Goal: Task Accomplishment & Management: Use online tool/utility

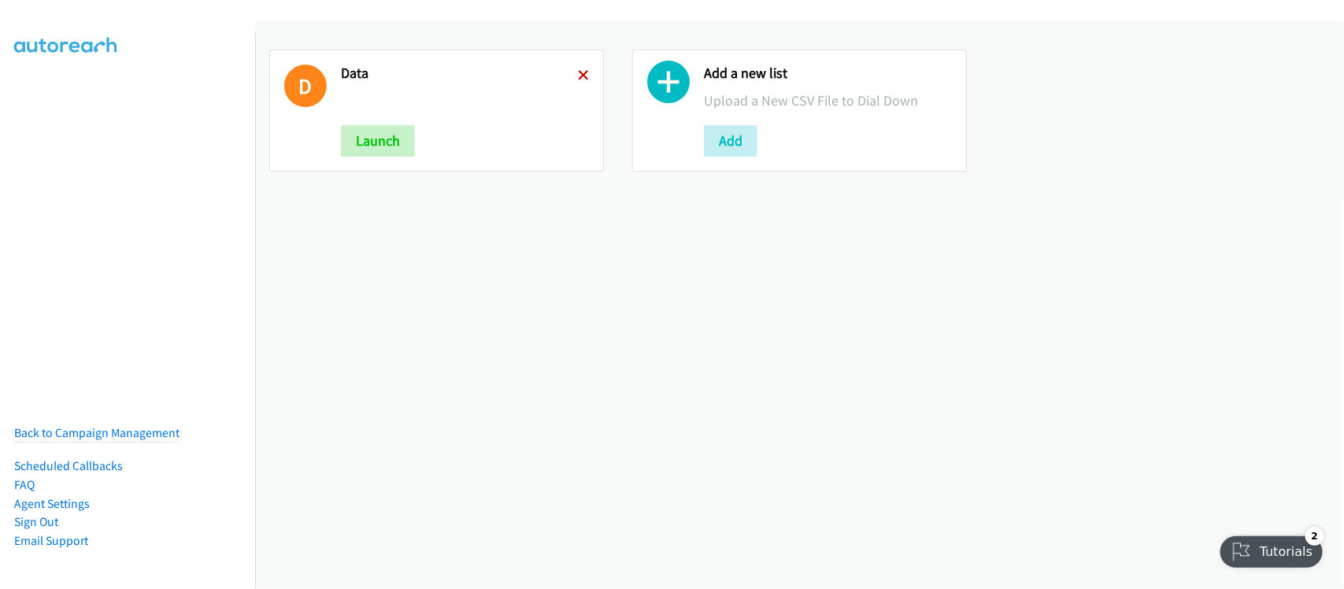
click at [578, 71] on icon at bounding box center [583, 76] width 11 height 11
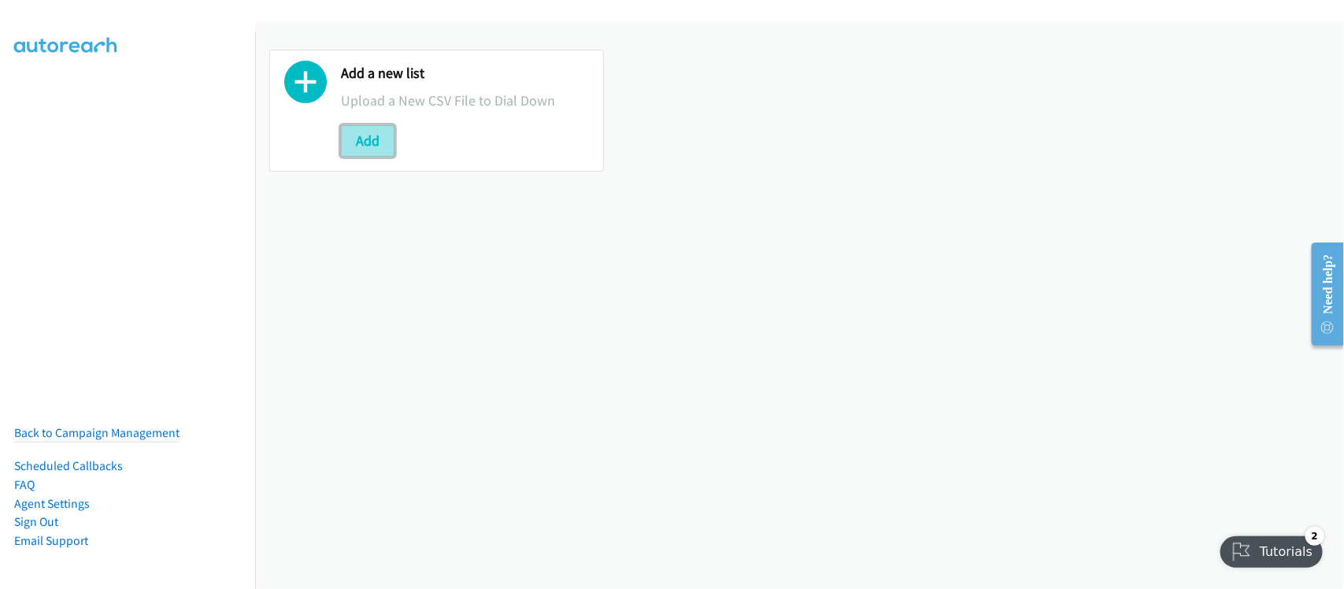
click at [383, 144] on button "Add" at bounding box center [368, 141] width 54 height 32
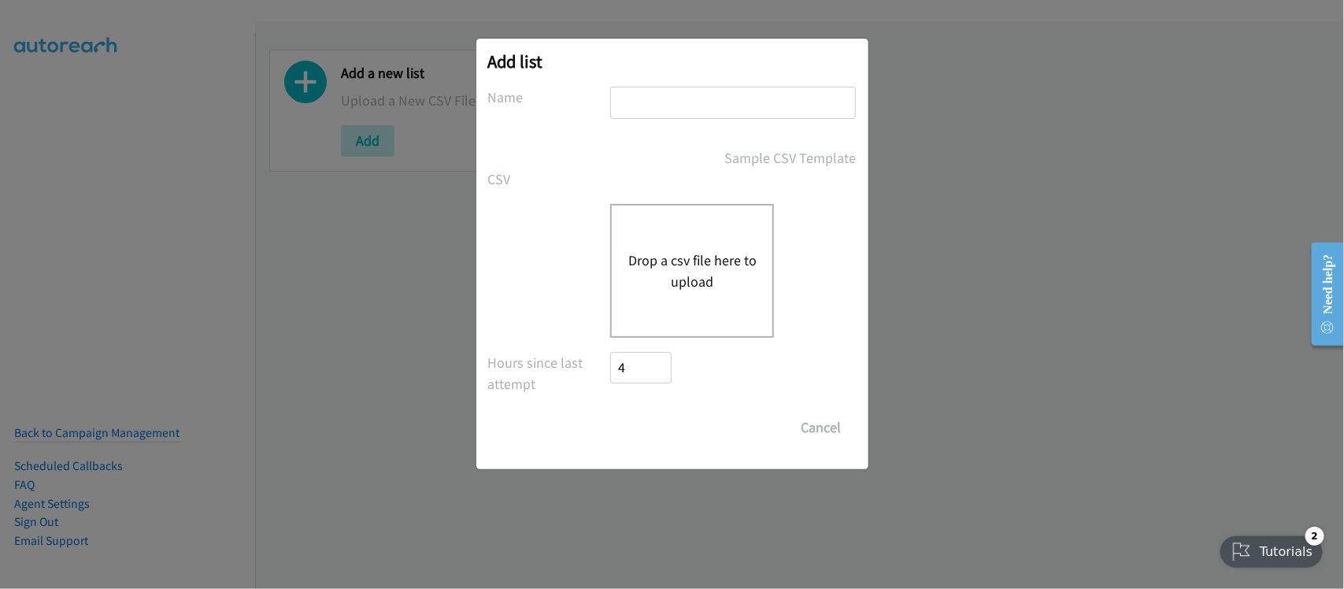
drag, startPoint x: 695, startPoint y: 105, endPoint x: 692, endPoint y: 148, distance: 43.4
click at [695, 105] on input "text" at bounding box center [733, 103] width 246 height 32
type input "DATA"
click at [714, 272] on button "Drop a csv file here to upload" at bounding box center [692, 271] width 129 height 43
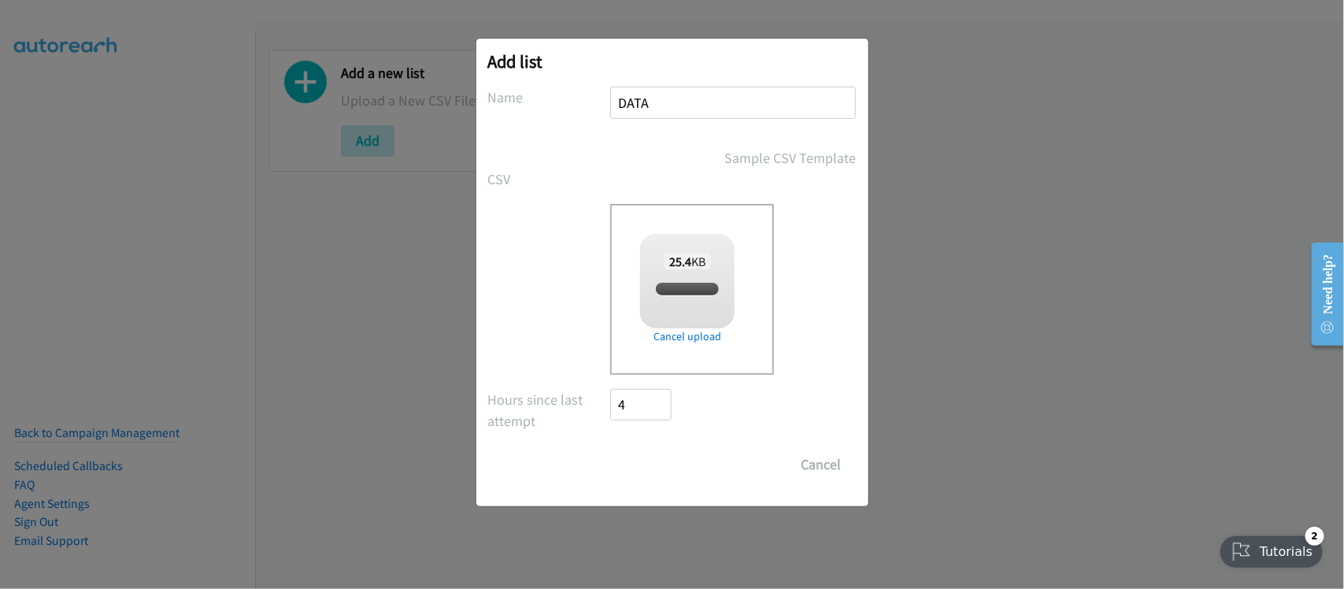
checkbox input "true"
click at [651, 454] on input "Save List" at bounding box center [652, 465] width 83 height 32
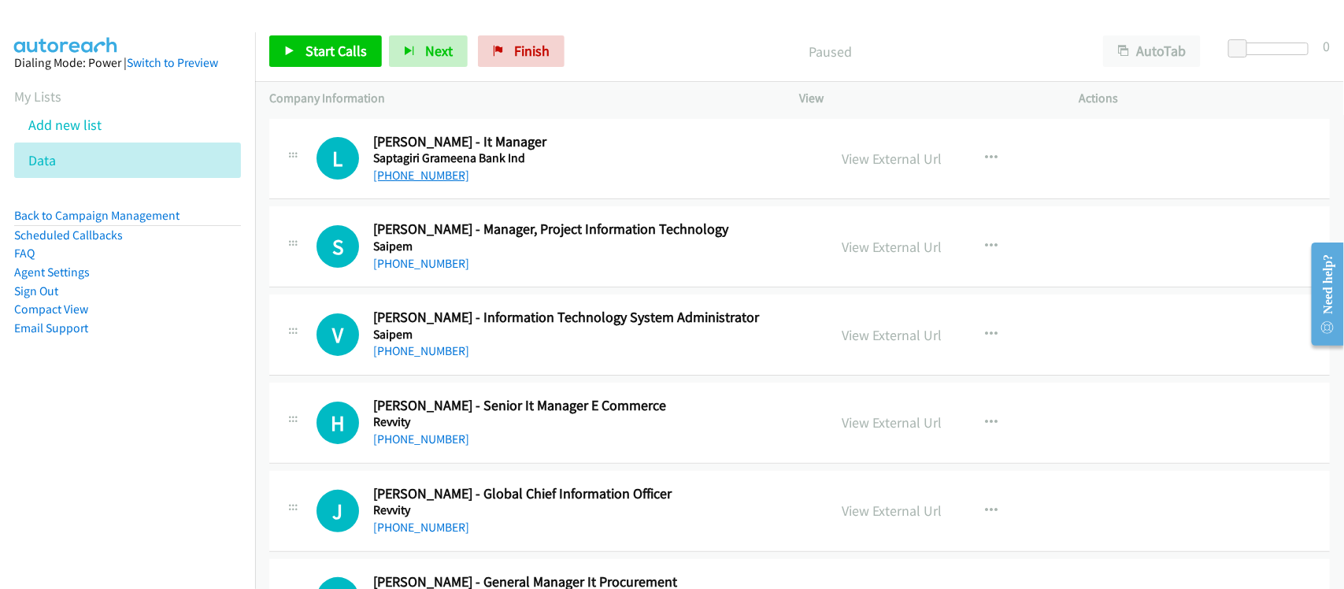
click at [429, 175] on link "[PHONE_NUMBER]" at bounding box center [421, 175] width 96 height 15
click at [418, 260] on link "[PHONE_NUMBER]" at bounding box center [421, 263] width 96 height 15
click at [493, 342] on div "[PHONE_NUMBER]" at bounding box center [590, 351] width 434 height 19
click at [430, 358] on div "[PHONE_NUMBER]" at bounding box center [590, 351] width 434 height 19
click at [430, 357] on link "[PHONE_NUMBER]" at bounding box center [421, 350] width 96 height 15
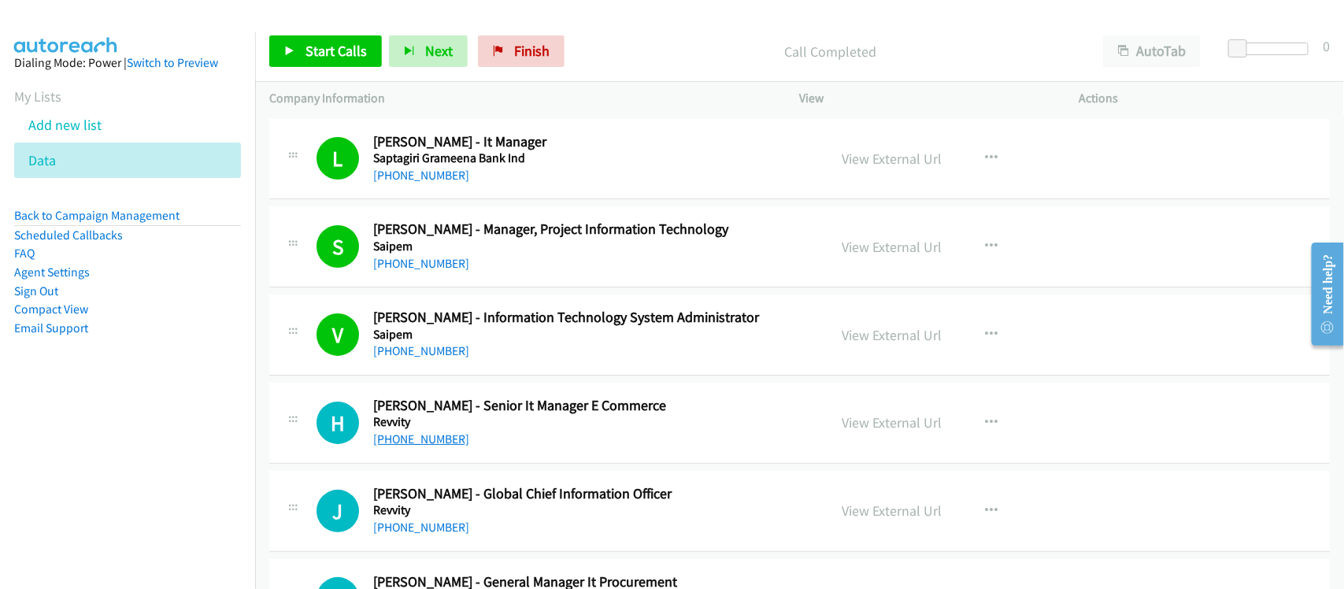
click at [406, 439] on link "[PHONE_NUMBER]" at bounding box center [421, 439] width 96 height 15
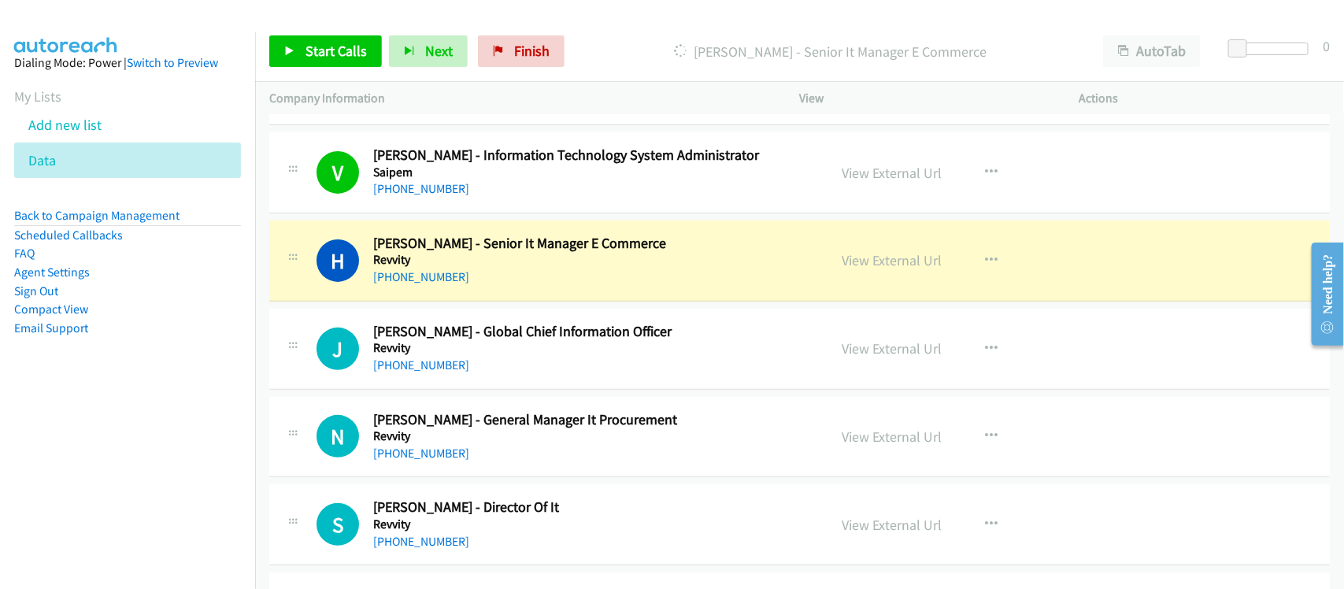
scroll to position [197, 0]
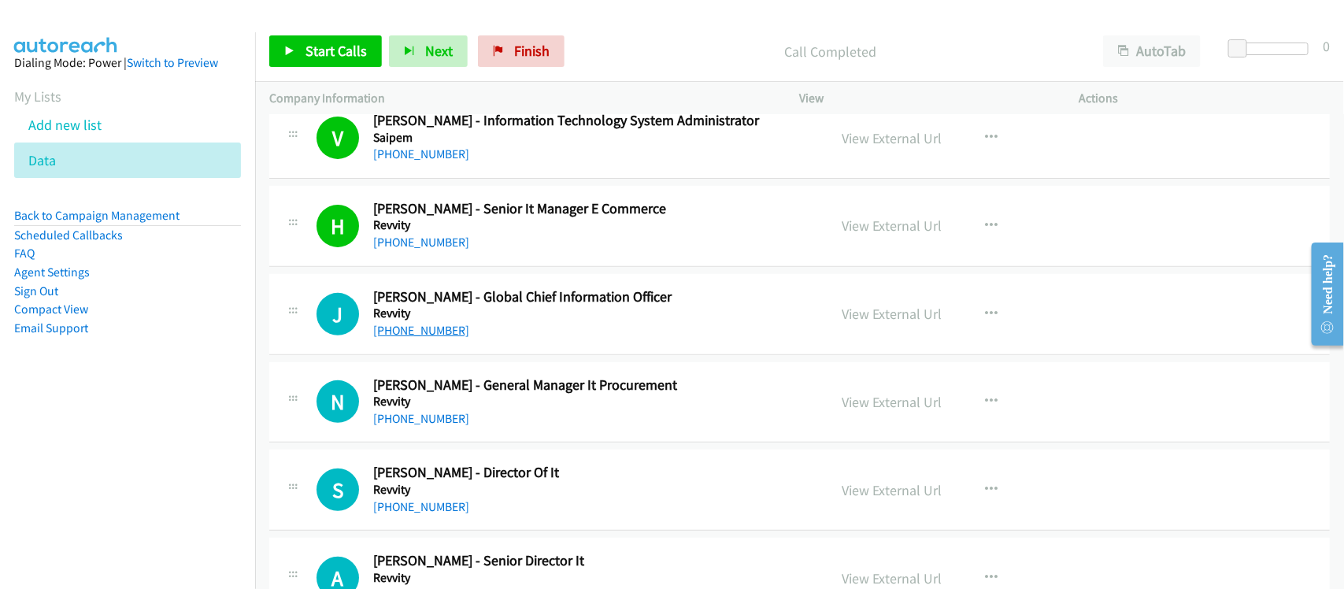
click at [402, 331] on link "[PHONE_NUMBER]" at bounding box center [421, 330] width 96 height 15
click at [439, 426] on div "[PHONE_NUMBER]" at bounding box center [590, 419] width 434 height 19
drag, startPoint x: 439, startPoint y: 421, endPoint x: 451, endPoint y: 410, distance: 16.2
click at [439, 421] on link "[PHONE_NUMBER]" at bounding box center [421, 418] width 96 height 15
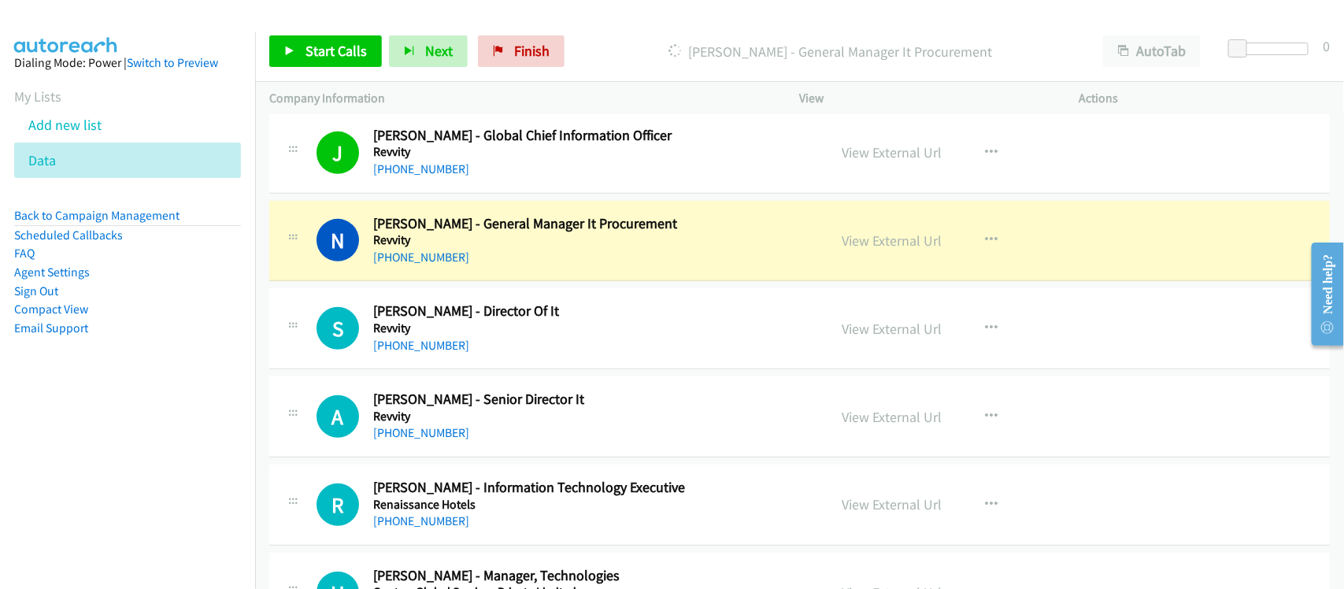
scroll to position [394, 0]
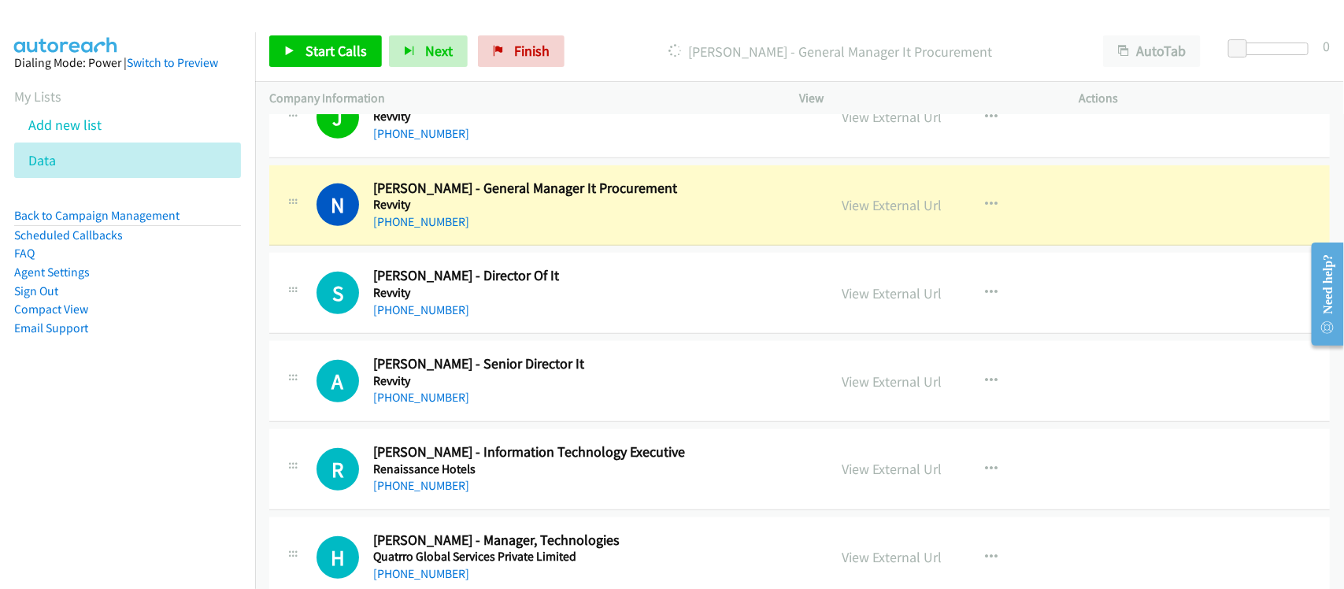
click at [492, 239] on div "N Callback Scheduled [PERSON_NAME] - General Manager It Procurement Revvity [GE…" at bounding box center [799, 205] width 1061 height 81
click at [856, 206] on link "View External Url" at bounding box center [893, 205] width 100 height 18
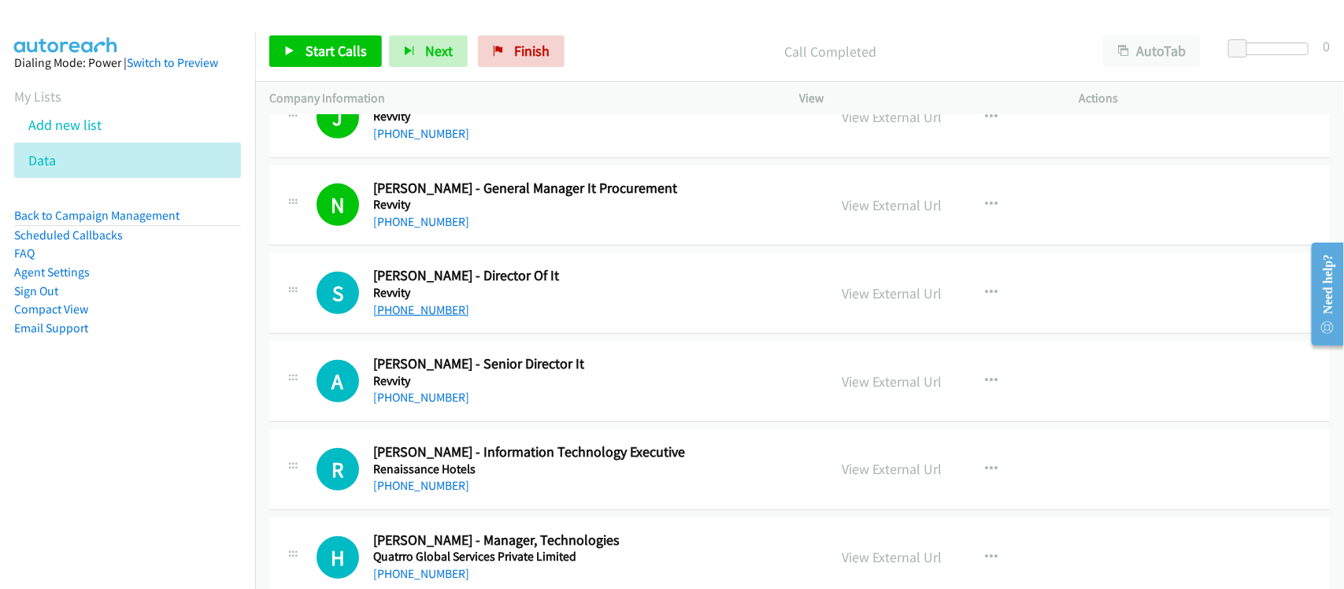
click at [432, 313] on link "[PHONE_NUMBER]" at bounding box center [421, 309] width 96 height 15
click at [526, 390] on div "[PHONE_NUMBER]" at bounding box center [590, 397] width 434 height 19
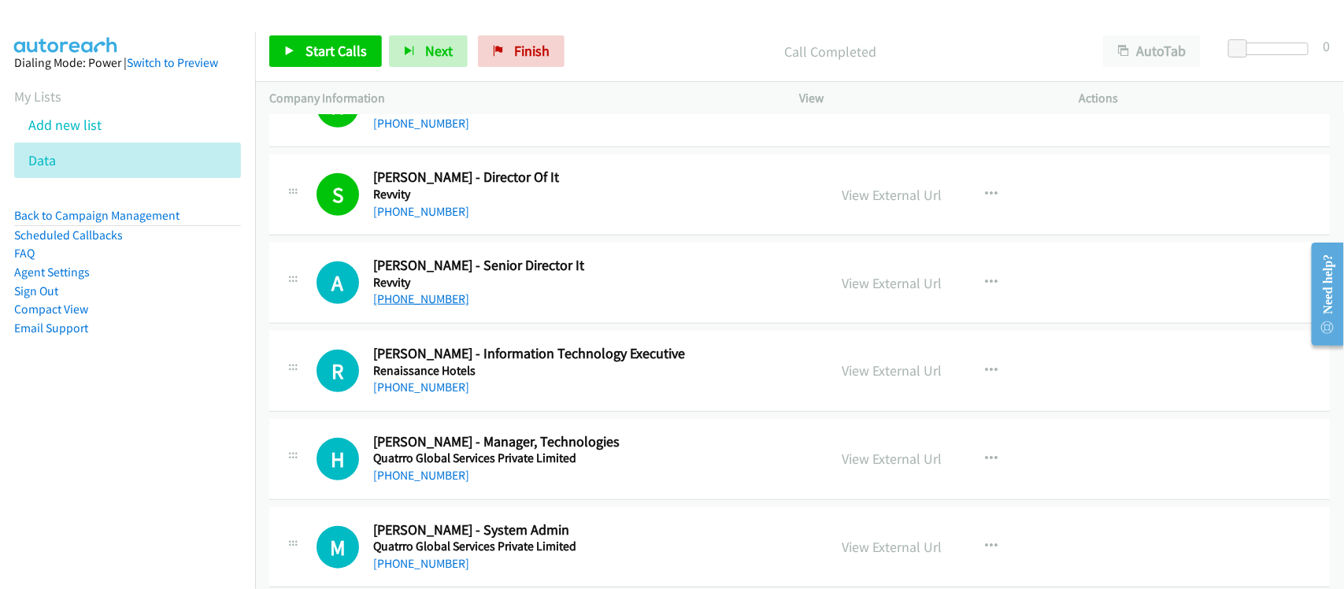
click at [429, 297] on link "[PHONE_NUMBER]" at bounding box center [421, 298] width 96 height 15
click at [496, 301] on div "[PHONE_NUMBER]" at bounding box center [590, 299] width 434 height 19
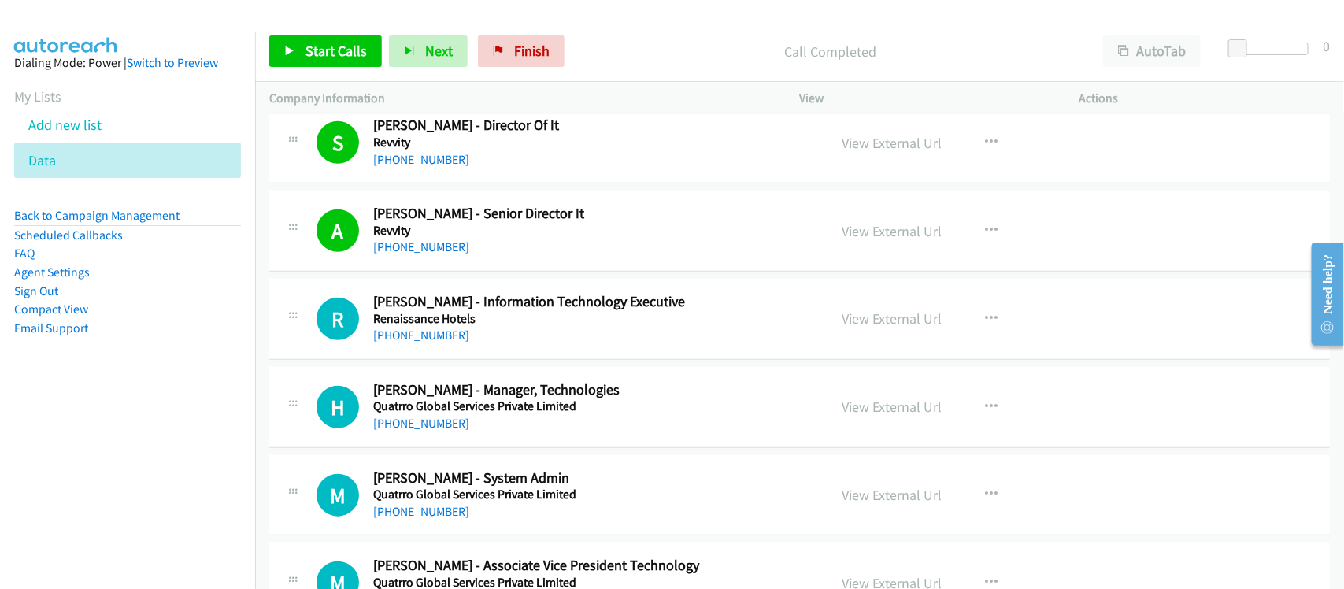
scroll to position [591, 0]
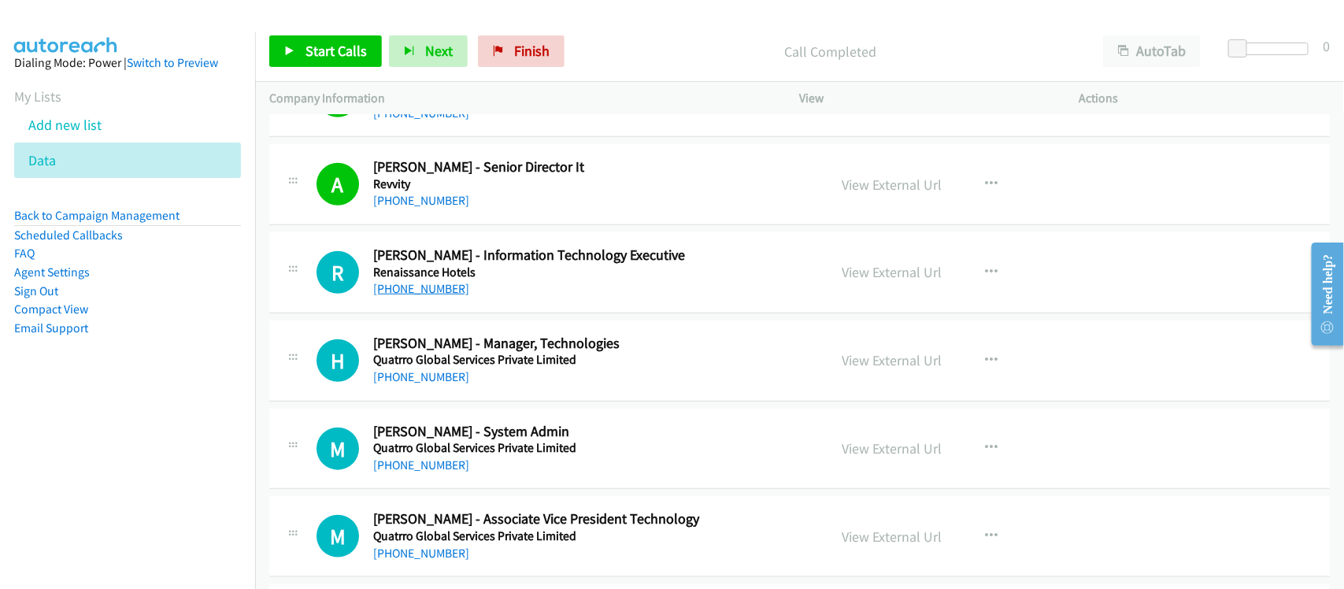
click at [422, 288] on link "[PHONE_NUMBER]" at bounding box center [421, 288] width 96 height 15
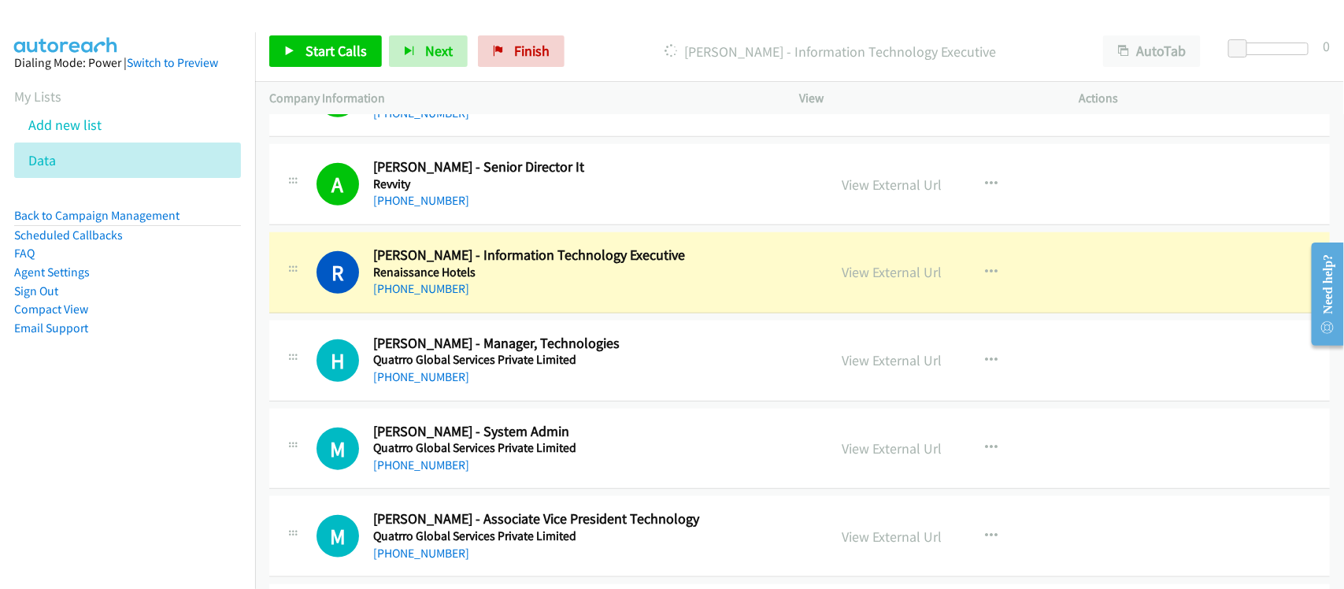
click at [521, 284] on div "[PHONE_NUMBER]" at bounding box center [590, 289] width 434 height 19
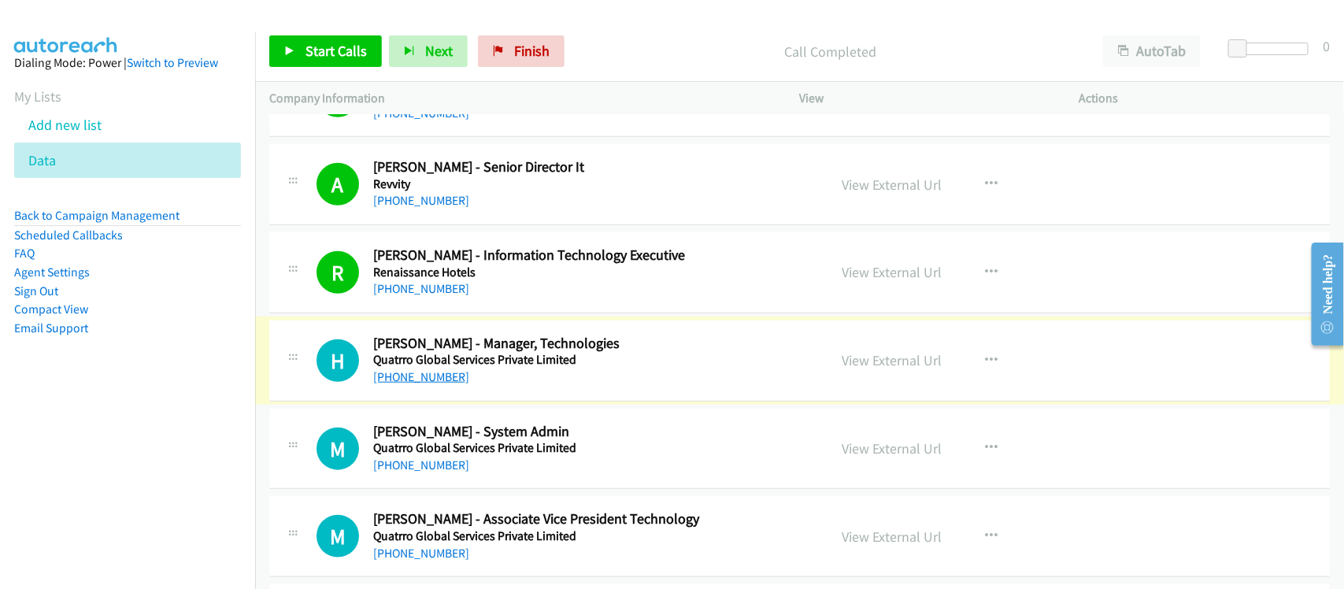
click at [433, 375] on link "[PHONE_NUMBER]" at bounding box center [421, 376] width 96 height 15
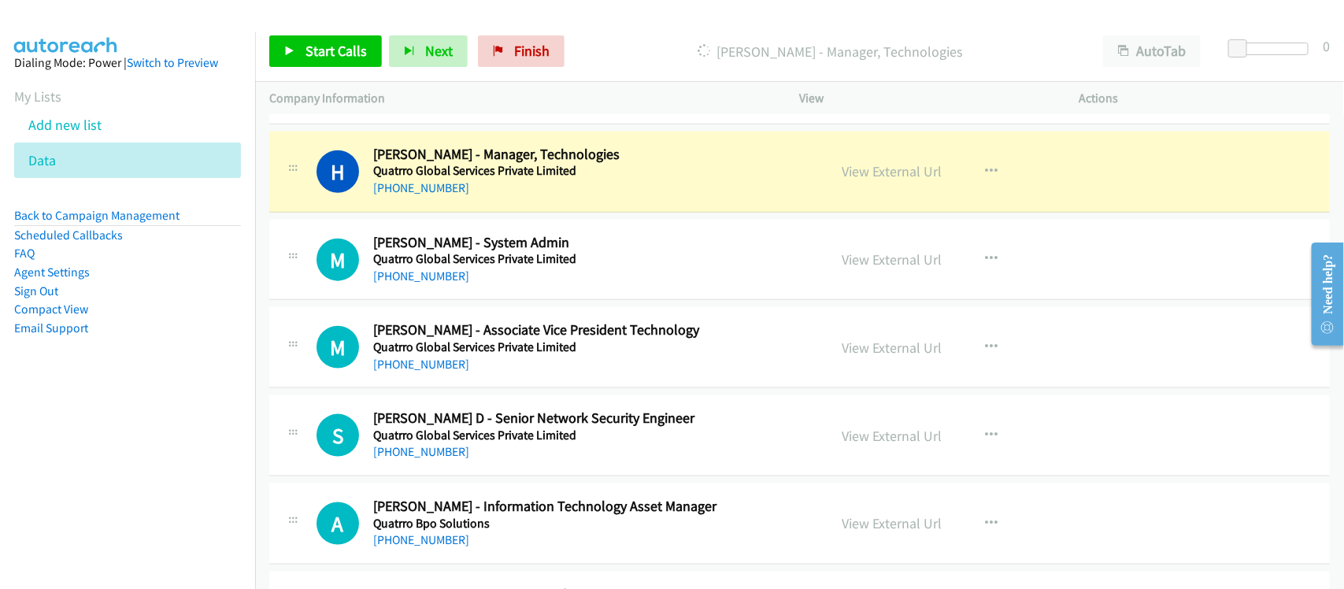
scroll to position [788, 0]
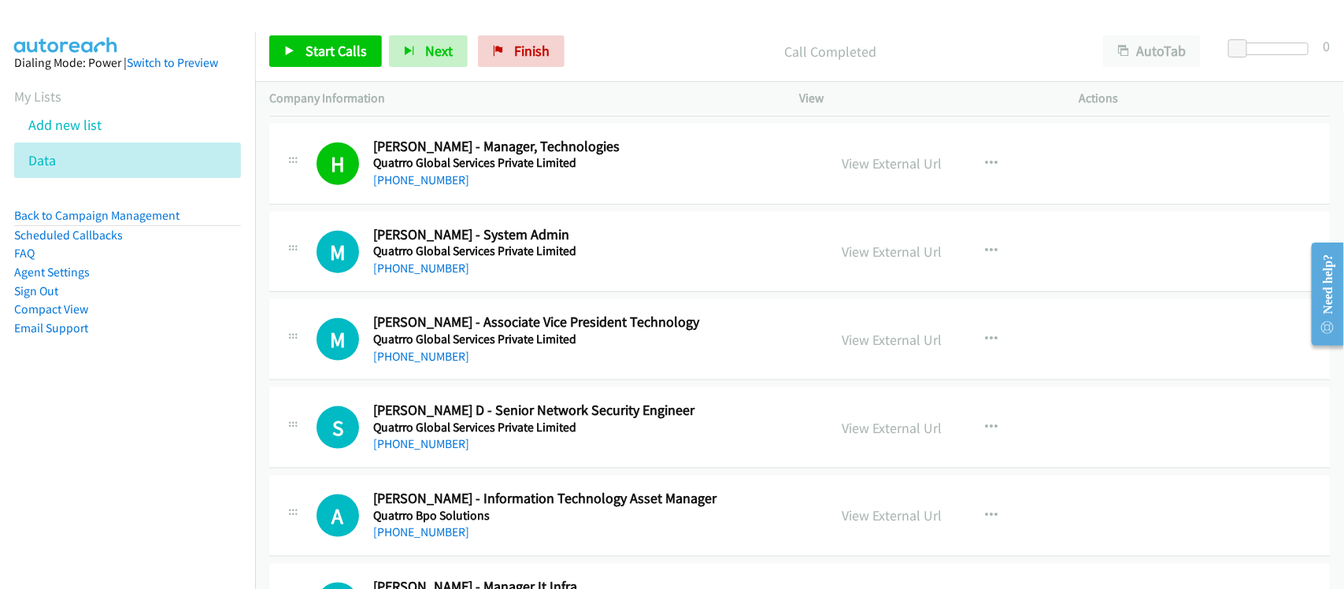
click at [490, 281] on div "M Callback Scheduled [PERSON_NAME] - System Admin Quatrro Global Services Priva…" at bounding box center [799, 252] width 1061 height 81
click at [454, 273] on link "[PHONE_NUMBER]" at bounding box center [421, 268] width 96 height 15
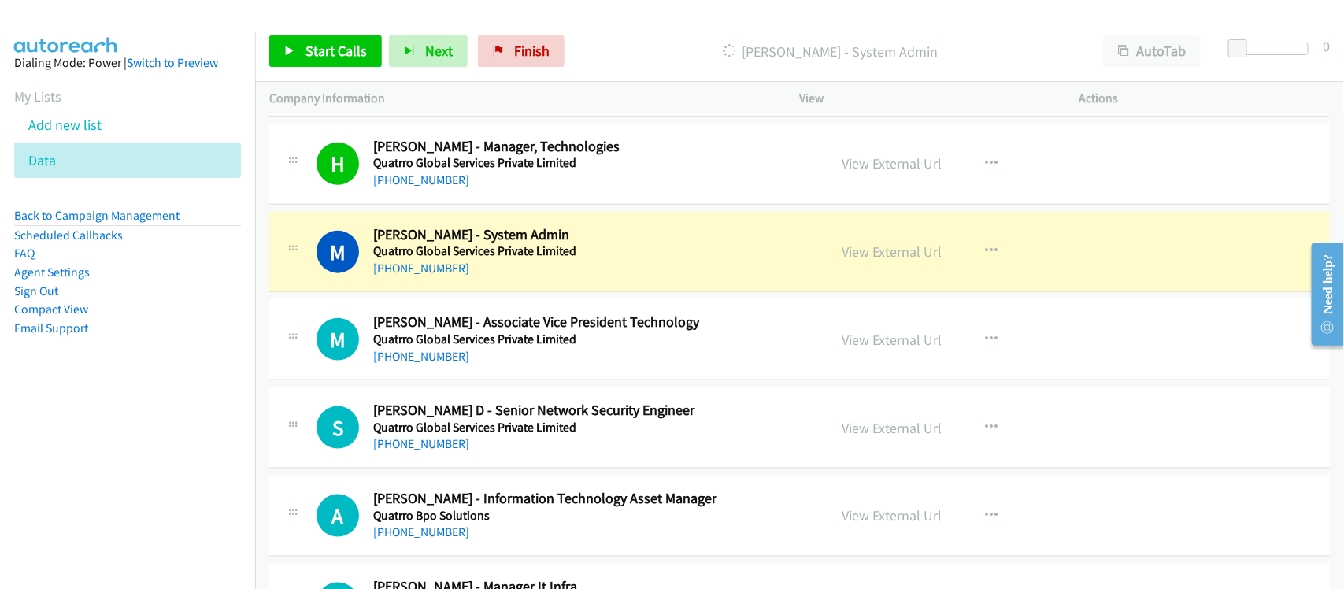
click at [506, 266] on div "[PHONE_NUMBER]" at bounding box center [590, 268] width 434 height 19
click at [869, 257] on link "View External Url" at bounding box center [893, 252] width 100 height 18
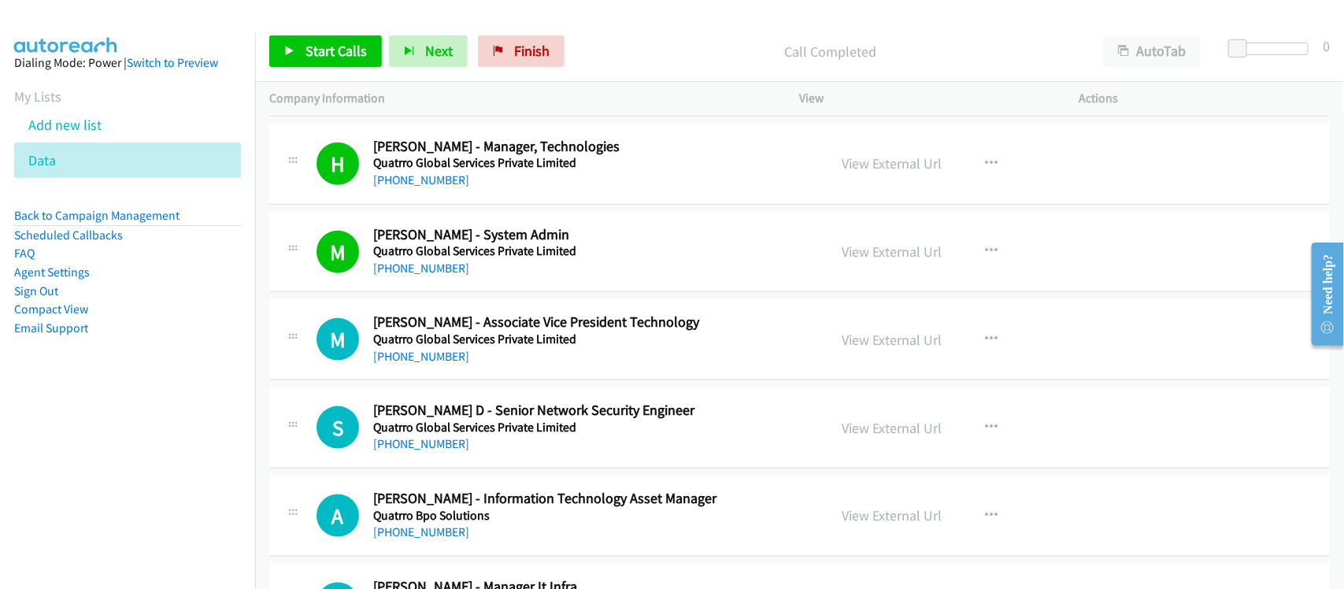
drag, startPoint x: 189, startPoint y: 413, endPoint x: 360, endPoint y: 199, distance: 274.0
click at [189, 413] on nav "Dialing Mode: Power | Switch to Preview My Lists Add new list Data Back to Camp…" at bounding box center [128, 326] width 256 height 589
click at [430, 362] on link "[PHONE_NUMBER]" at bounding box center [421, 356] width 96 height 15
click at [436, 451] on link "[PHONE_NUMBER]" at bounding box center [421, 443] width 96 height 15
click at [524, 463] on div "S Callback Scheduled [PERSON_NAME] D - Senior Network Security Engineer Quatrro…" at bounding box center [799, 427] width 1061 height 81
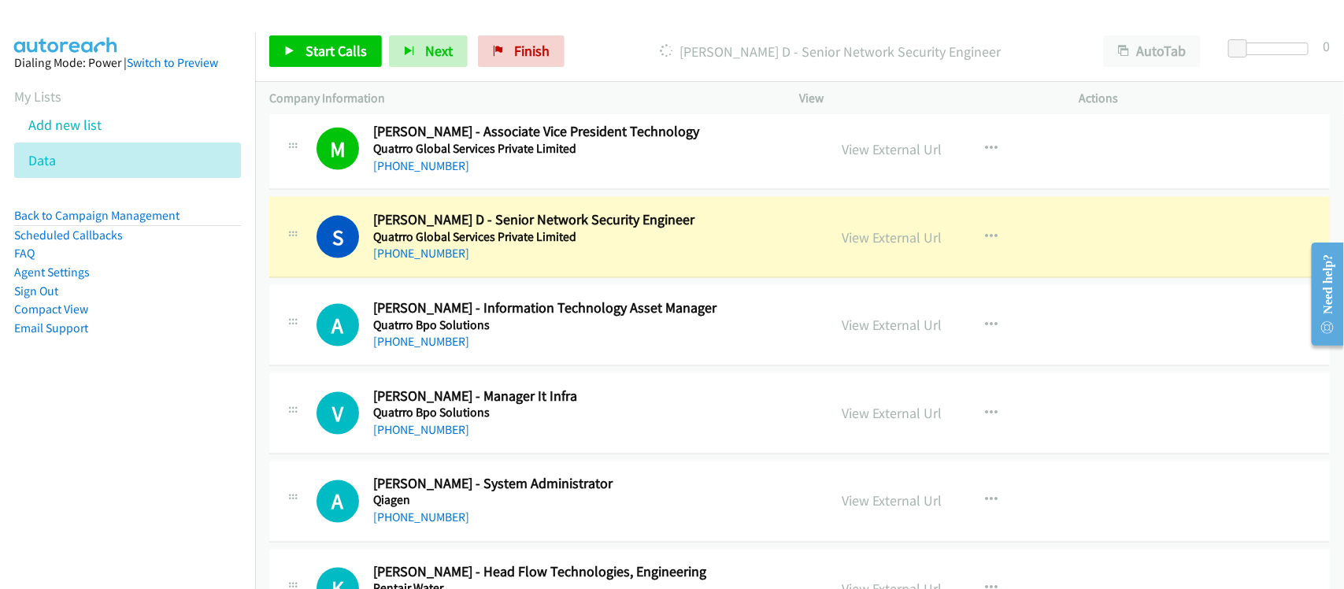
scroll to position [984, 0]
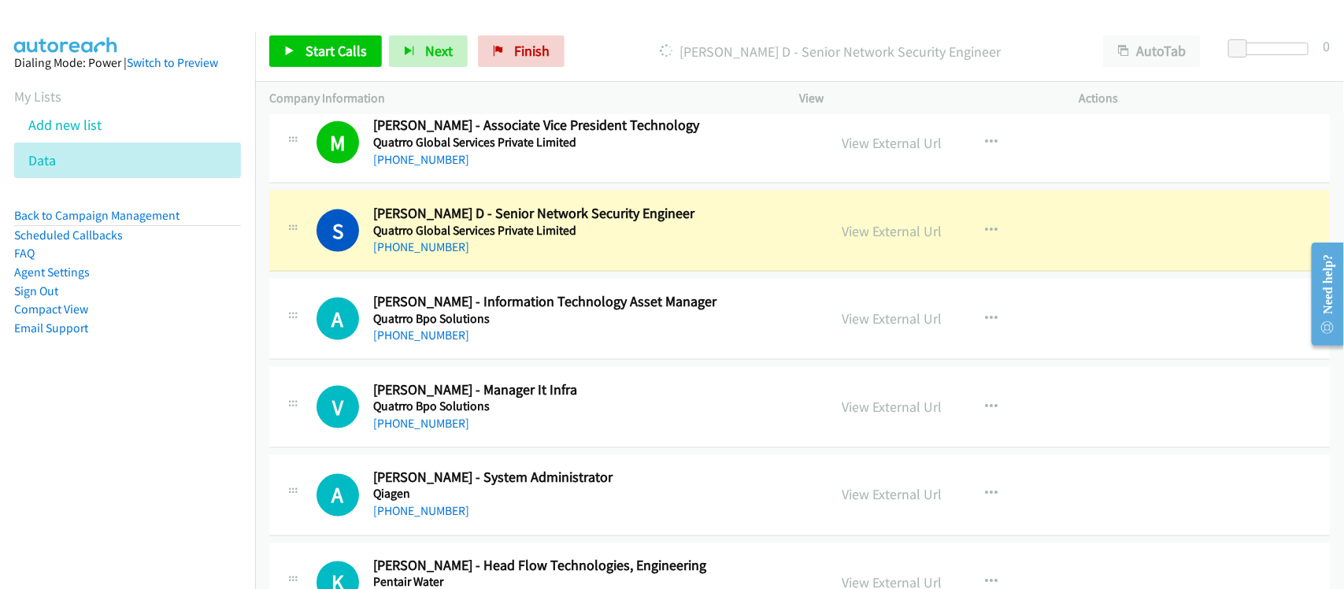
click at [486, 265] on div "S Callback Scheduled [PERSON_NAME] D - Senior Network Security Engineer Quatrro…" at bounding box center [799, 231] width 1061 height 81
click at [879, 228] on link "View External Url" at bounding box center [893, 231] width 100 height 18
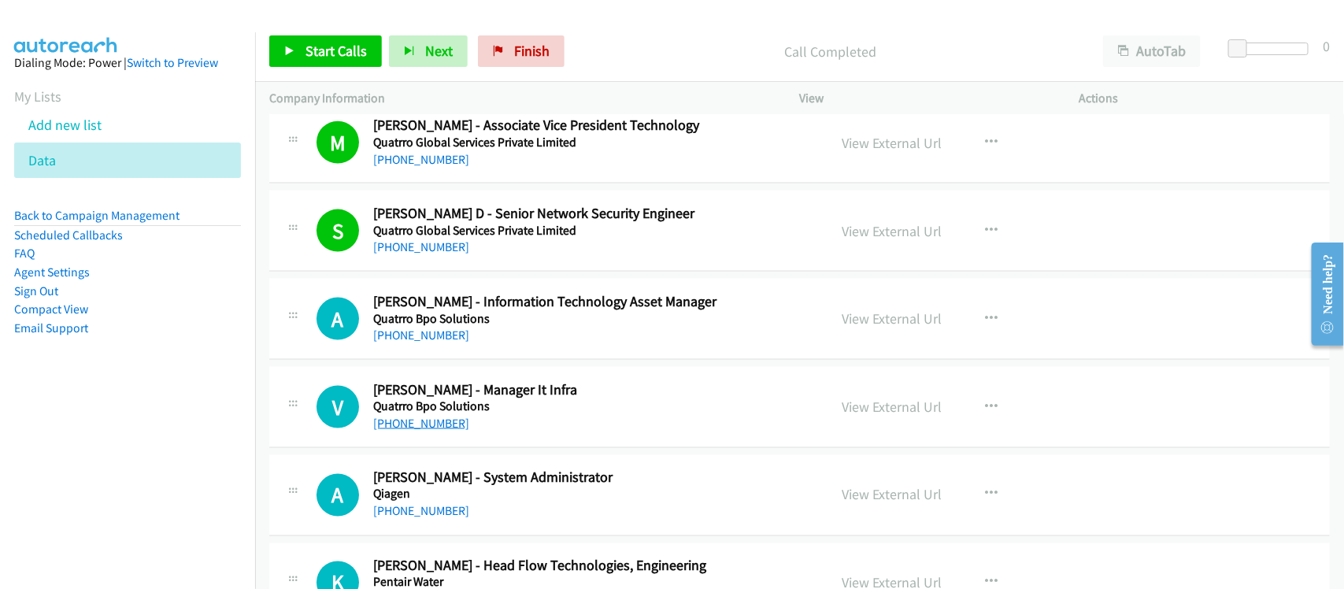
click at [418, 431] on link "[PHONE_NUMBER]" at bounding box center [421, 423] width 96 height 15
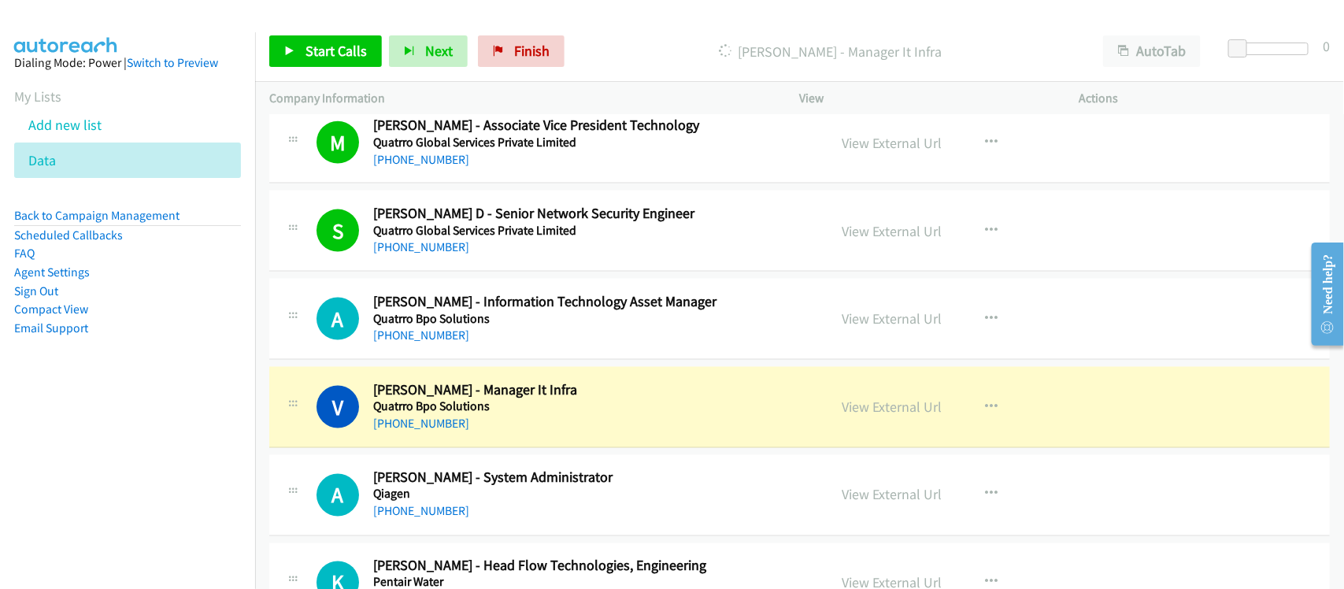
click at [504, 359] on div "A Callback Scheduled [PERSON_NAME] - Information Technology Asset Manager Quatr…" at bounding box center [799, 319] width 1061 height 81
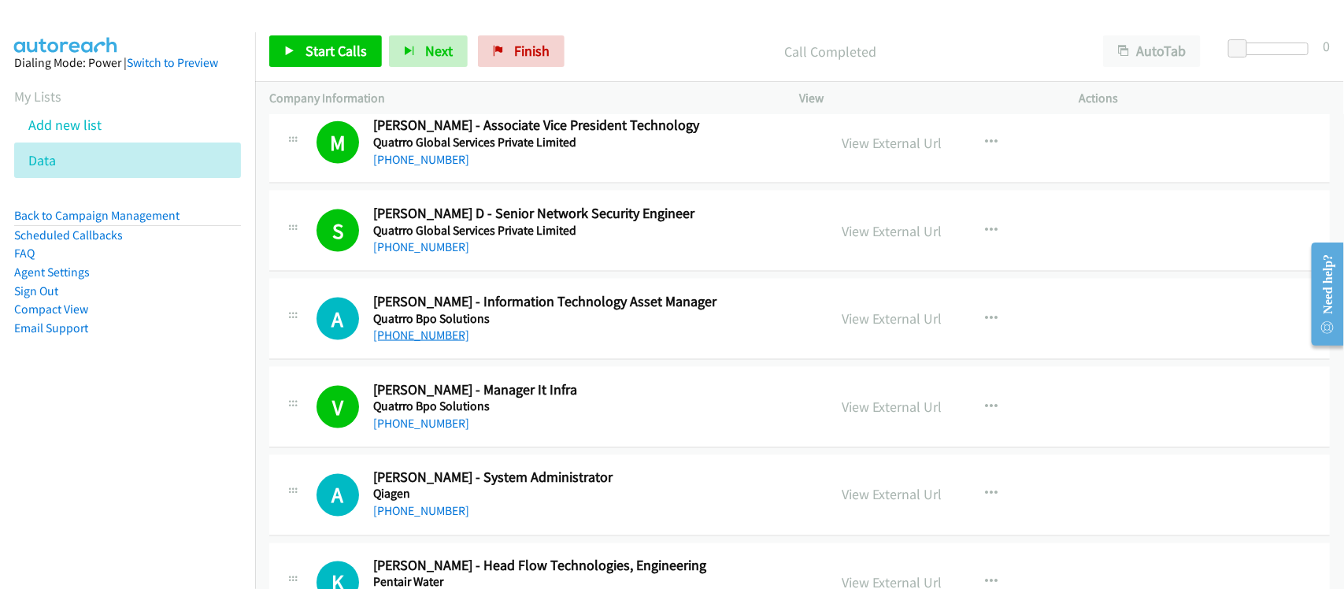
click at [429, 337] on link "[PHONE_NUMBER]" at bounding box center [421, 335] width 96 height 15
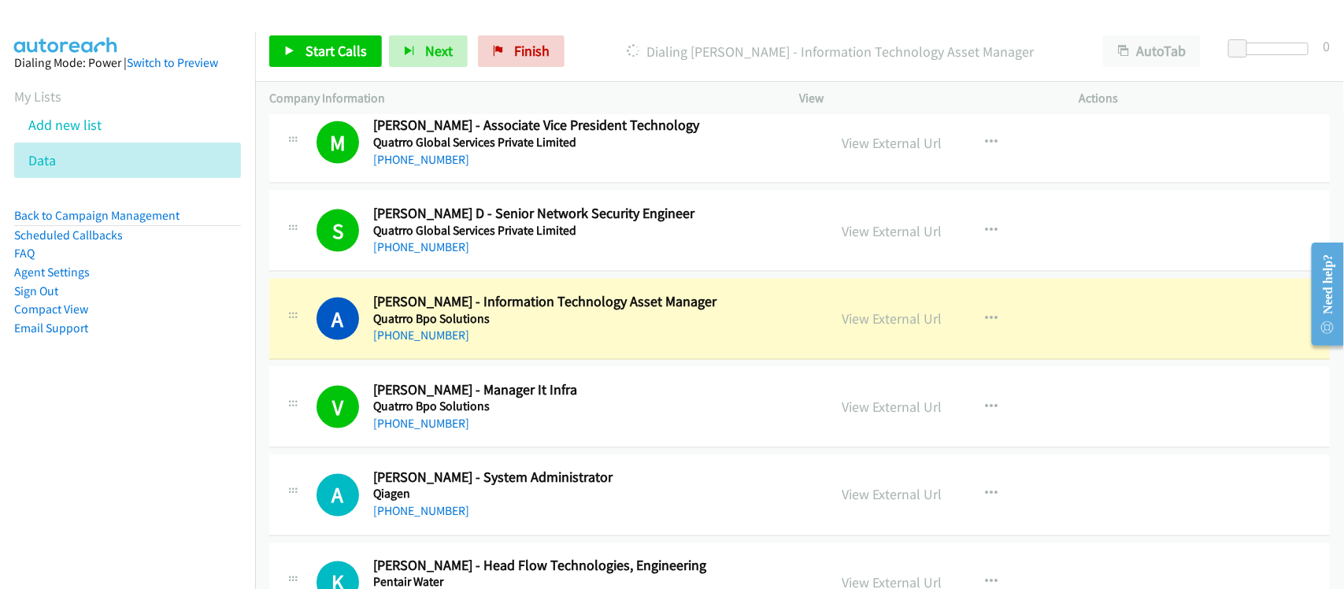
click at [524, 509] on div "[PHONE_NUMBER]" at bounding box center [590, 511] width 434 height 19
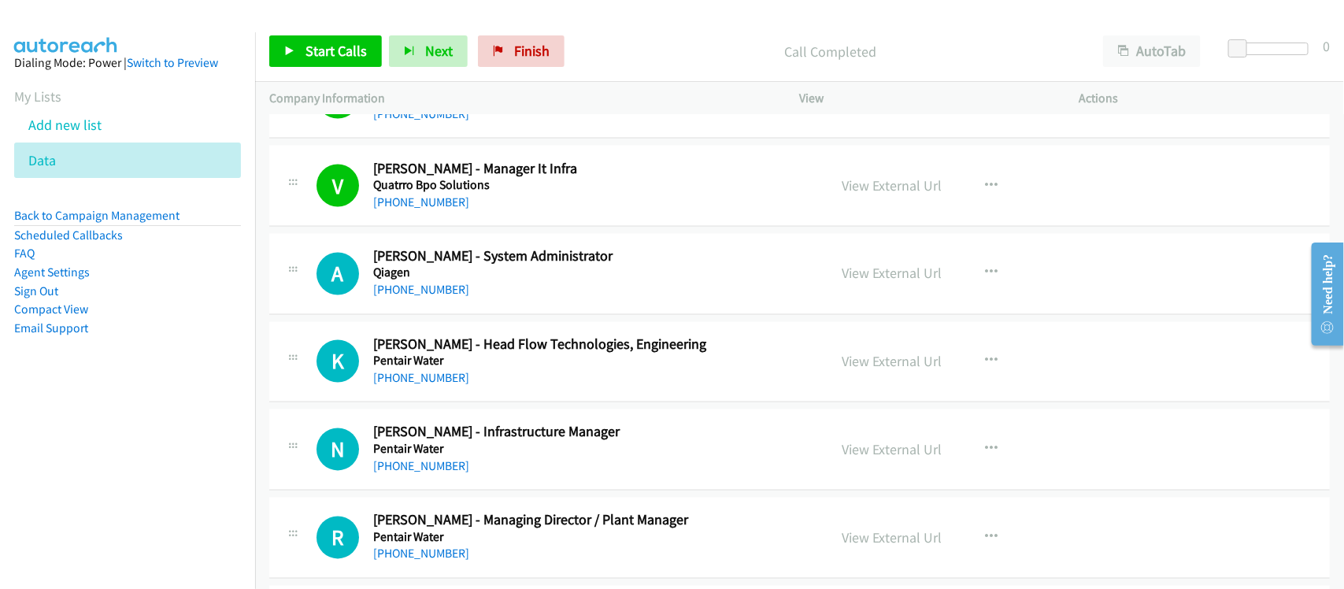
scroll to position [1280, 0]
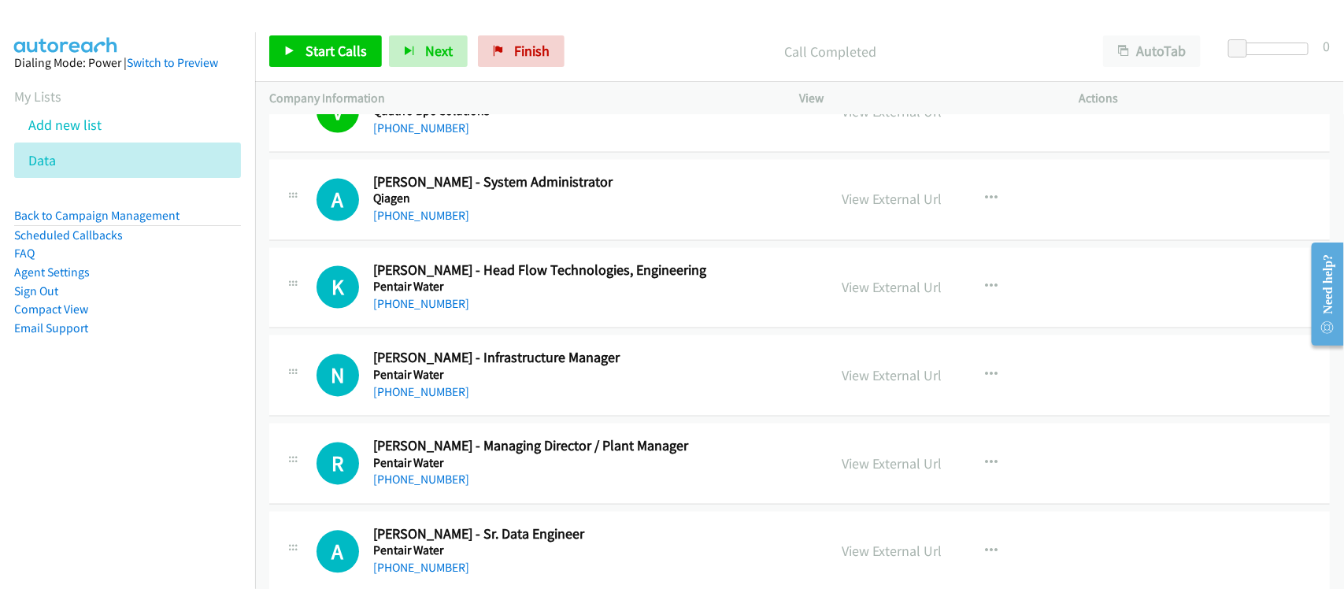
click at [413, 226] on div "[PHONE_NUMBER]" at bounding box center [590, 216] width 434 height 19
click at [413, 225] on div "[PHONE_NUMBER]" at bounding box center [590, 216] width 434 height 19
click at [422, 217] on link "[PHONE_NUMBER]" at bounding box center [421, 216] width 96 height 15
click at [438, 302] on link "[PHONE_NUMBER]" at bounding box center [421, 304] width 96 height 15
click at [469, 398] on div "[PHONE_NUMBER]" at bounding box center [590, 393] width 434 height 19
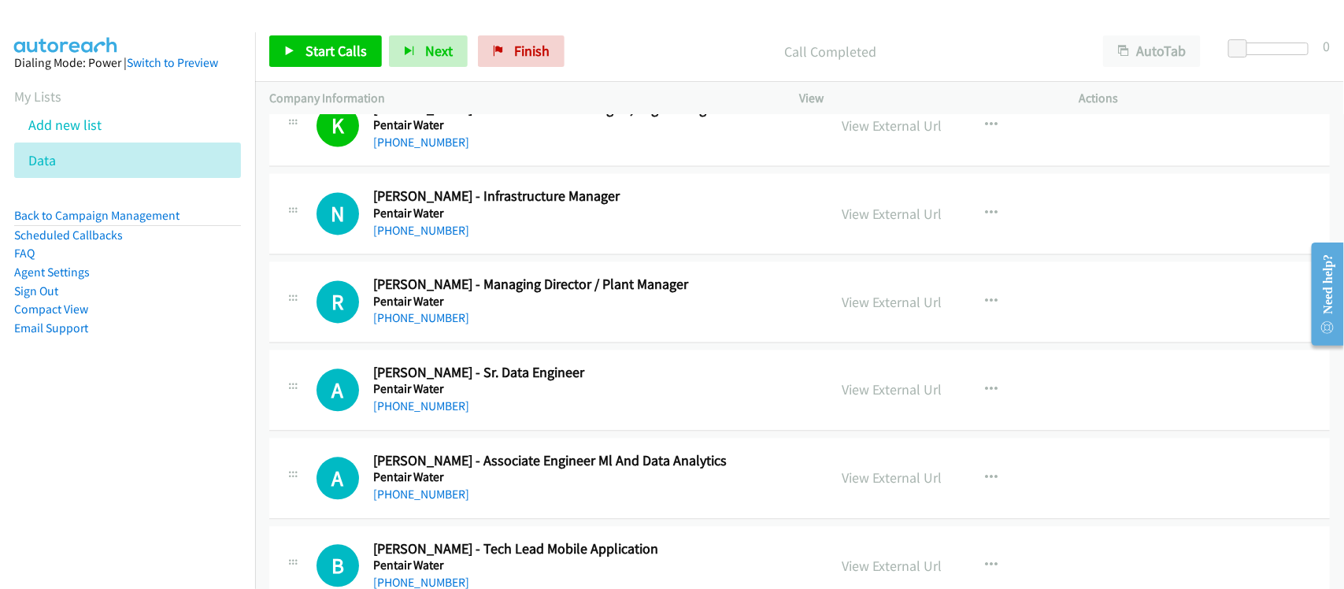
scroll to position [1477, 0]
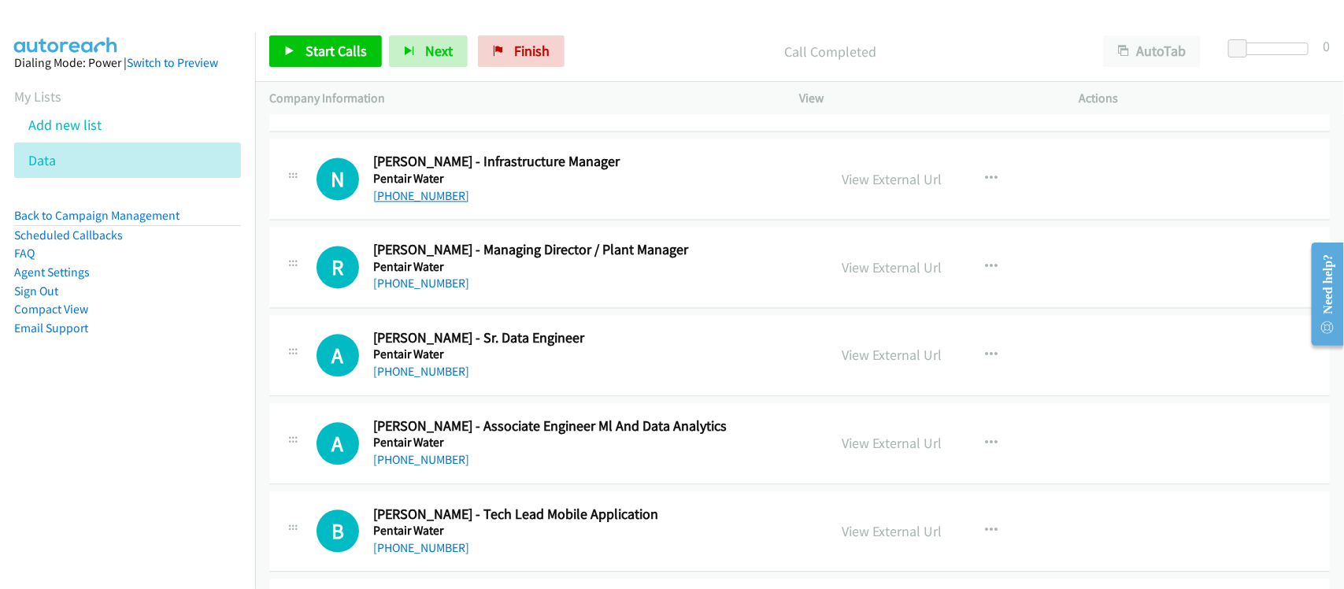
click at [441, 201] on link "[PHONE_NUMBER]" at bounding box center [421, 195] width 96 height 15
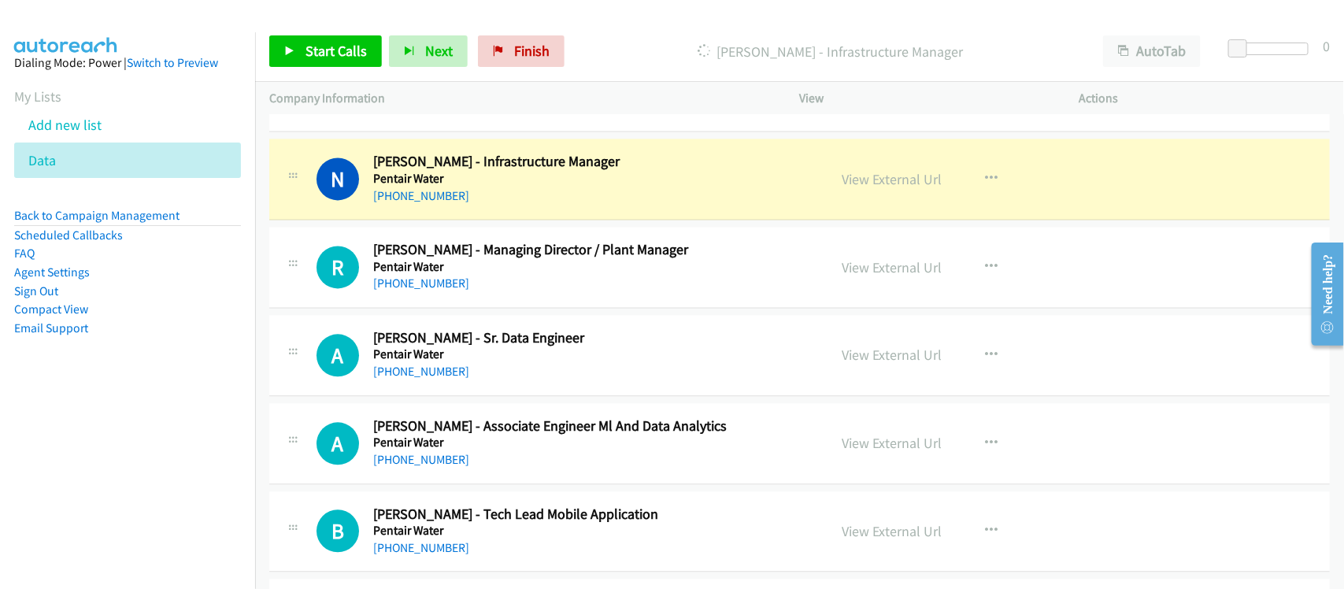
drag, startPoint x: 482, startPoint y: 209, endPoint x: 517, endPoint y: 210, distance: 34.7
click at [870, 176] on link "View External Url" at bounding box center [893, 179] width 100 height 18
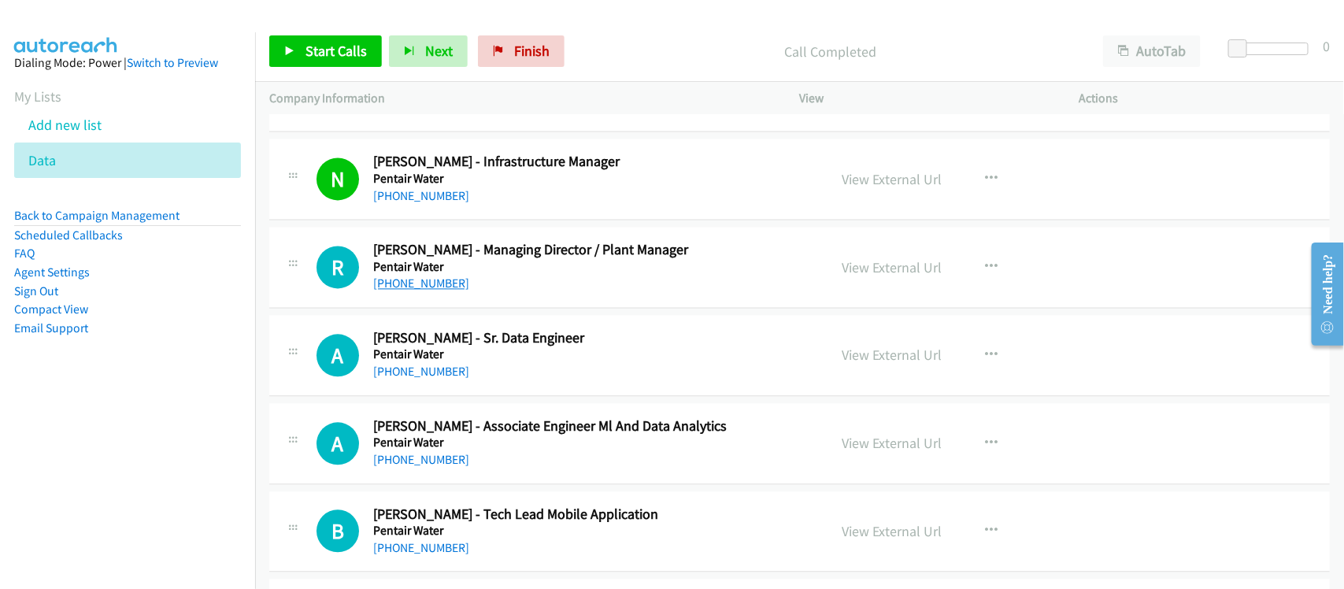
click at [421, 285] on link "[PHONE_NUMBER]" at bounding box center [421, 283] width 96 height 15
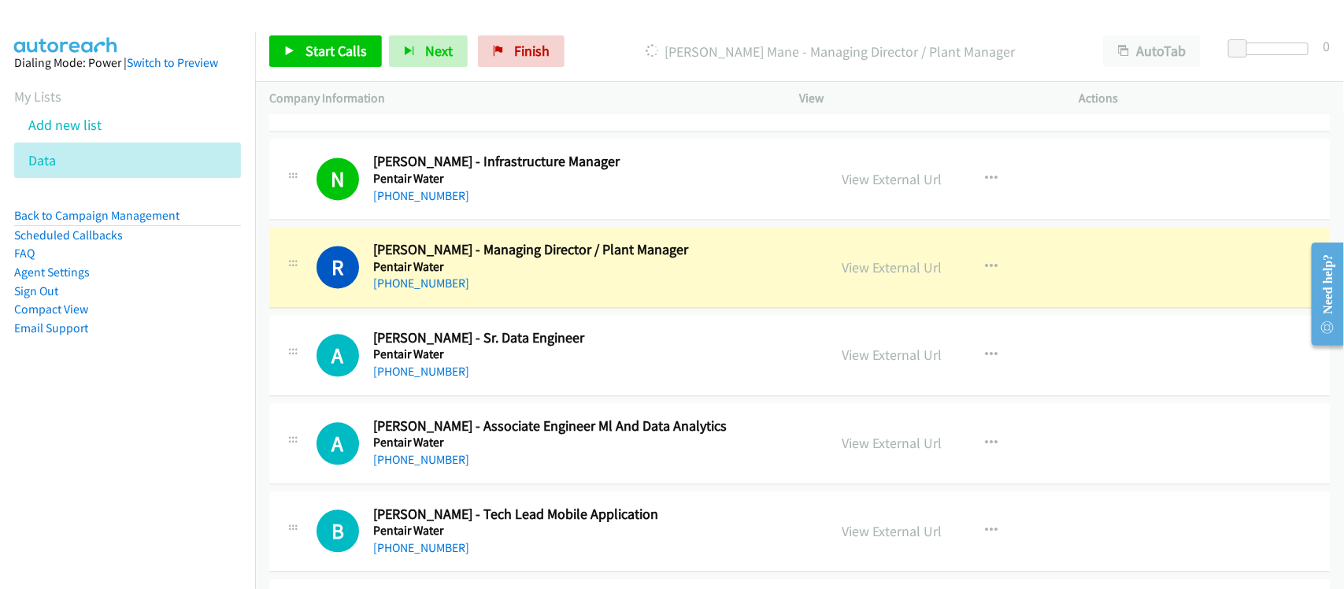
click at [477, 278] on div "[PHONE_NUMBER]" at bounding box center [590, 283] width 434 height 19
click at [881, 268] on link "View External Url" at bounding box center [893, 267] width 100 height 18
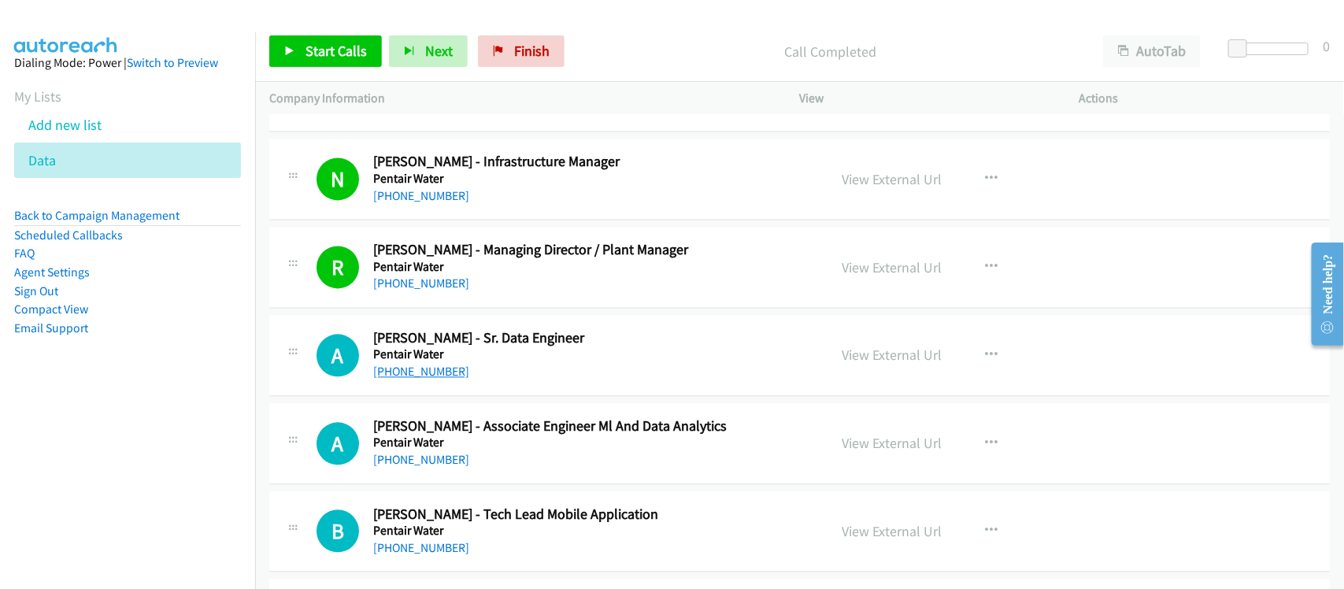
click at [425, 375] on link "[PHONE_NUMBER]" at bounding box center [421, 371] width 96 height 15
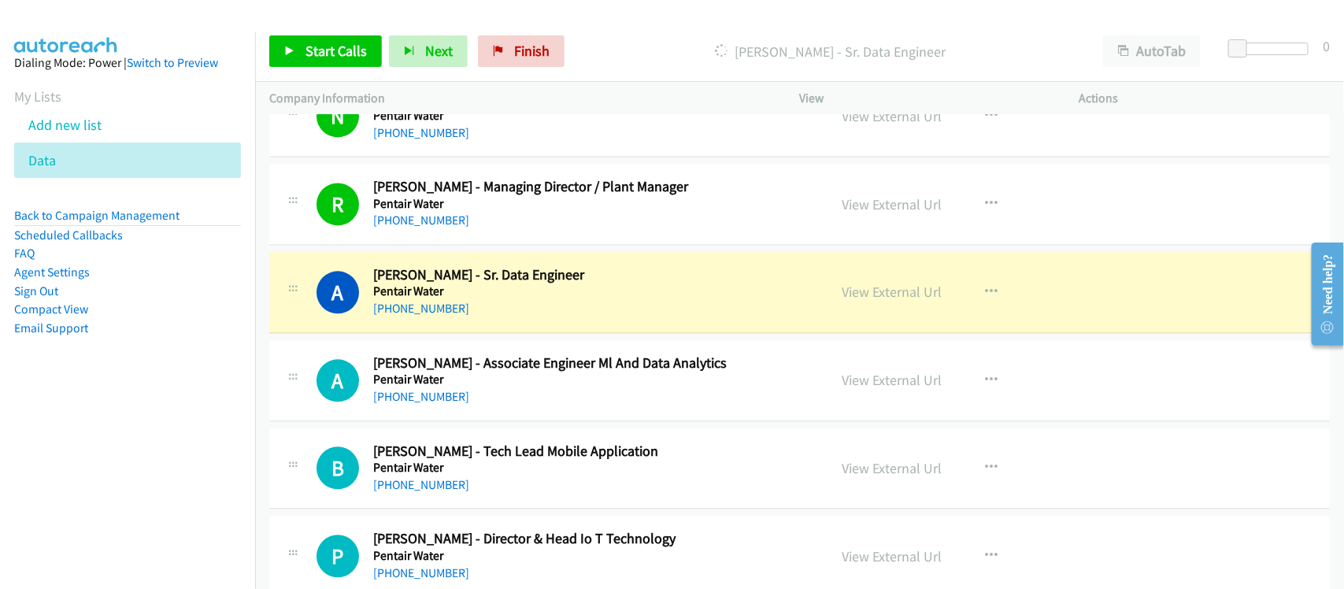
scroll to position [1575, 0]
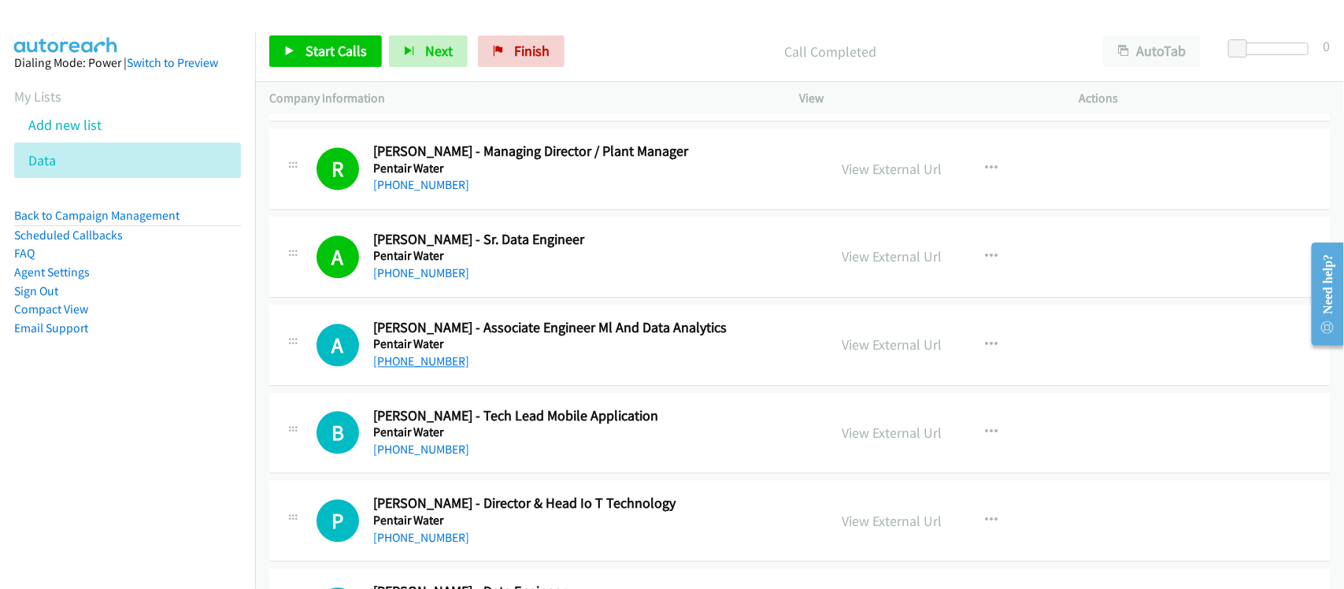
click at [432, 363] on link "[PHONE_NUMBER]" at bounding box center [421, 361] width 96 height 15
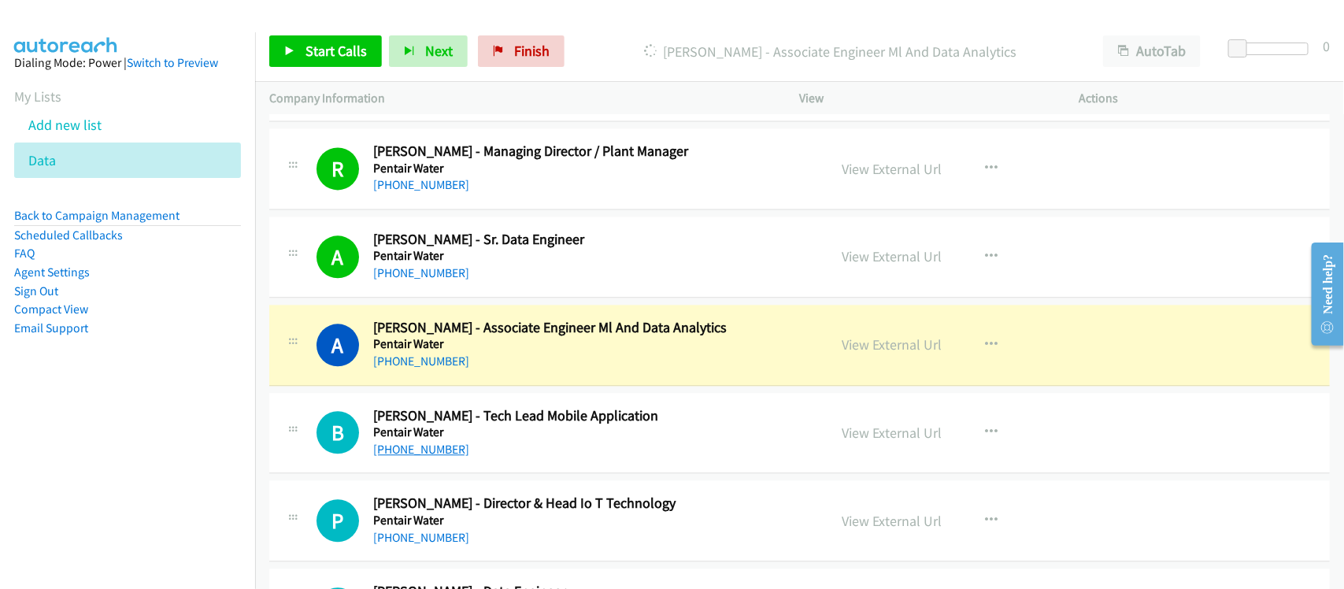
click at [423, 447] on link "[PHONE_NUMBER]" at bounding box center [421, 449] width 96 height 15
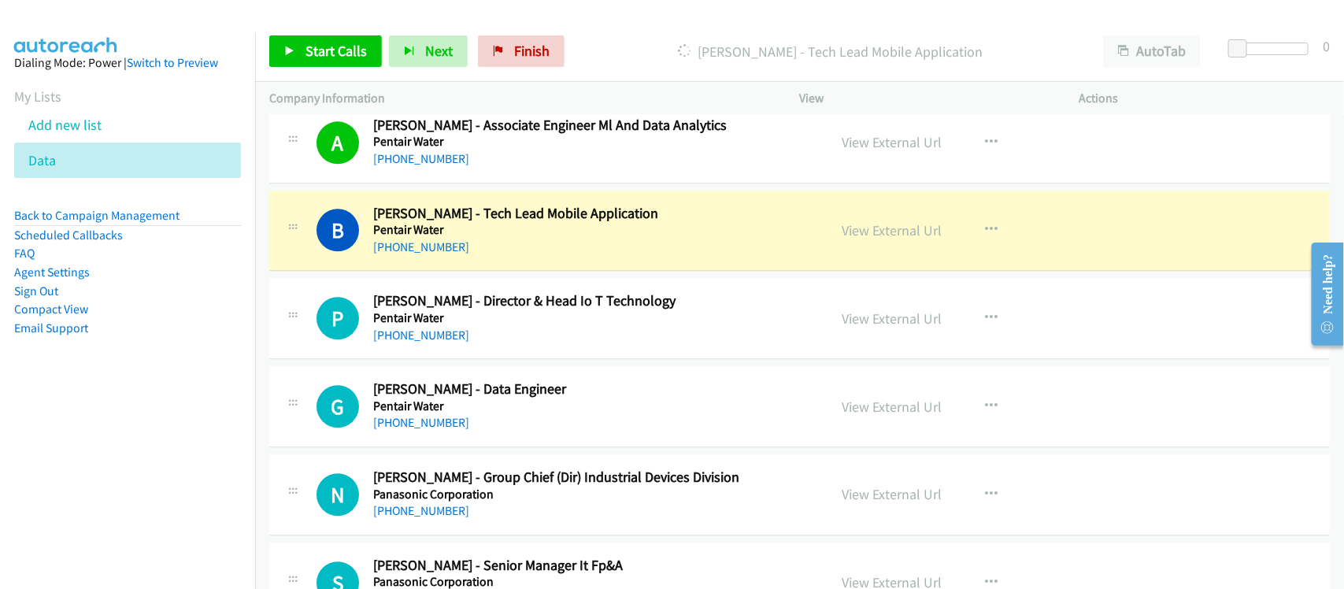
scroll to position [1772, 0]
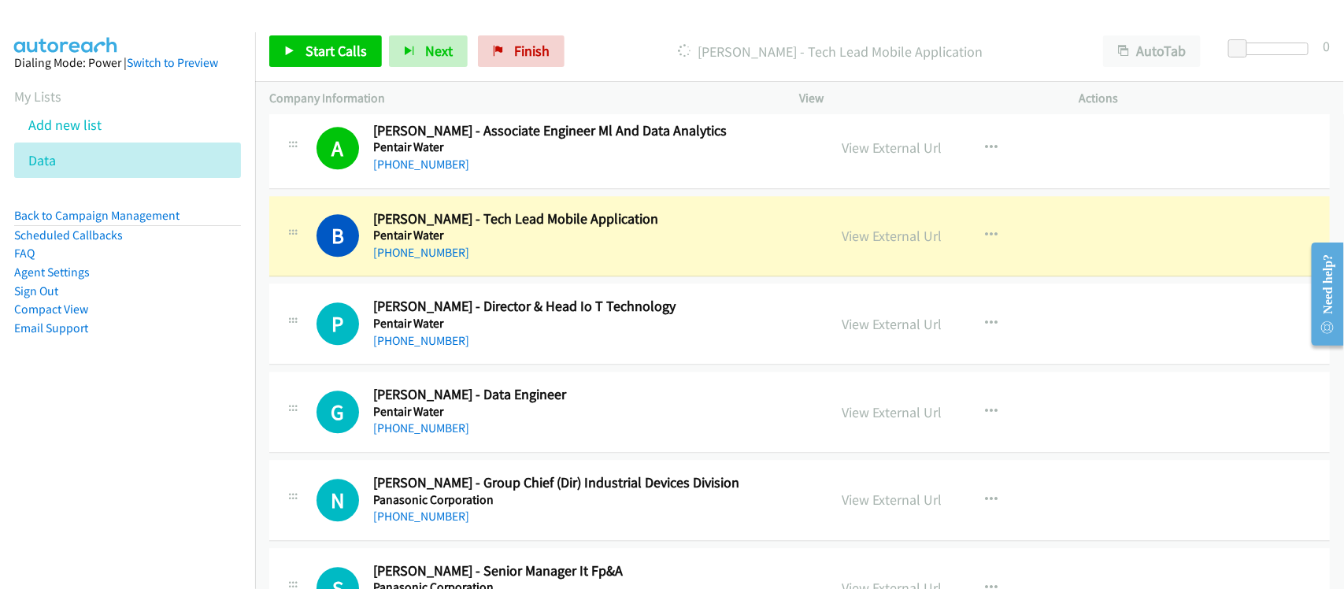
drag, startPoint x: 510, startPoint y: 262, endPoint x: 632, endPoint y: 260, distance: 121.3
click at [861, 240] on link "View External Url" at bounding box center [893, 236] width 100 height 18
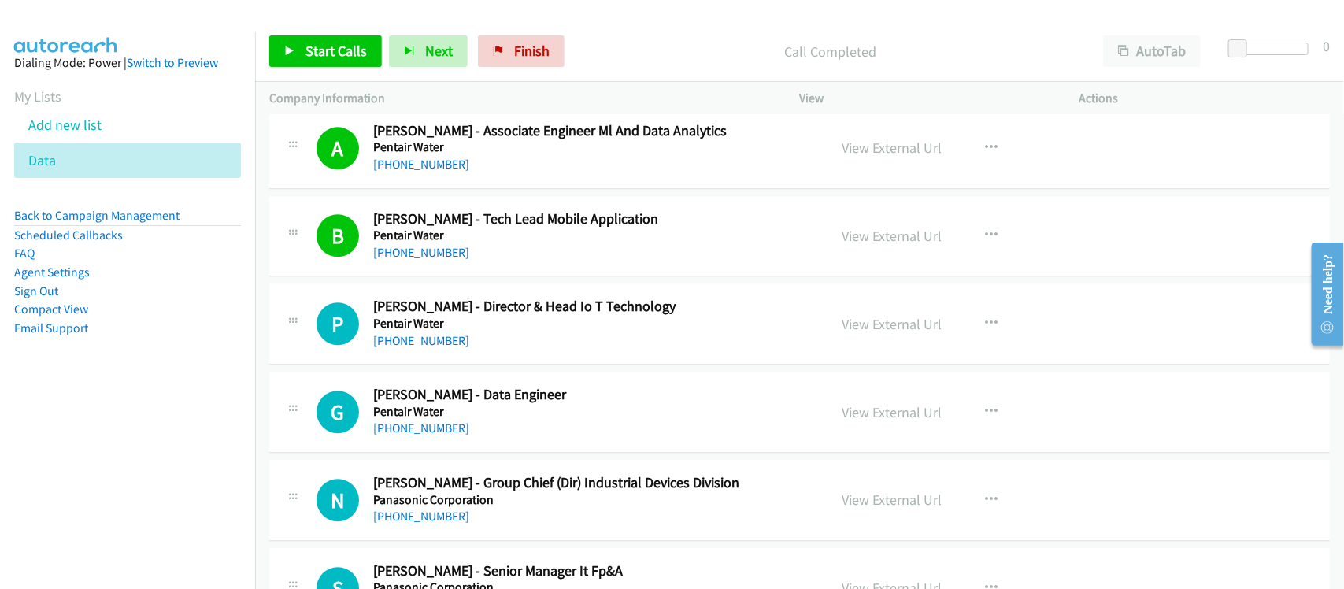
click at [457, 375] on div "G Callback Scheduled [PERSON_NAME] - Data Engineer Pentair Water [GEOGRAPHIC_DA…" at bounding box center [799, 412] width 1061 height 81
click at [432, 343] on link "[PHONE_NUMBER]" at bounding box center [421, 340] width 96 height 15
click at [407, 429] on link "[PHONE_NUMBER]" at bounding box center [421, 428] width 96 height 15
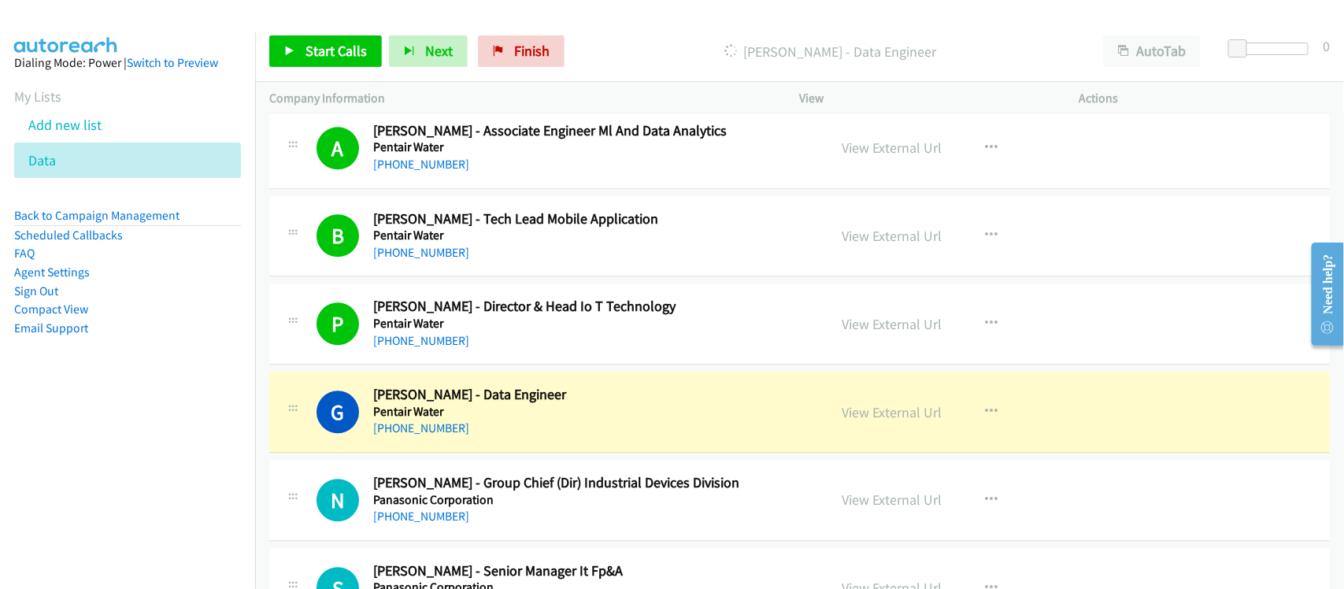
click at [502, 446] on div "G Callback Scheduled [PERSON_NAME] - Data Engineer Pentair Water [GEOGRAPHIC_DA…" at bounding box center [799, 412] width 1061 height 81
click at [861, 412] on link "View External Url" at bounding box center [893, 412] width 100 height 18
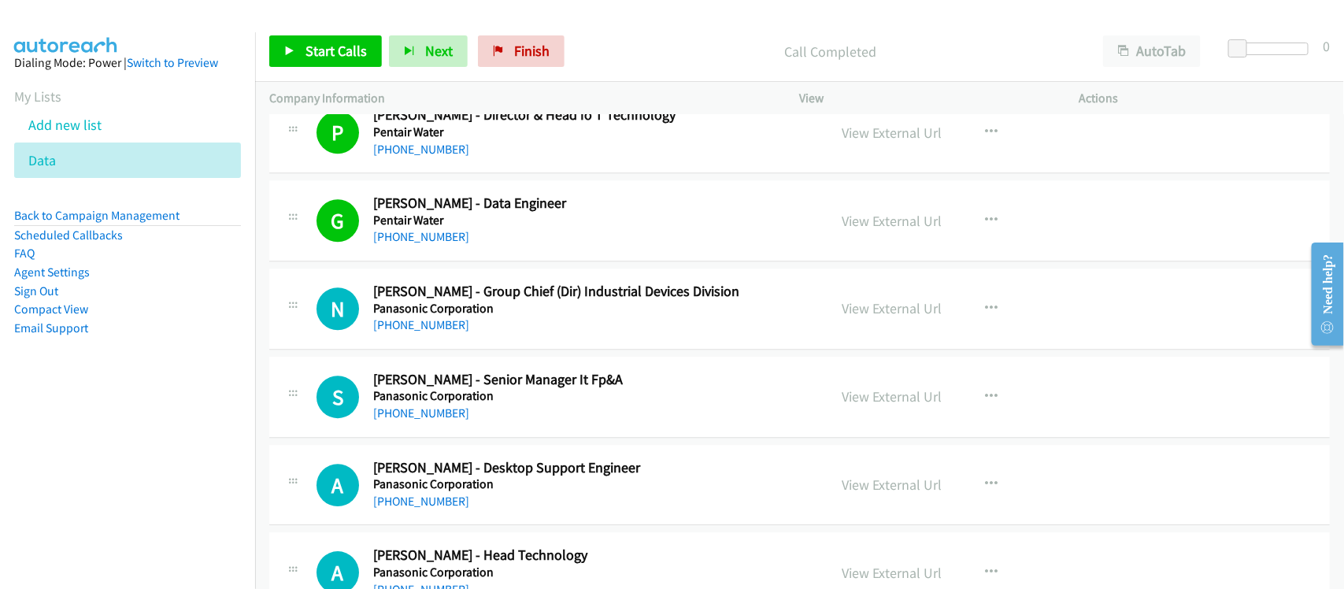
scroll to position [1969, 0]
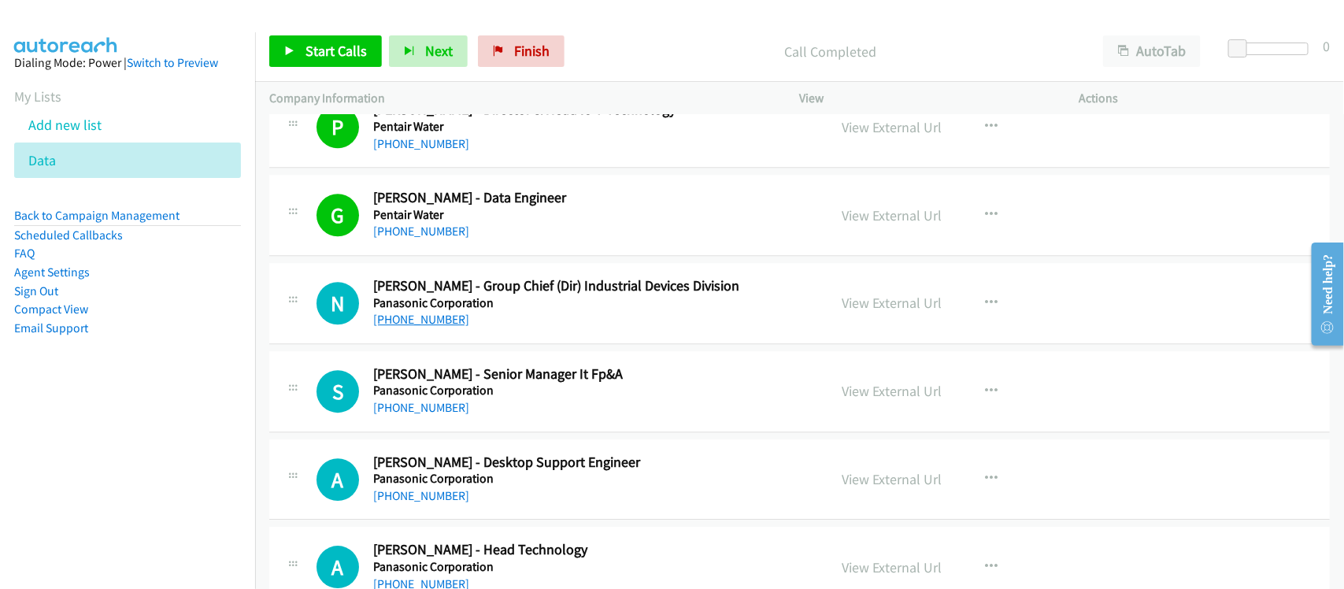
click at [446, 320] on link "[PHONE_NUMBER]" at bounding box center [421, 319] width 96 height 15
click at [489, 336] on div "N Callback Scheduled [PERSON_NAME] - Group Chief (Dir) Industrial Devices Divis…" at bounding box center [799, 303] width 1061 height 81
click at [429, 413] on link "[PHONE_NUMBER]" at bounding box center [421, 407] width 96 height 15
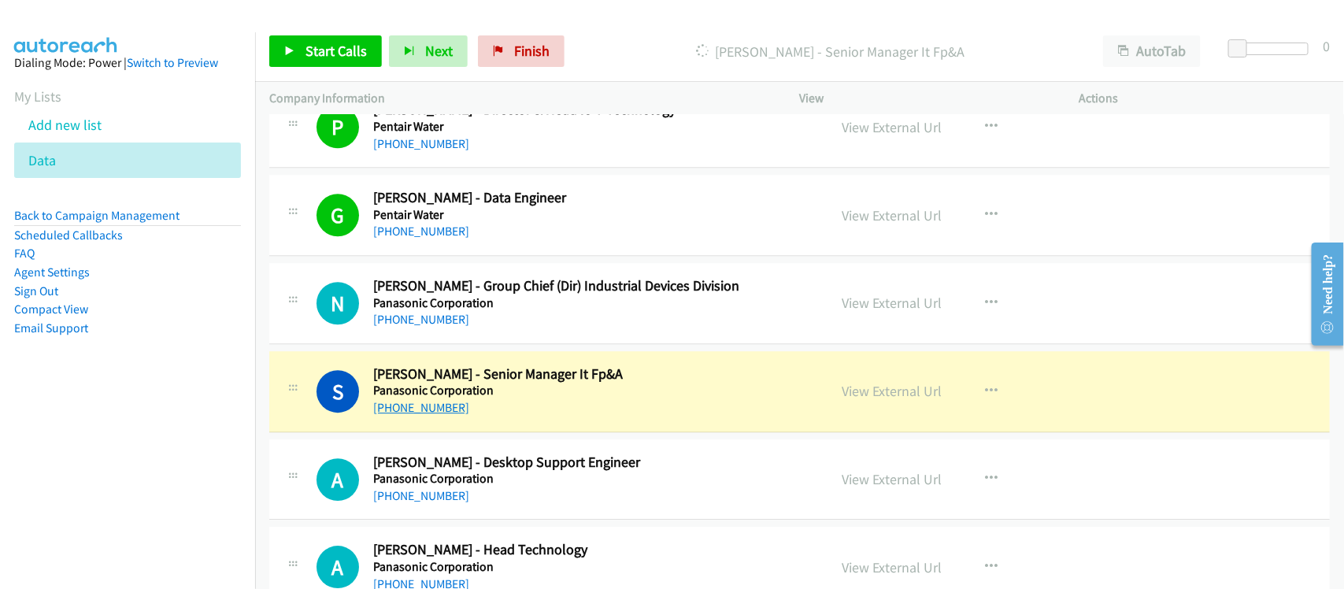
scroll to position [2067, 0]
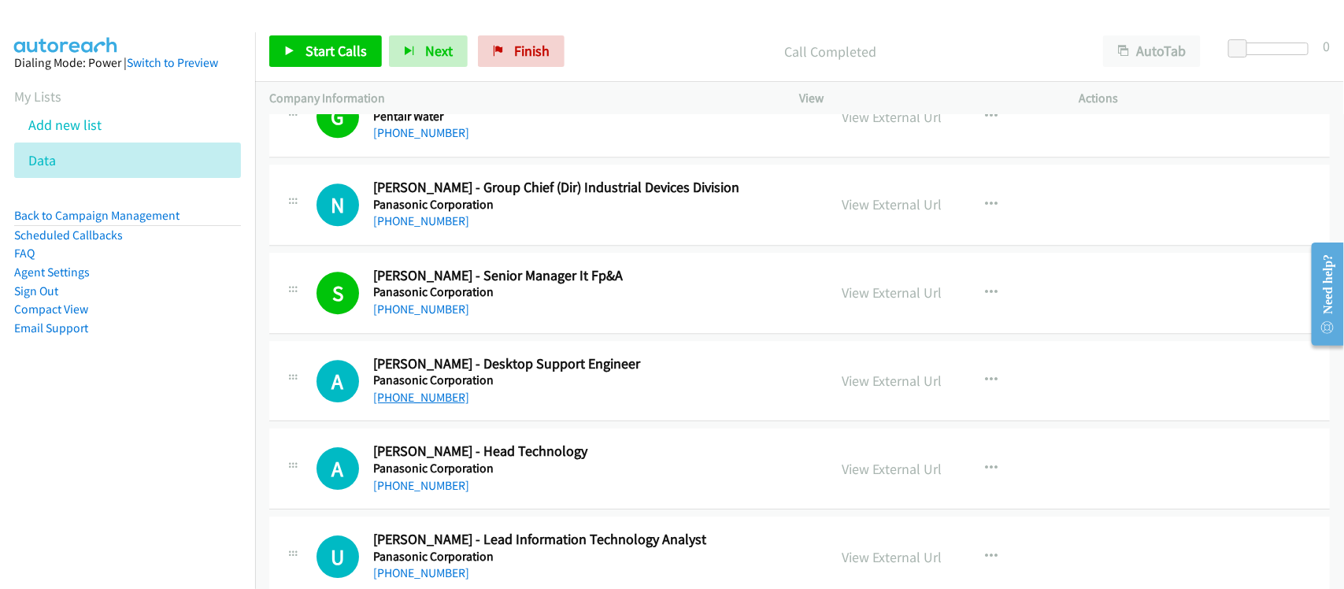
click at [427, 391] on link "[PHONE_NUMBER]" at bounding box center [421, 397] width 96 height 15
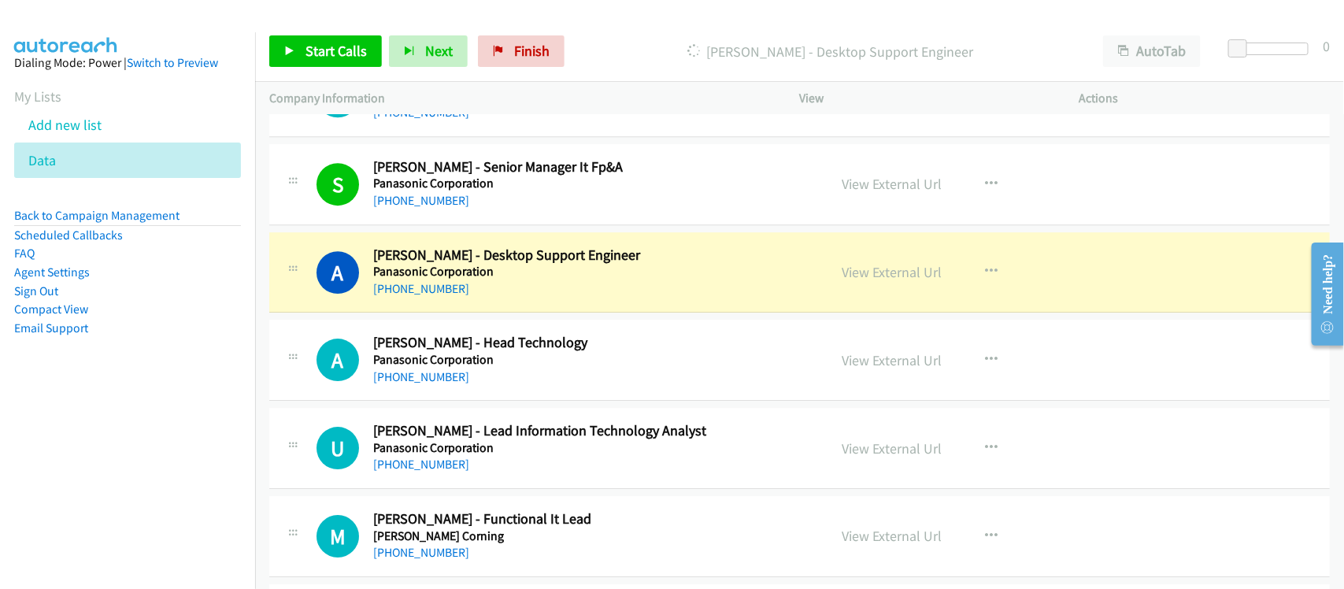
scroll to position [2166, 0]
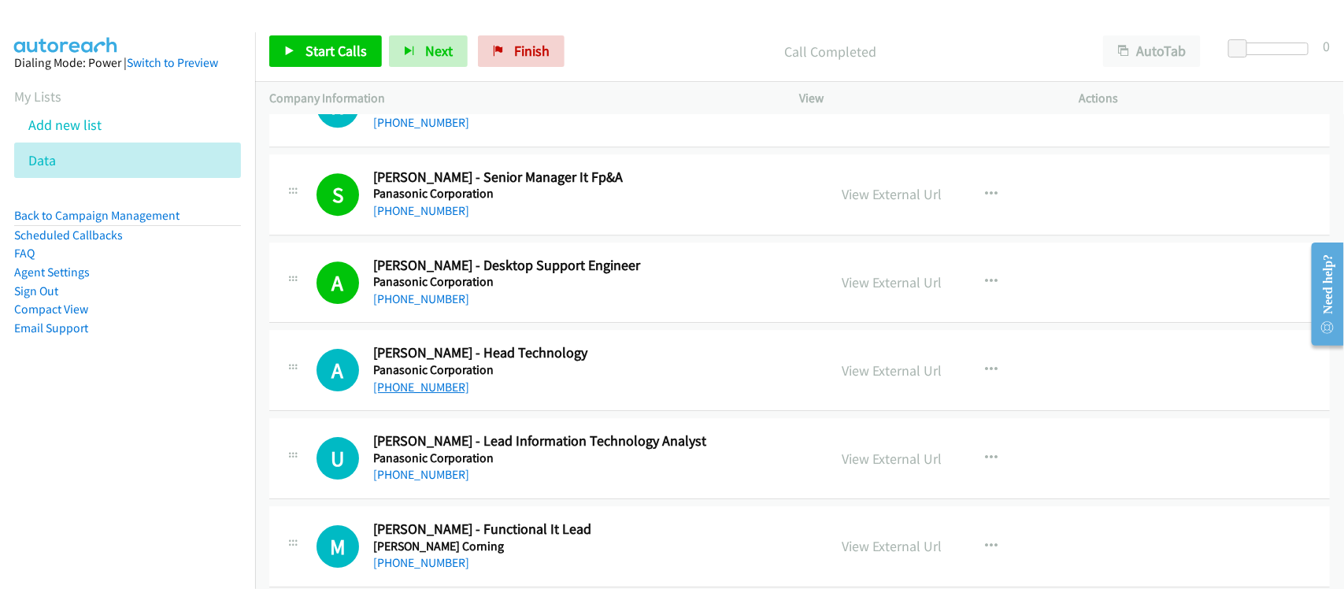
click at [426, 391] on link "[PHONE_NUMBER]" at bounding box center [421, 387] width 96 height 15
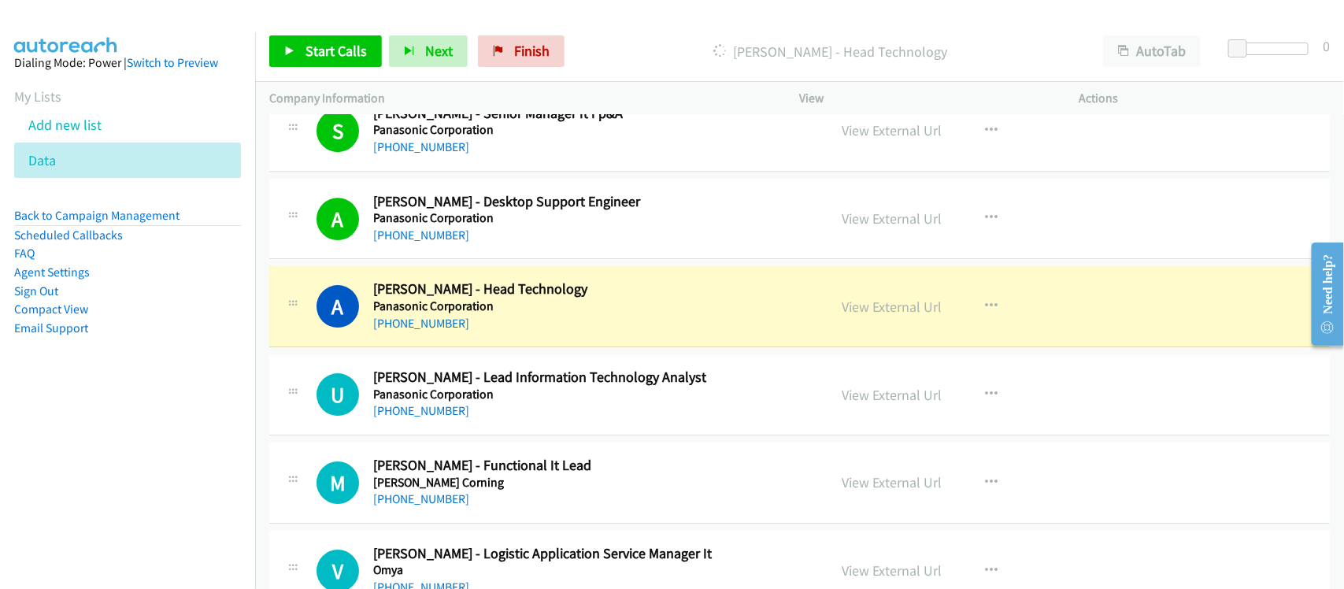
scroll to position [2264, 0]
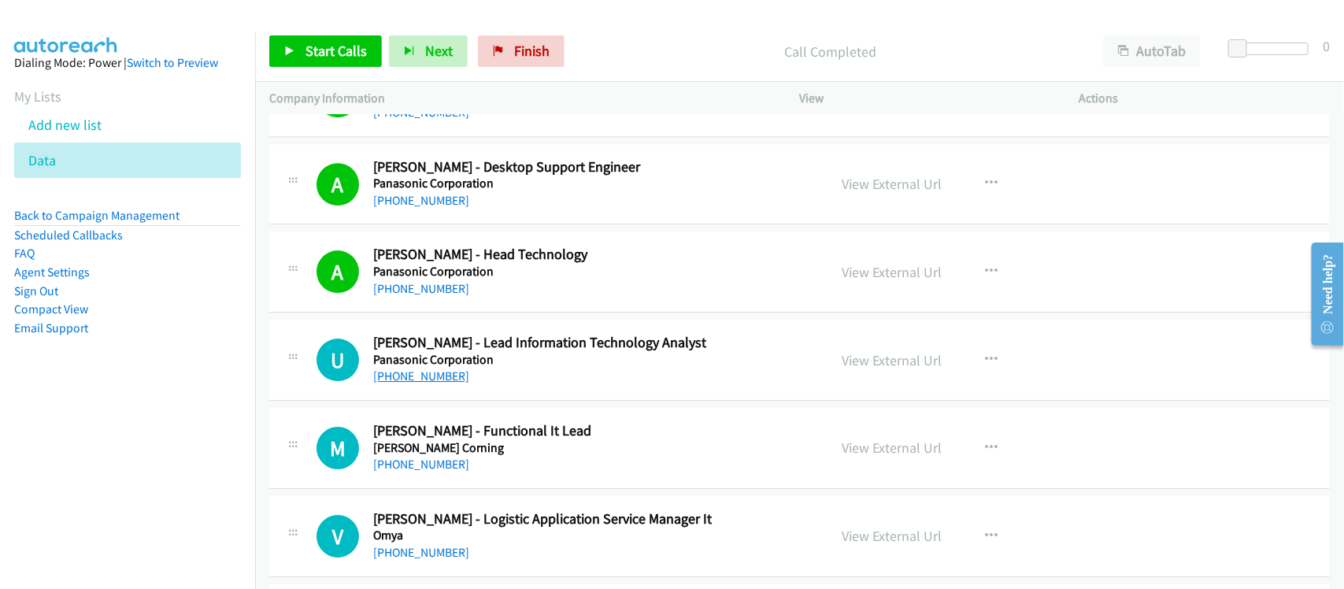
click at [447, 374] on link "[PHONE_NUMBER]" at bounding box center [421, 376] width 96 height 15
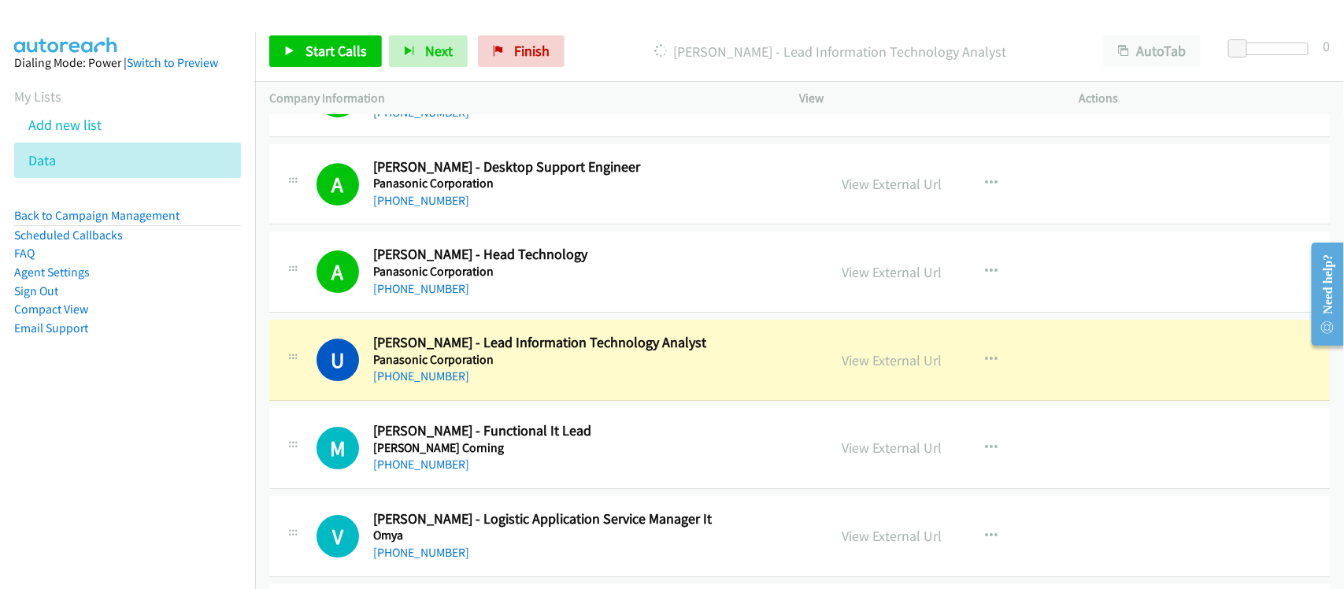
click at [514, 386] on div "[PHONE_NUMBER]" at bounding box center [590, 376] width 434 height 19
click at [856, 367] on link "View External Url" at bounding box center [893, 360] width 100 height 18
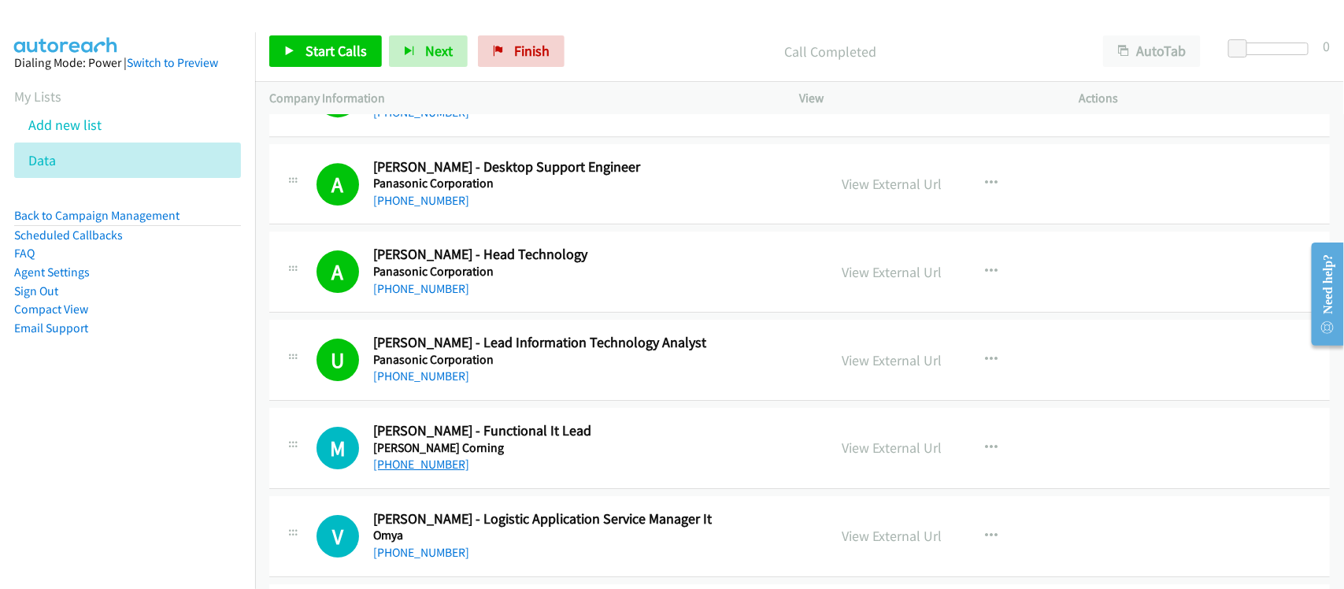
click at [439, 472] on link "[PHONE_NUMBER]" at bounding box center [421, 464] width 96 height 15
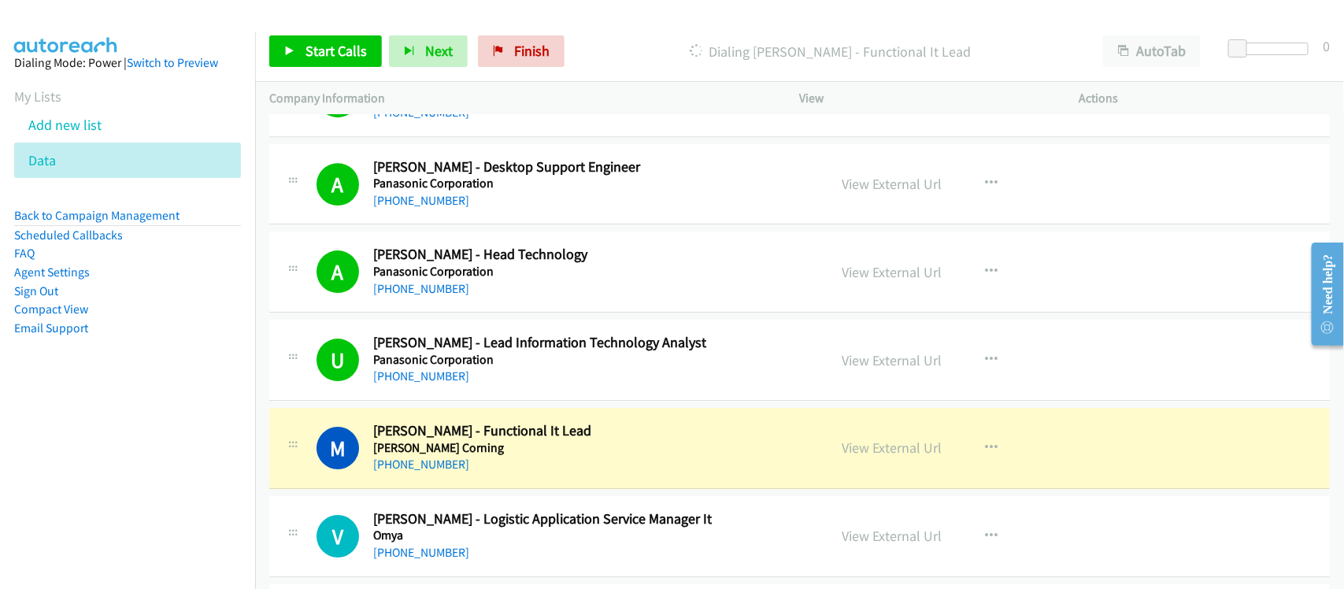
click at [504, 478] on div "M Callback Scheduled [PERSON_NAME] - Functional It Lead [PERSON_NAME] Corning […" at bounding box center [799, 448] width 1061 height 81
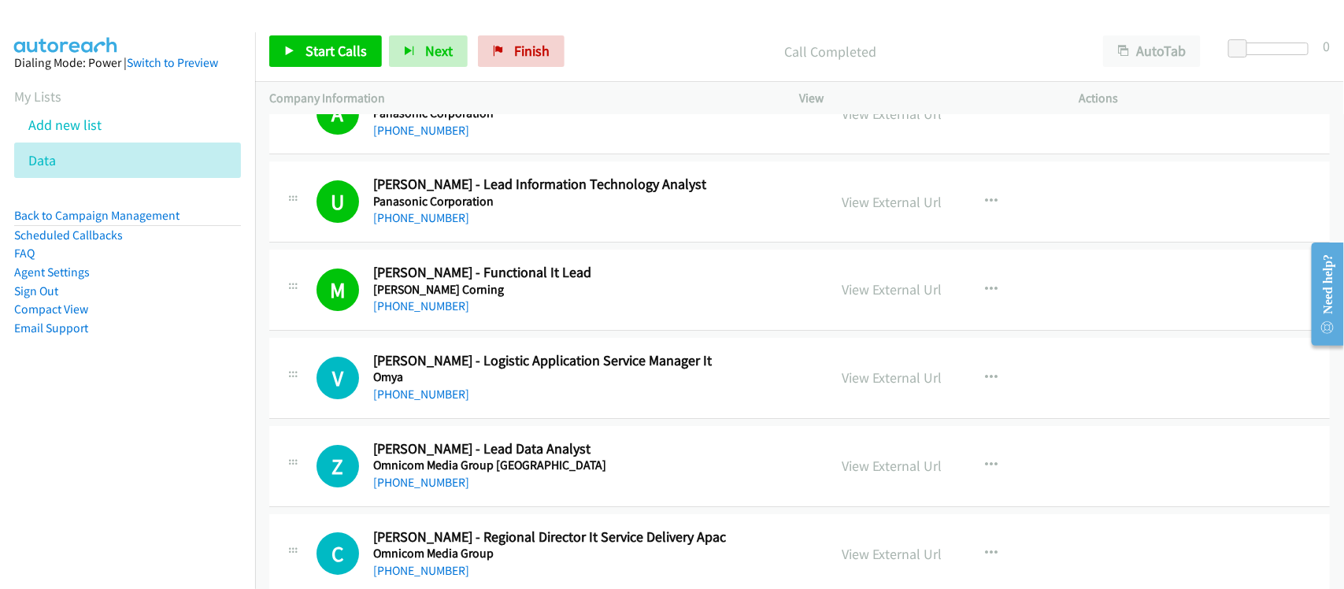
scroll to position [2461, 0]
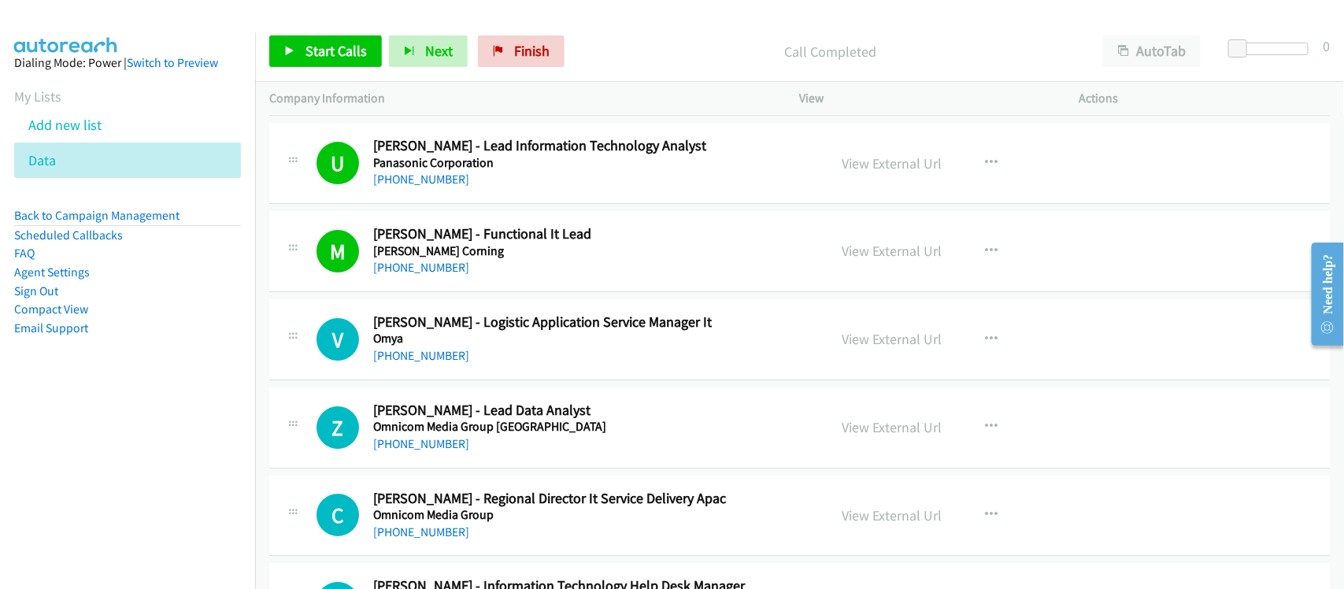
click at [441, 370] on div "V Callback Scheduled [PERSON_NAME] - Logistic Application Service Manager It Om…" at bounding box center [799, 339] width 1061 height 81
click at [441, 365] on div "[PHONE_NUMBER]" at bounding box center [590, 356] width 434 height 19
click at [439, 354] on link "[PHONE_NUMBER]" at bounding box center [421, 355] width 96 height 15
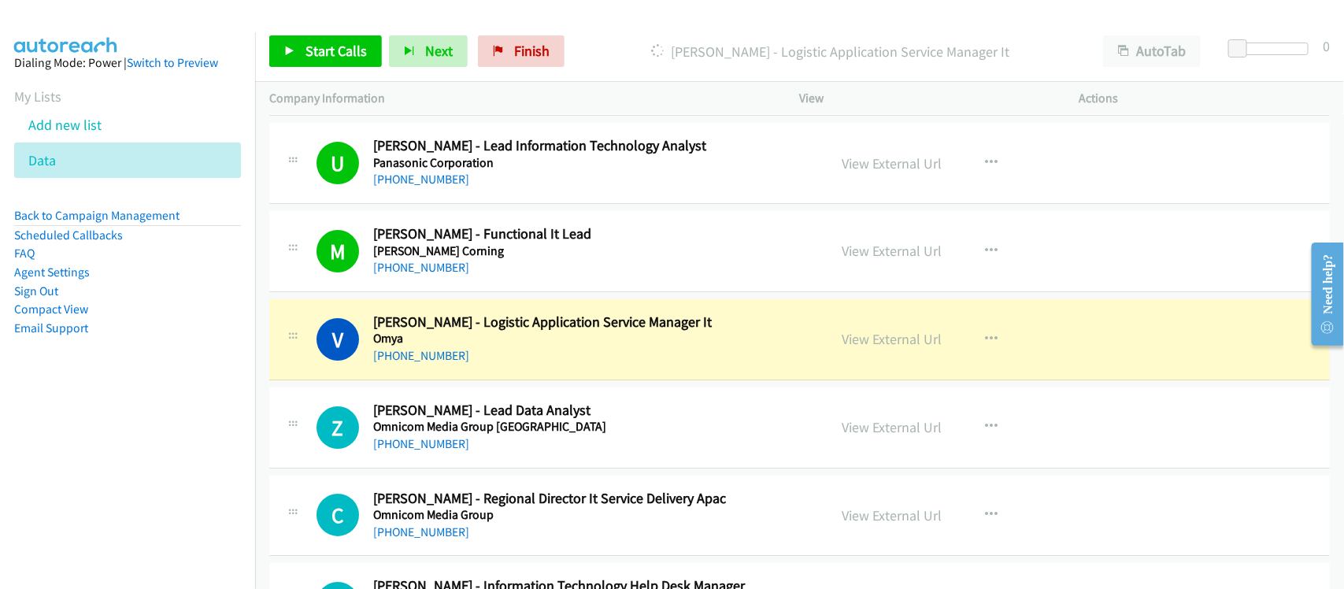
click at [488, 358] on div "[PHONE_NUMBER]" at bounding box center [590, 356] width 434 height 19
click at [480, 365] on div "[PHONE_NUMBER]" at bounding box center [590, 356] width 434 height 19
click at [857, 343] on link "View External Url" at bounding box center [893, 339] width 100 height 18
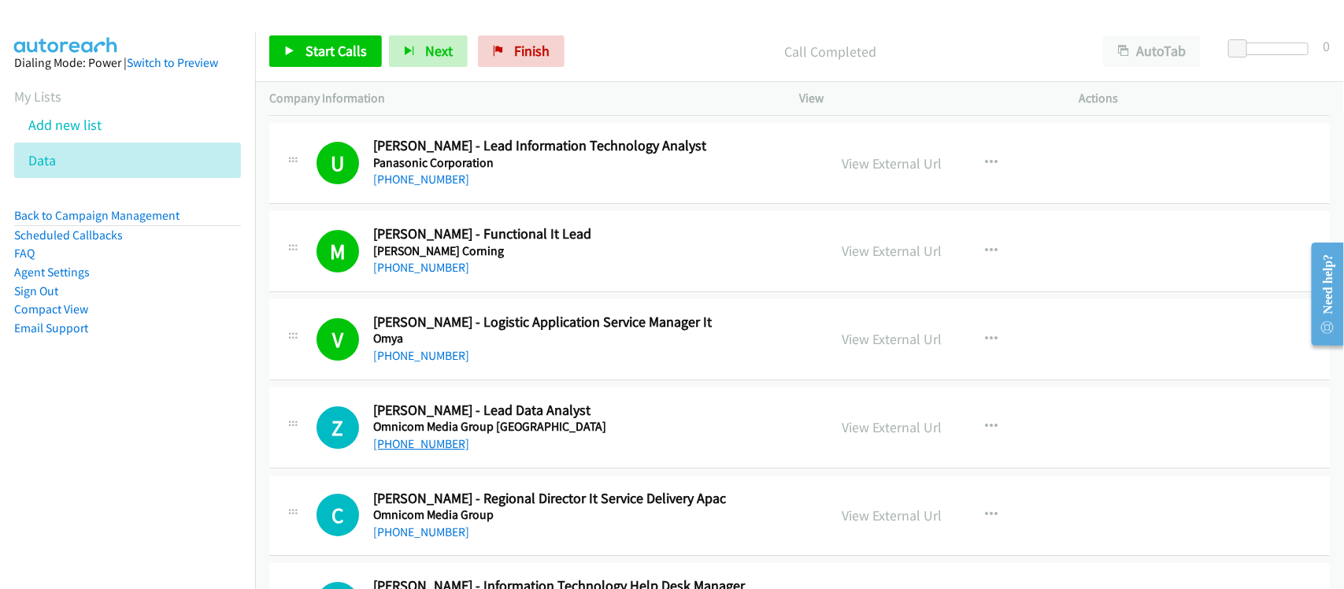
click at [421, 451] on link "[PHONE_NUMBER]" at bounding box center [421, 443] width 96 height 15
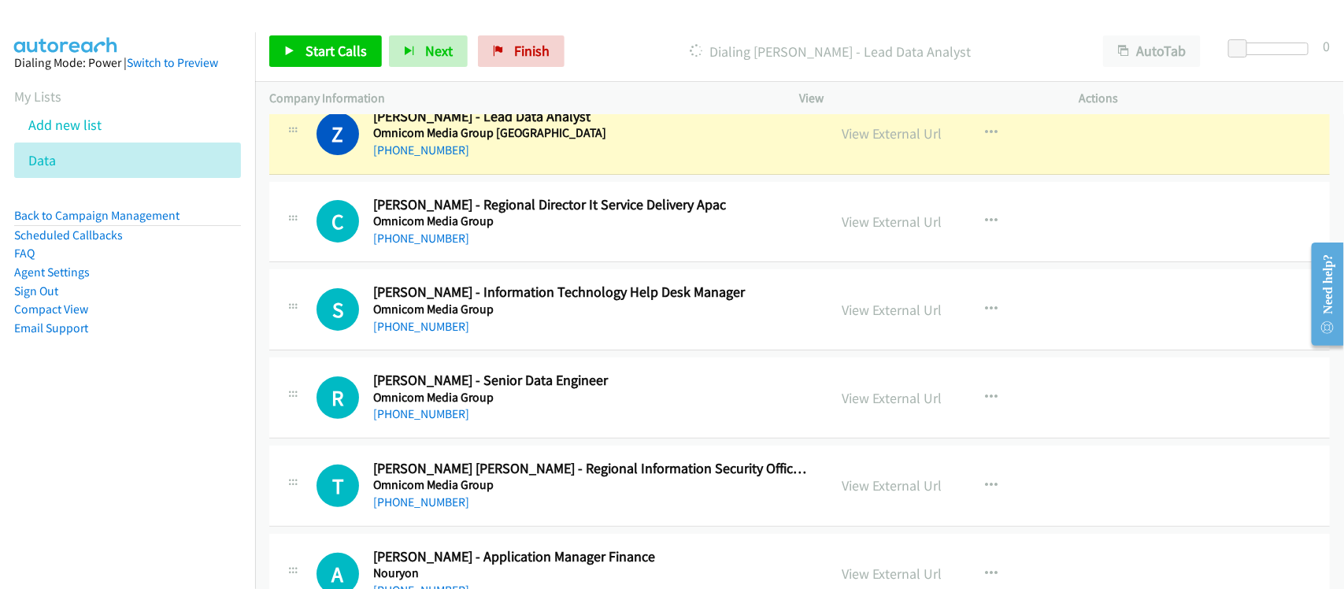
scroll to position [2757, 0]
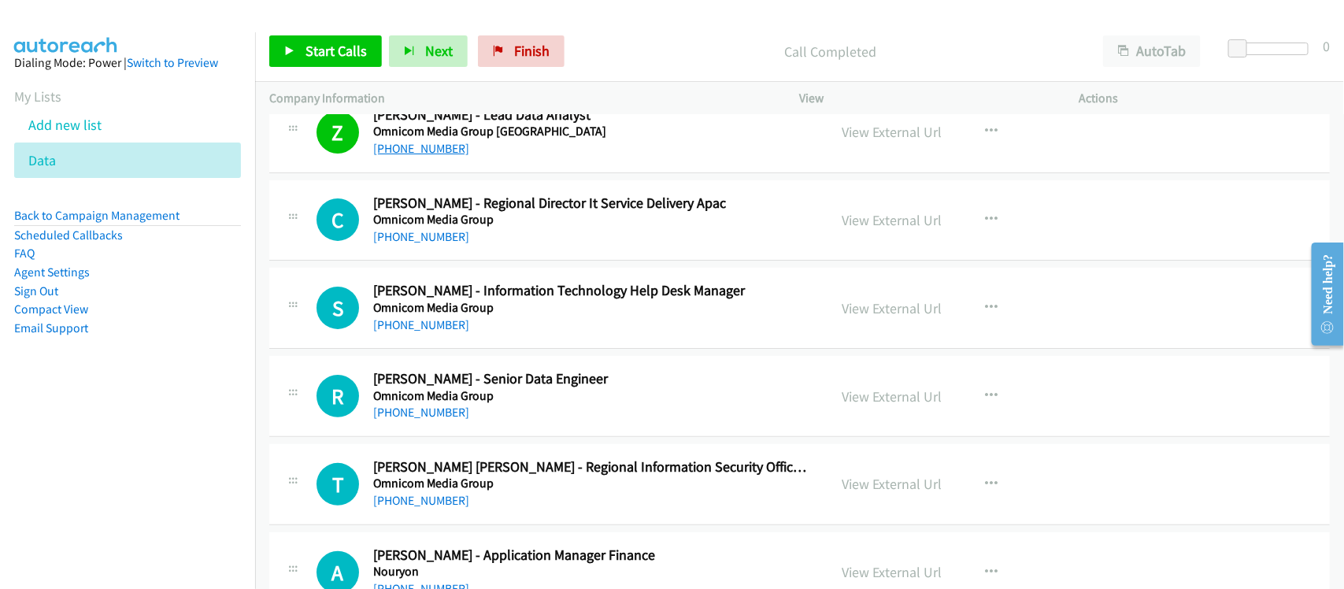
click at [428, 143] on link "[PHONE_NUMBER]" at bounding box center [421, 148] width 96 height 15
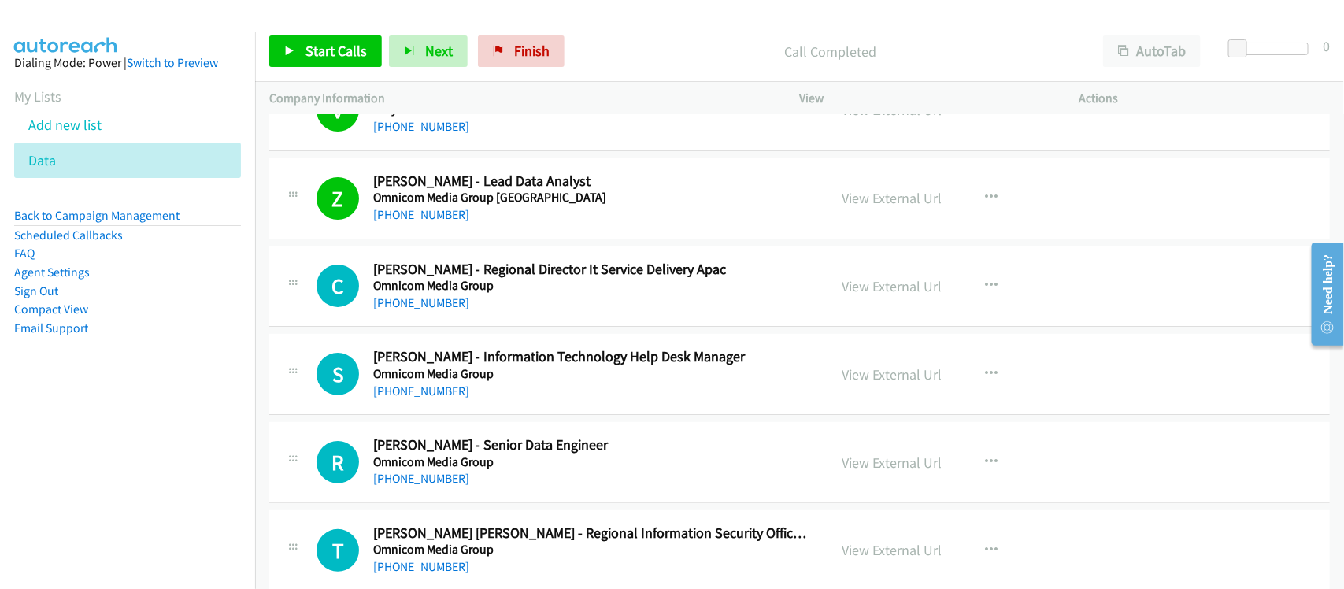
scroll to position [2658, 0]
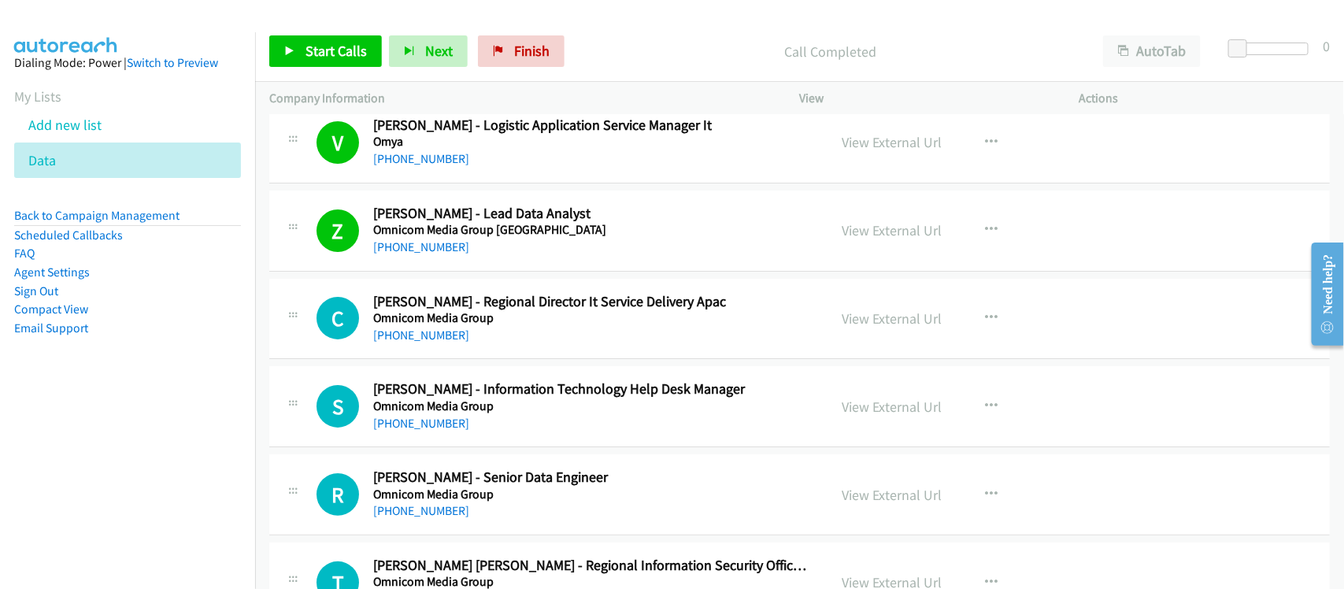
click at [505, 262] on div "Z Callback Scheduled [PERSON_NAME] - Lead Data Analyst Omnicom Media Group [GEO…" at bounding box center [799, 231] width 1061 height 81
click at [857, 234] on link "View External Url" at bounding box center [893, 230] width 100 height 18
click at [411, 336] on link "[PHONE_NUMBER]" at bounding box center [421, 335] width 96 height 15
click at [427, 431] on link "[PHONE_NUMBER]" at bounding box center [421, 423] width 96 height 15
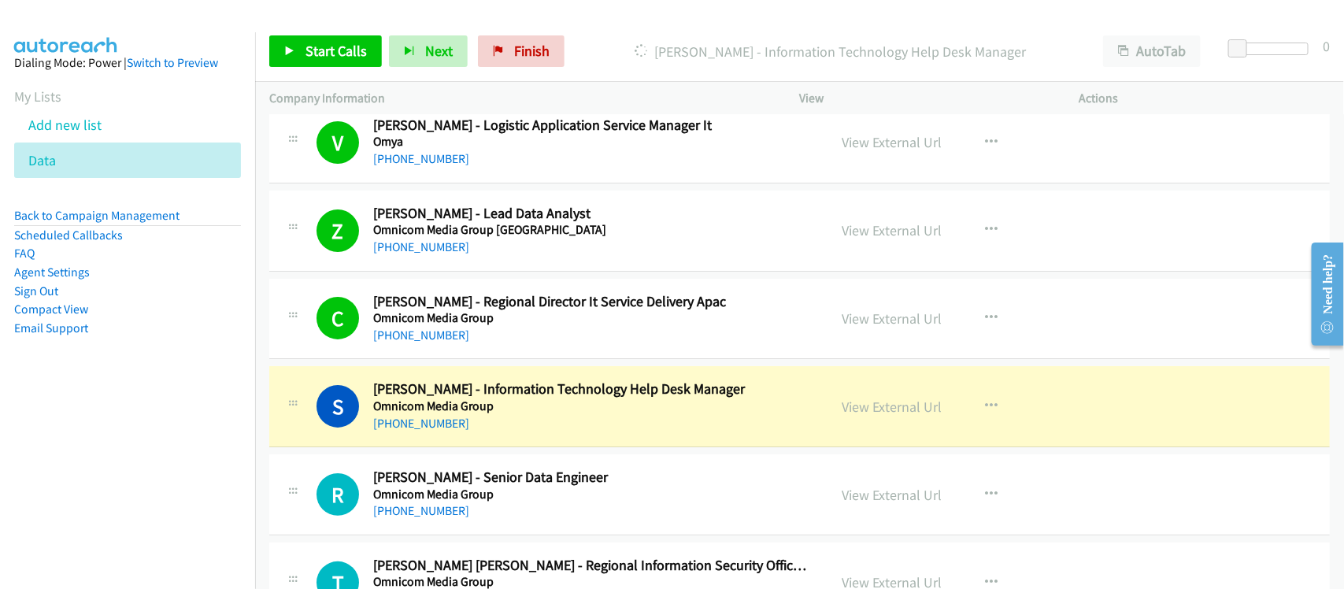
click at [508, 446] on div "S Callback Scheduled [PERSON_NAME] - Information Technology Help Desk Manager O…" at bounding box center [799, 406] width 1061 height 81
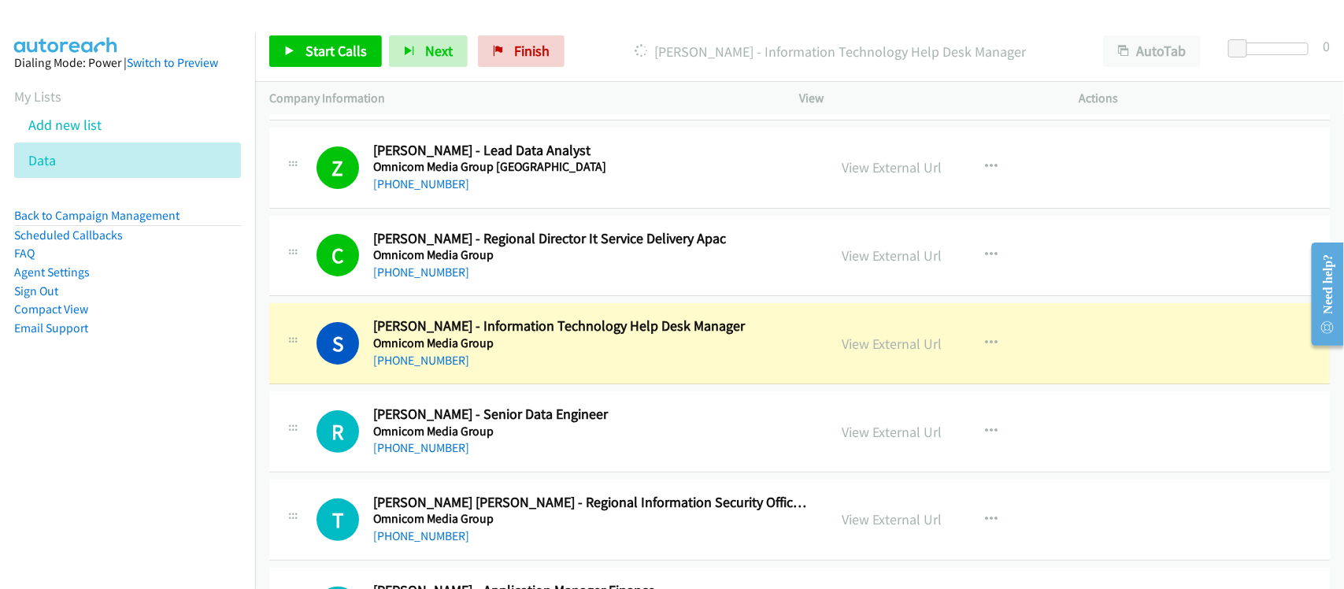
scroll to position [2757, 0]
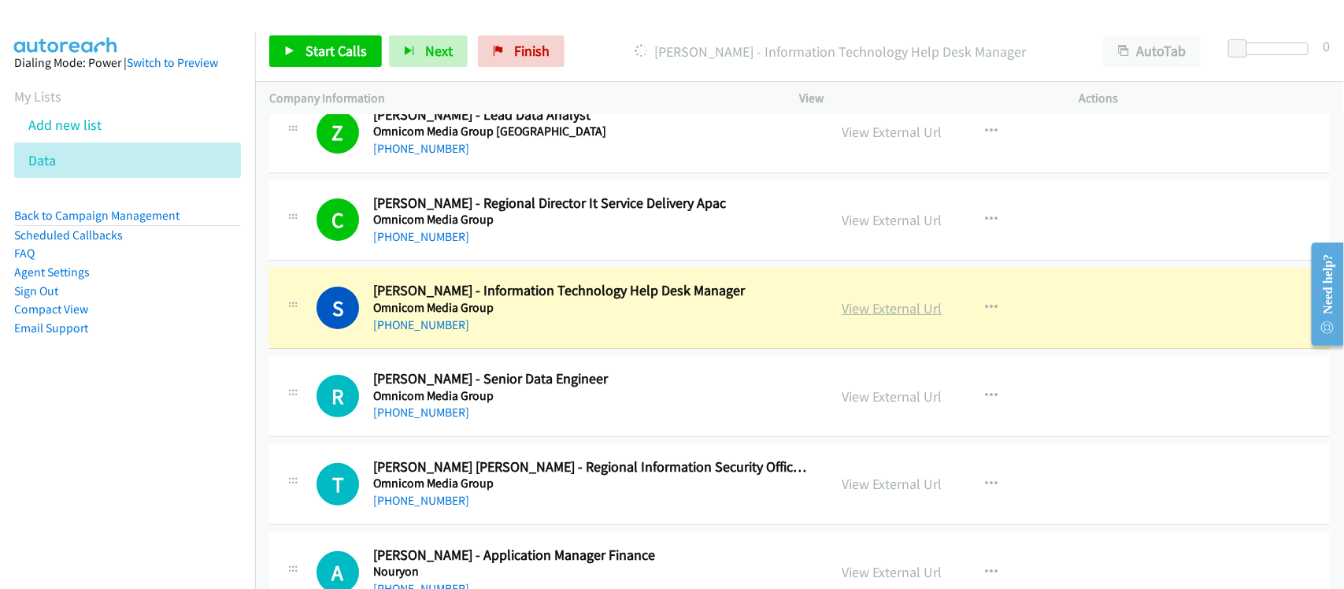
click at [874, 317] on link "View External Url" at bounding box center [893, 308] width 100 height 18
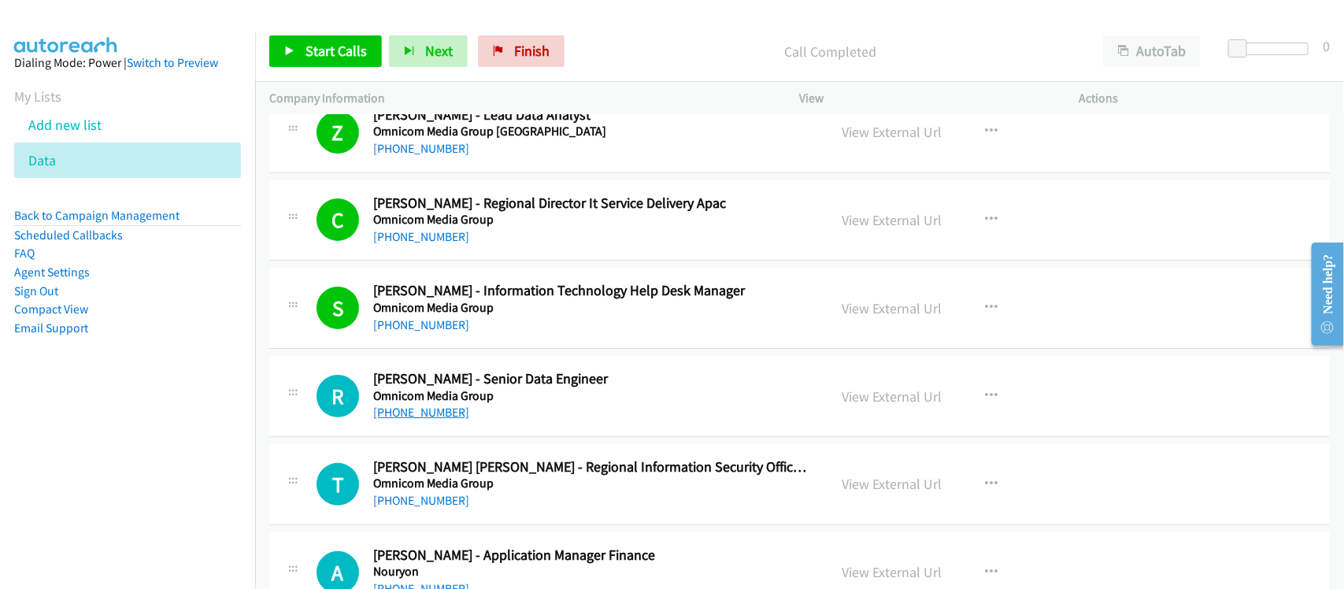
click at [436, 415] on link "[PHONE_NUMBER]" at bounding box center [421, 412] width 96 height 15
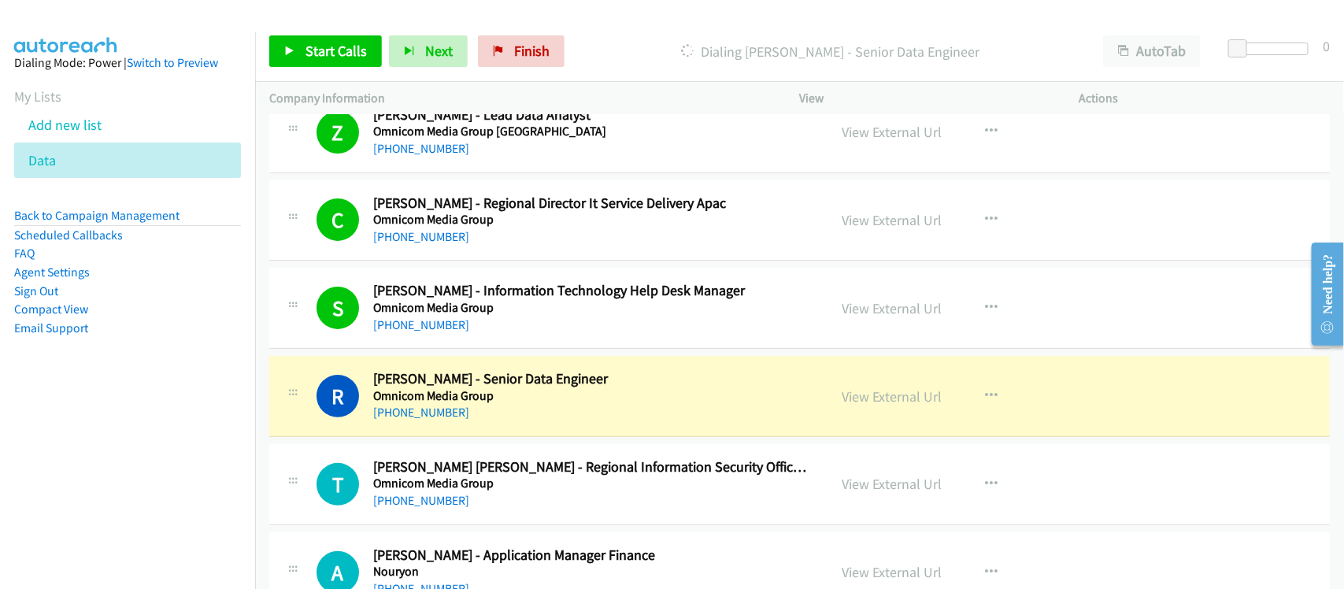
drag, startPoint x: 509, startPoint y: 427, endPoint x: 521, endPoint y: 421, distance: 13.8
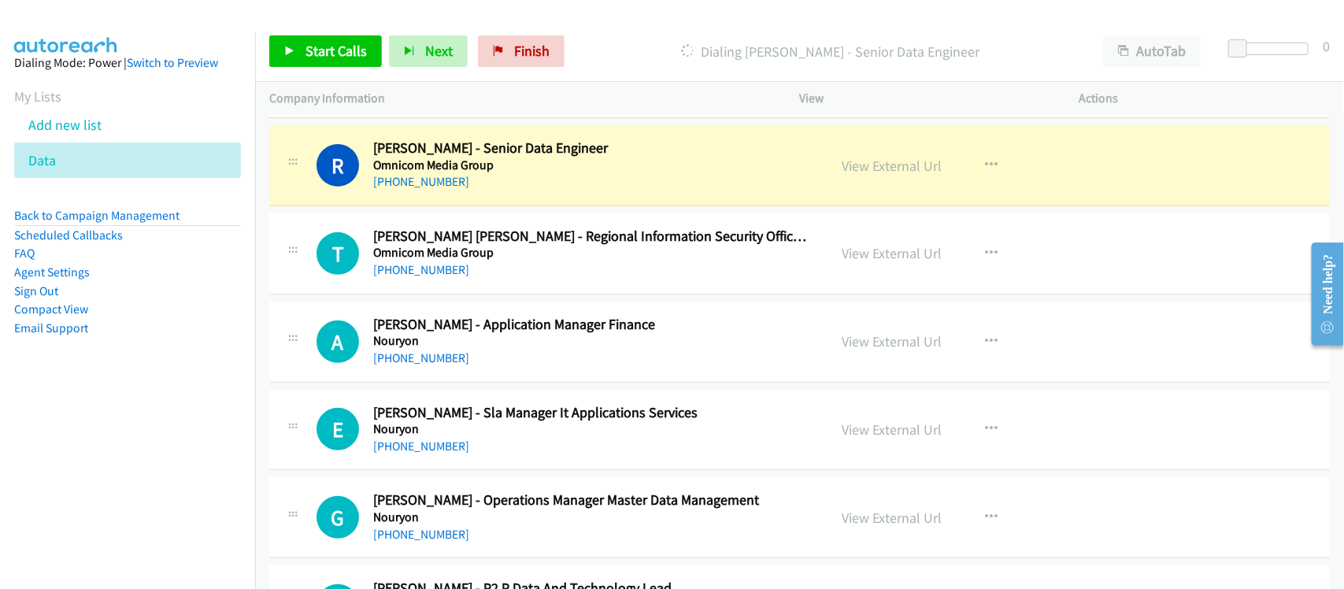
scroll to position [2953, 0]
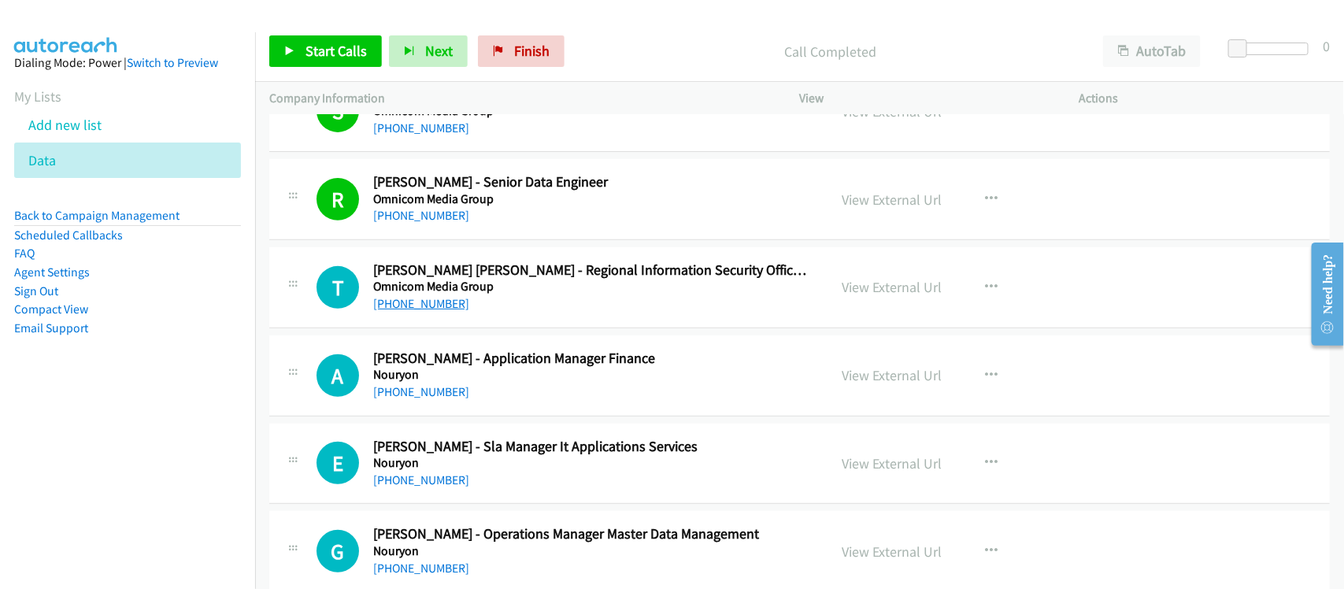
click at [449, 306] on link "[PHONE_NUMBER]" at bounding box center [421, 303] width 96 height 15
click at [529, 310] on div "[PHONE_NUMBER]" at bounding box center [590, 304] width 434 height 19
click at [417, 299] on div "[PHONE_NUMBER]" at bounding box center [590, 304] width 434 height 19
click at [904, 291] on link "View External Url" at bounding box center [893, 287] width 100 height 18
click at [443, 305] on link "[PHONE_NUMBER]" at bounding box center [421, 303] width 96 height 15
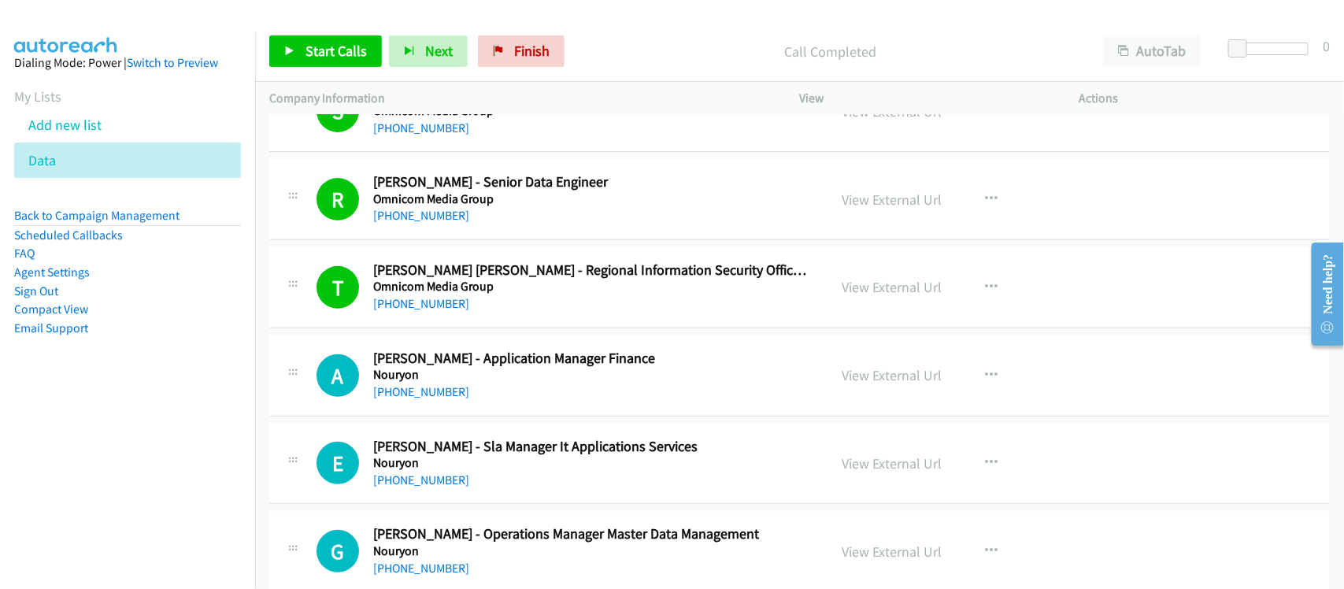
click at [442, 391] on link "[PHONE_NUMBER]" at bounding box center [421, 391] width 96 height 15
click at [481, 402] on div "[PHONE_NUMBER]" at bounding box center [590, 392] width 434 height 19
click at [402, 486] on link "[PHONE_NUMBER]" at bounding box center [421, 480] width 96 height 15
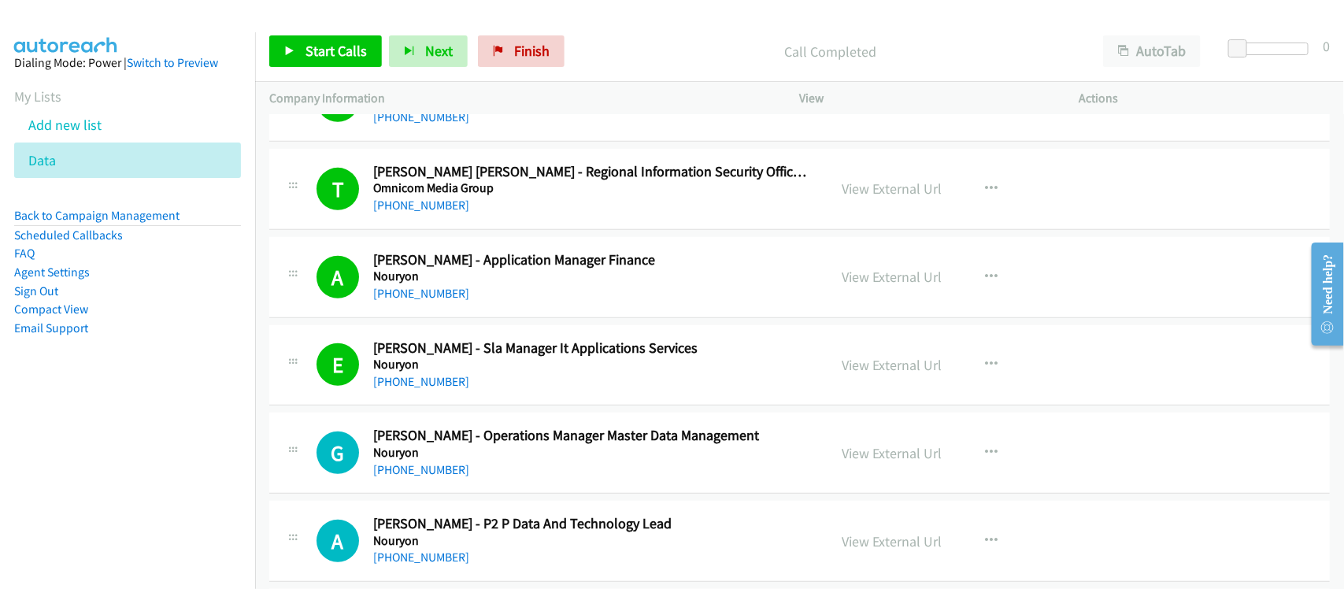
click at [471, 476] on div "[PHONE_NUMBER]" at bounding box center [590, 470] width 434 height 19
click at [432, 471] on link "[PHONE_NUMBER]" at bounding box center [421, 469] width 96 height 15
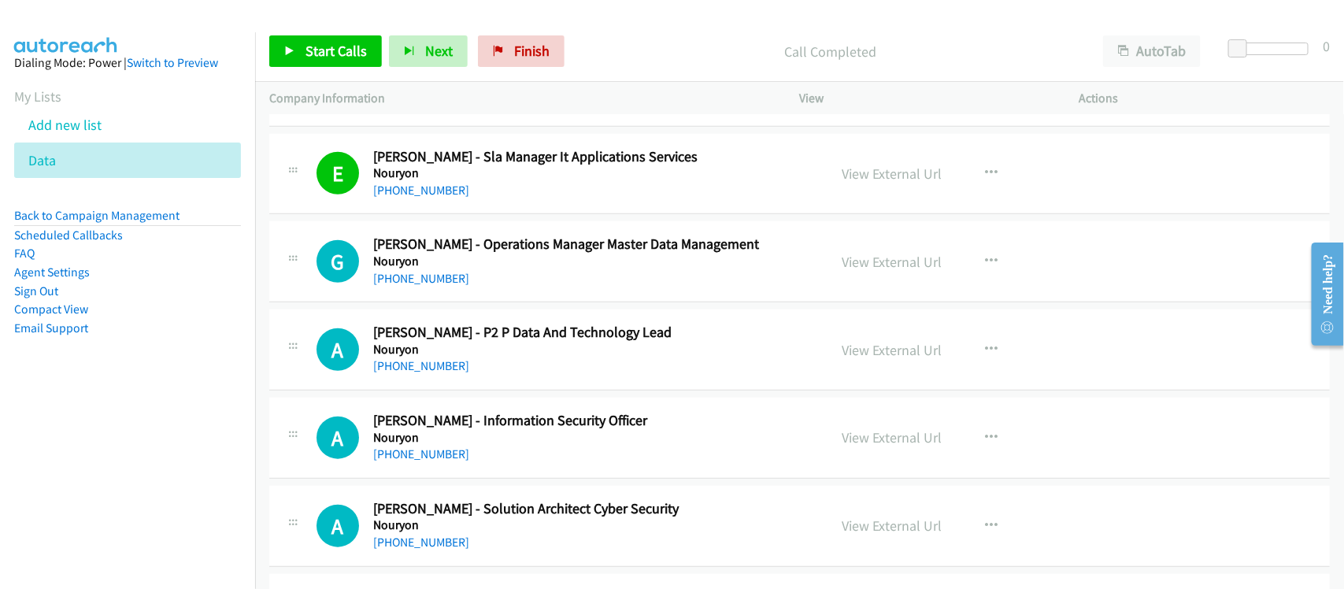
scroll to position [3249, 0]
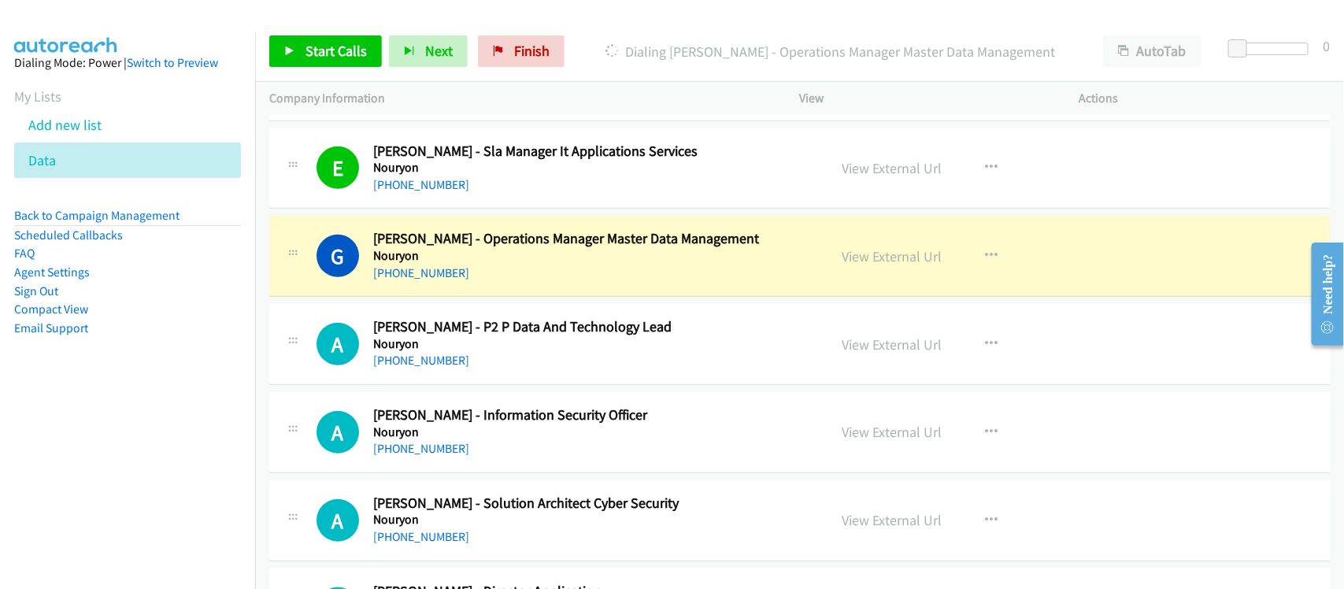
click at [521, 276] on div "[PHONE_NUMBER]" at bounding box center [590, 273] width 434 height 19
click at [873, 265] on link "View External Url" at bounding box center [893, 256] width 100 height 18
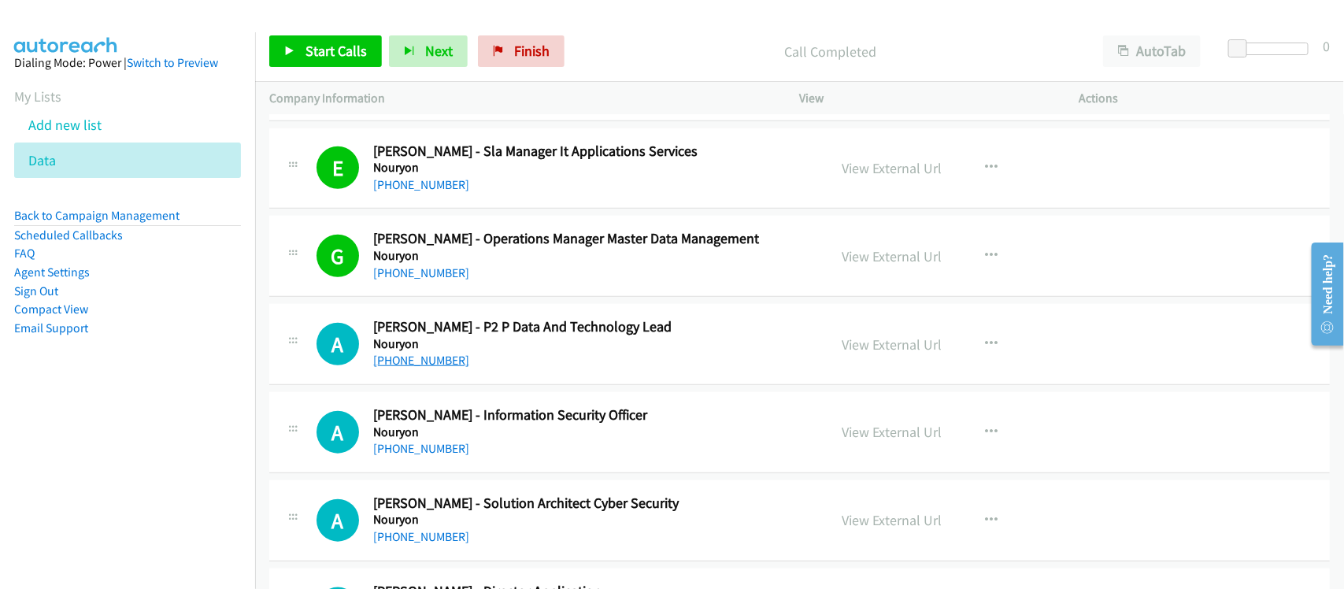
click at [426, 366] on link "[PHONE_NUMBER]" at bounding box center [421, 360] width 96 height 15
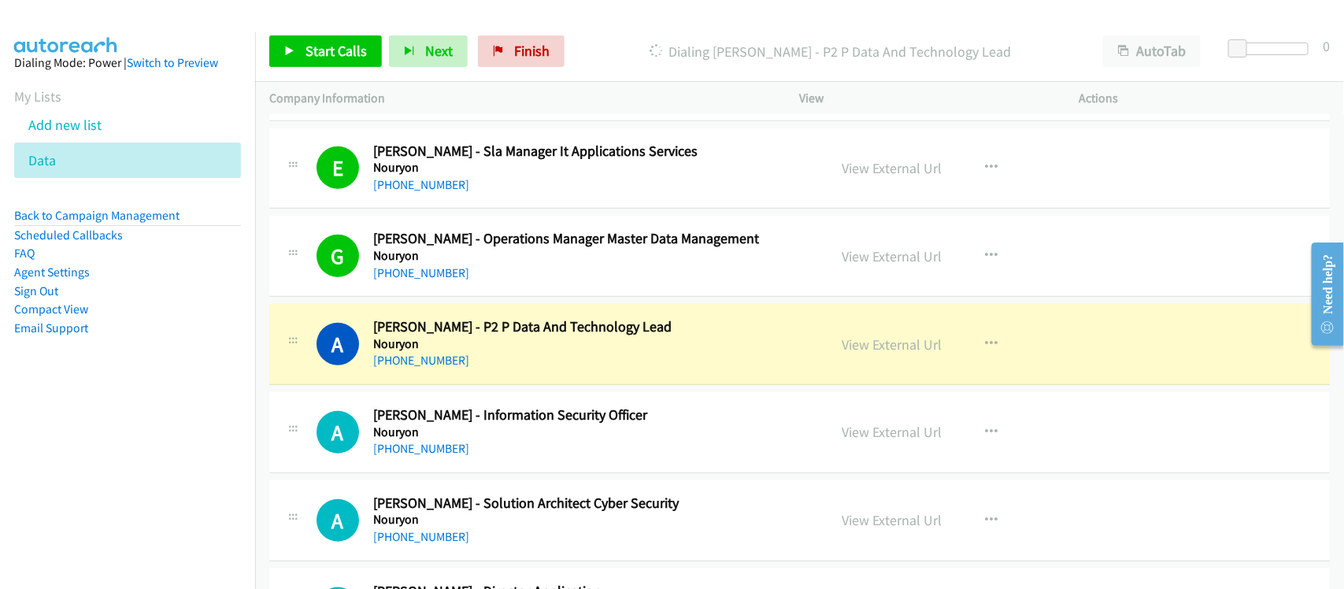
click at [500, 382] on div "A Callback Scheduled [PERSON_NAME] - P2 P Data And Technology Lead Nouryon [GEO…" at bounding box center [799, 344] width 1061 height 81
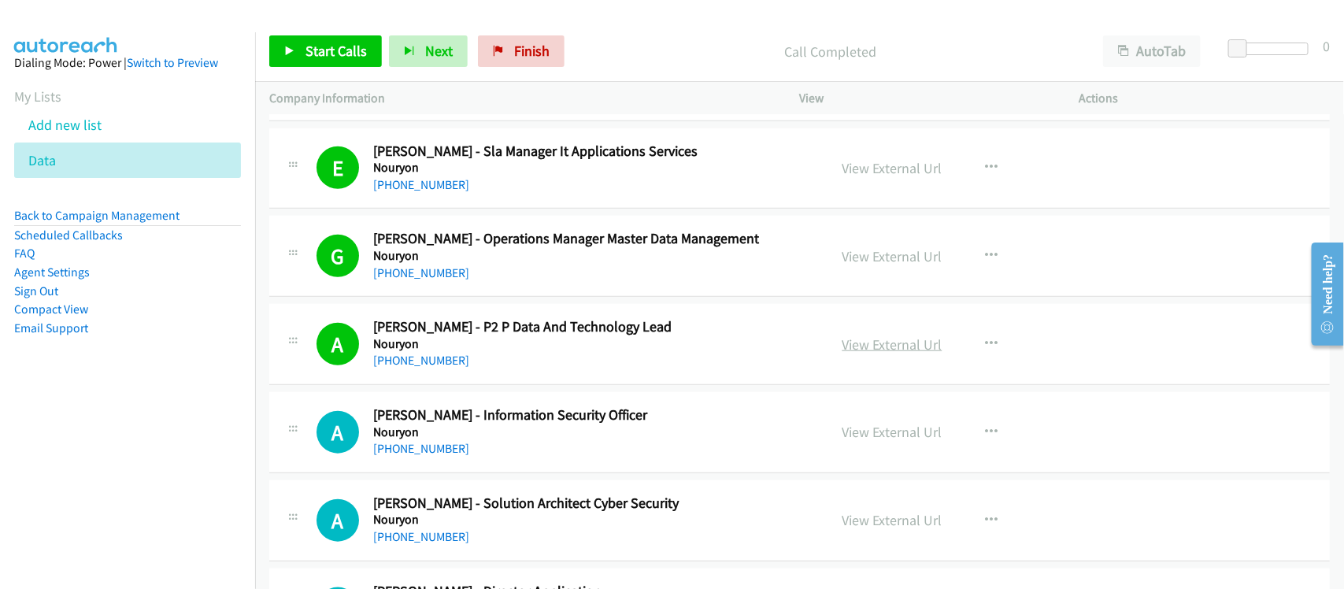
click at [875, 344] on link "View External Url" at bounding box center [893, 345] width 100 height 18
click at [410, 456] on link "[PHONE_NUMBER]" at bounding box center [421, 448] width 96 height 15
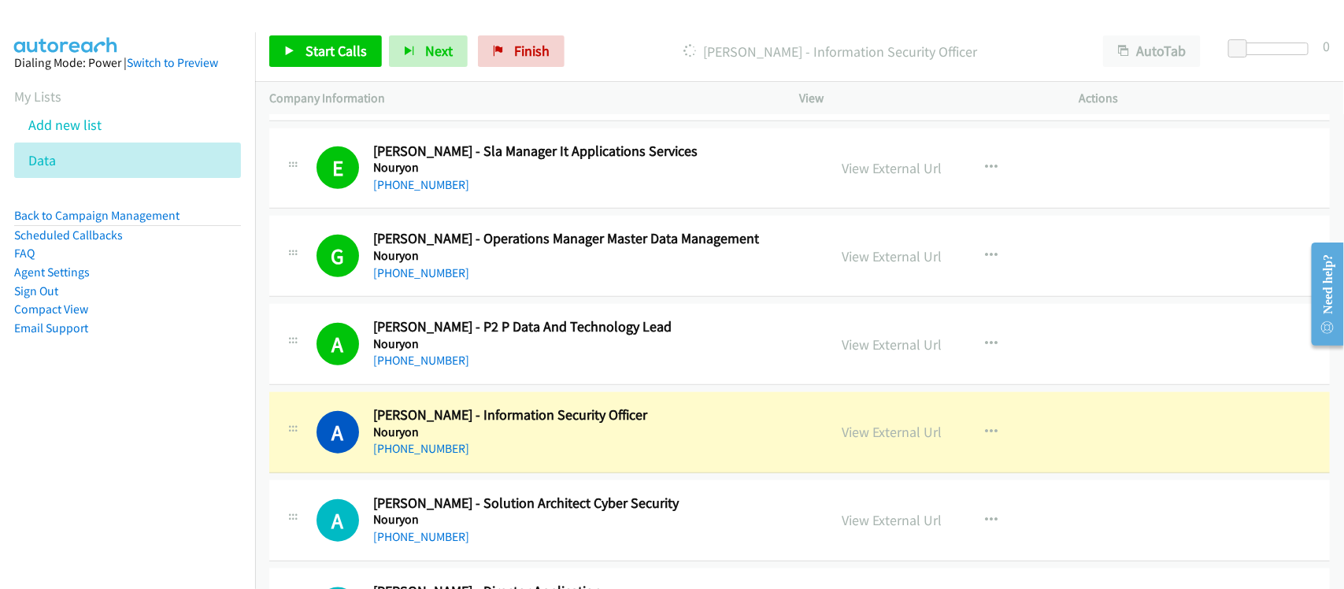
click at [506, 458] on div "[PHONE_NUMBER]" at bounding box center [590, 448] width 434 height 19
click at [898, 435] on link "View External Url" at bounding box center [893, 432] width 100 height 18
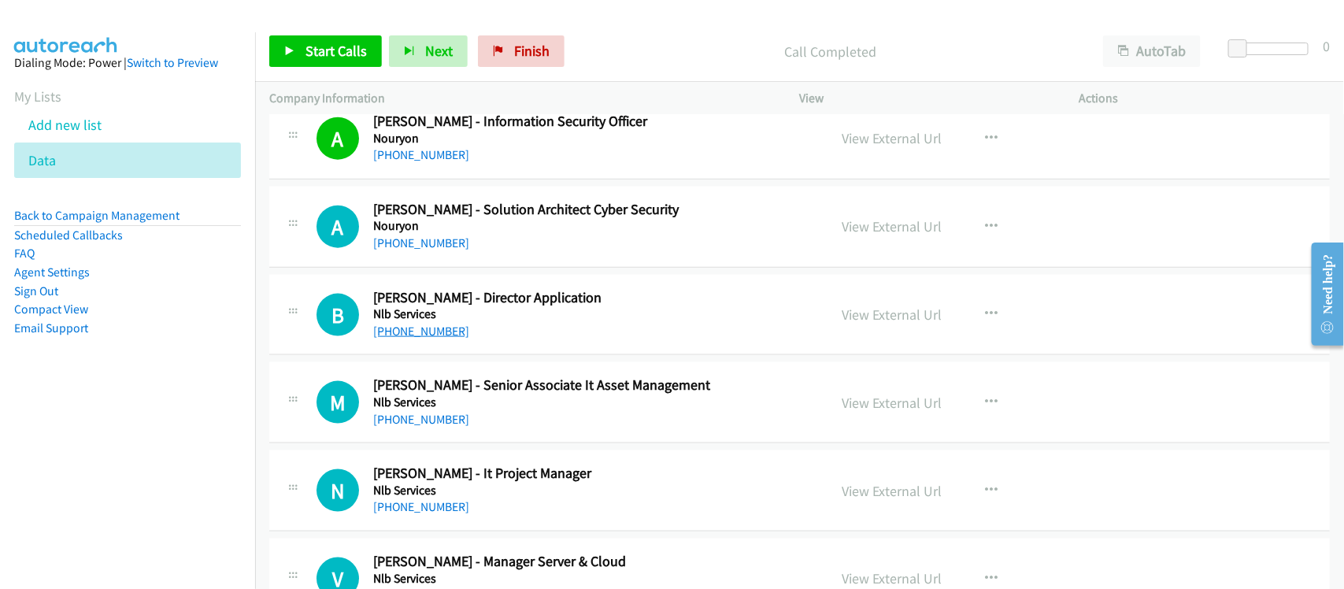
scroll to position [3544, 0]
click at [422, 249] on link "[PHONE_NUMBER]" at bounding box center [421, 241] width 96 height 15
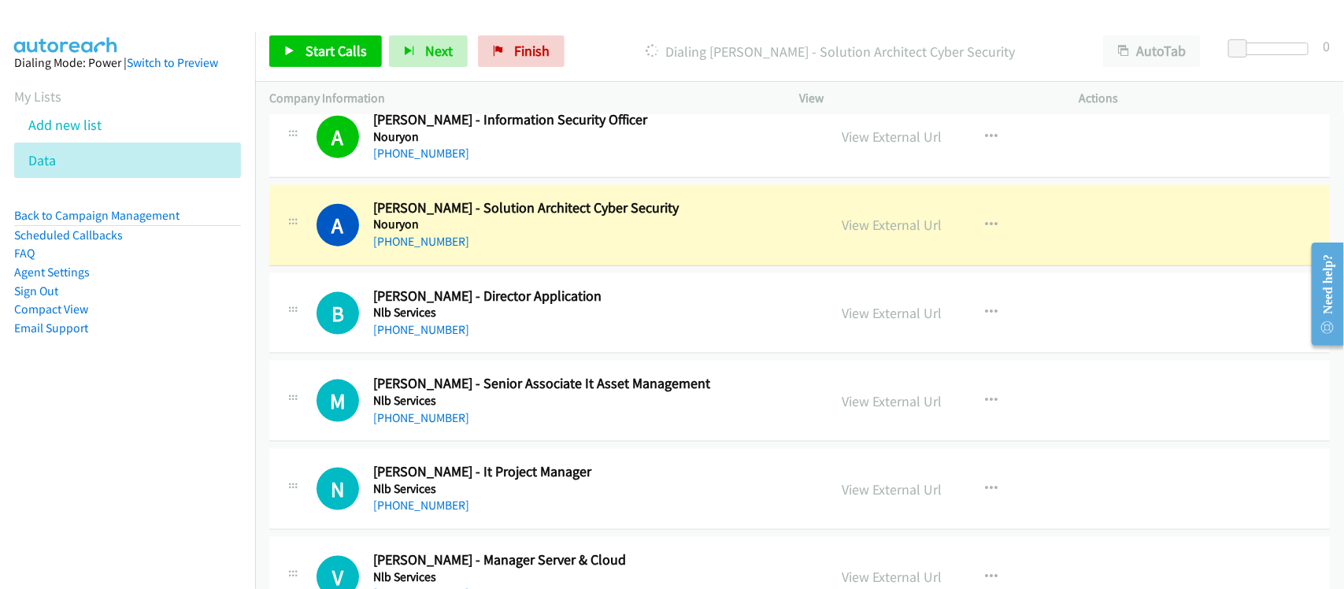
click at [522, 247] on div "[PHONE_NUMBER]" at bounding box center [590, 241] width 434 height 19
click at [870, 232] on link "View External Url" at bounding box center [893, 225] width 100 height 18
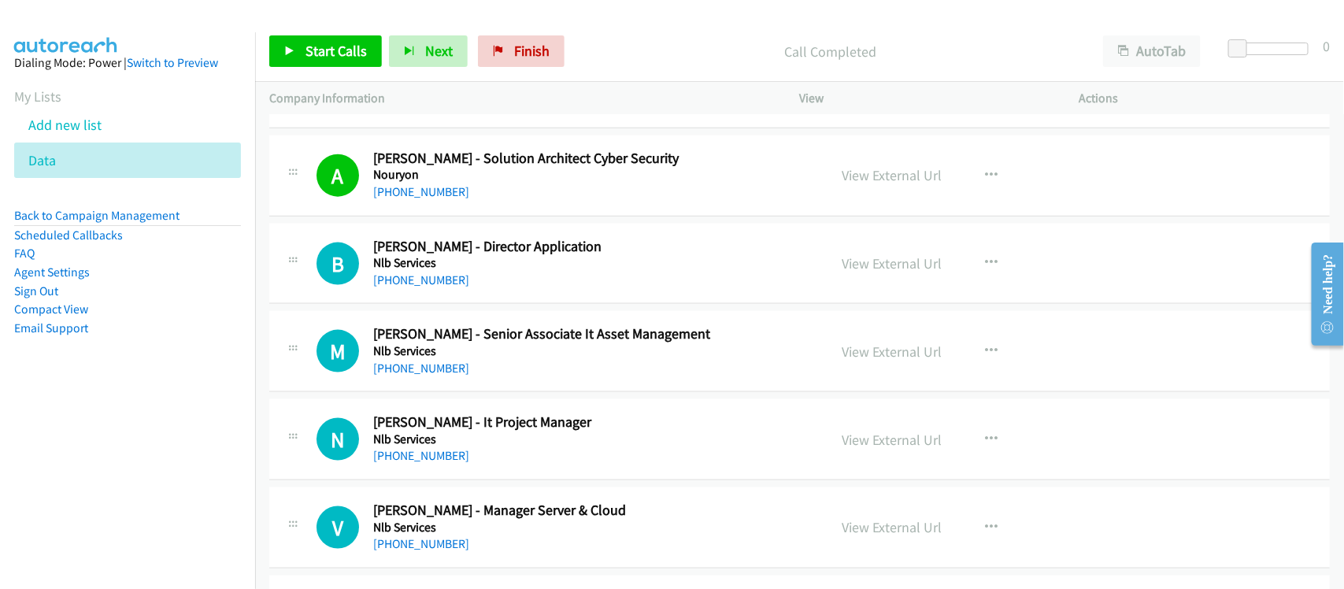
scroll to position [3643, 0]
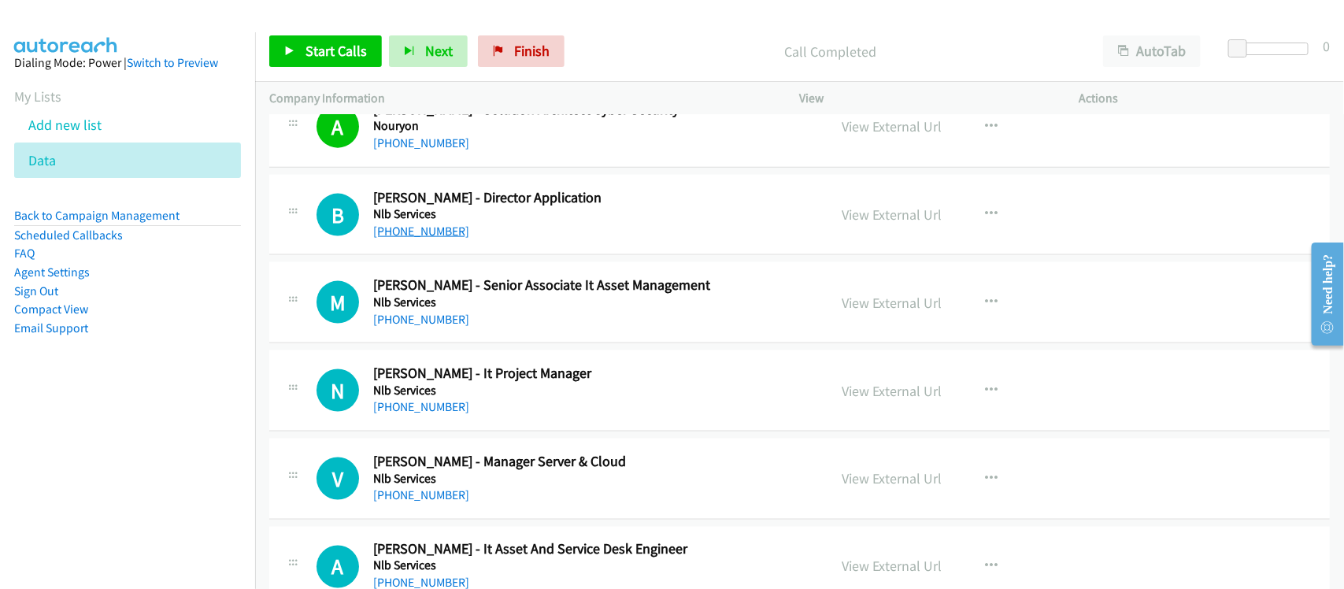
click at [399, 238] on link "[PHONE_NUMBER]" at bounding box center [421, 231] width 96 height 15
click at [425, 324] on link "[PHONE_NUMBER]" at bounding box center [421, 319] width 96 height 15
click at [427, 408] on link "[PHONE_NUMBER]" at bounding box center [421, 406] width 96 height 15
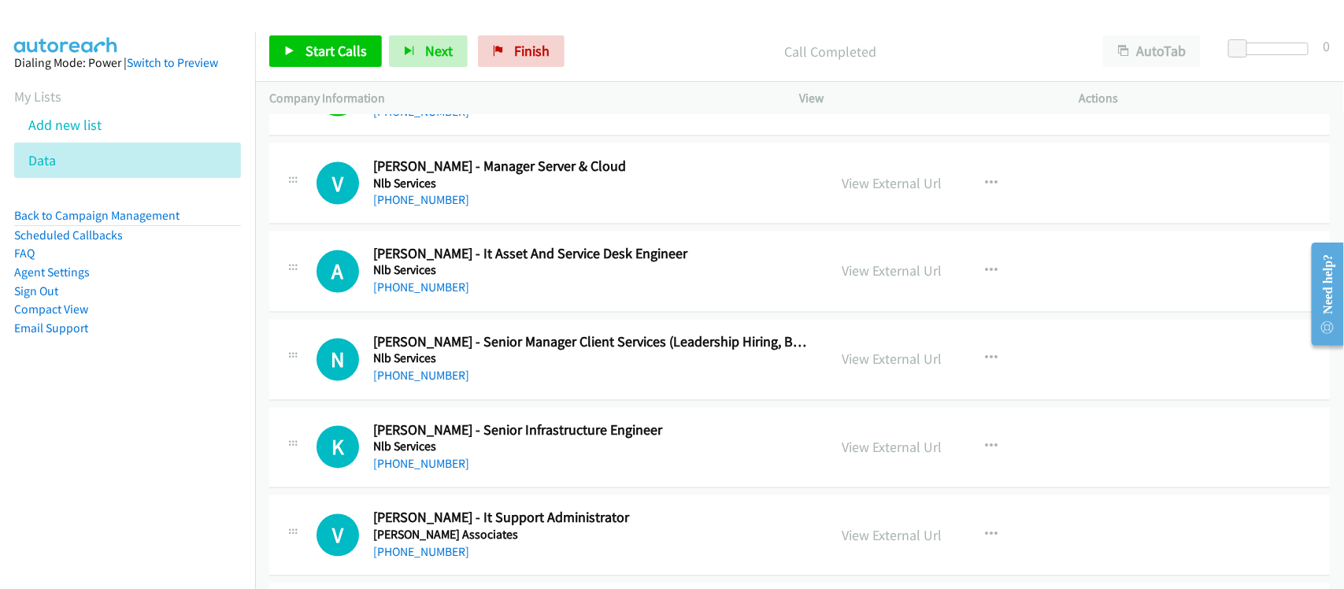
click at [474, 224] on div "V Callback Scheduled [PERSON_NAME] - Manager Server & Cloud Nlb Services [GEOGR…" at bounding box center [799, 183] width 1061 height 81
click at [442, 206] on link "[PHONE_NUMBER]" at bounding box center [421, 199] width 96 height 15
click at [414, 293] on link "[PHONE_NUMBER]" at bounding box center [421, 287] width 96 height 15
click at [447, 384] on link "[PHONE_NUMBER]" at bounding box center [421, 376] width 96 height 15
click at [502, 394] on div "N Callback Scheduled [PERSON_NAME] - Senior Manager Client Services (Leadership…" at bounding box center [799, 360] width 1061 height 81
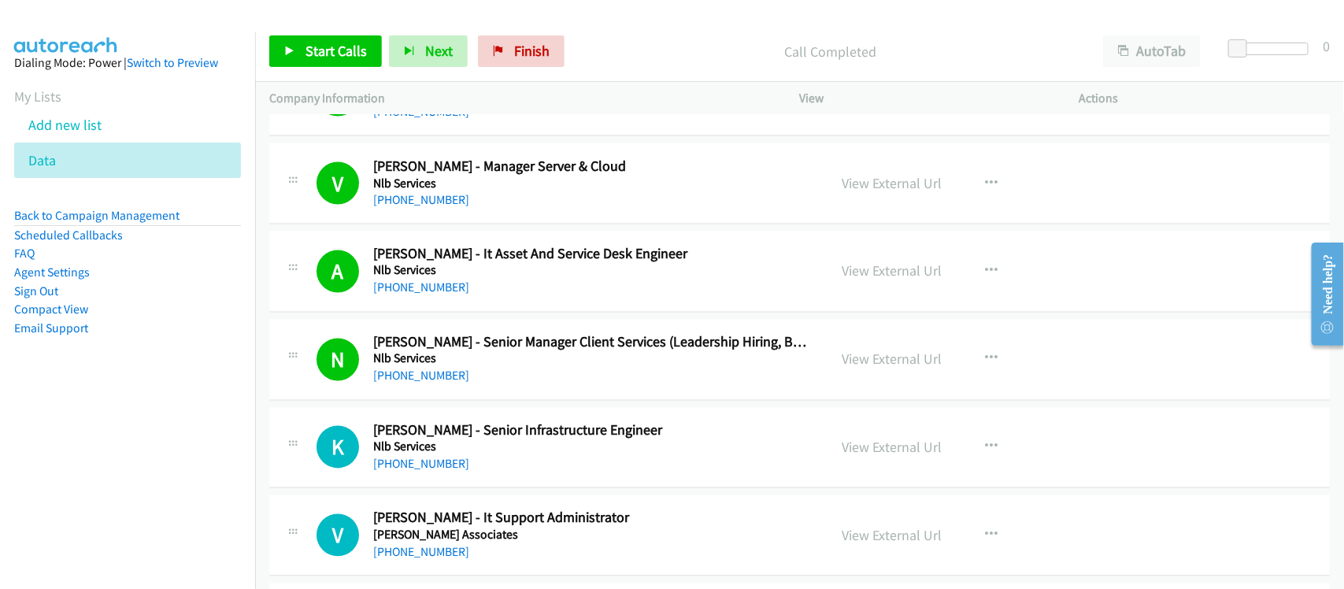
click at [493, 404] on td "N Callback Scheduled [PERSON_NAME] - Senior Manager Client Services (Leadership…" at bounding box center [799, 360] width 1089 height 88
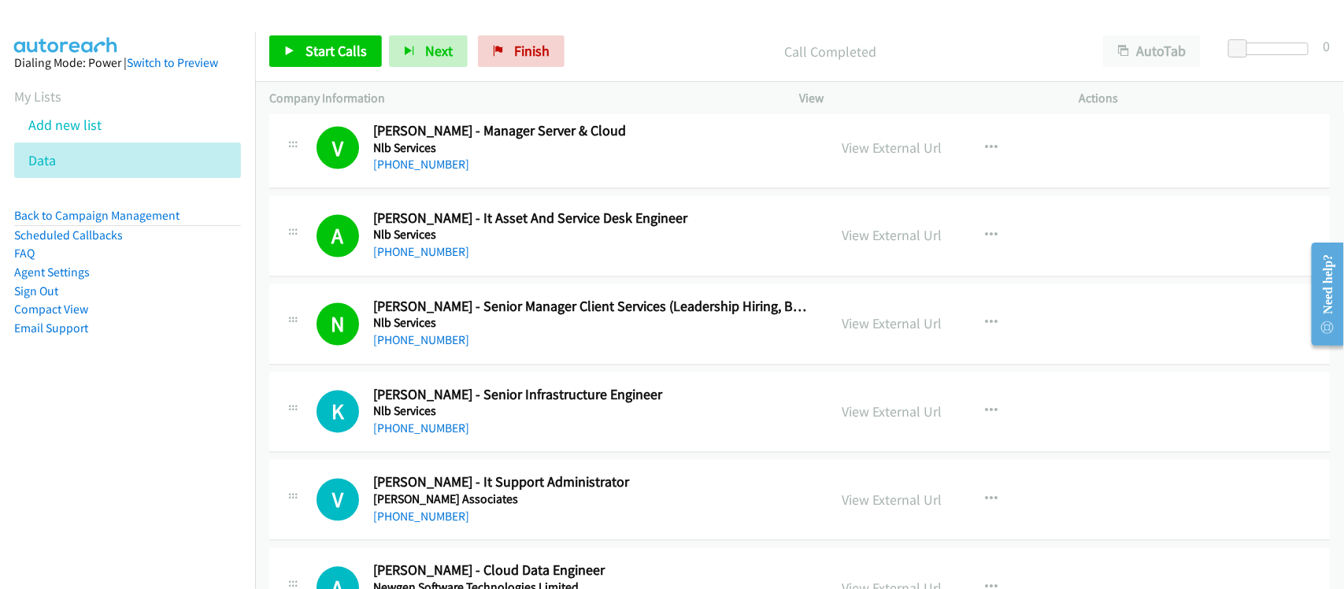
scroll to position [4036, 0]
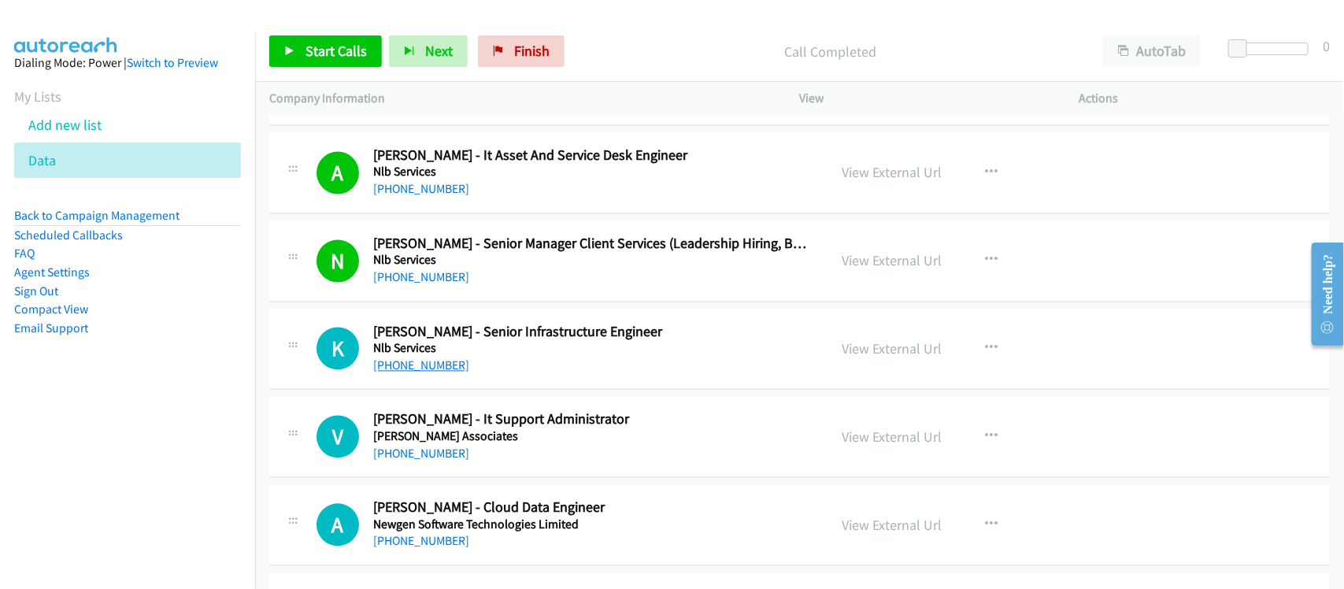
click at [420, 373] on link "[PHONE_NUMBER]" at bounding box center [421, 365] width 96 height 15
click at [439, 462] on link "[PHONE_NUMBER]" at bounding box center [421, 454] width 96 height 15
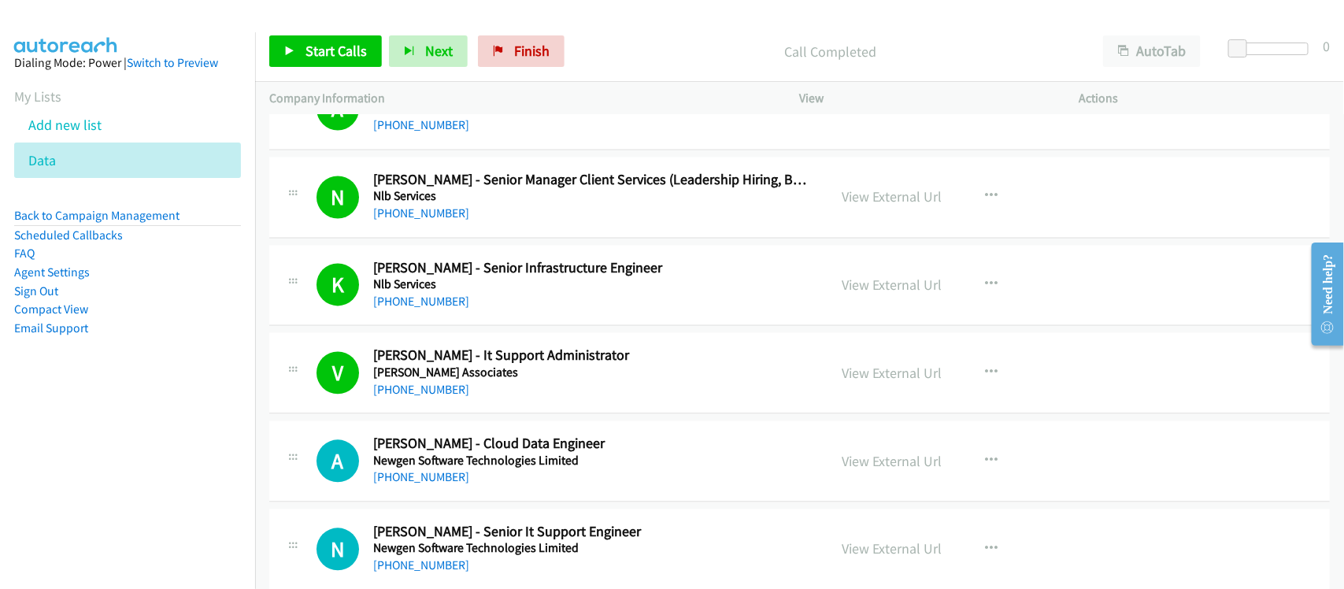
scroll to position [4135, 0]
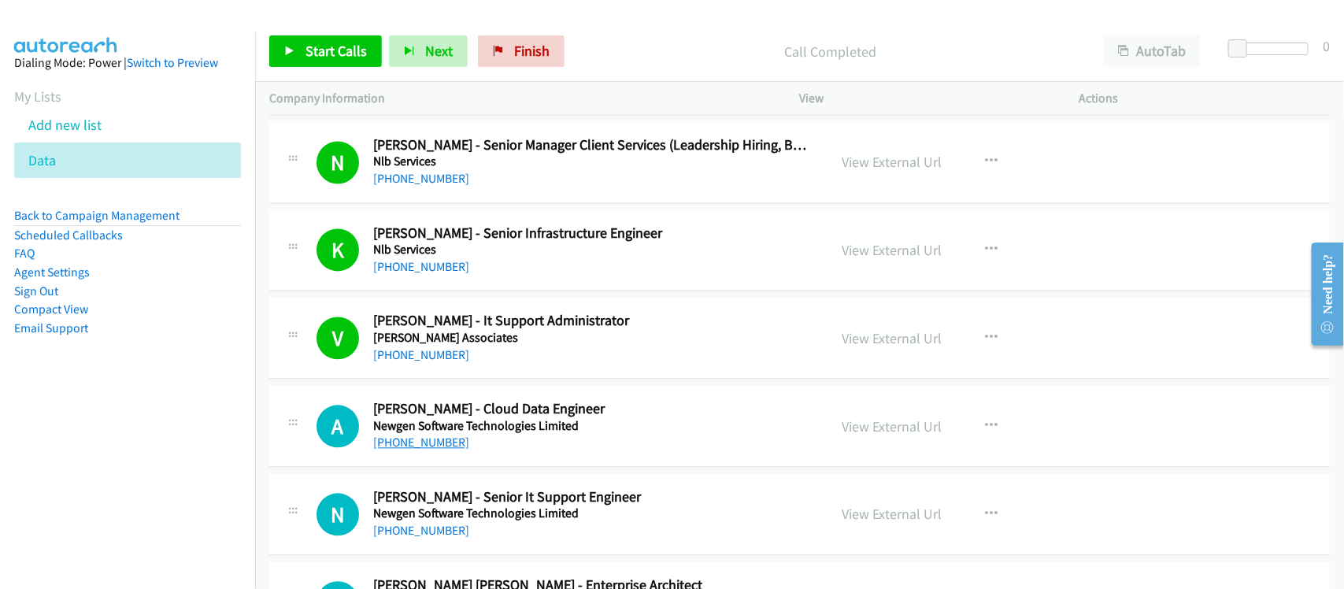
click at [419, 450] on link "[PHONE_NUMBER]" at bounding box center [421, 443] width 96 height 15
click at [485, 453] on div "[PHONE_NUMBER]" at bounding box center [590, 443] width 434 height 19
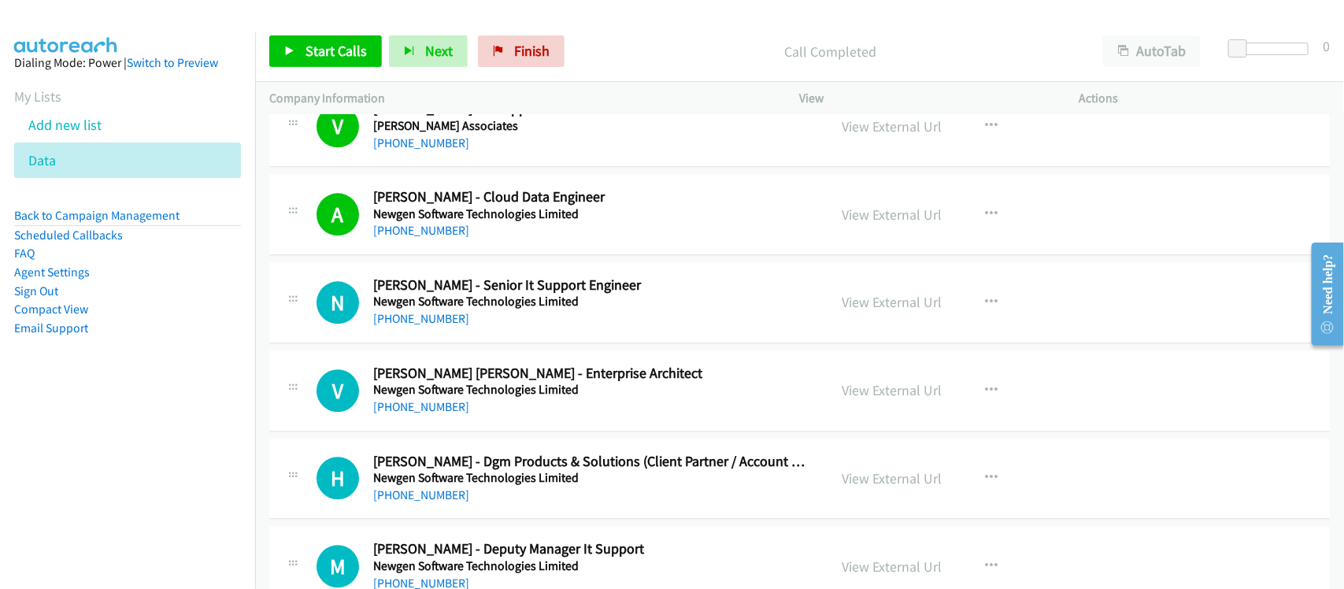
scroll to position [4430, 0]
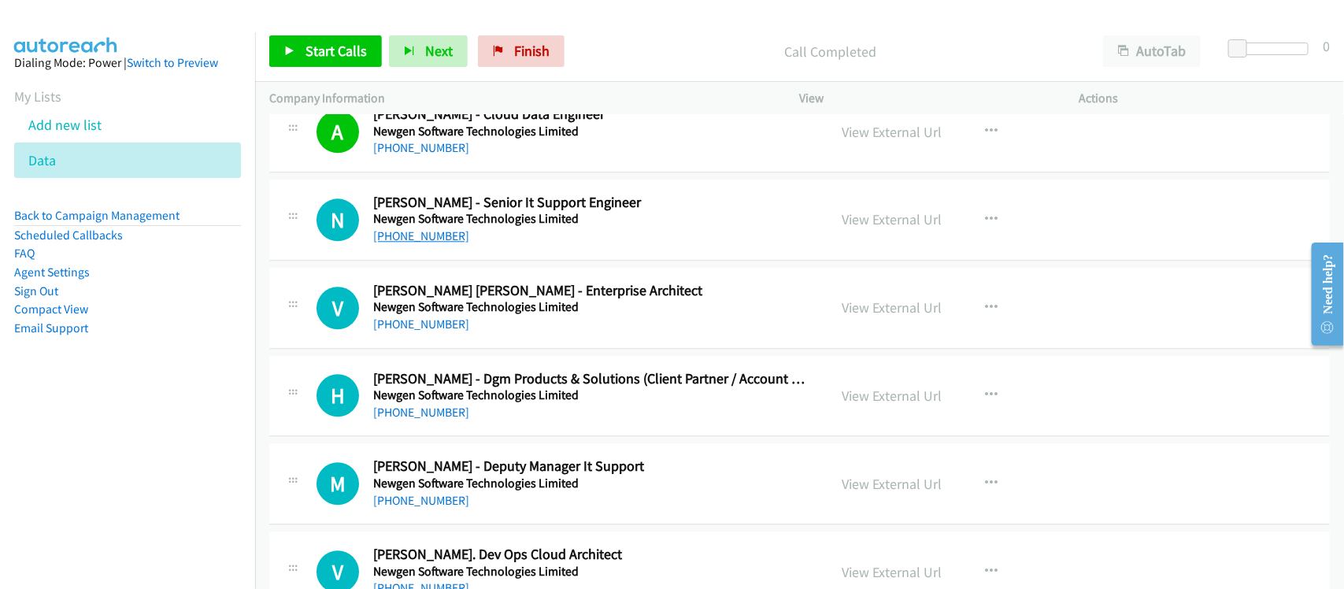
click at [416, 242] on link "[PHONE_NUMBER]" at bounding box center [421, 235] width 96 height 15
click at [427, 324] on link "[PHONE_NUMBER]" at bounding box center [421, 324] width 96 height 15
drag, startPoint x: 414, startPoint y: 332, endPoint x: 489, endPoint y: 332, distance: 74.8
click at [414, 332] on link "[PHONE_NUMBER]" at bounding box center [421, 324] width 96 height 15
click at [506, 403] on h5 "Newgen Software Technologies Limited" at bounding box center [590, 395] width 434 height 16
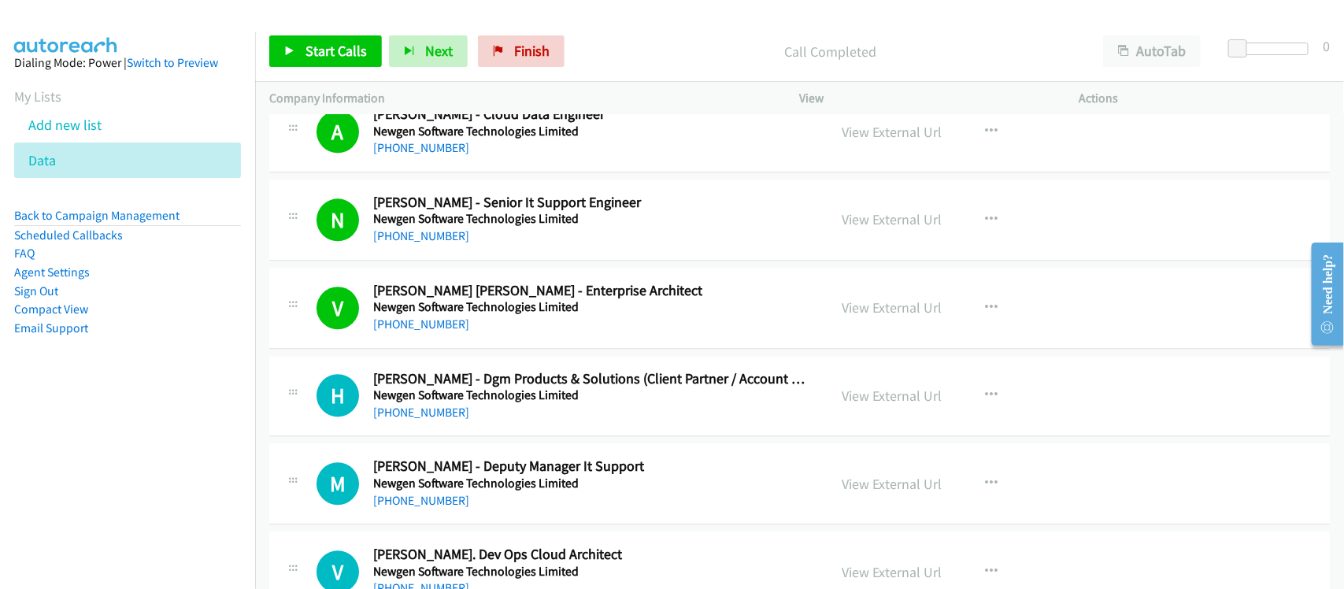
scroll to position [4529, 0]
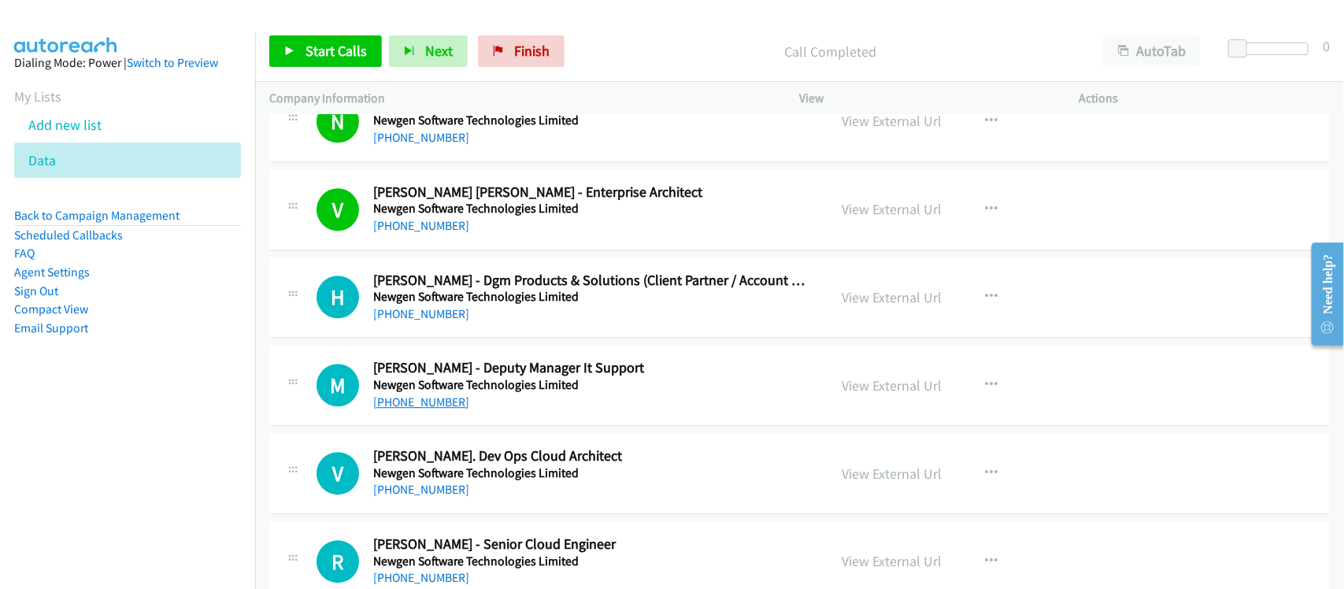
click at [410, 406] on link "[PHONE_NUMBER]" at bounding box center [421, 402] width 96 height 15
click at [478, 412] on div "[PHONE_NUMBER]" at bounding box center [590, 402] width 434 height 19
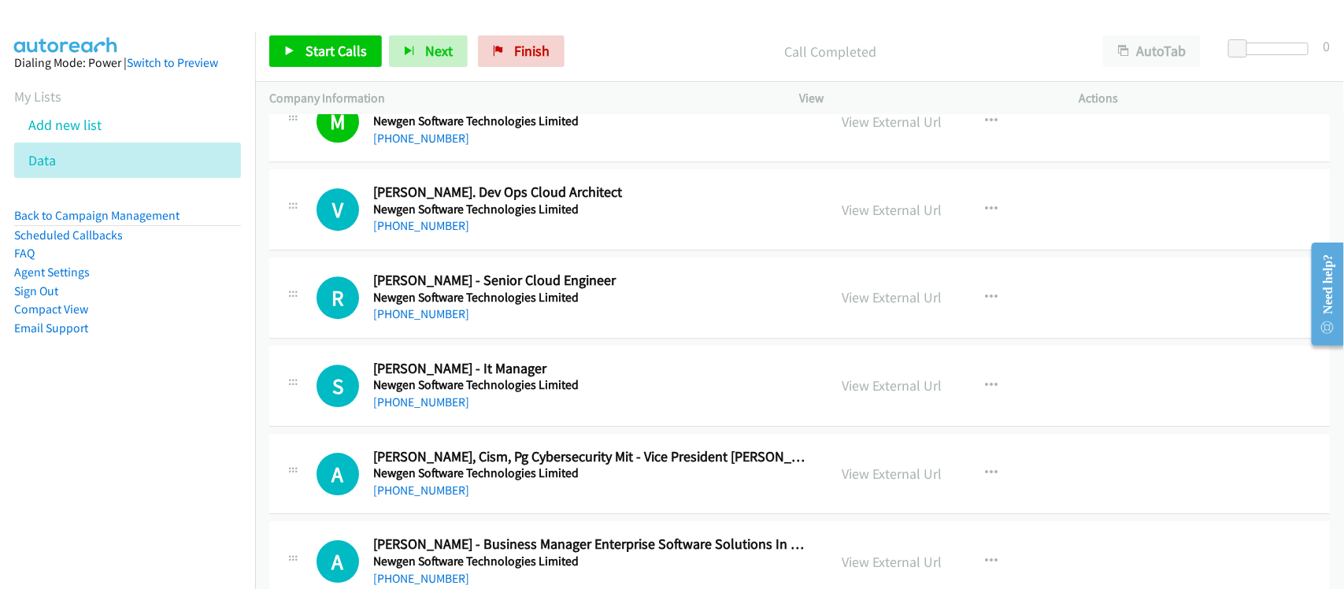
scroll to position [4824, 0]
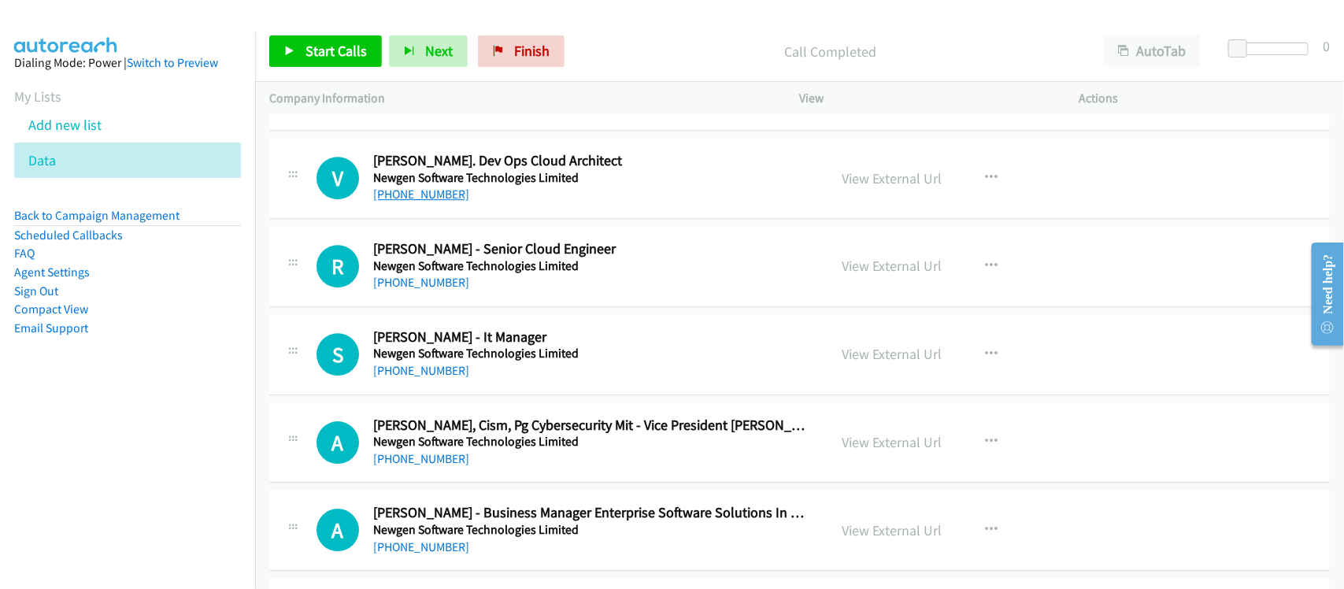
click at [428, 202] on link "[PHONE_NUMBER]" at bounding box center [421, 194] width 96 height 15
click at [431, 290] on link "[PHONE_NUMBER]" at bounding box center [421, 282] width 96 height 15
click at [428, 372] on link "[PHONE_NUMBER]" at bounding box center [421, 370] width 96 height 15
click at [438, 466] on link "[PHONE_NUMBER]" at bounding box center [421, 458] width 96 height 15
click at [488, 467] on div "[PHONE_NUMBER]" at bounding box center [590, 459] width 434 height 19
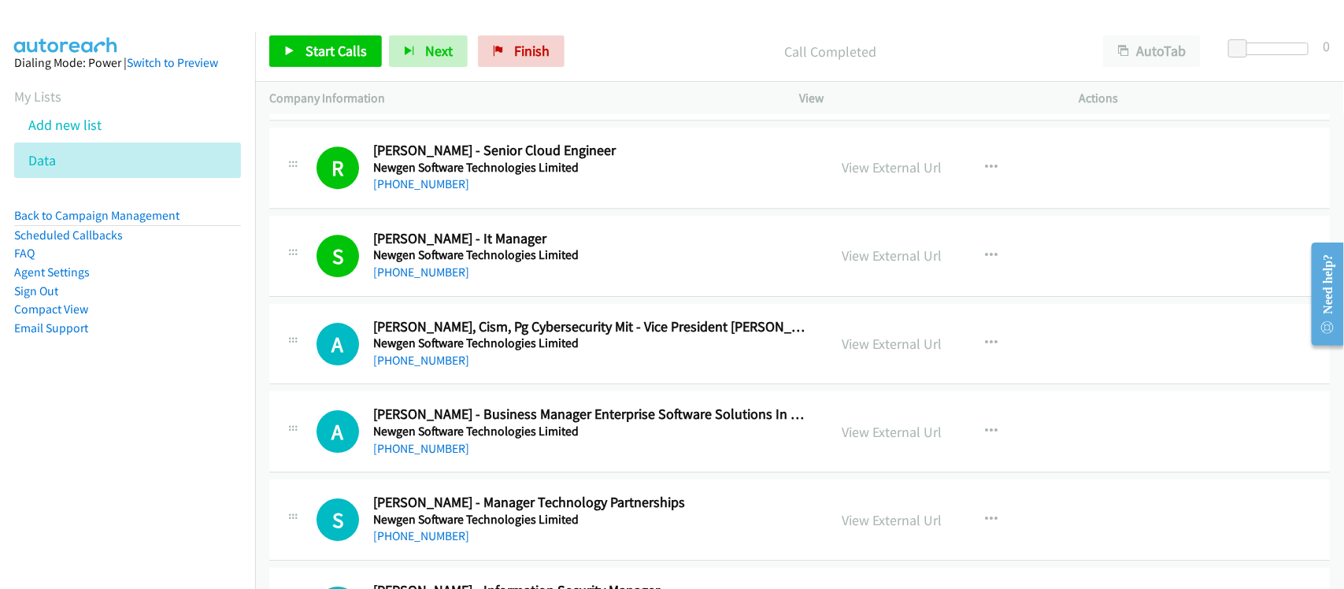
scroll to position [5021, 0]
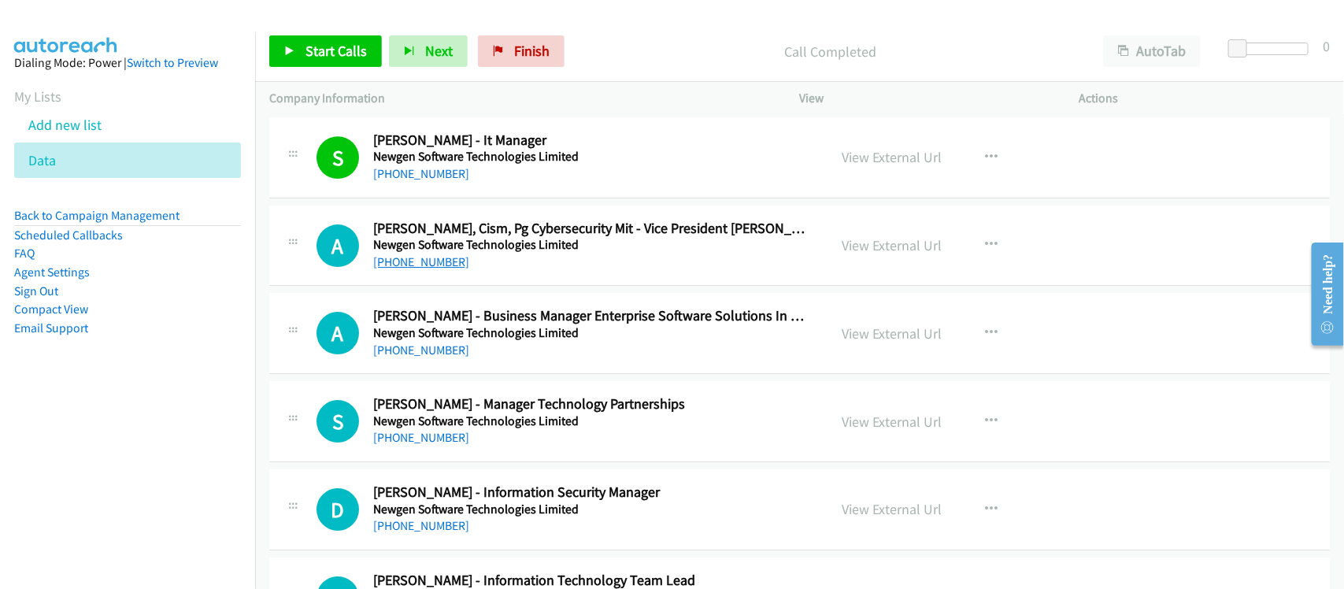
click at [431, 265] on link "[PHONE_NUMBER]" at bounding box center [421, 261] width 96 height 15
click at [426, 360] on div "[PHONE_NUMBER]" at bounding box center [590, 350] width 434 height 19
click at [426, 358] on link "[PHONE_NUMBER]" at bounding box center [421, 350] width 96 height 15
click at [418, 445] on link "[PHONE_NUMBER]" at bounding box center [421, 437] width 96 height 15
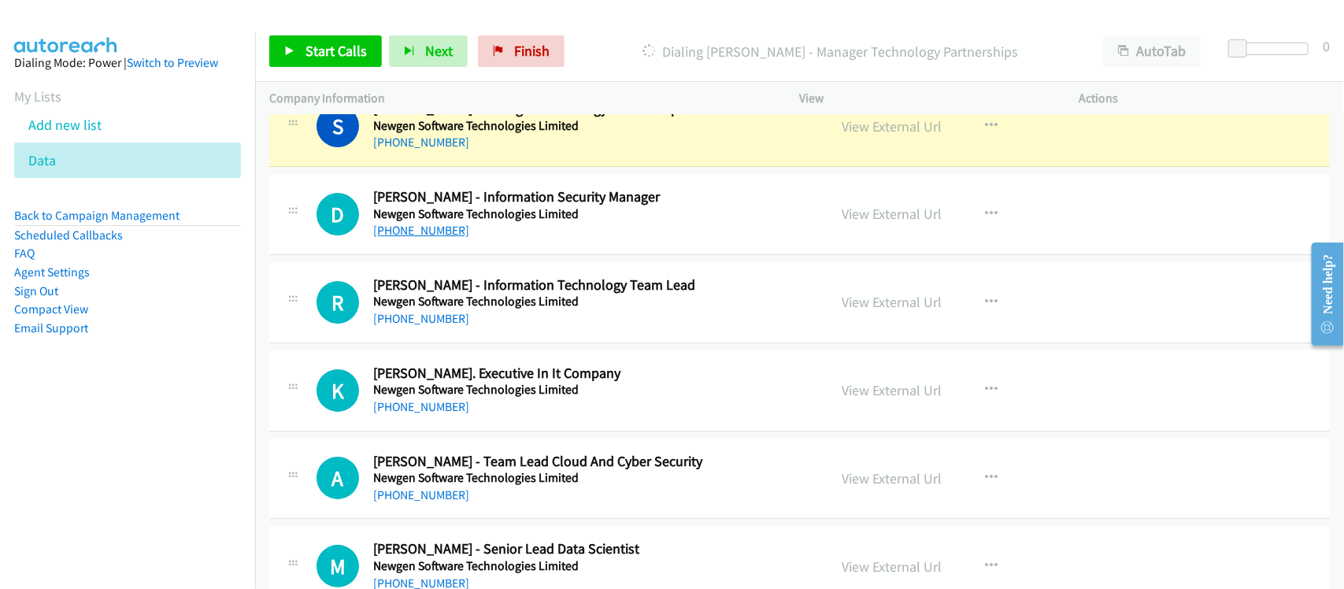
scroll to position [5218, 0]
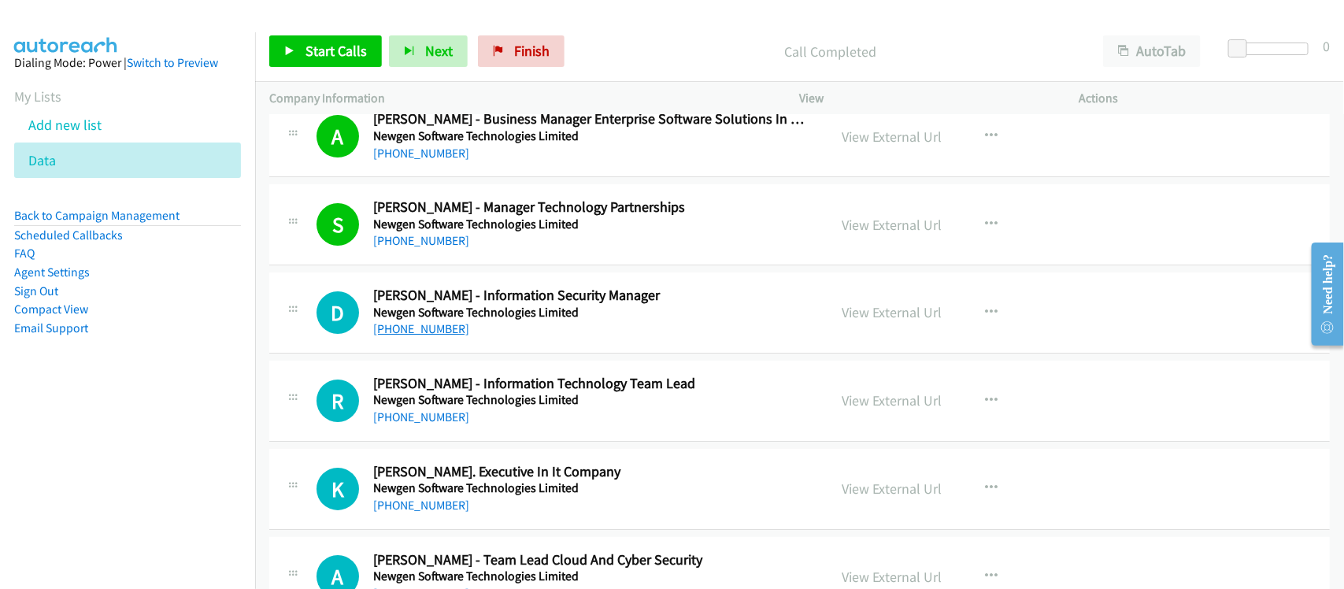
click at [421, 336] on link "[PHONE_NUMBER]" at bounding box center [421, 328] width 96 height 15
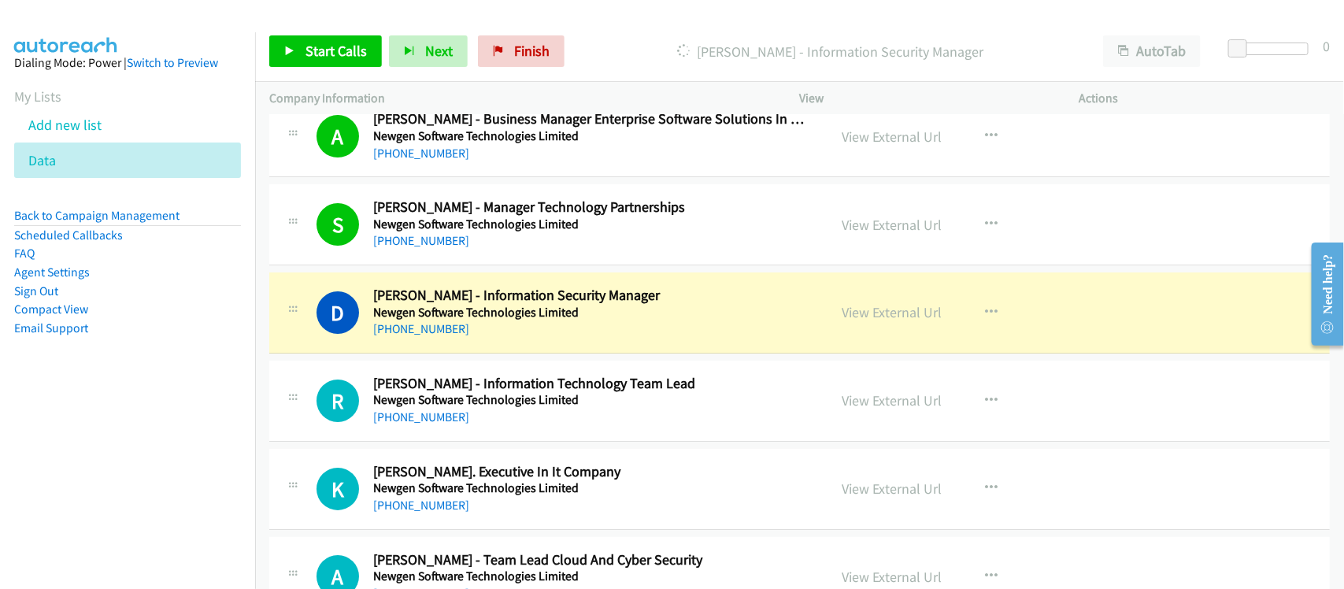
click at [514, 348] on div "D Callback Scheduled [PERSON_NAME] - Information Security Manager Newgen Softwa…" at bounding box center [799, 313] width 1061 height 81
click at [894, 321] on link "View External Url" at bounding box center [893, 312] width 100 height 18
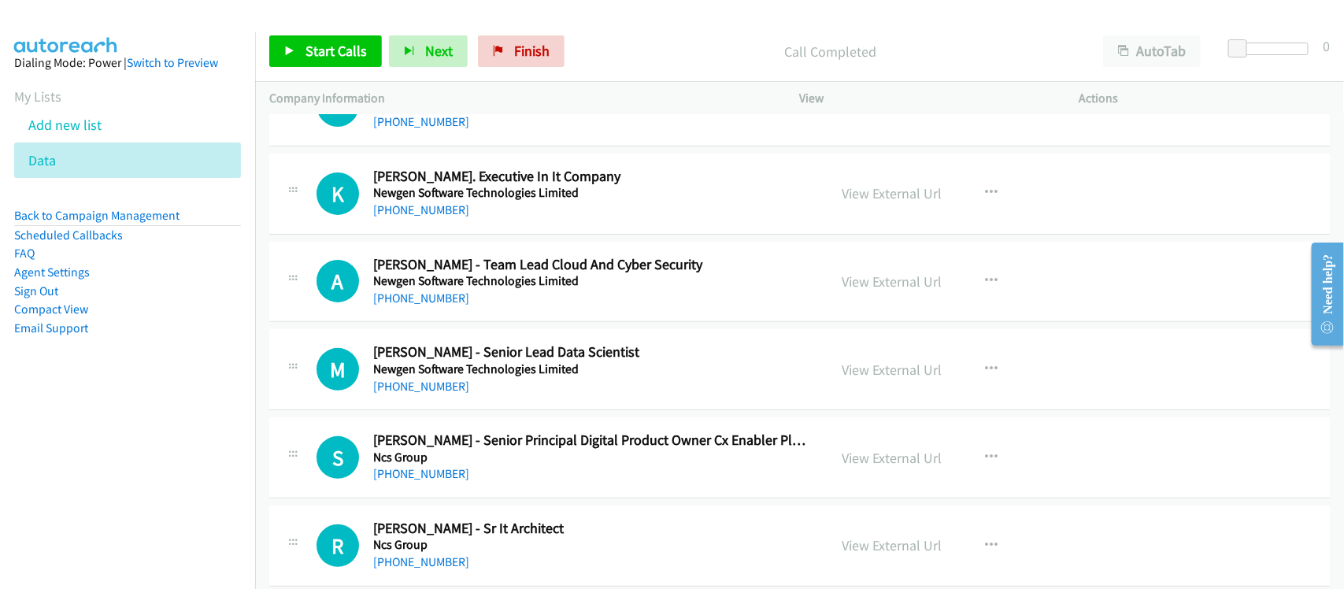
scroll to position [5316, 0]
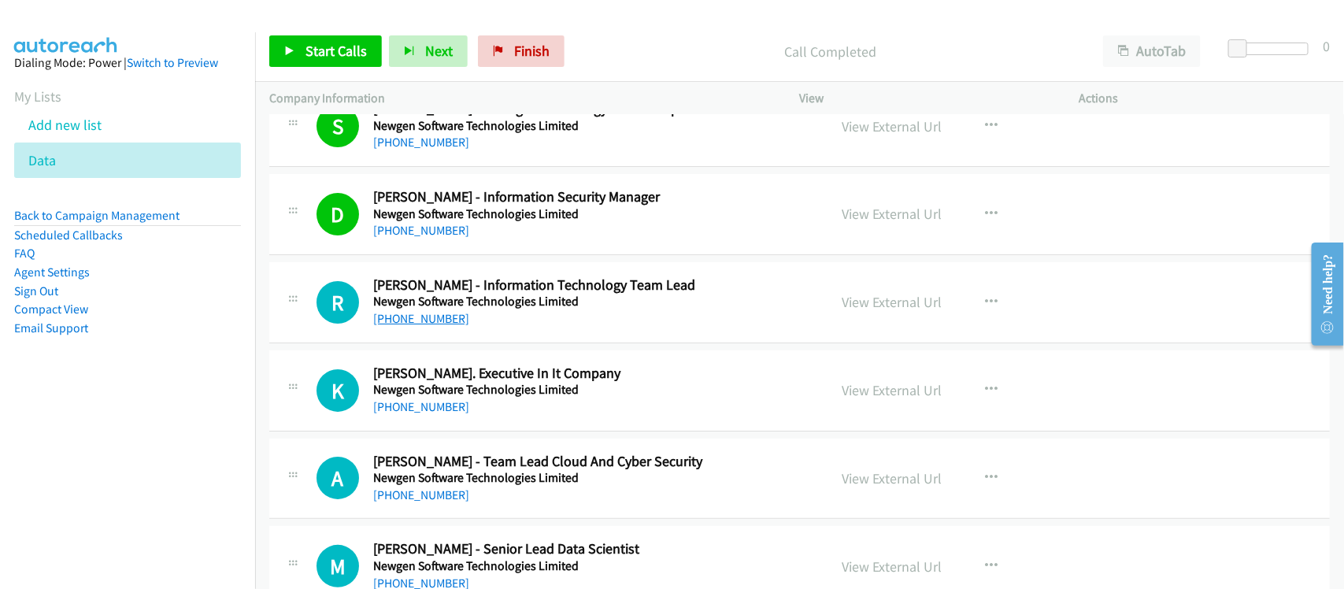
click at [411, 326] on link "[PHONE_NUMBER]" at bounding box center [421, 318] width 96 height 15
click at [445, 414] on link "[PHONE_NUMBER]" at bounding box center [421, 406] width 96 height 15
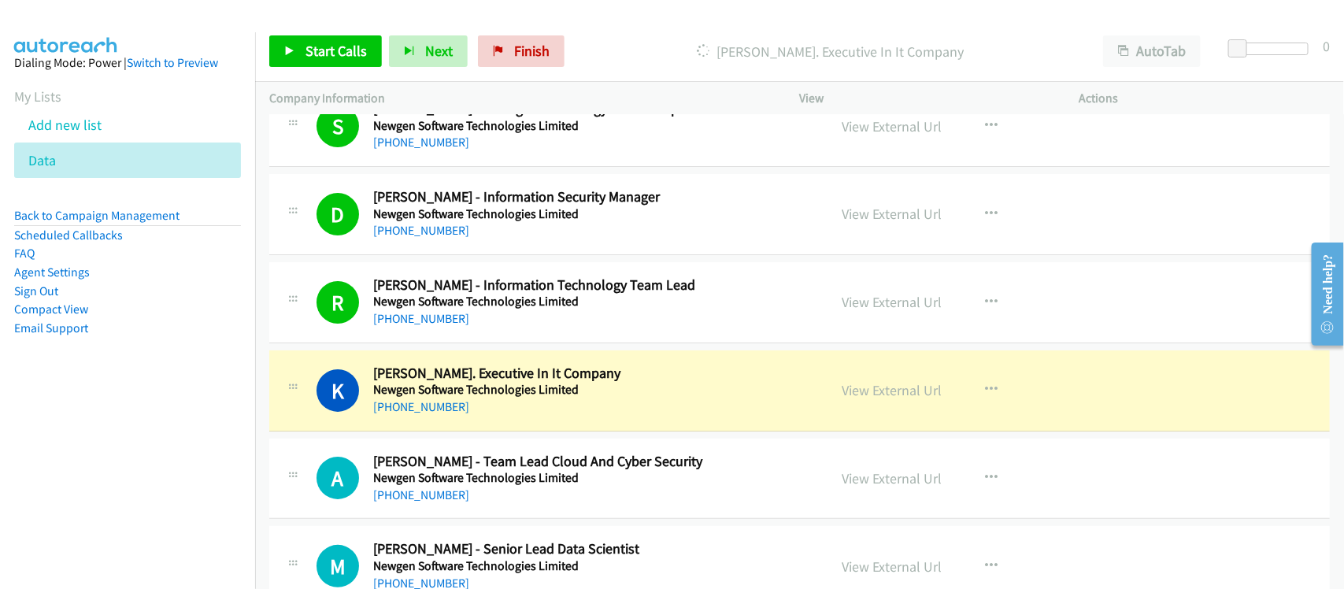
click at [462, 417] on div "[PHONE_NUMBER]" at bounding box center [590, 407] width 434 height 19
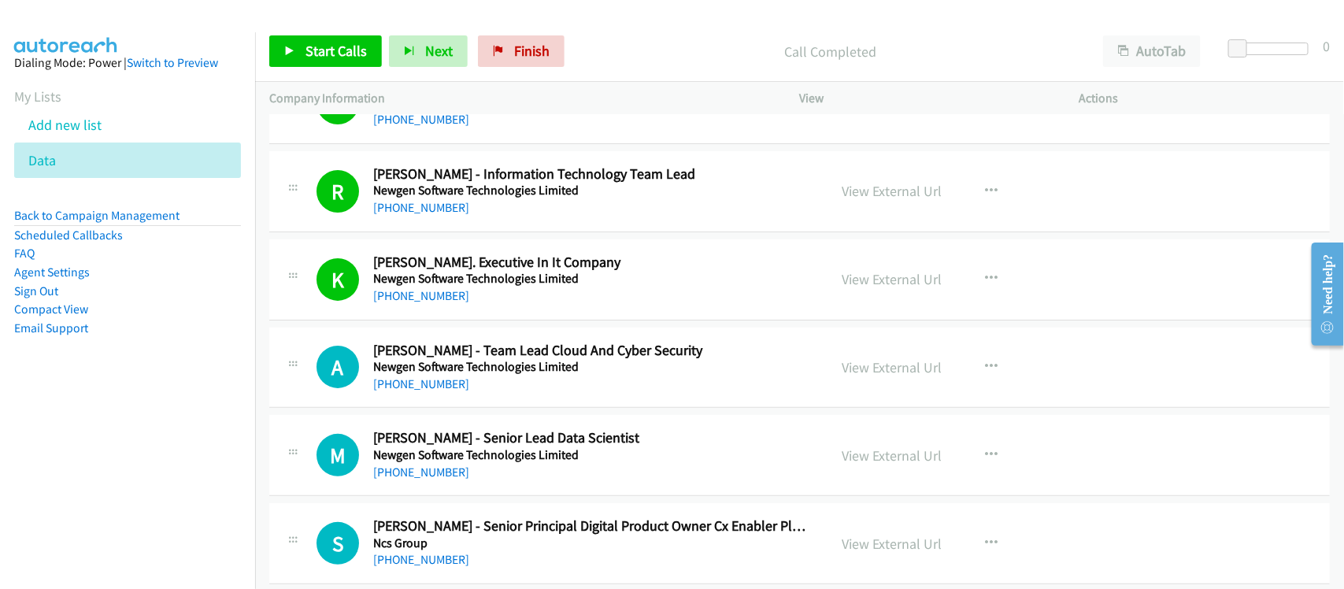
scroll to position [5513, 0]
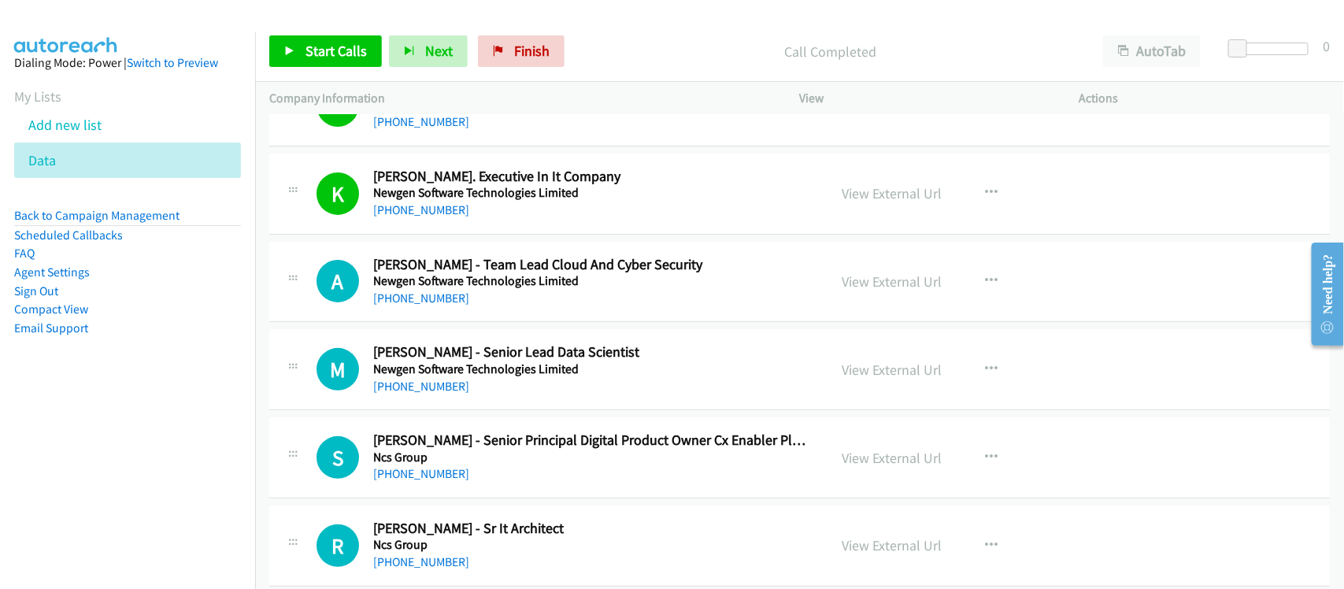
drag, startPoint x: 424, startPoint y: 311, endPoint x: 471, endPoint y: 311, distance: 47.3
click at [424, 306] on link "[PHONE_NUMBER]" at bounding box center [421, 298] width 96 height 15
drag, startPoint x: 420, startPoint y: 399, endPoint x: 454, endPoint y: 395, distance: 34.9
click at [420, 394] on link "[PHONE_NUMBER]" at bounding box center [421, 386] width 96 height 15
click at [411, 481] on link "[PHONE_NUMBER]" at bounding box center [421, 473] width 96 height 15
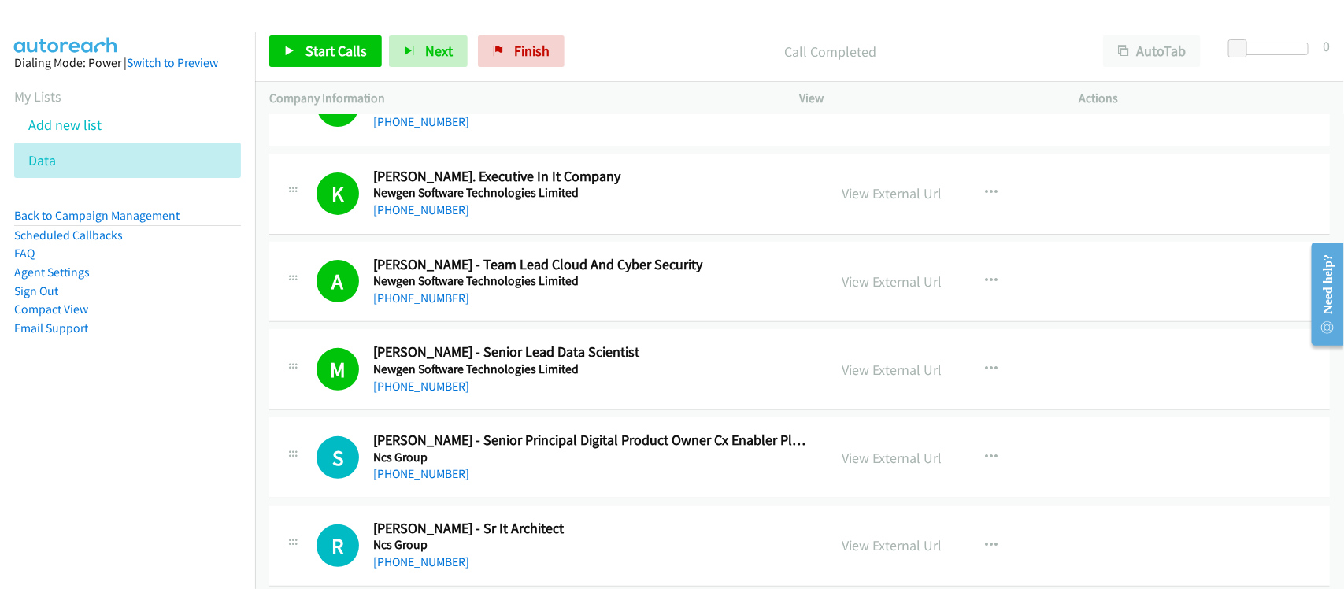
click at [529, 484] on div "[PHONE_NUMBER]" at bounding box center [590, 474] width 434 height 19
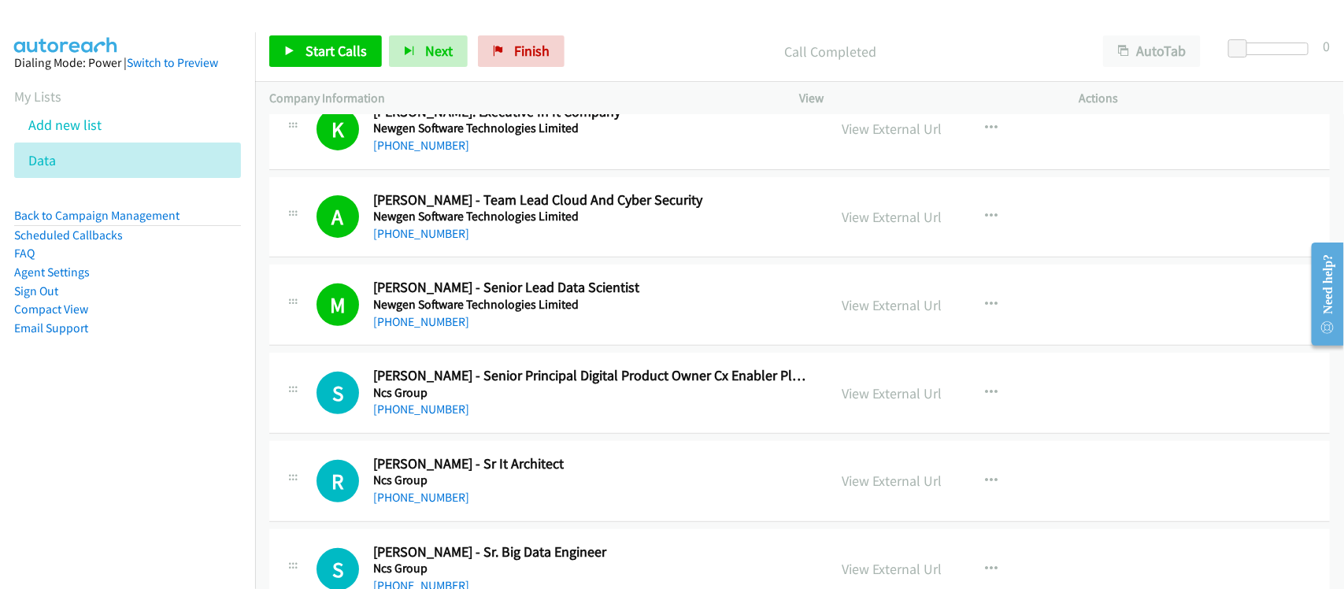
scroll to position [5612, 0]
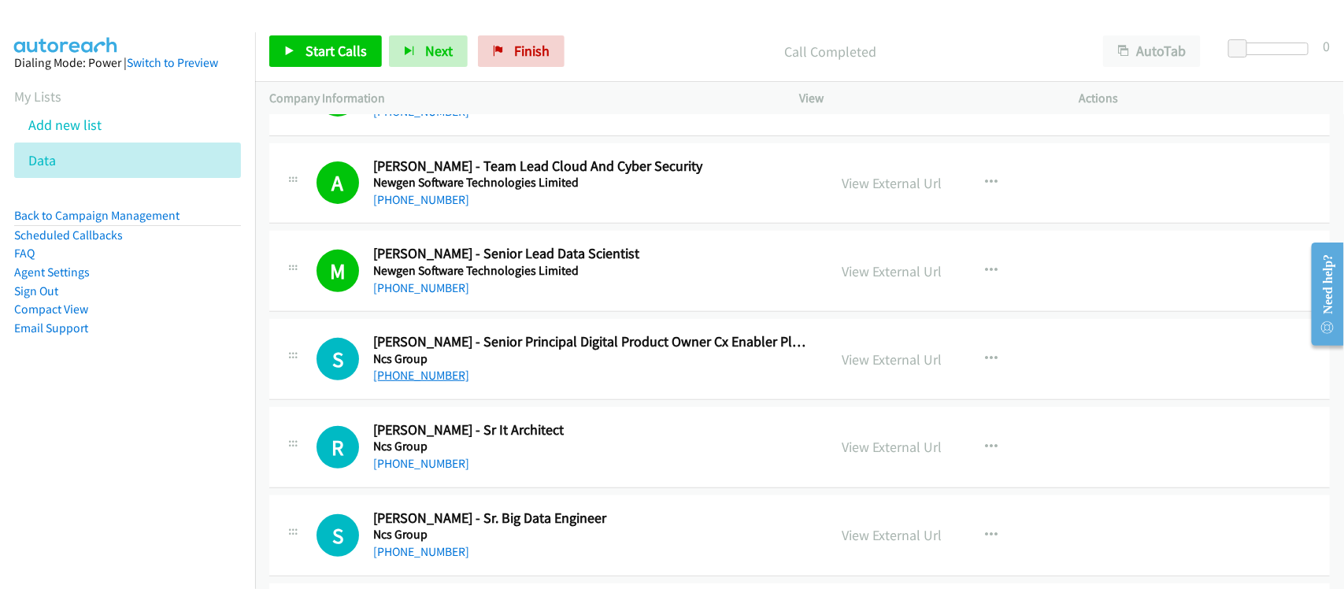
click at [443, 383] on link "[PHONE_NUMBER]" at bounding box center [421, 375] width 96 height 15
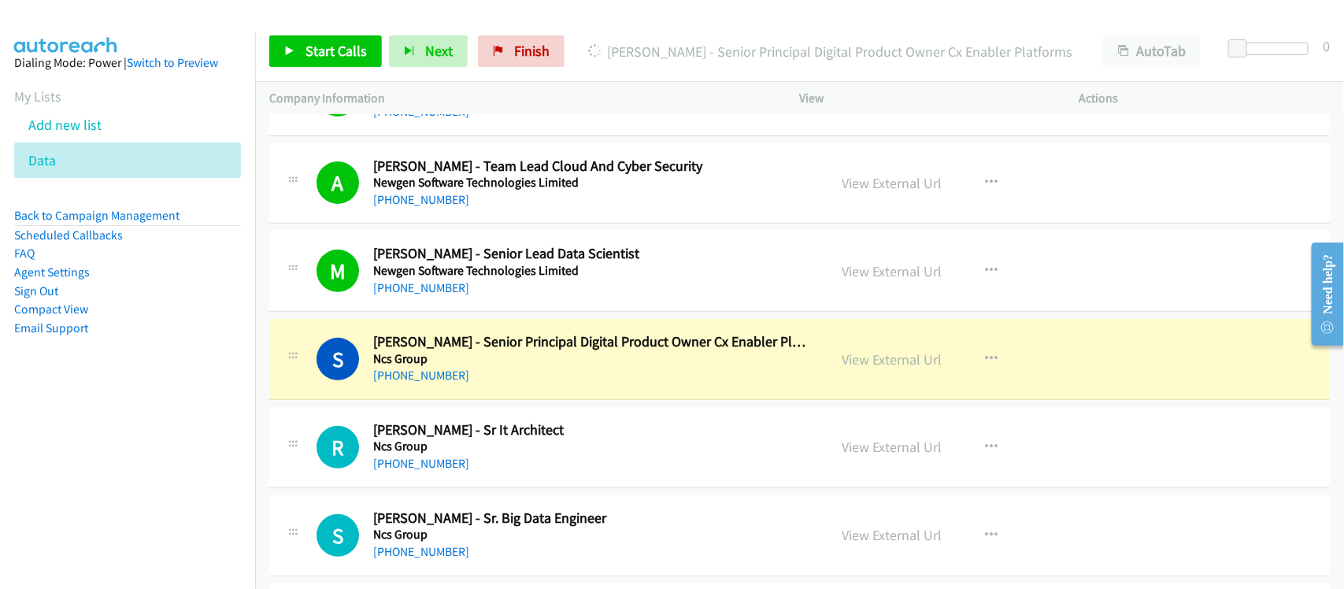
click at [510, 385] on div "[PHONE_NUMBER]" at bounding box center [590, 375] width 434 height 19
click at [862, 369] on link "View External Url" at bounding box center [893, 359] width 100 height 18
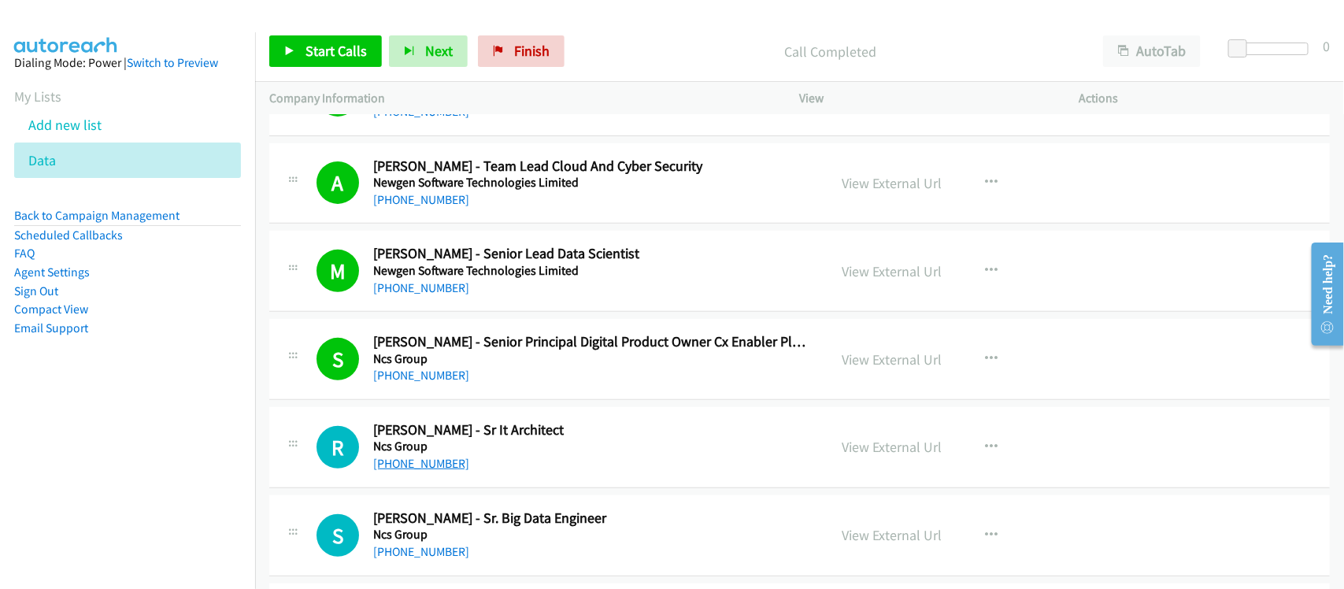
click at [425, 471] on link "[PHONE_NUMBER]" at bounding box center [421, 463] width 96 height 15
click at [497, 473] on div "[PHONE_NUMBER]" at bounding box center [590, 463] width 434 height 19
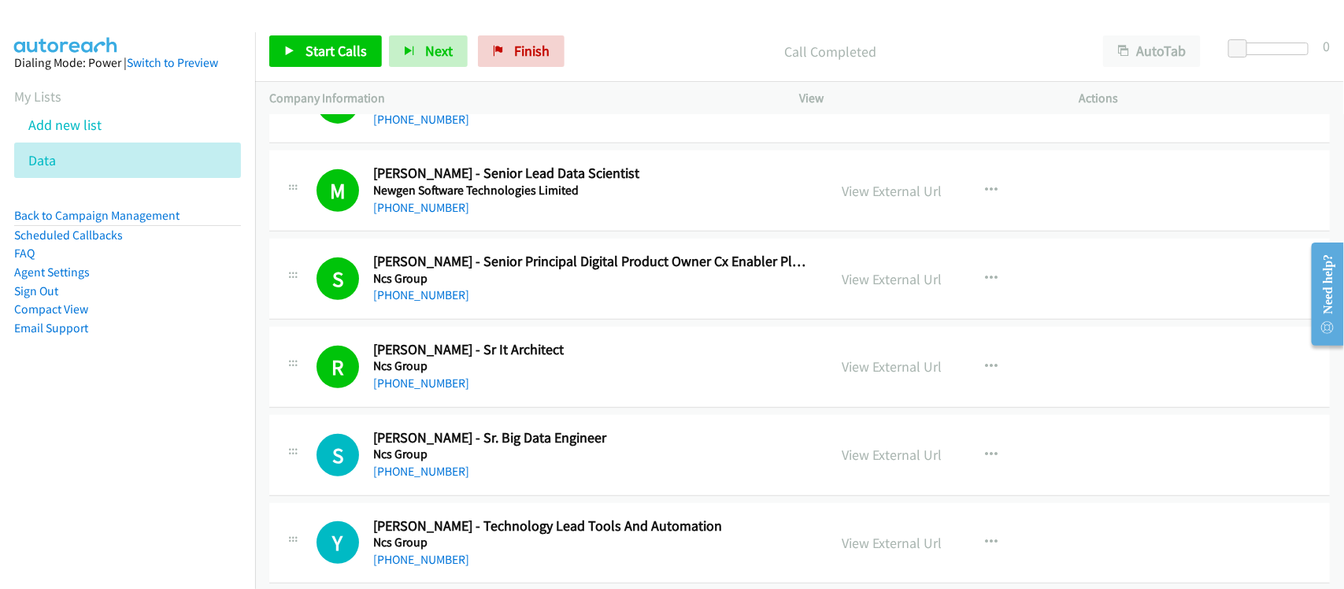
scroll to position [5808, 0]
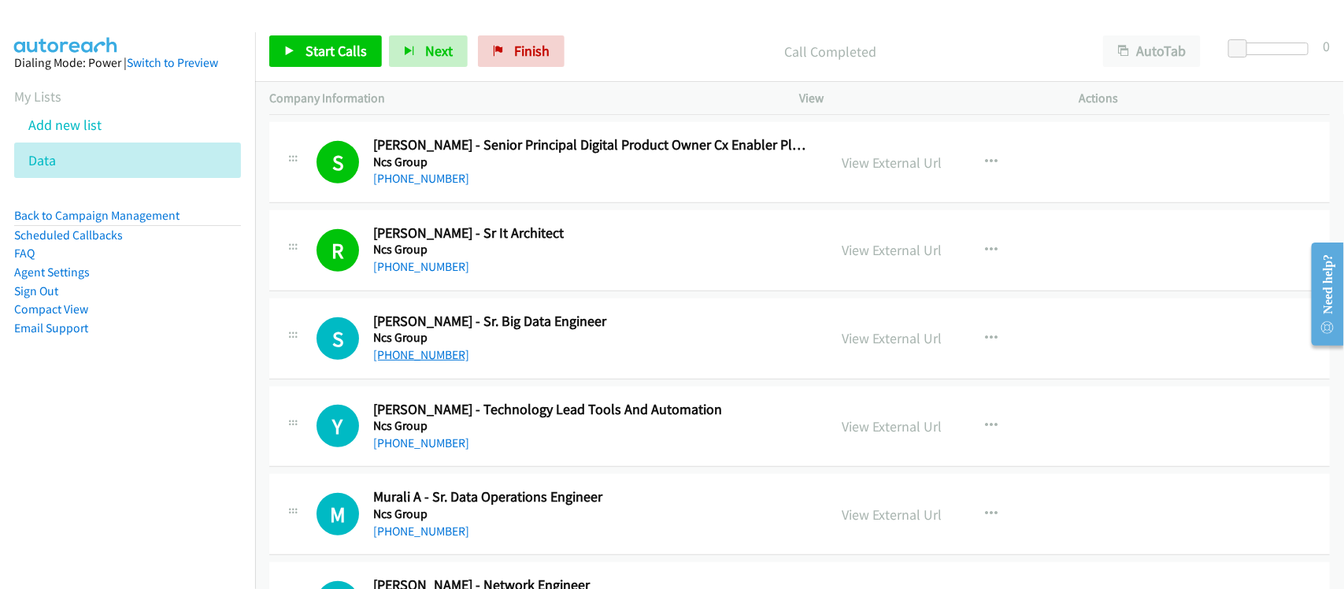
click at [433, 362] on link "[PHONE_NUMBER]" at bounding box center [421, 354] width 96 height 15
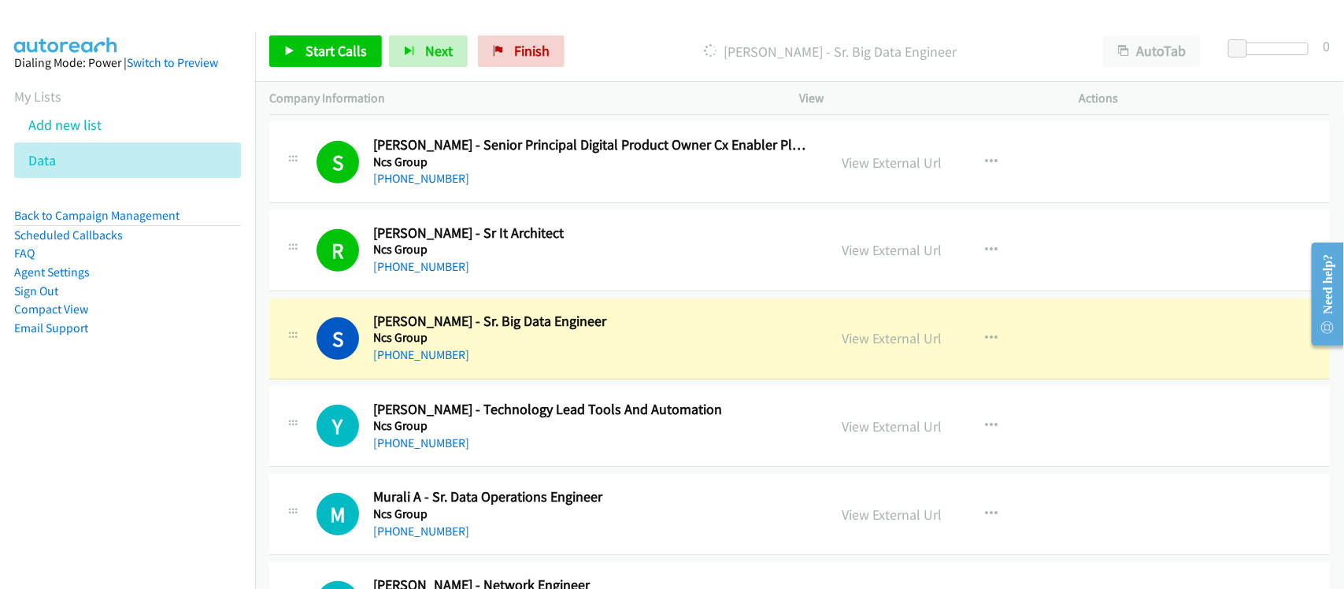
click at [518, 376] on div "S Callback Scheduled [PERSON_NAME] - Sr. Big Data Engineer Ncs Group [GEOGRAPHI…" at bounding box center [799, 338] width 1061 height 81
click at [867, 347] on link "View External Url" at bounding box center [893, 338] width 100 height 18
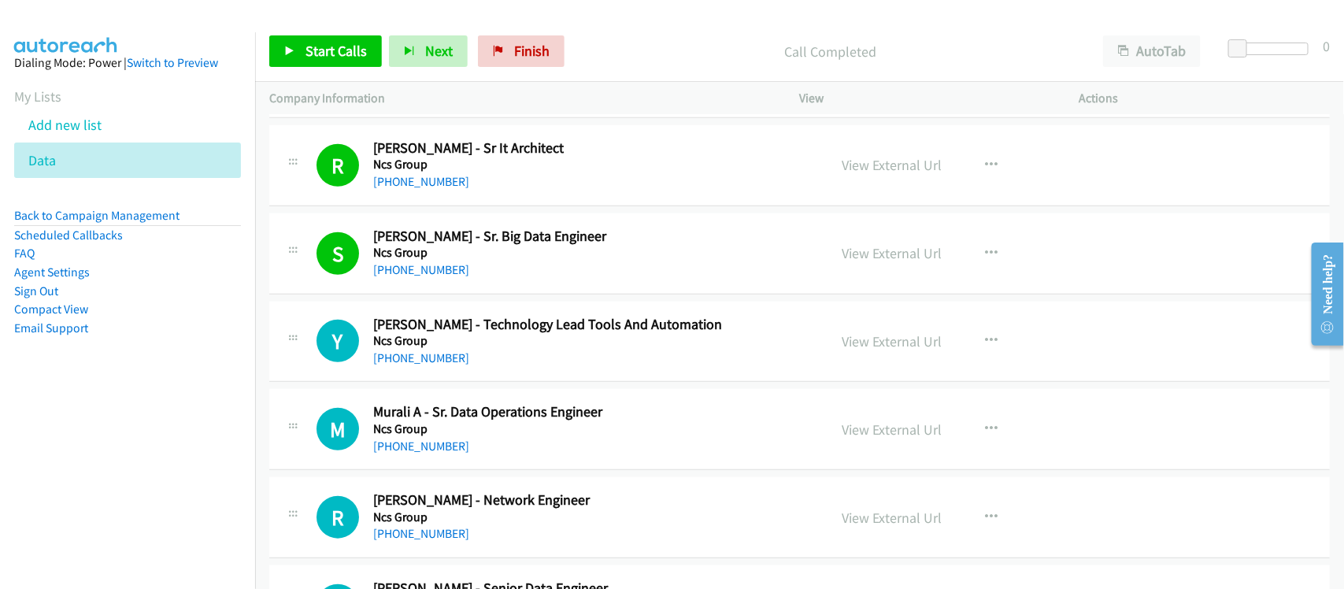
scroll to position [6005, 0]
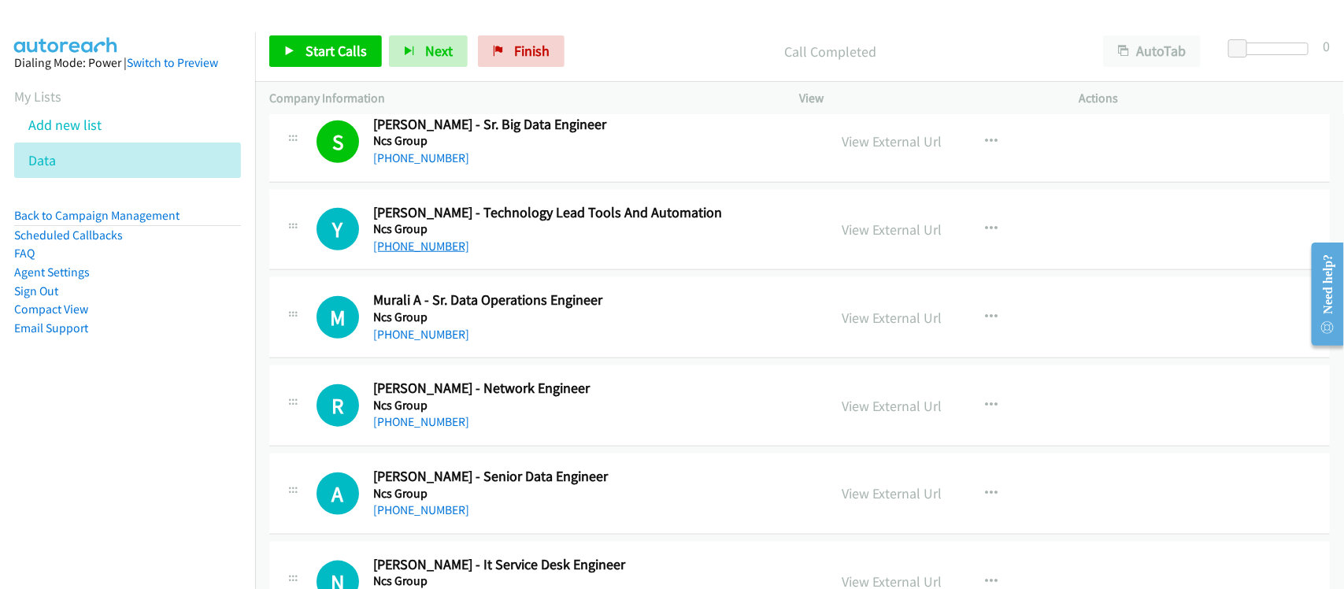
click at [427, 254] on link "[PHONE_NUMBER]" at bounding box center [421, 246] width 96 height 15
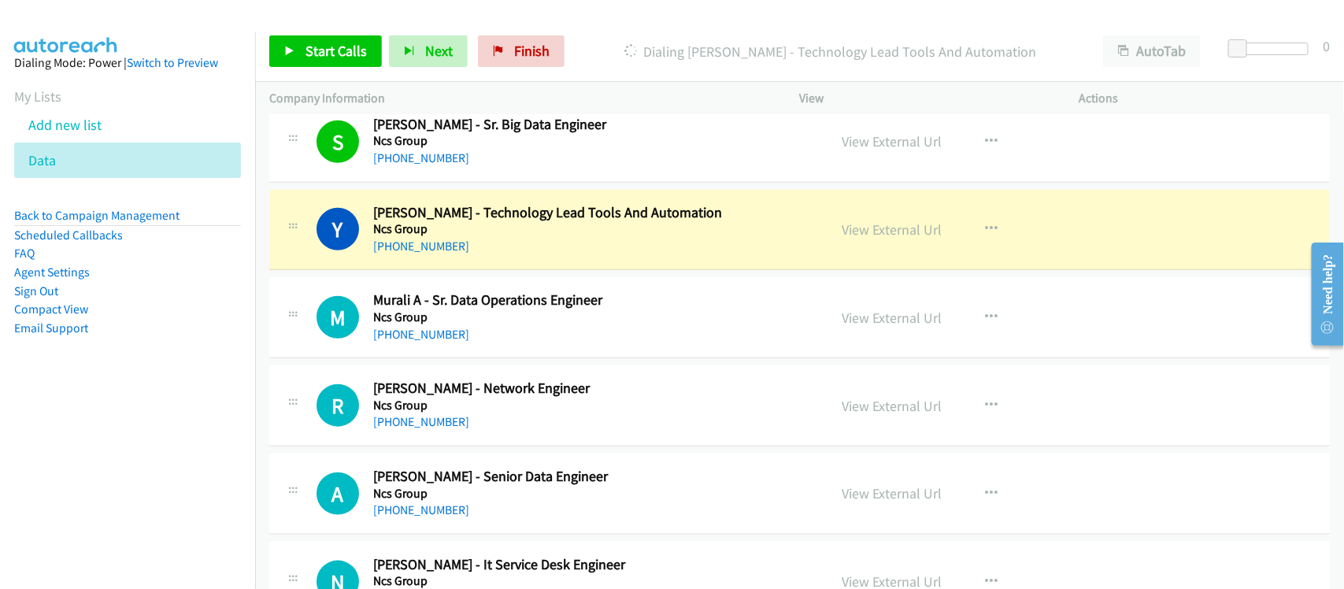
click at [496, 269] on div "Y Callback Scheduled [PERSON_NAME] - Technology Lead Tools And Automation Ncs G…" at bounding box center [799, 230] width 1061 height 81
click at [873, 239] on link "View External Url" at bounding box center [893, 230] width 100 height 18
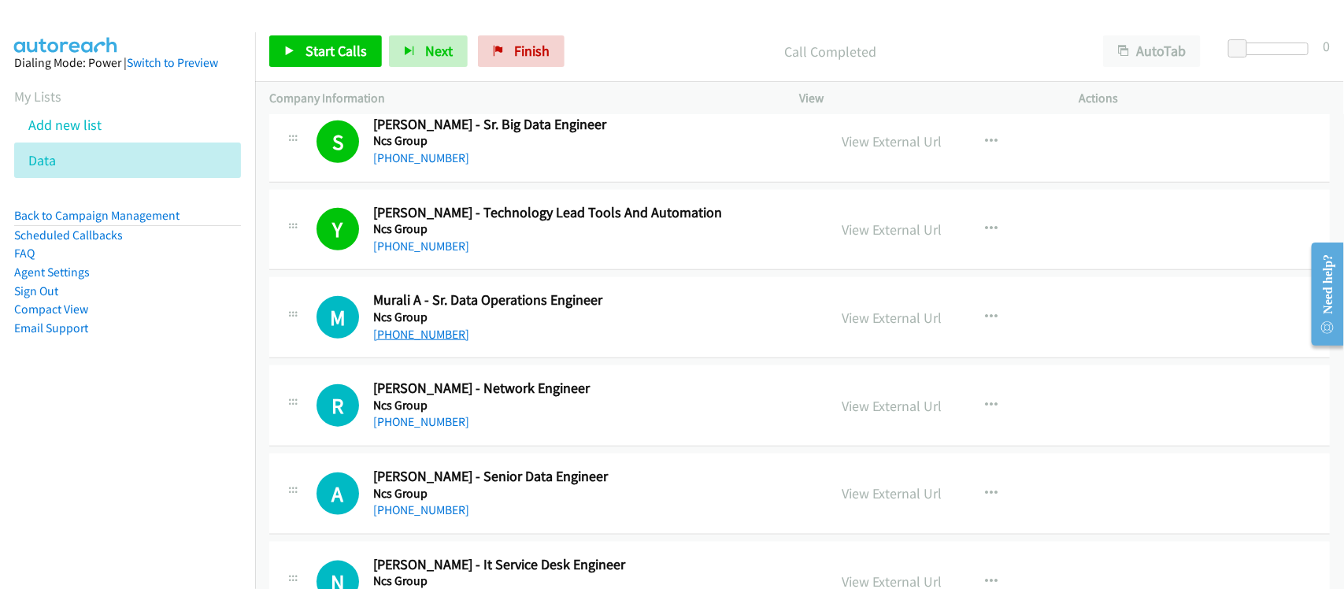
click at [438, 342] on link "[PHONE_NUMBER]" at bounding box center [421, 334] width 96 height 15
click at [420, 424] on link "[PHONE_NUMBER]" at bounding box center [421, 421] width 96 height 15
click at [521, 445] on div "R Callback Scheduled [PERSON_NAME] - Network Engineer Ncs Group [GEOGRAPHIC_DAT…" at bounding box center [799, 405] width 1061 height 81
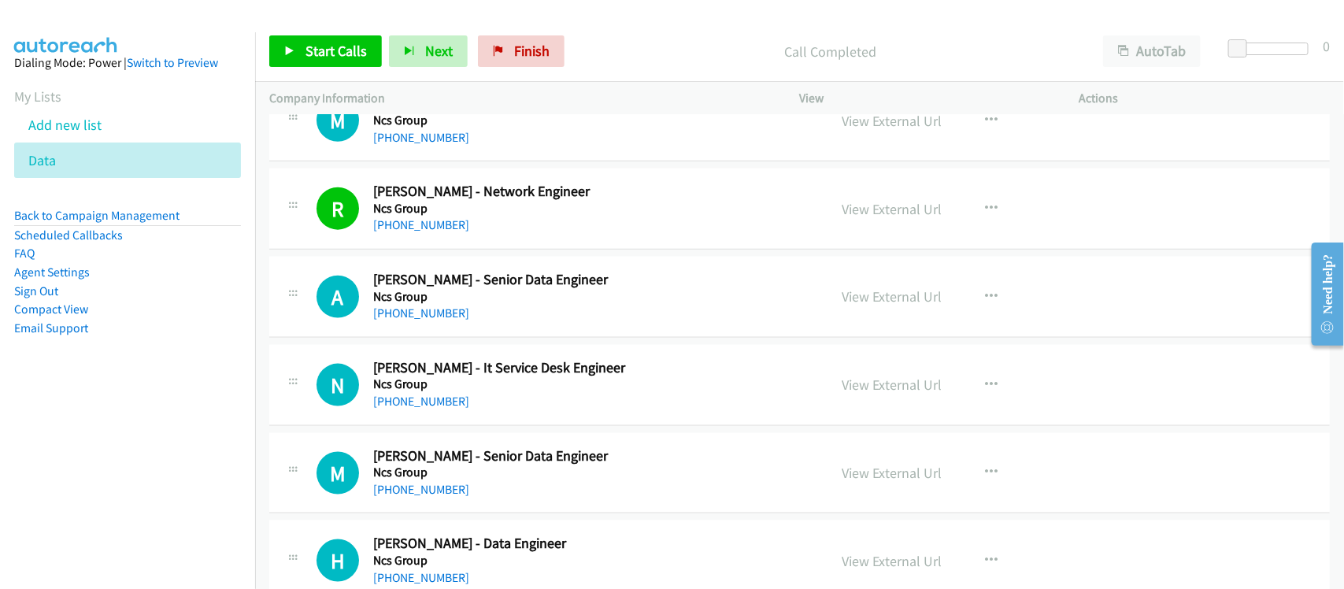
click at [438, 321] on link "[PHONE_NUMBER]" at bounding box center [421, 313] width 96 height 15
click at [406, 409] on link "[PHONE_NUMBER]" at bounding box center [421, 401] width 96 height 15
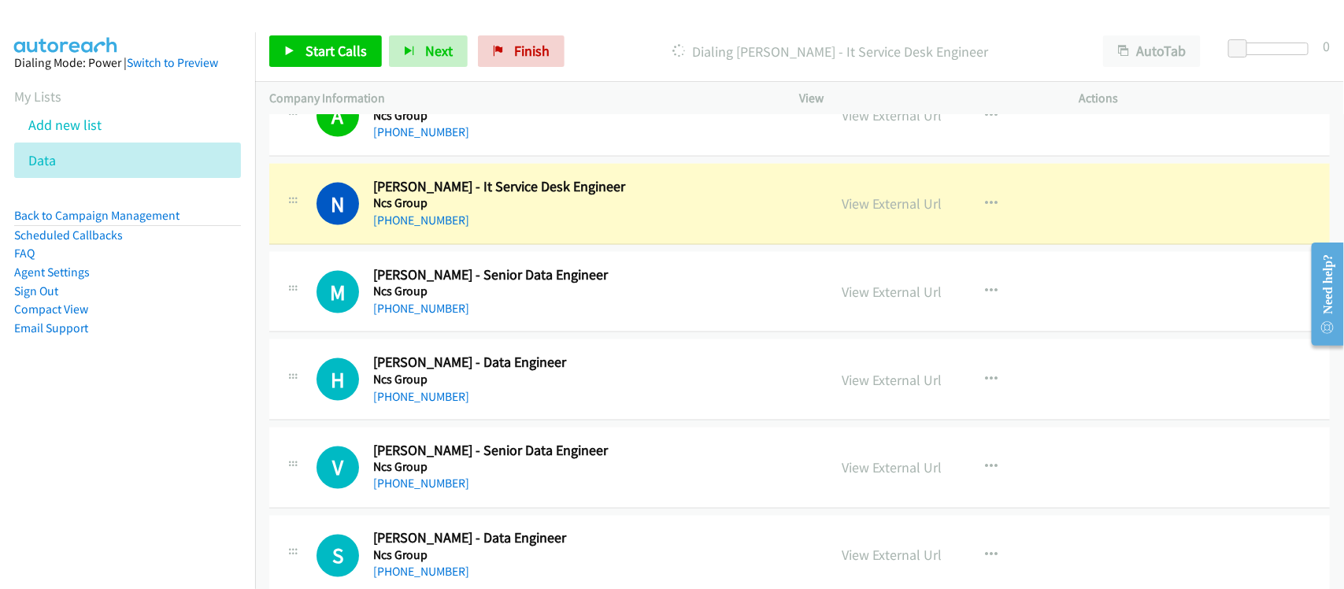
scroll to position [6399, 0]
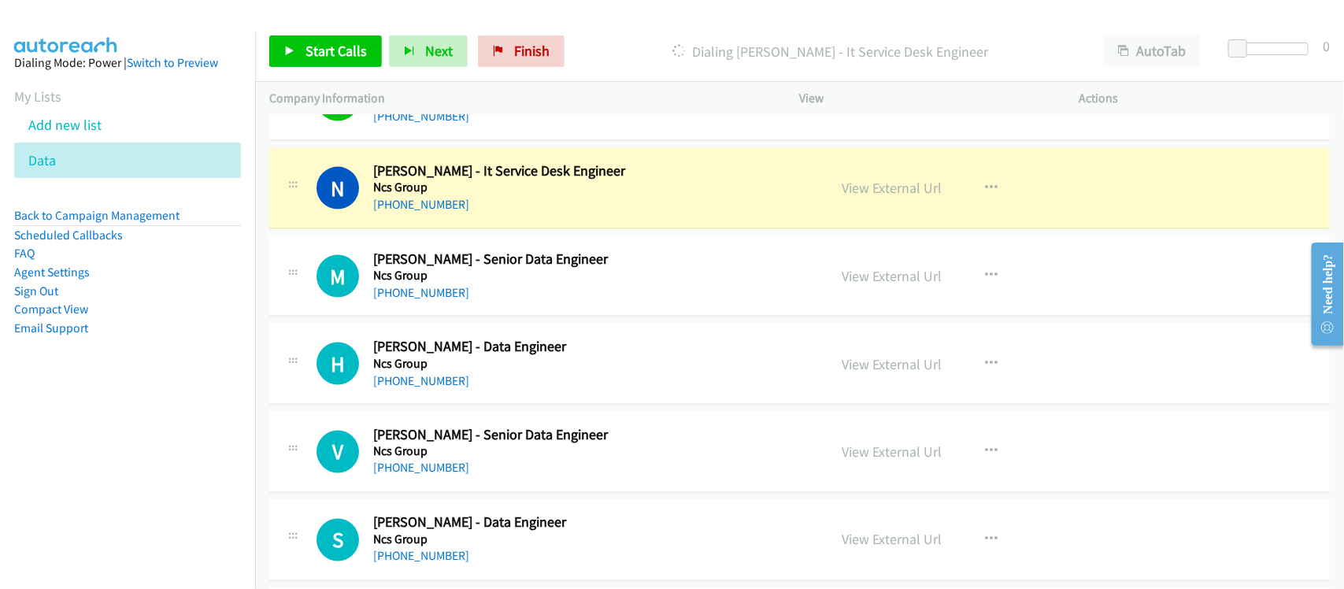
click at [481, 224] on div "N Callback Scheduled [PERSON_NAME] - It Service Desk Engineer Ncs Group [GEOGRA…" at bounding box center [799, 188] width 1061 height 81
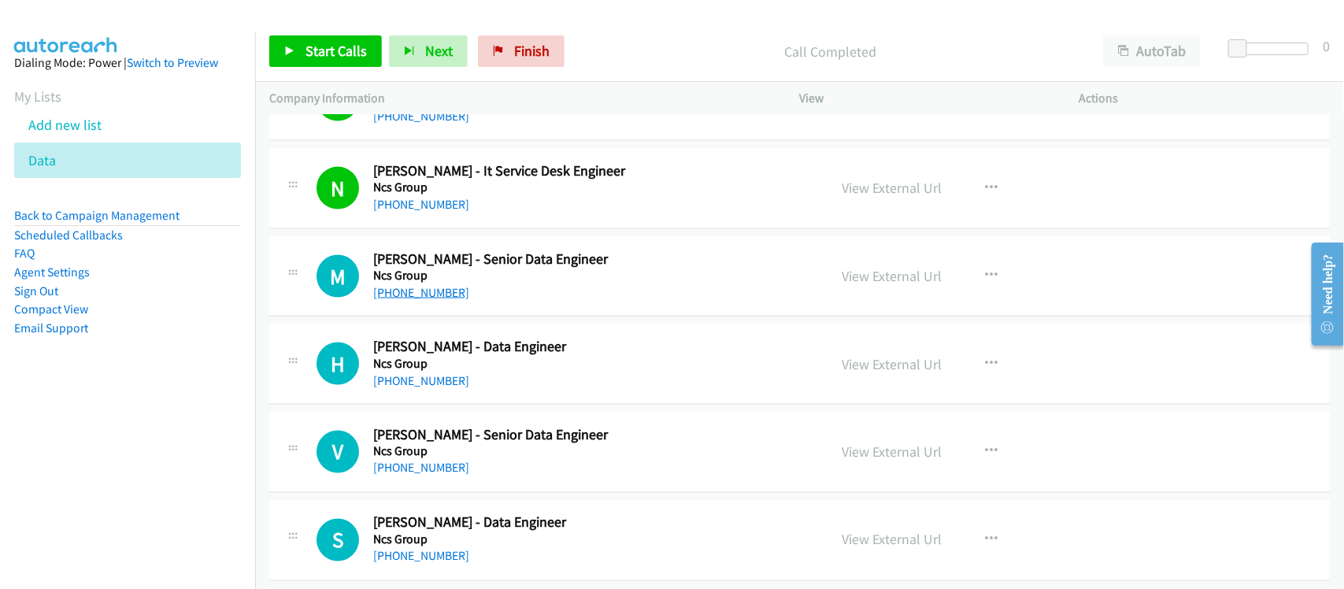
click at [447, 300] on link "[PHONE_NUMBER]" at bounding box center [421, 292] width 96 height 15
drag, startPoint x: 429, startPoint y: 299, endPoint x: 484, endPoint y: 288, distance: 56.2
click at [429, 299] on link "[PHONE_NUMBER]" at bounding box center [421, 292] width 96 height 15
drag, startPoint x: 413, startPoint y: 387, endPoint x: 380, endPoint y: 332, distance: 65.4
click at [413, 387] on link "[PHONE_NUMBER]" at bounding box center [421, 380] width 96 height 15
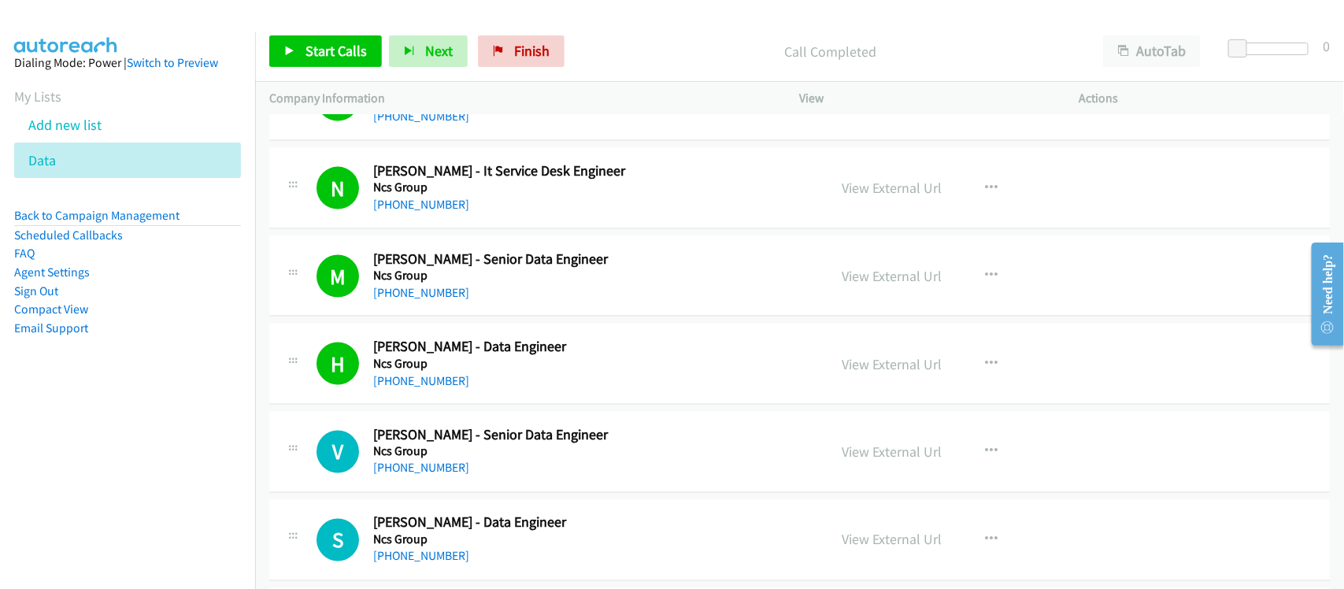
click at [462, 386] on div "[PHONE_NUMBER]" at bounding box center [590, 381] width 434 height 19
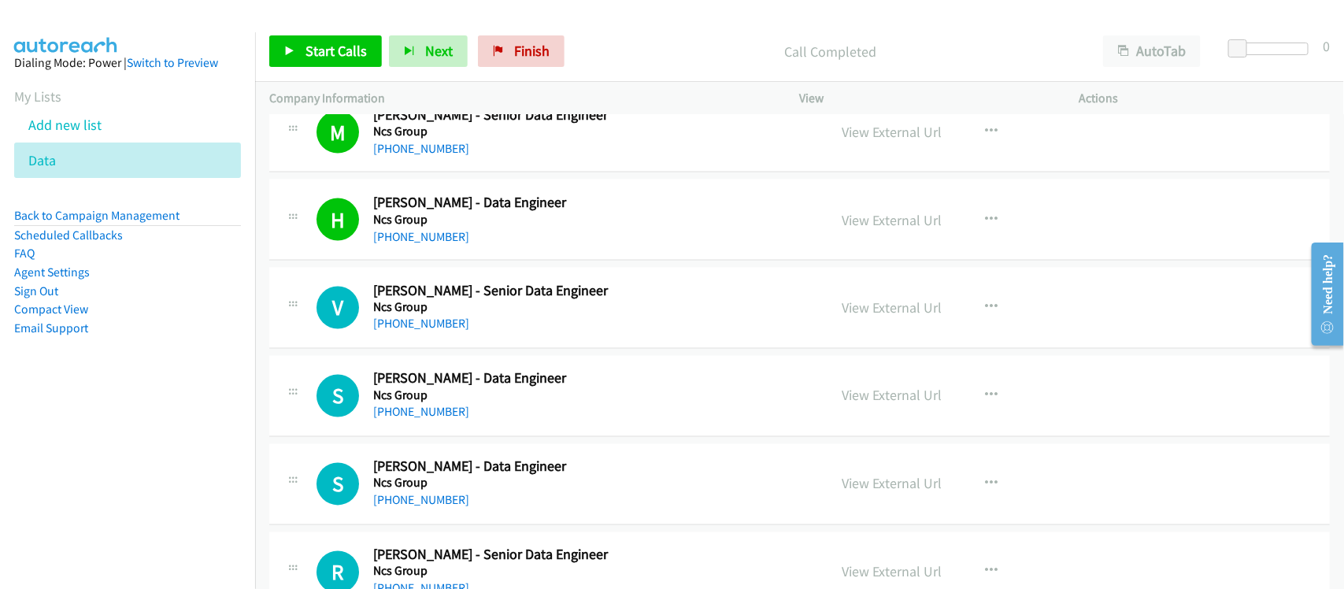
scroll to position [6596, 0]
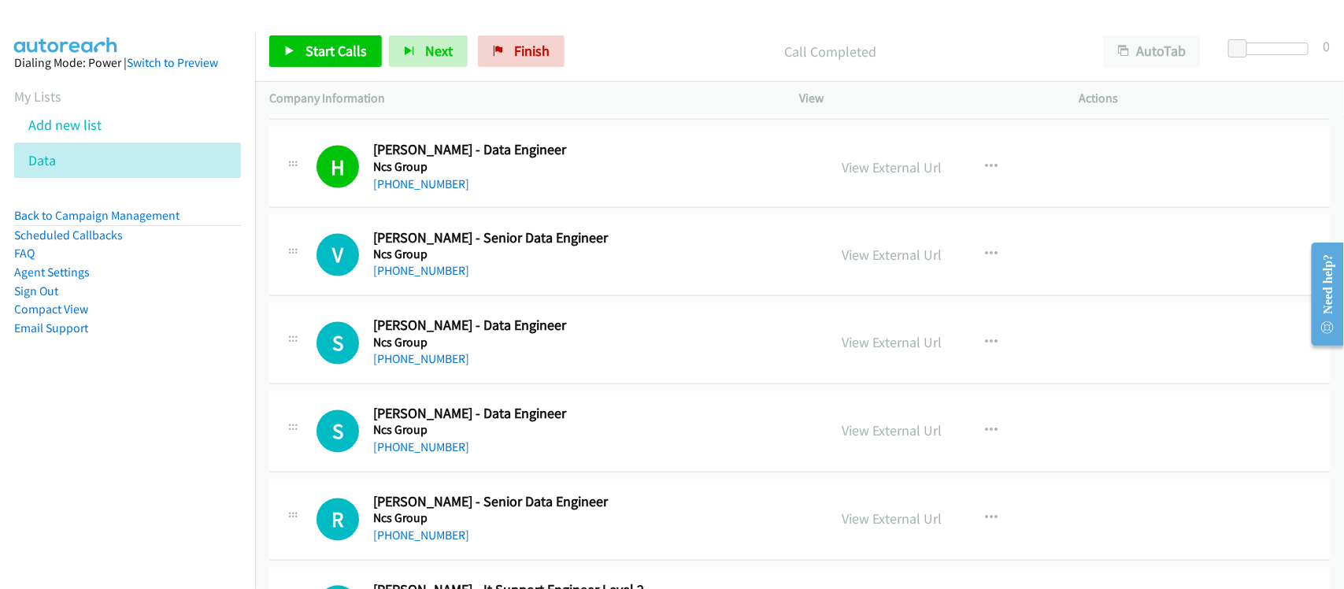
click at [457, 281] on div "[PHONE_NUMBER]" at bounding box center [590, 271] width 434 height 19
click at [455, 279] on link "[PHONE_NUMBER]" at bounding box center [421, 271] width 96 height 15
click at [412, 367] on link "[PHONE_NUMBER]" at bounding box center [421, 359] width 96 height 15
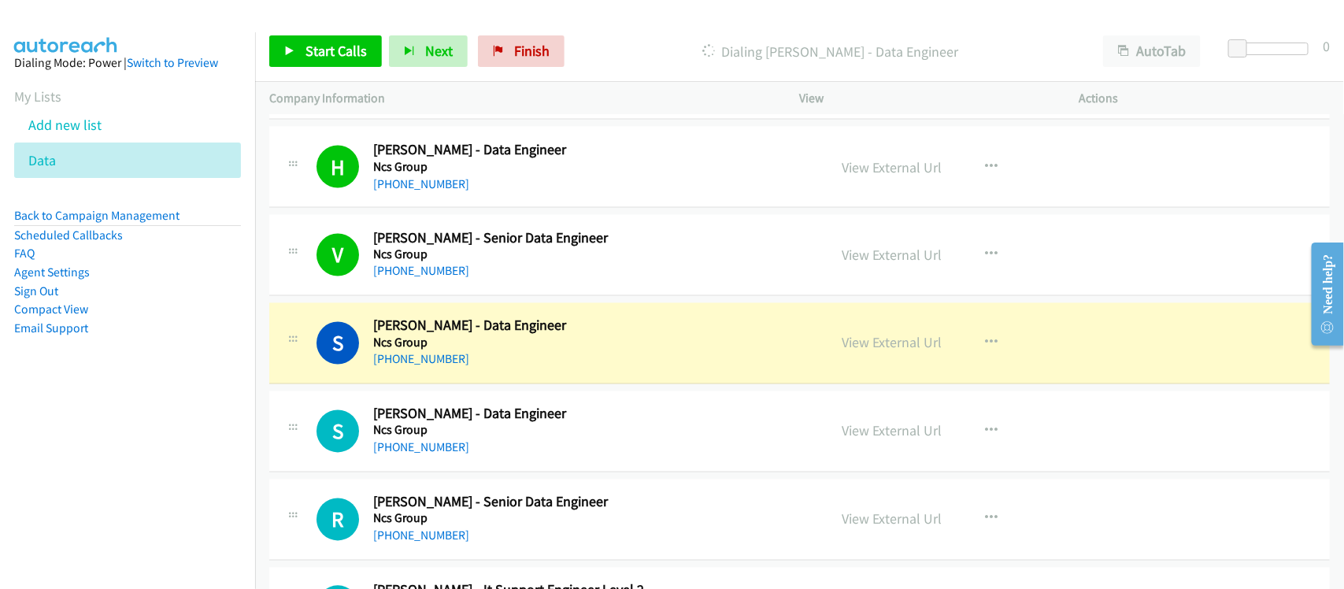
click at [486, 369] on div "[PHONE_NUMBER]" at bounding box center [590, 359] width 434 height 19
click at [873, 347] on link "View External Url" at bounding box center [893, 343] width 100 height 18
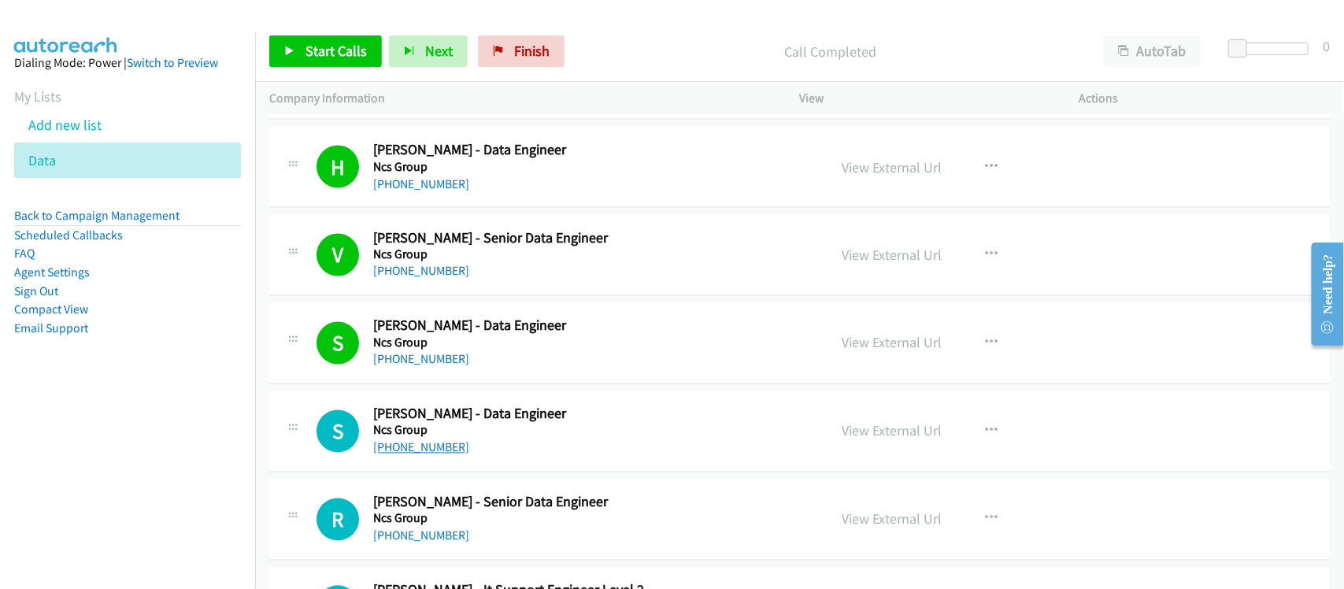
click at [430, 455] on link "[PHONE_NUMBER]" at bounding box center [421, 447] width 96 height 15
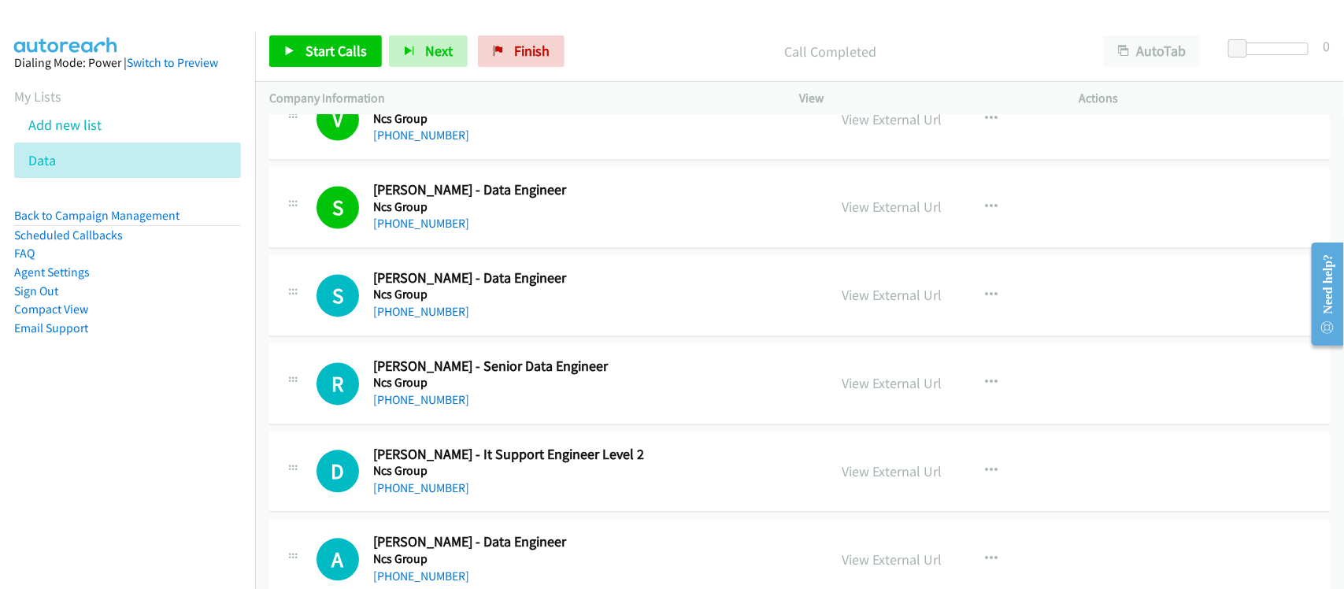
scroll to position [6793, 0]
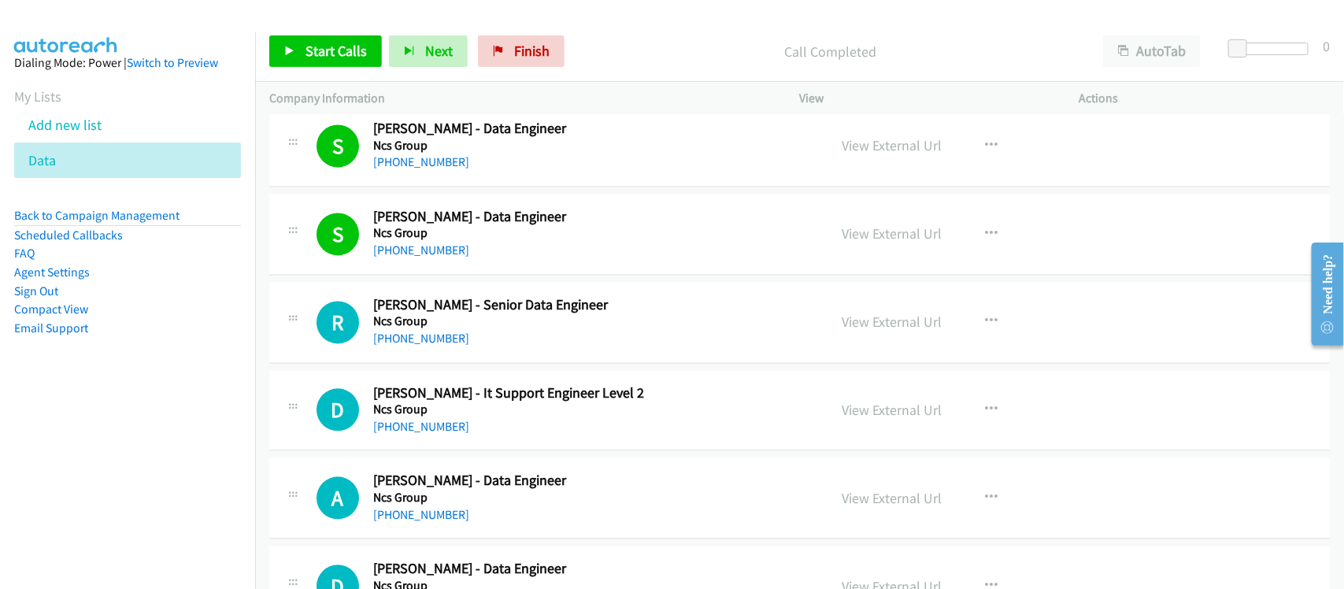
click at [380, 330] on h5 "Ncs Group" at bounding box center [590, 322] width 434 height 16
click at [387, 347] on link "[PHONE_NUMBER]" at bounding box center [421, 339] width 96 height 15
click at [433, 435] on link "[PHONE_NUMBER]" at bounding box center [421, 427] width 96 height 15
click at [514, 452] on div "D Callback Scheduled [PERSON_NAME] - It Support Engineer Level 2 Ncs Group [GEO…" at bounding box center [799, 411] width 1061 height 81
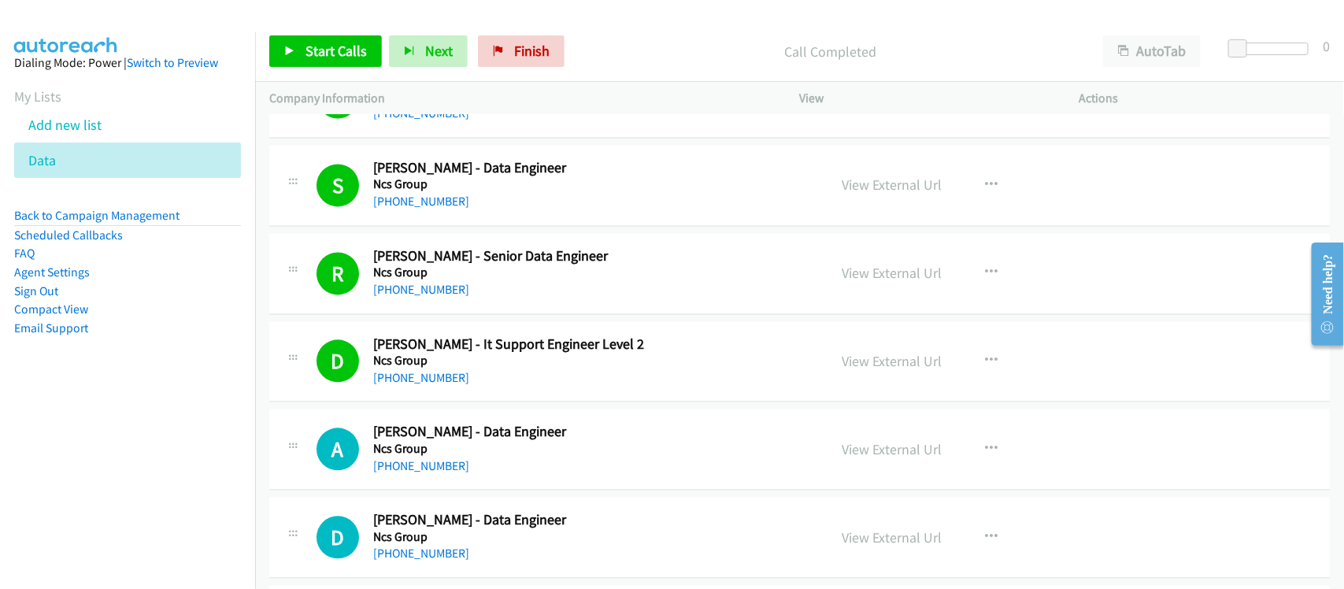
scroll to position [6891, 0]
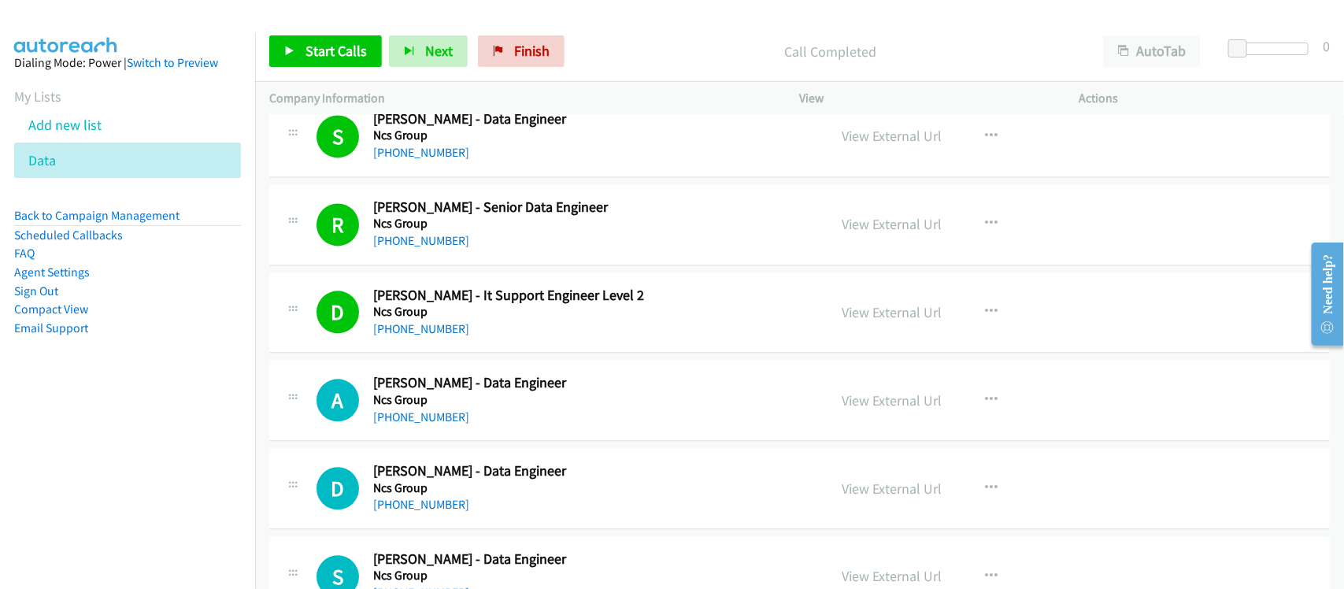
click at [462, 427] on div "[PHONE_NUMBER]" at bounding box center [590, 417] width 434 height 19
click at [451, 425] on link "[PHONE_NUMBER]" at bounding box center [421, 417] width 96 height 15
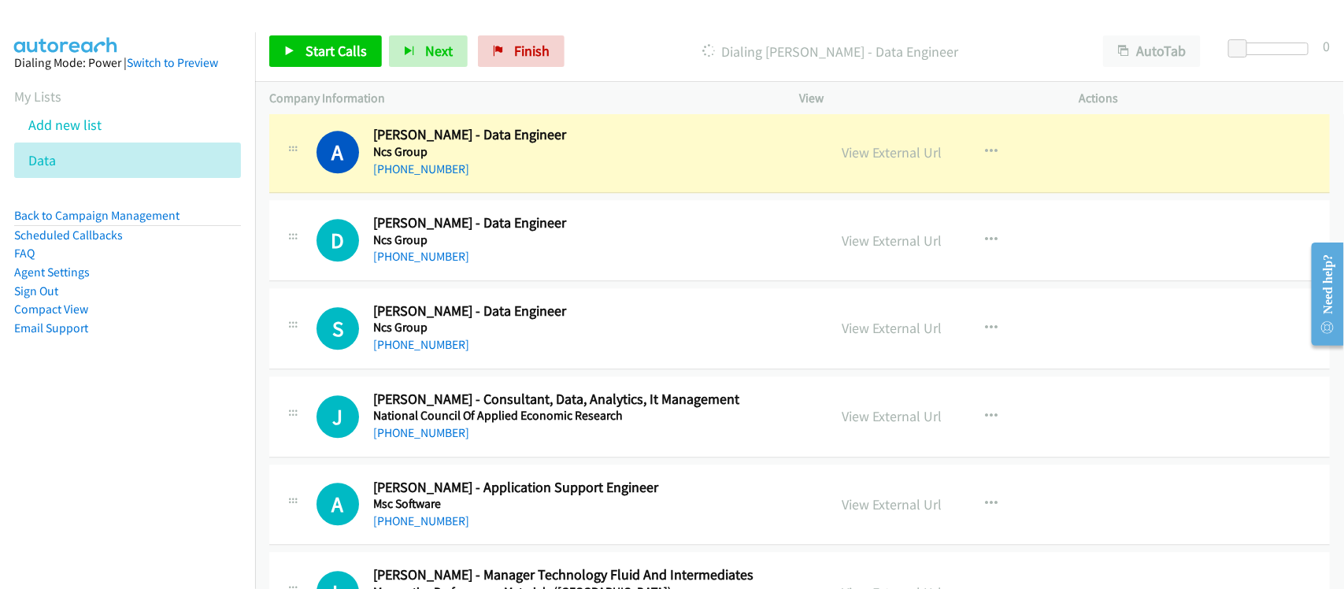
scroll to position [7187, 0]
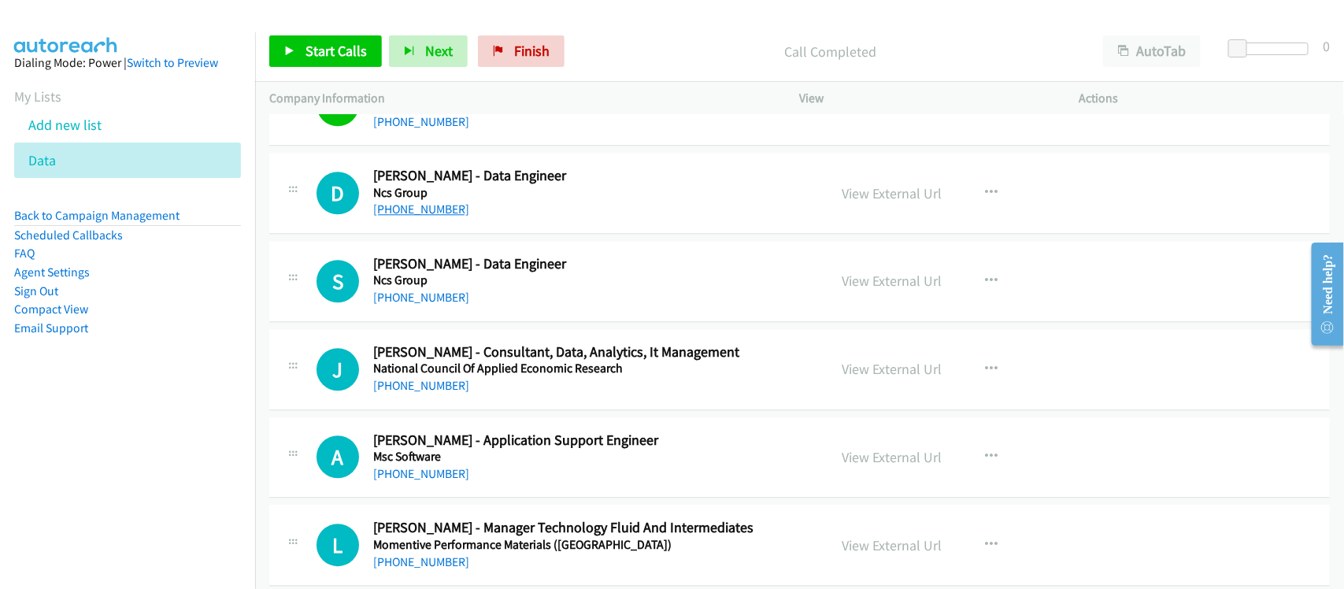
click at [436, 215] on link "[PHONE_NUMBER]" at bounding box center [421, 209] width 96 height 15
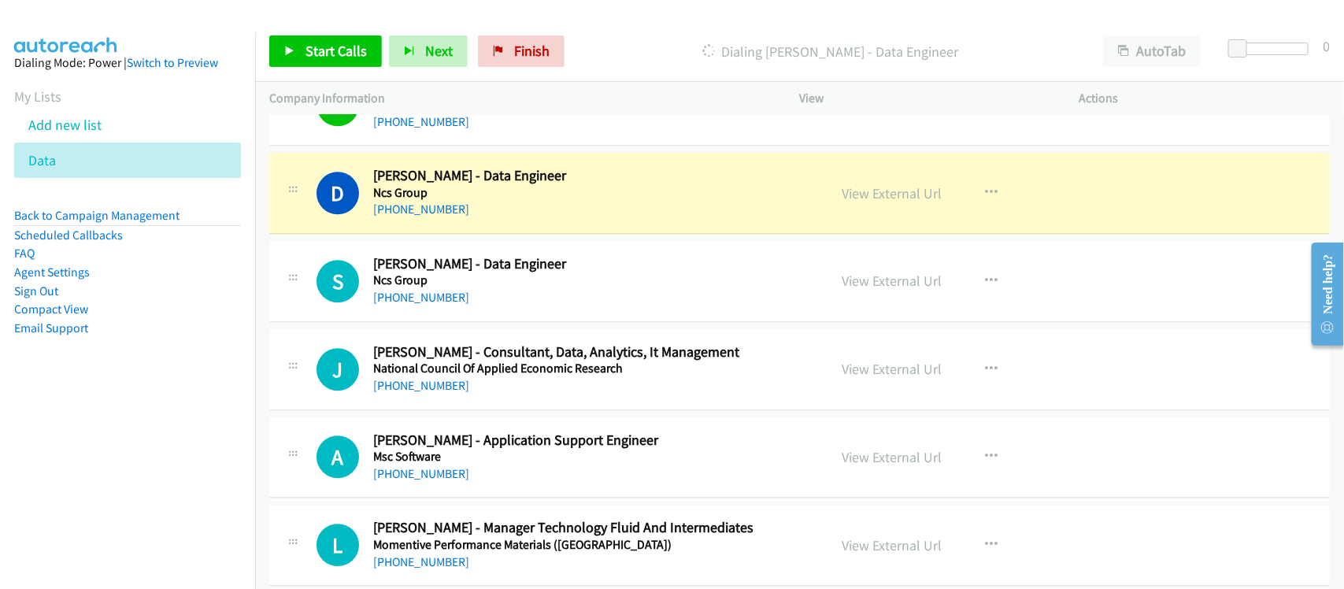
click at [509, 219] on div "[PHONE_NUMBER]" at bounding box center [590, 209] width 434 height 19
click at [910, 202] on link "View External Url" at bounding box center [893, 193] width 100 height 18
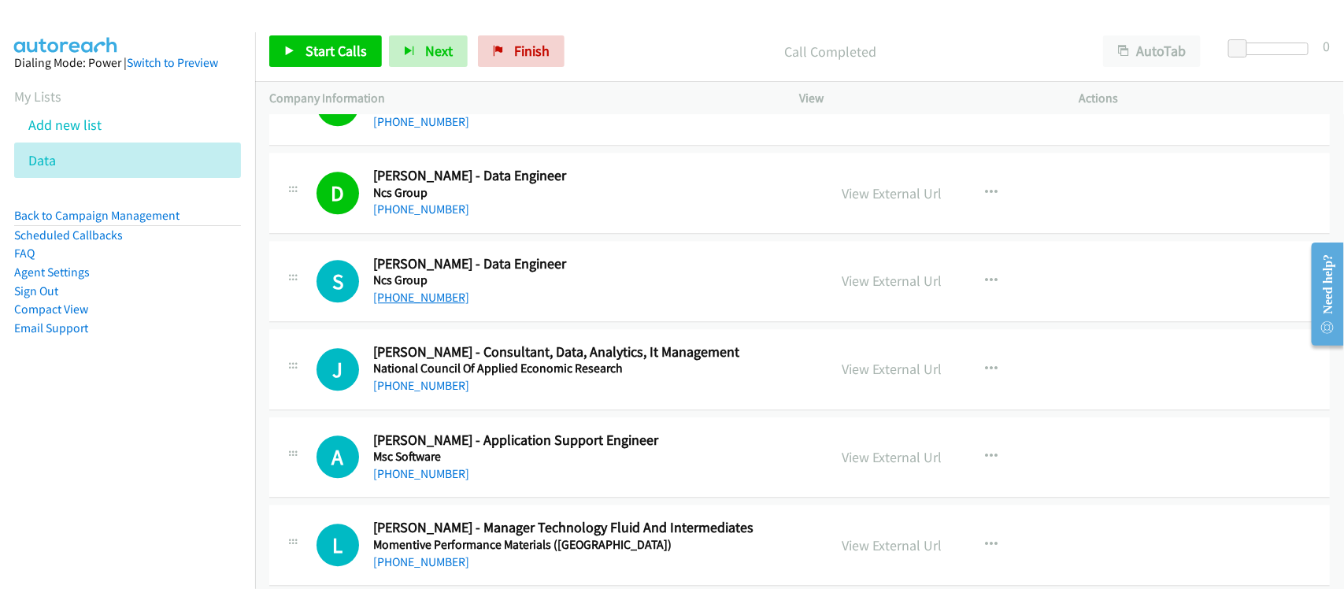
click at [411, 305] on link "[PHONE_NUMBER]" at bounding box center [421, 297] width 96 height 15
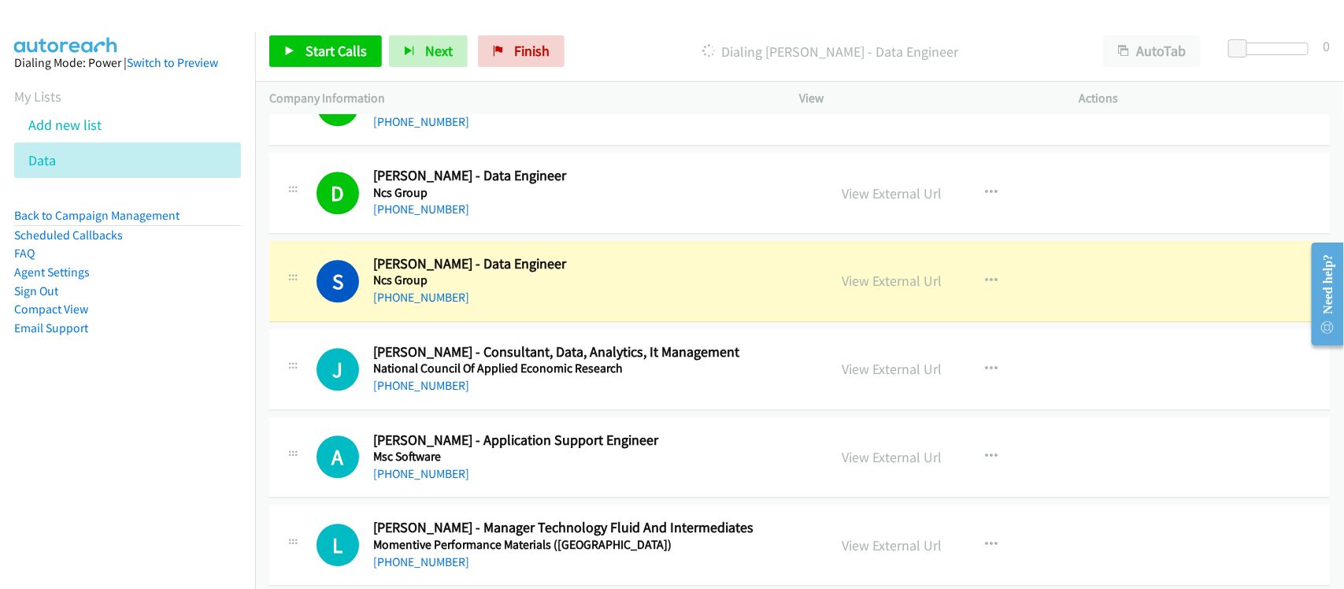
click at [525, 302] on div "[PHONE_NUMBER]" at bounding box center [590, 297] width 434 height 19
click at [910, 290] on link "View External Url" at bounding box center [893, 281] width 100 height 18
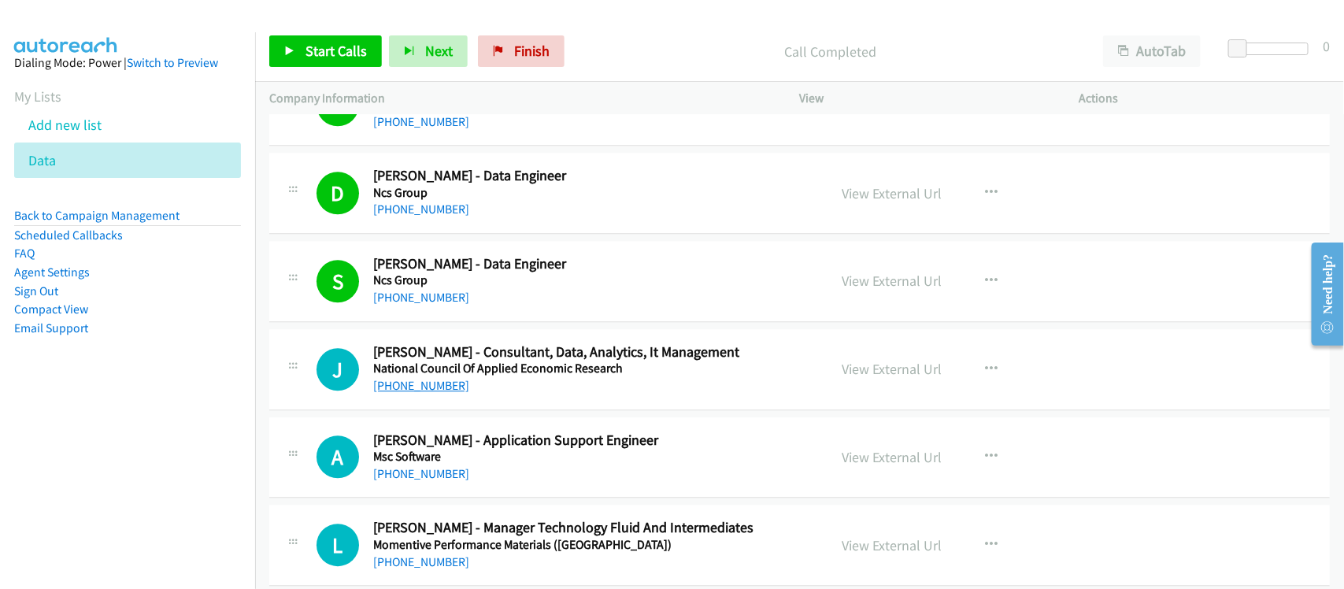
click at [419, 393] on link "[PHONE_NUMBER]" at bounding box center [421, 385] width 96 height 15
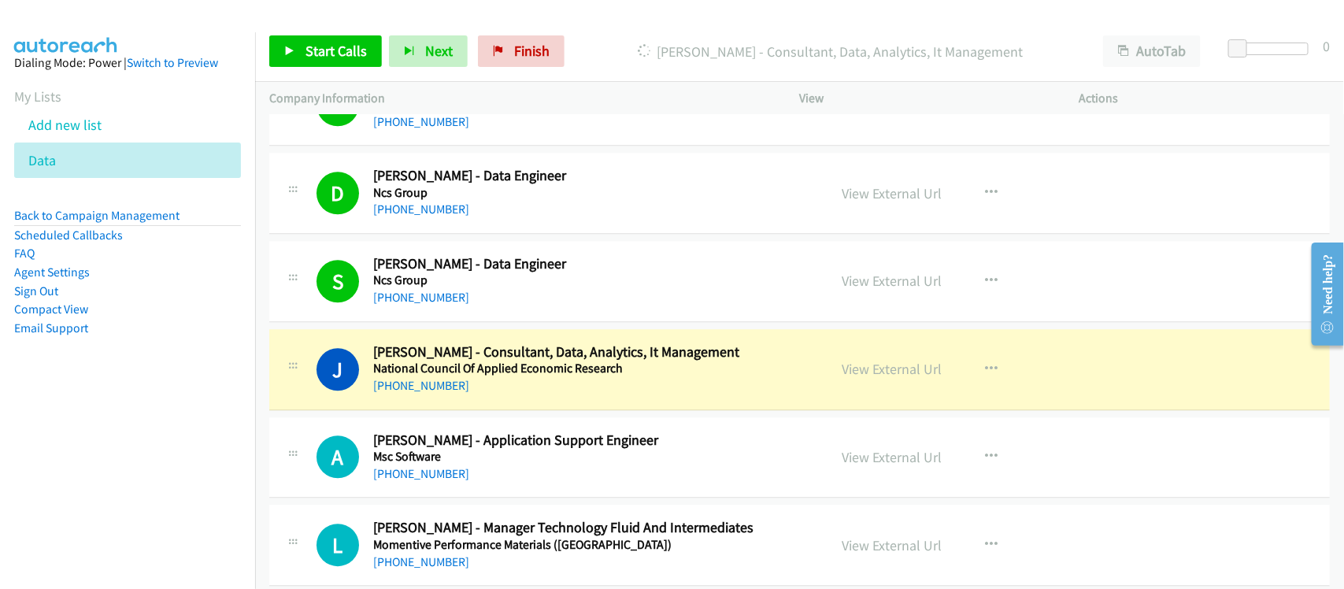
click at [169, 431] on nav "Dialing Mode: Power | Switch to Preview My Lists Add new list Data Back to Camp…" at bounding box center [128, 326] width 256 height 589
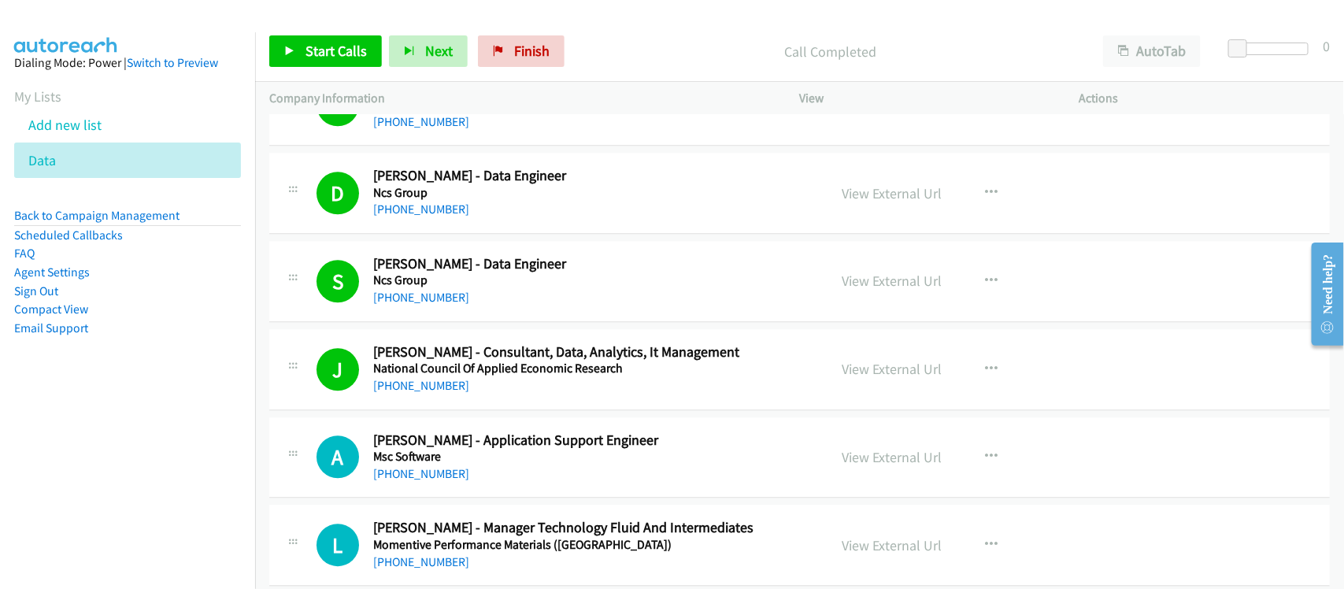
click at [215, 451] on nav "Dialing Mode: Power | Switch to Preview My Lists Add new list Data Back to Camp…" at bounding box center [128, 326] width 256 height 589
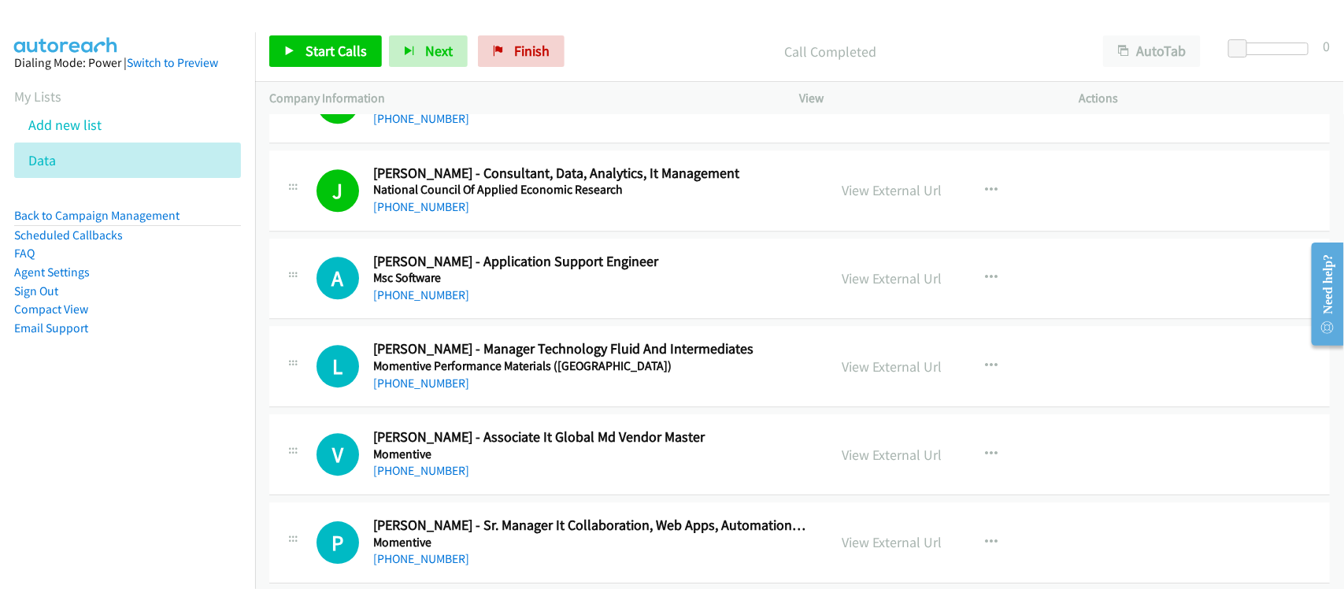
scroll to position [7384, 0]
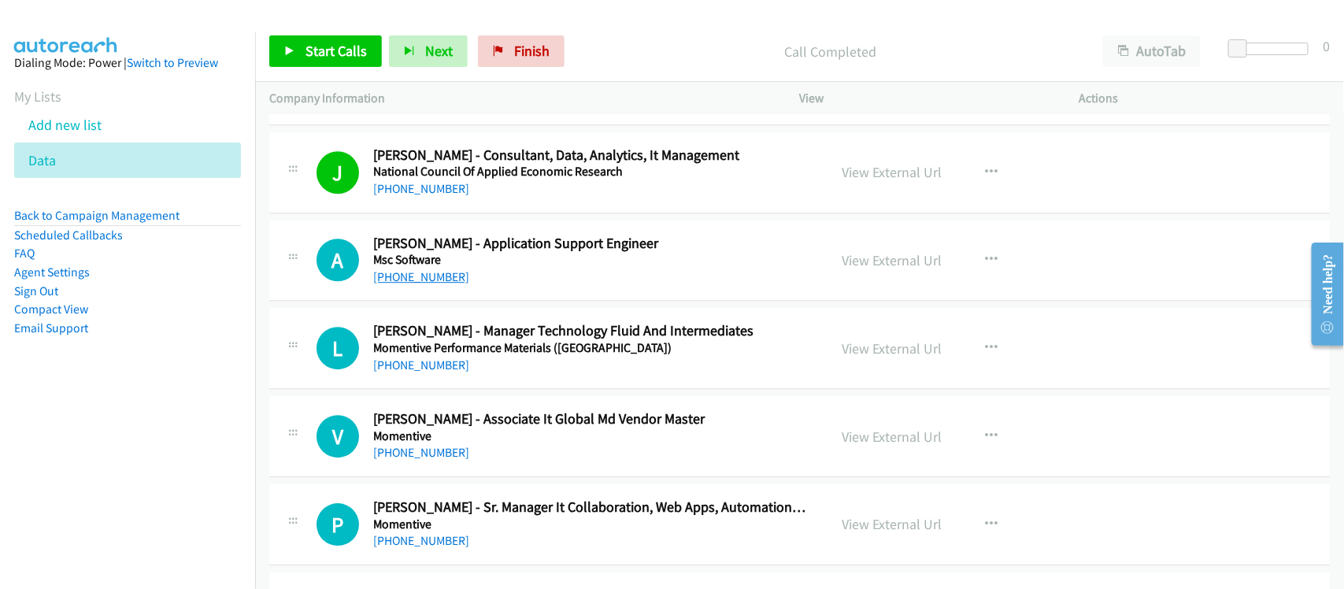
click at [455, 284] on link "[PHONE_NUMBER]" at bounding box center [421, 276] width 96 height 15
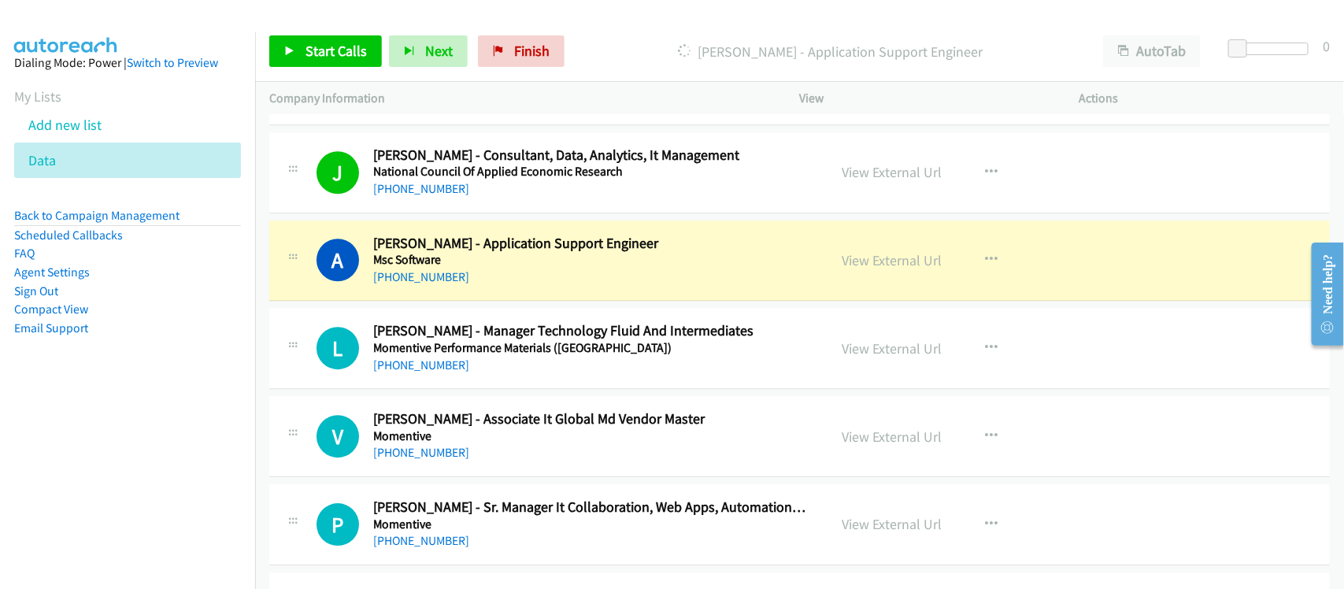
click at [496, 302] on div "A Callback Scheduled [PERSON_NAME] - Application Support Engineer Msc Software …" at bounding box center [799, 261] width 1061 height 81
click at [907, 269] on link "View External Url" at bounding box center [893, 260] width 100 height 18
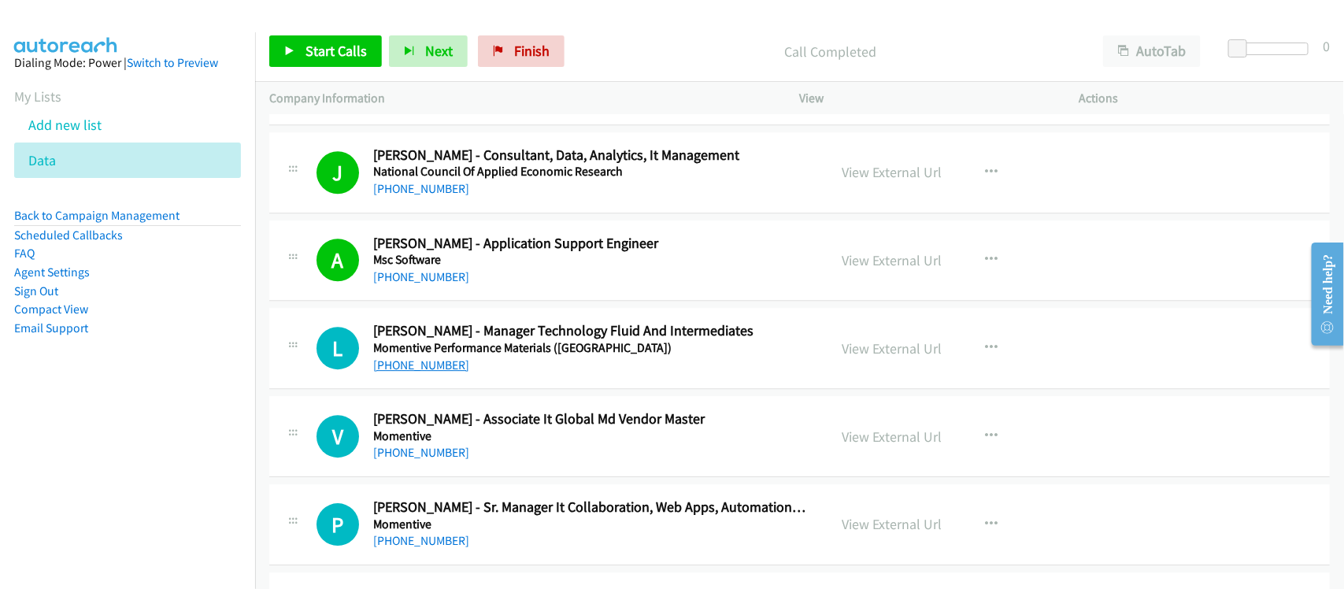
click at [395, 373] on link "[PHONE_NUMBER]" at bounding box center [421, 365] width 96 height 15
click at [410, 459] on link "[PHONE_NUMBER]" at bounding box center [421, 452] width 96 height 15
click at [491, 461] on div "[PHONE_NUMBER]" at bounding box center [590, 452] width 434 height 19
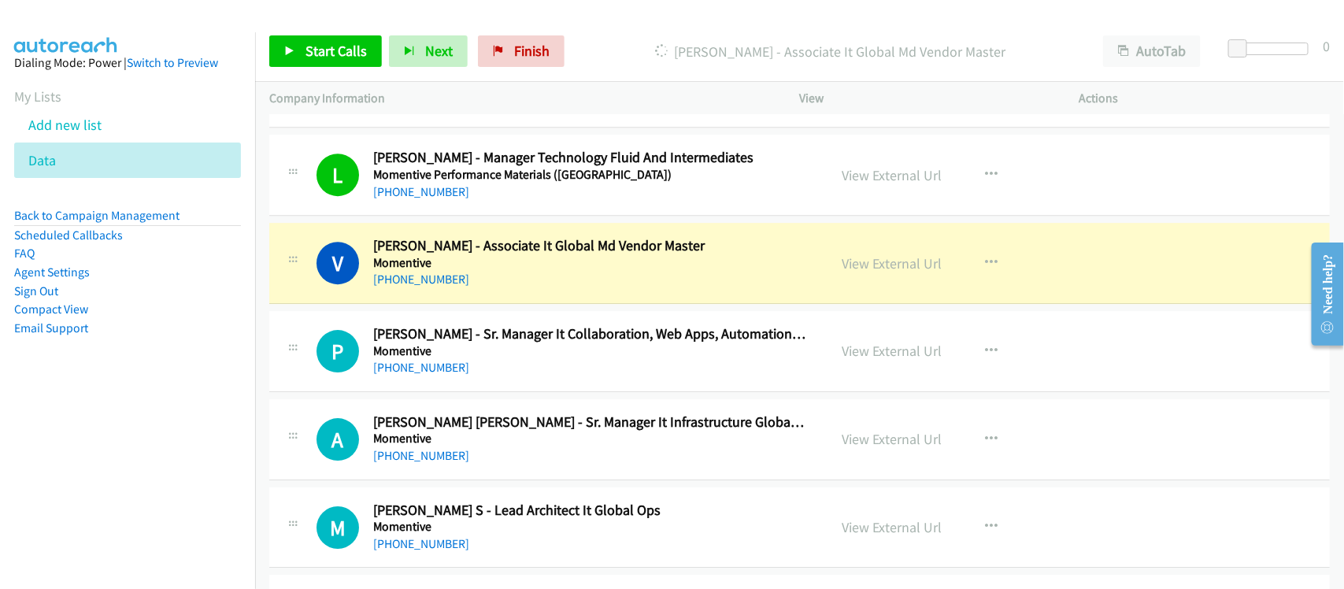
scroll to position [7581, 0]
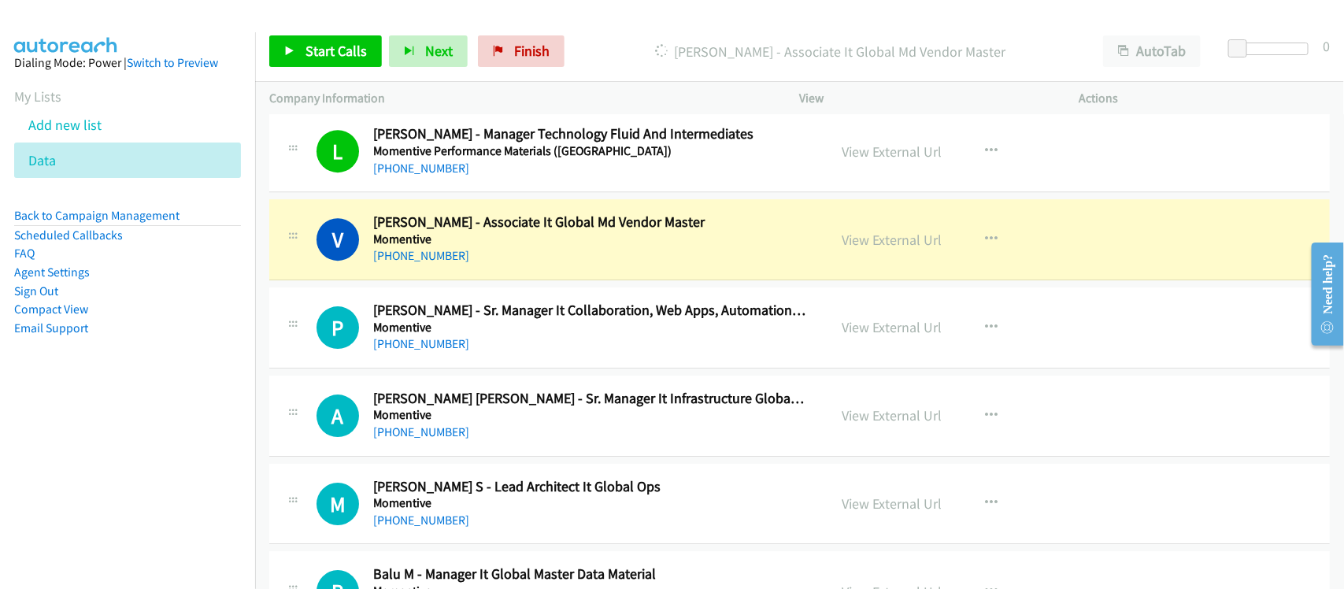
click at [506, 265] on div "[PHONE_NUMBER]" at bounding box center [590, 256] width 434 height 19
click at [883, 249] on link "View External Url" at bounding box center [893, 240] width 100 height 18
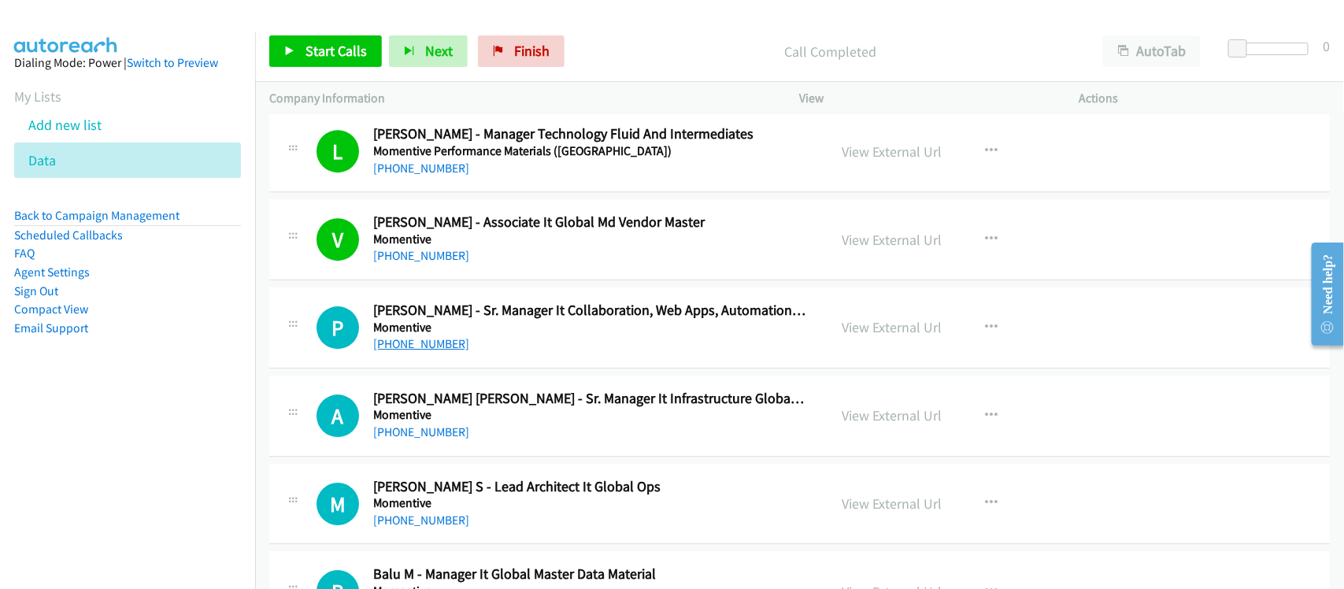
click at [421, 351] on link "[PHONE_NUMBER]" at bounding box center [421, 343] width 96 height 15
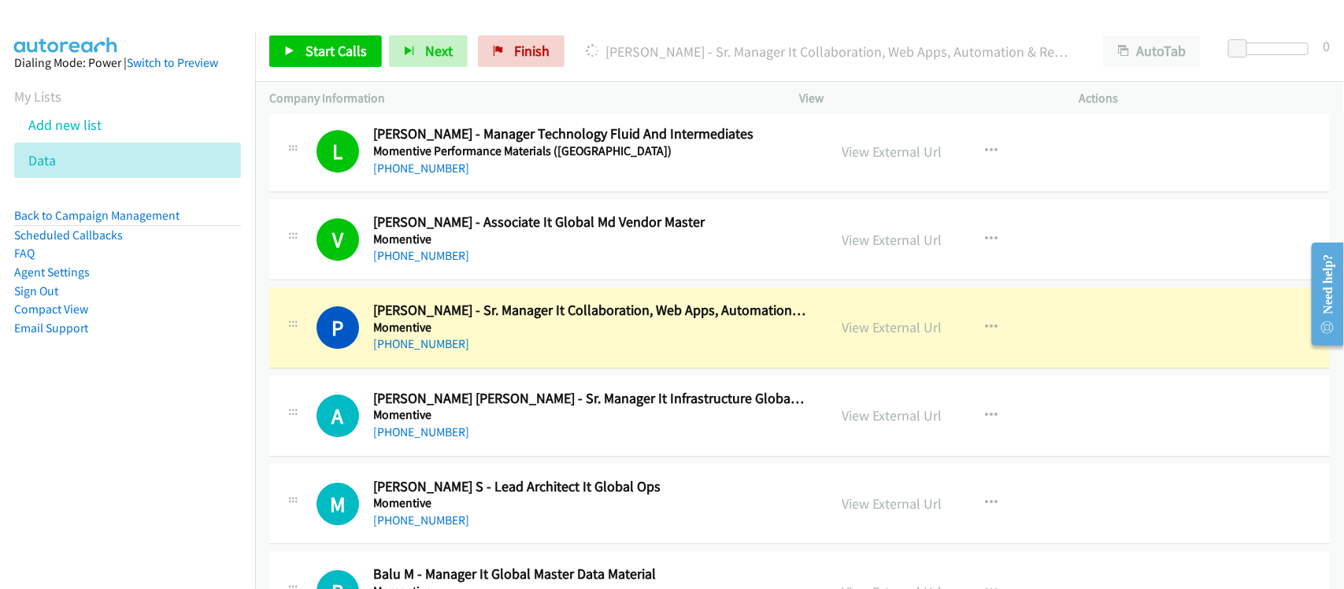
click at [522, 354] on div "[PHONE_NUMBER]" at bounding box center [590, 344] width 434 height 19
click at [849, 333] on link "View External Url" at bounding box center [893, 327] width 100 height 18
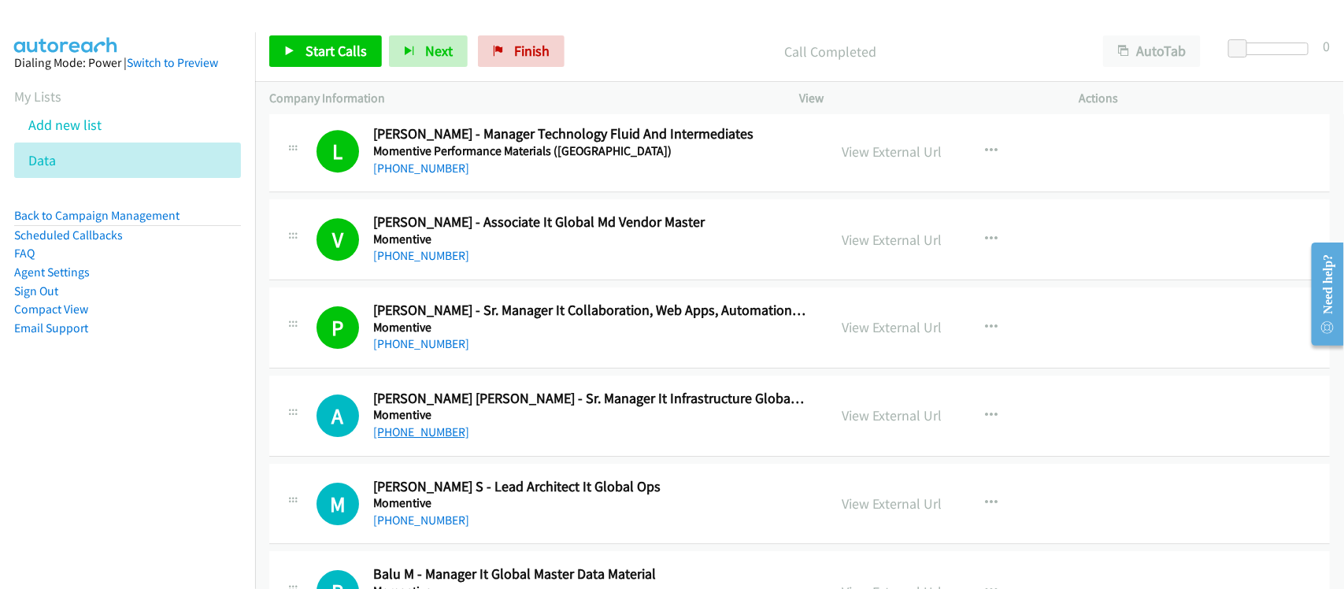
click at [410, 439] on link "[PHONE_NUMBER]" at bounding box center [421, 432] width 96 height 15
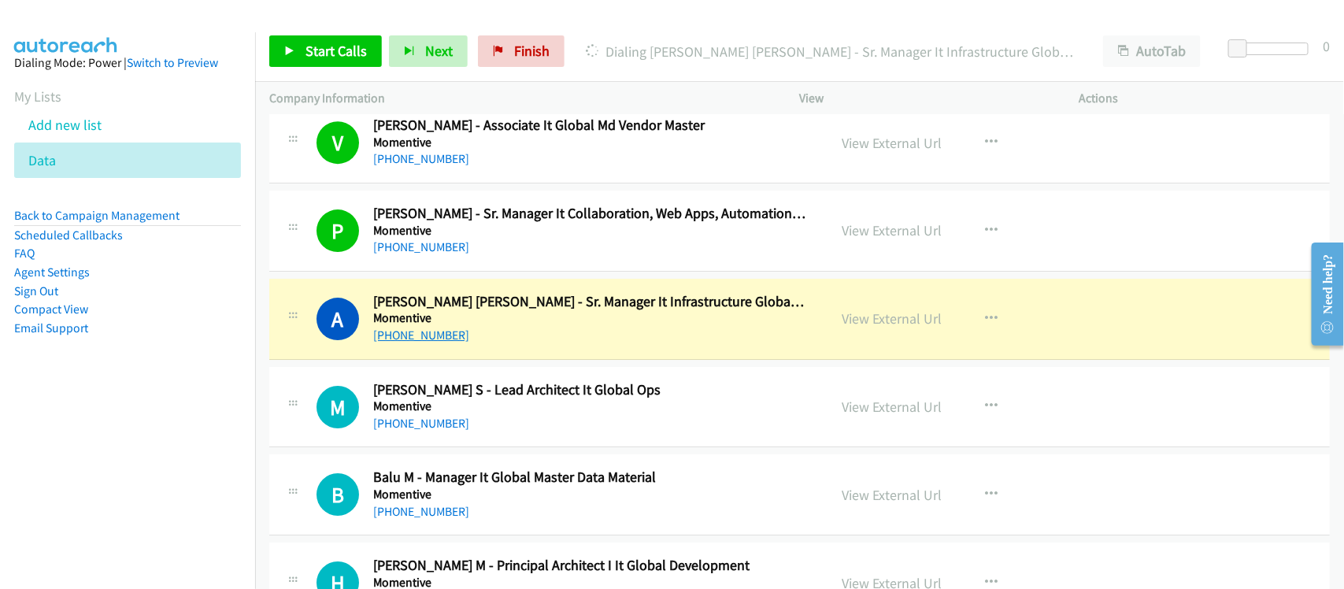
scroll to position [7679, 0]
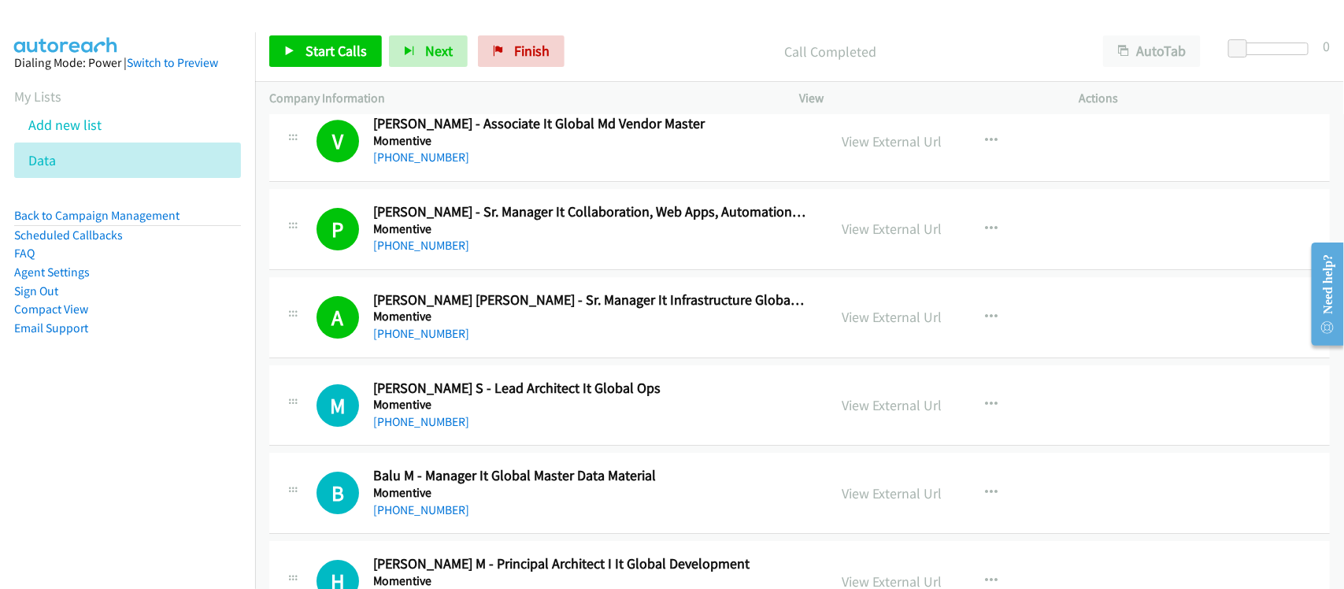
click at [528, 343] on div "[PHONE_NUMBER]" at bounding box center [590, 333] width 434 height 19
click at [412, 427] on link "[PHONE_NUMBER]" at bounding box center [421, 421] width 96 height 15
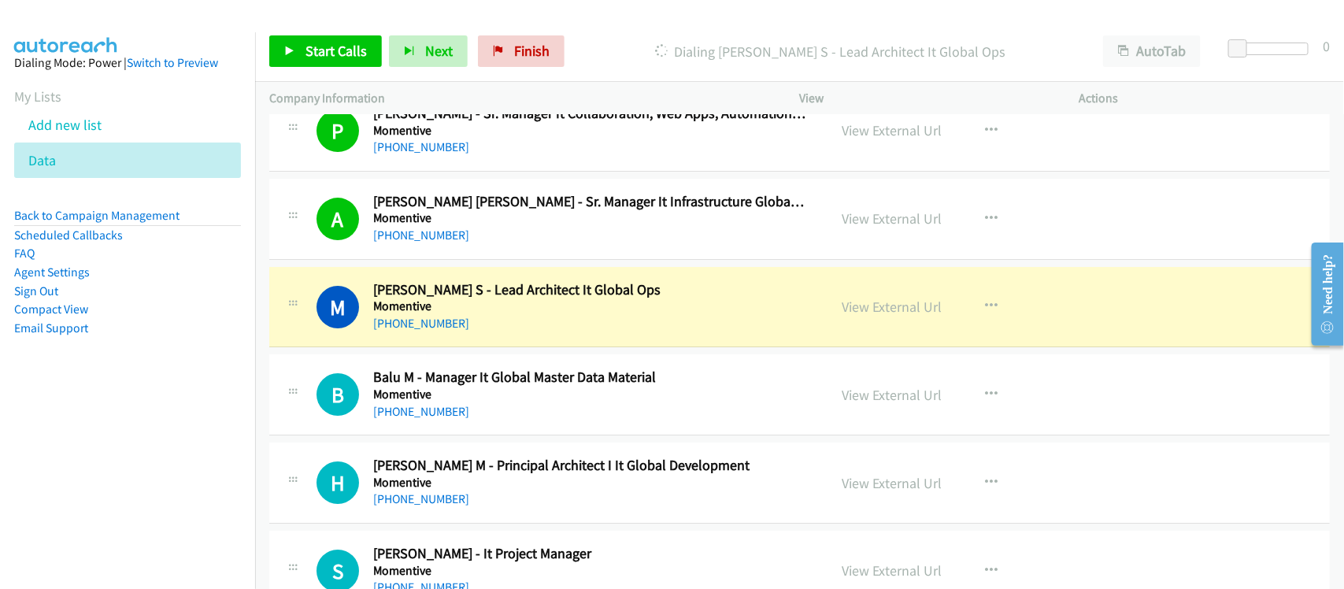
scroll to position [7876, 0]
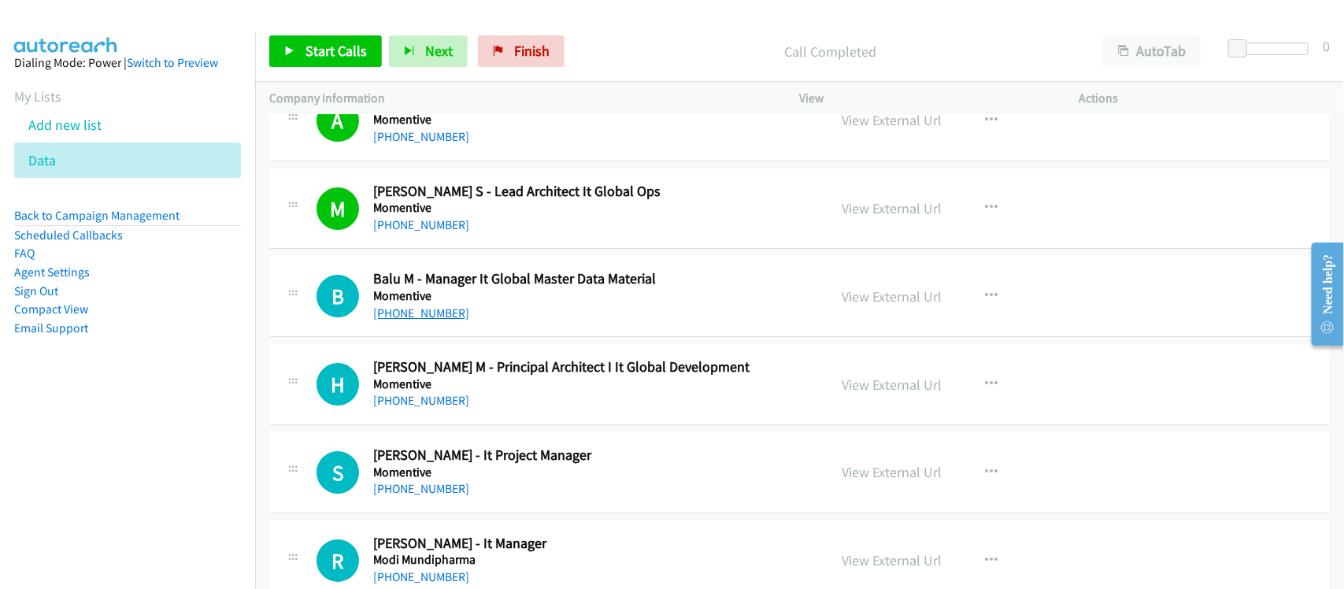
click at [423, 321] on link "[PHONE_NUMBER]" at bounding box center [421, 313] width 96 height 15
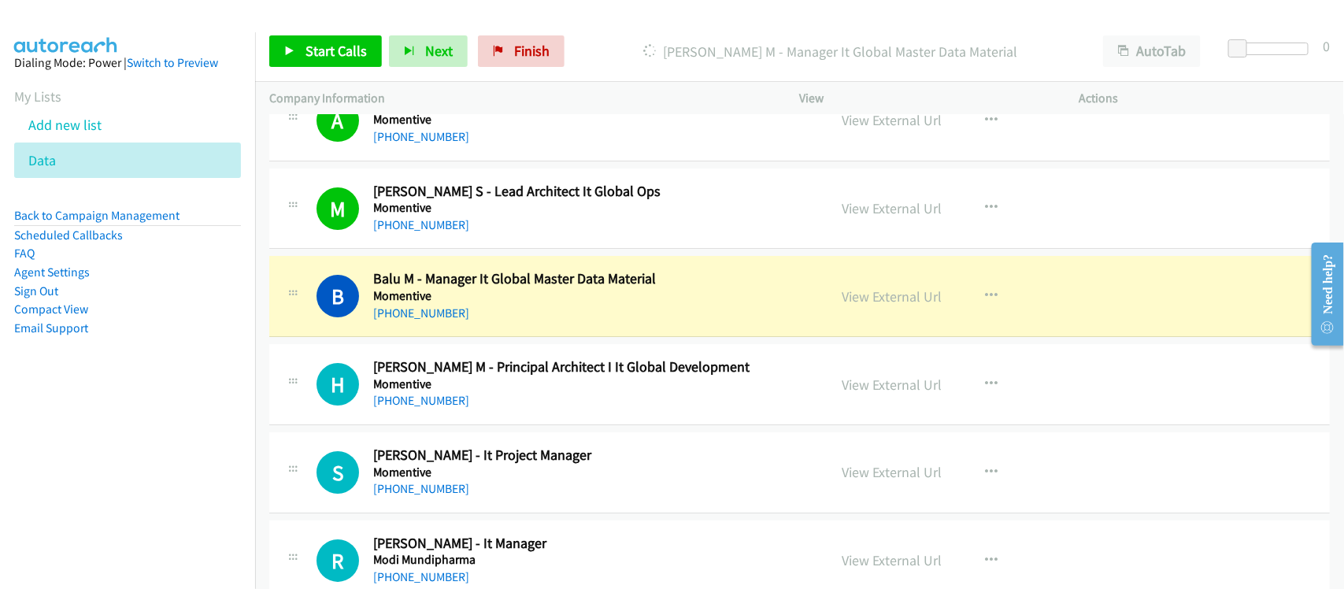
click at [516, 337] on div "B Callback Scheduled Balu M - Manager It Global Master Data Material Momentive …" at bounding box center [799, 296] width 1061 height 81
click at [848, 306] on link "View External Url" at bounding box center [893, 296] width 100 height 18
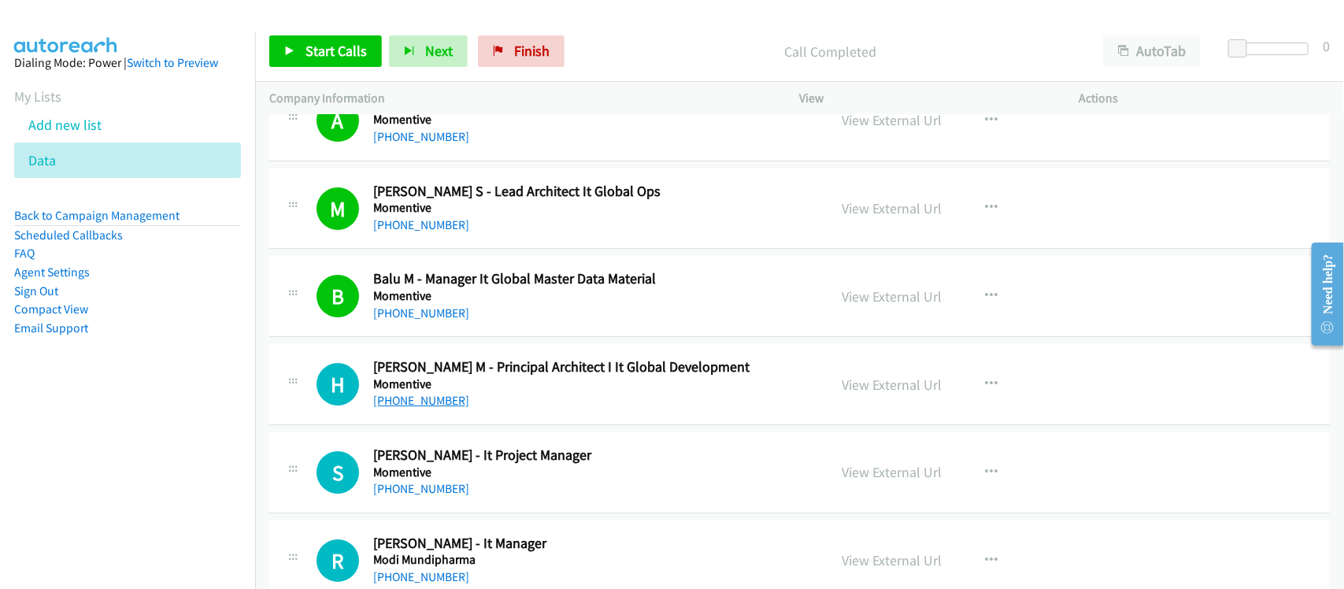
click at [428, 408] on link "[PHONE_NUMBER]" at bounding box center [421, 400] width 96 height 15
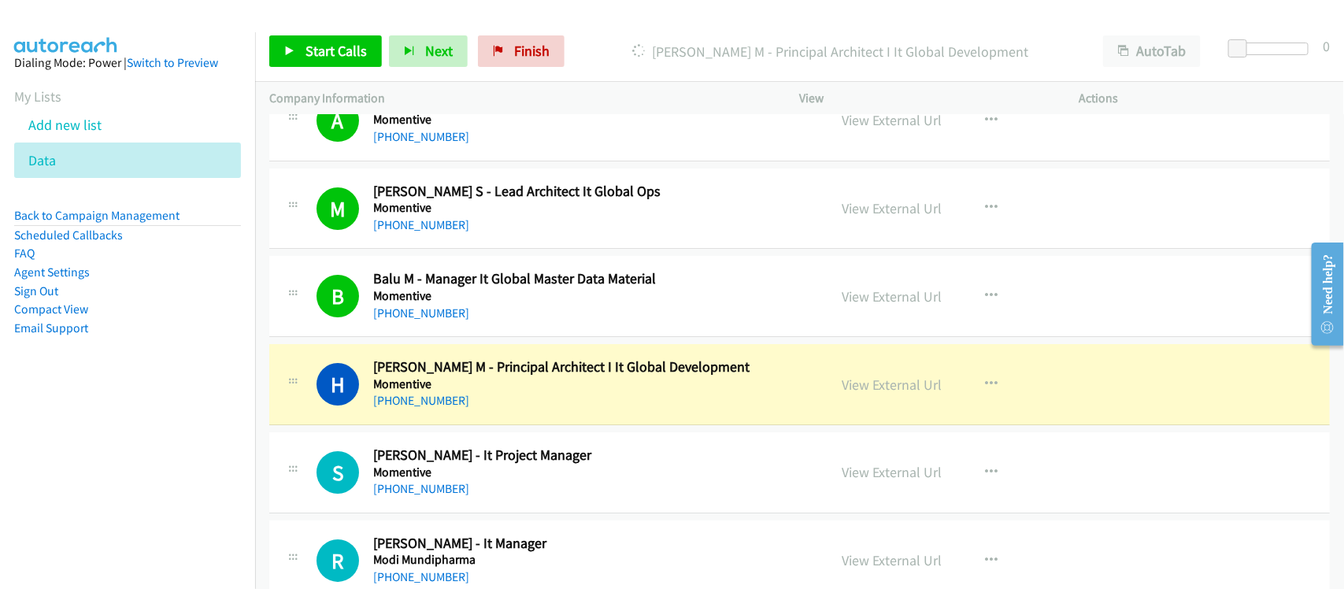
click at [490, 410] on div "[PHONE_NUMBER]" at bounding box center [590, 400] width 434 height 19
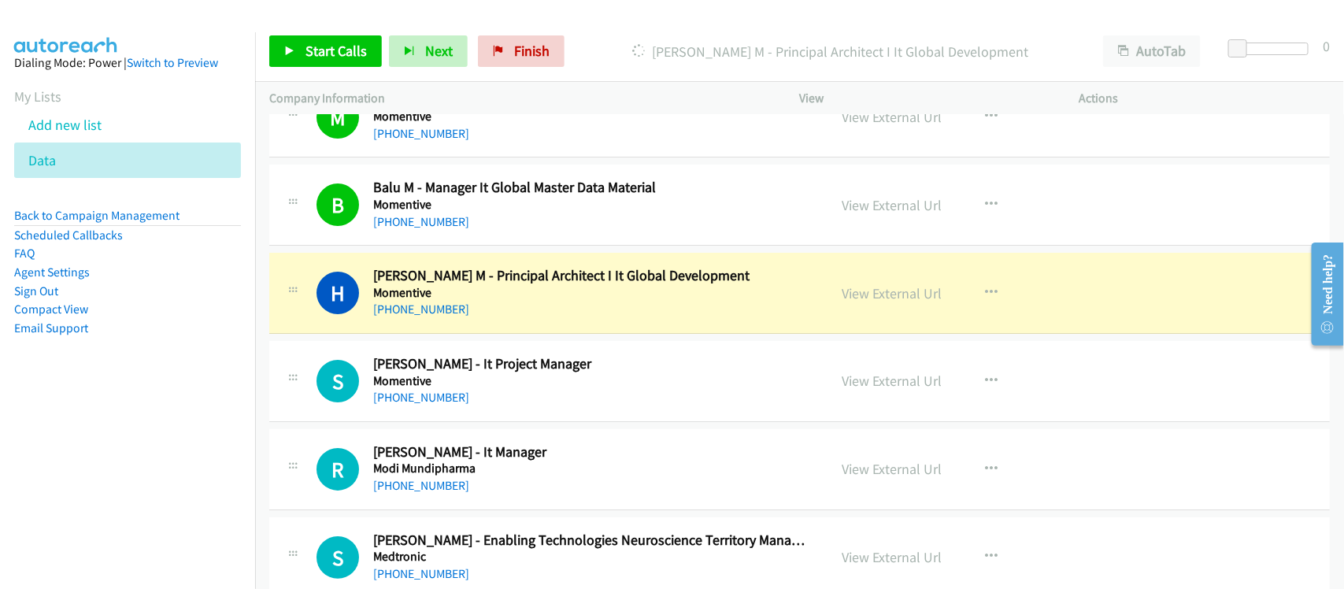
scroll to position [8073, 0]
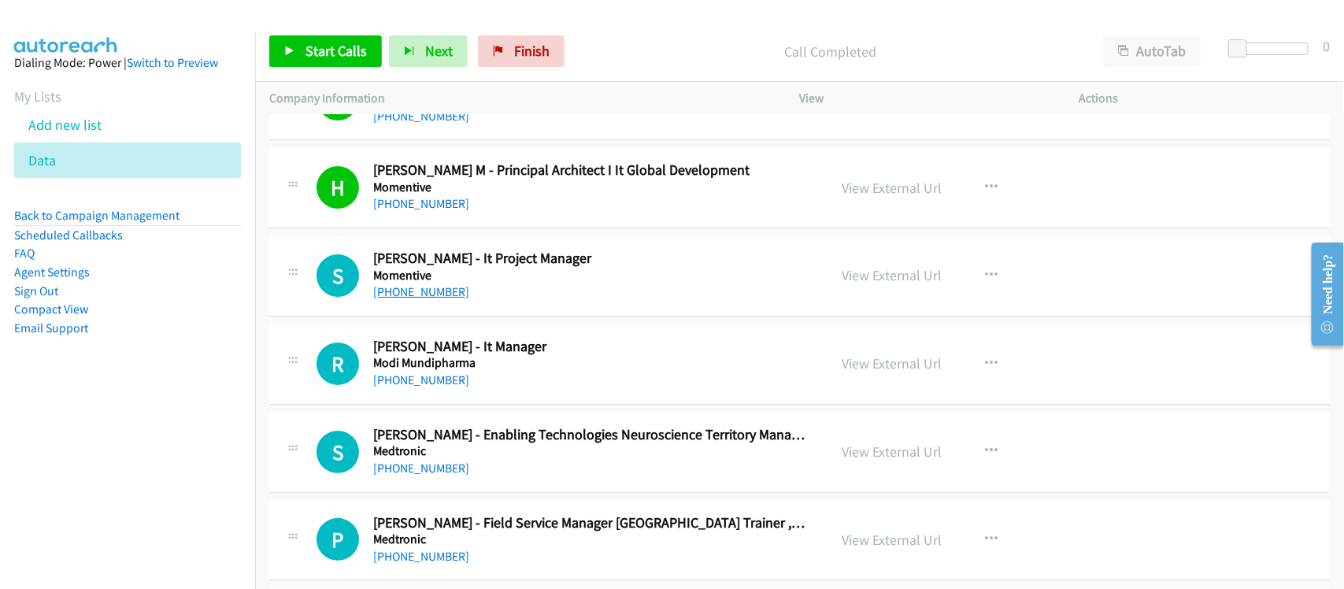
click at [421, 299] on link "[PHONE_NUMBER]" at bounding box center [421, 291] width 96 height 15
click at [422, 387] on link "[PHONE_NUMBER]" at bounding box center [421, 380] width 96 height 15
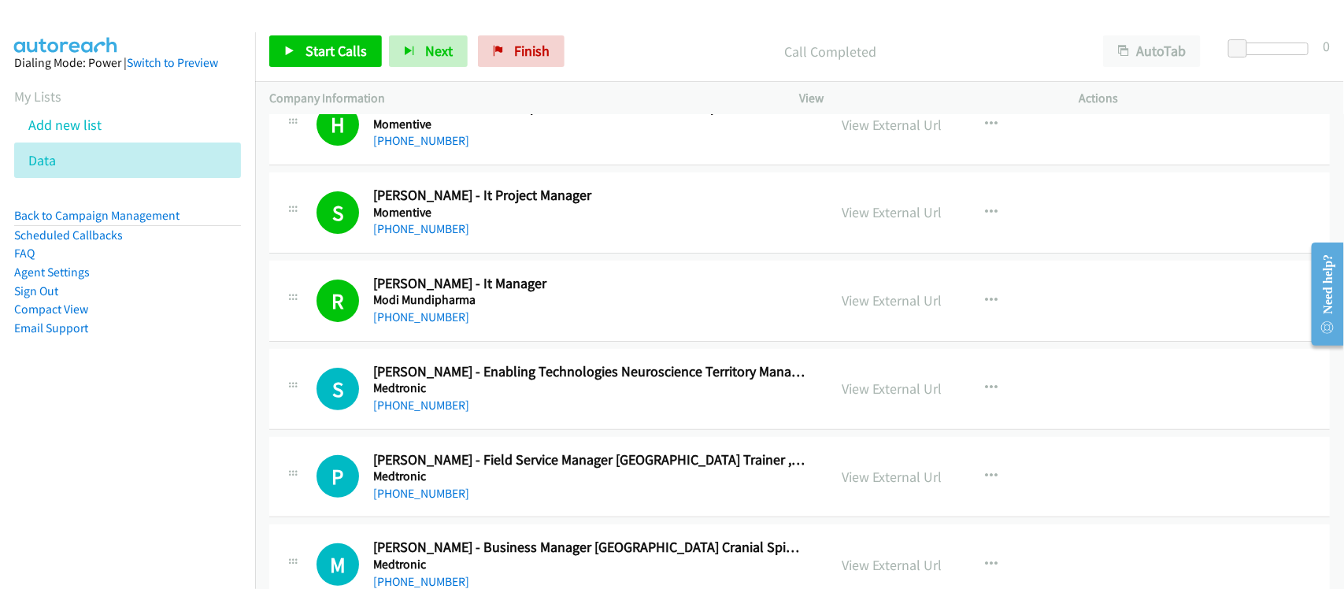
scroll to position [8171, 0]
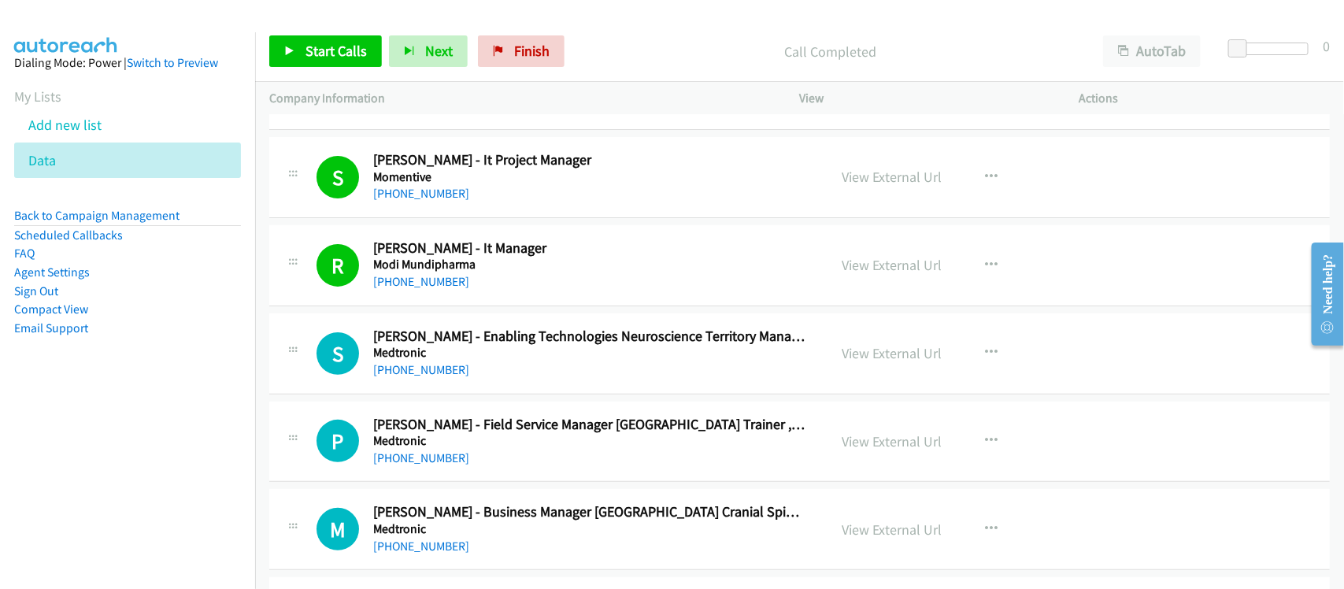
click at [478, 395] on div "S Callback Scheduled [PERSON_NAME] - Enabling Technologies Neuroscience Territo…" at bounding box center [799, 353] width 1061 height 81
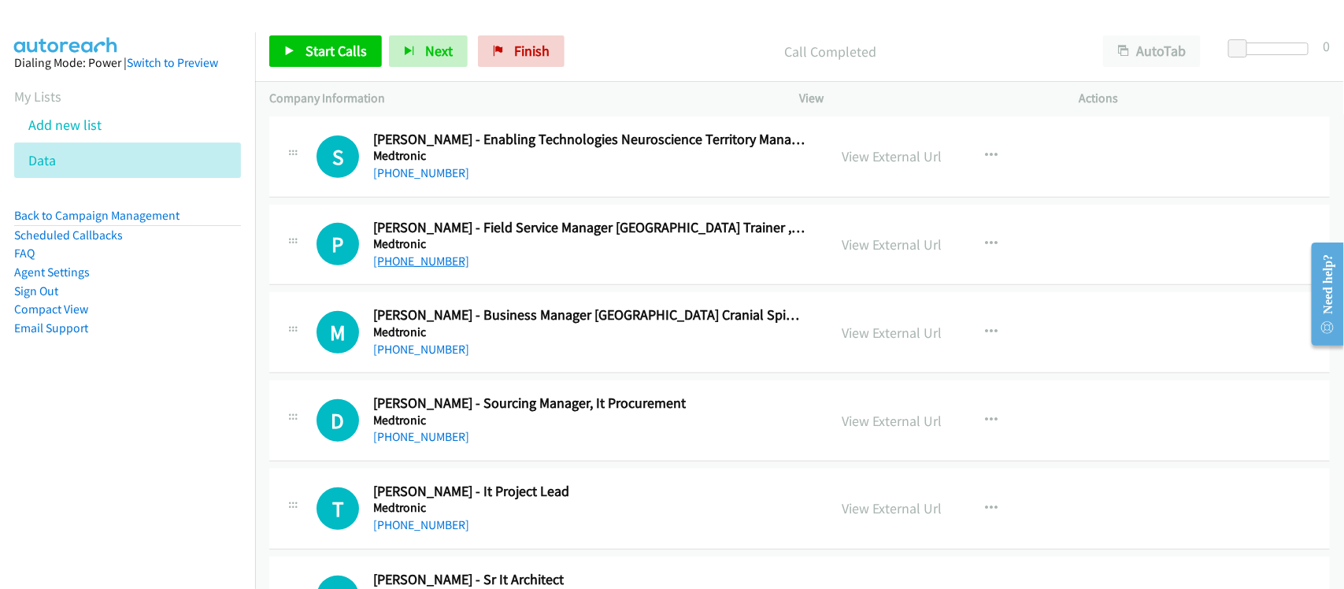
scroll to position [8270, 0]
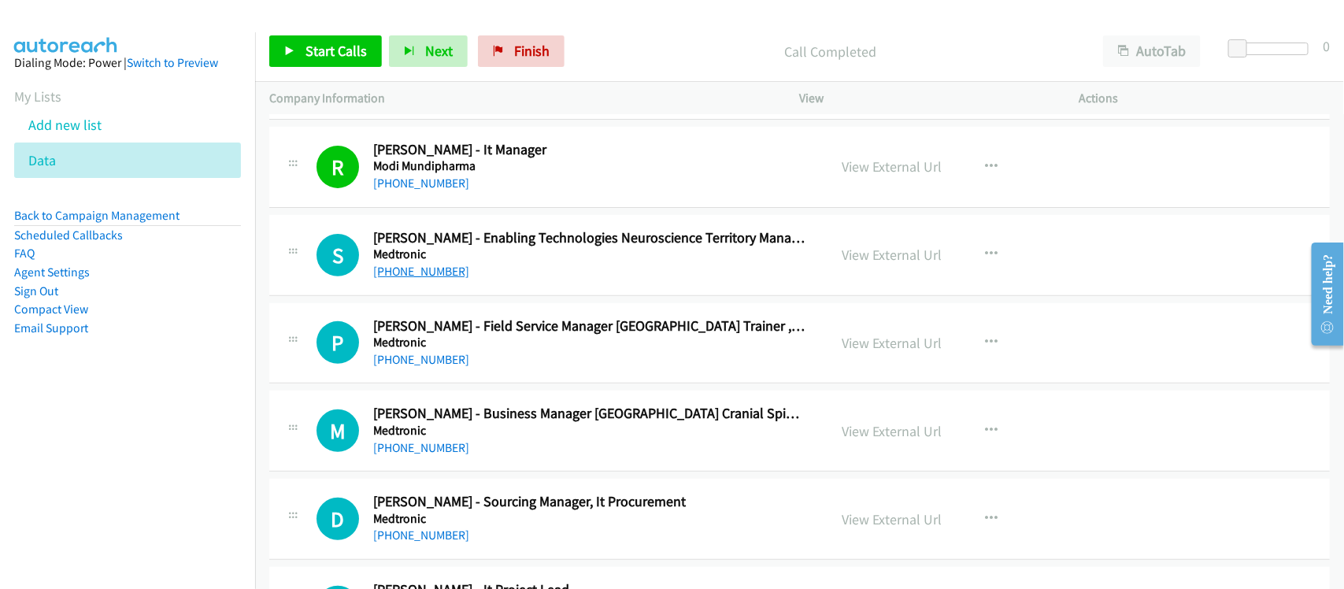
click at [396, 279] on link "[PHONE_NUMBER]" at bounding box center [421, 271] width 96 height 15
click at [473, 384] on div "P Callback Scheduled [PERSON_NAME] - Field Service Manager [GEOGRAPHIC_DATA], T…" at bounding box center [799, 343] width 1061 height 81
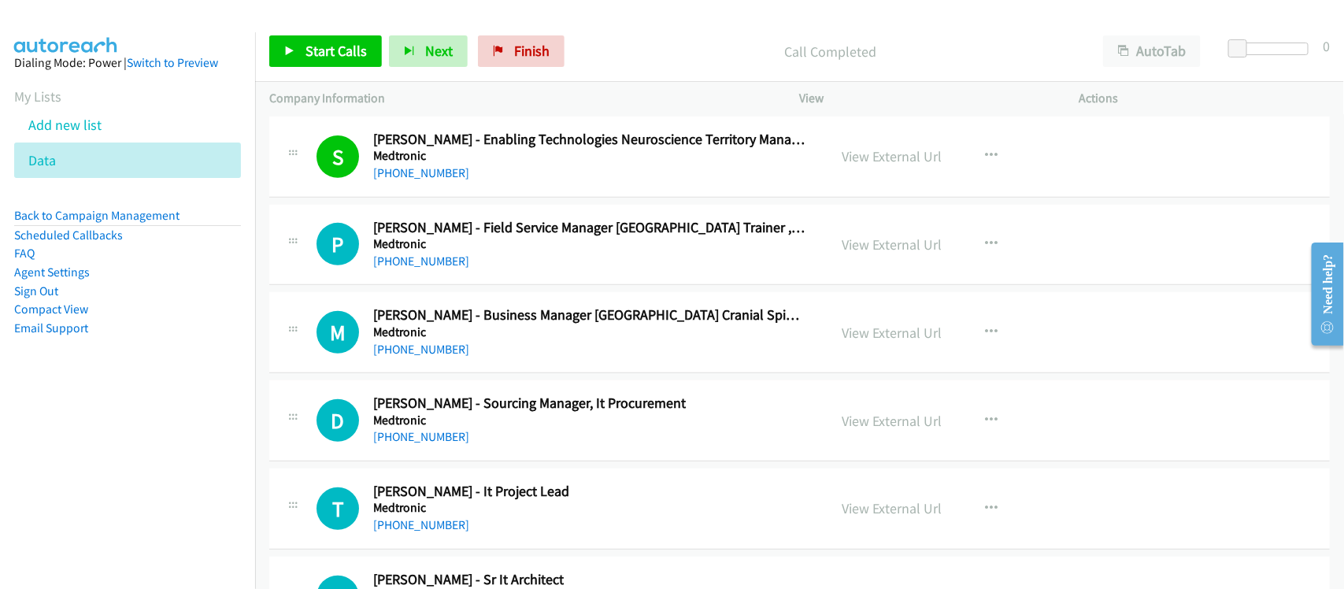
scroll to position [8467, 0]
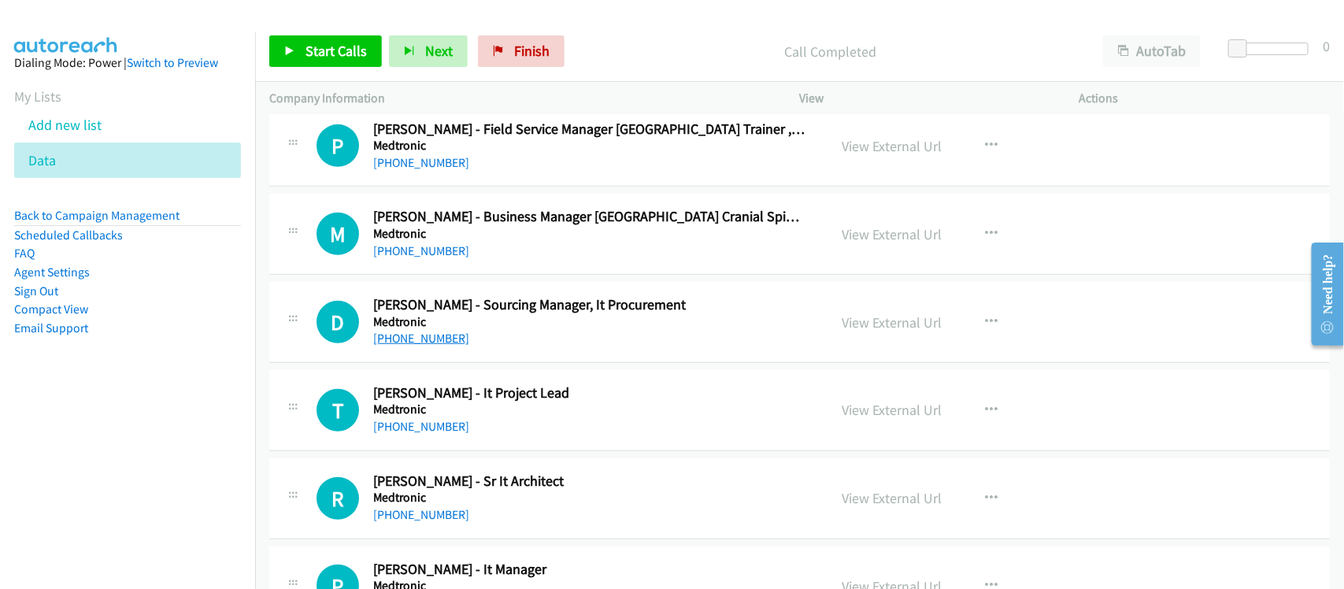
click at [446, 346] on link "[PHONE_NUMBER]" at bounding box center [421, 338] width 96 height 15
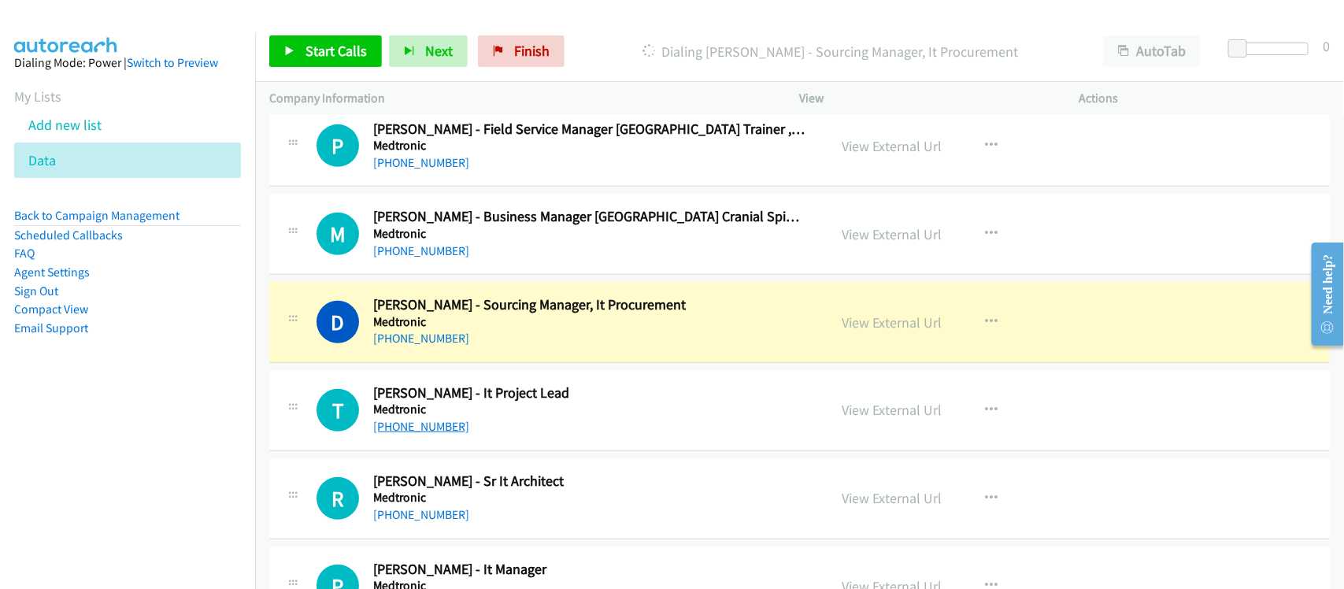
click at [453, 434] on link "[PHONE_NUMBER]" at bounding box center [421, 426] width 96 height 15
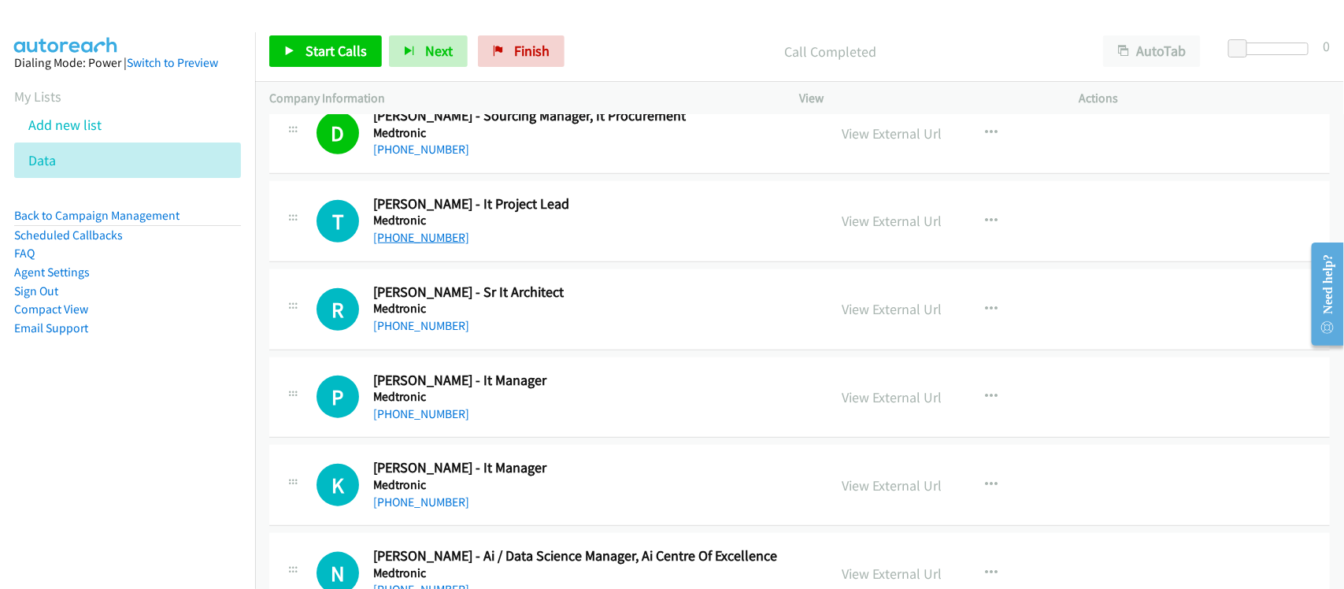
scroll to position [8664, 0]
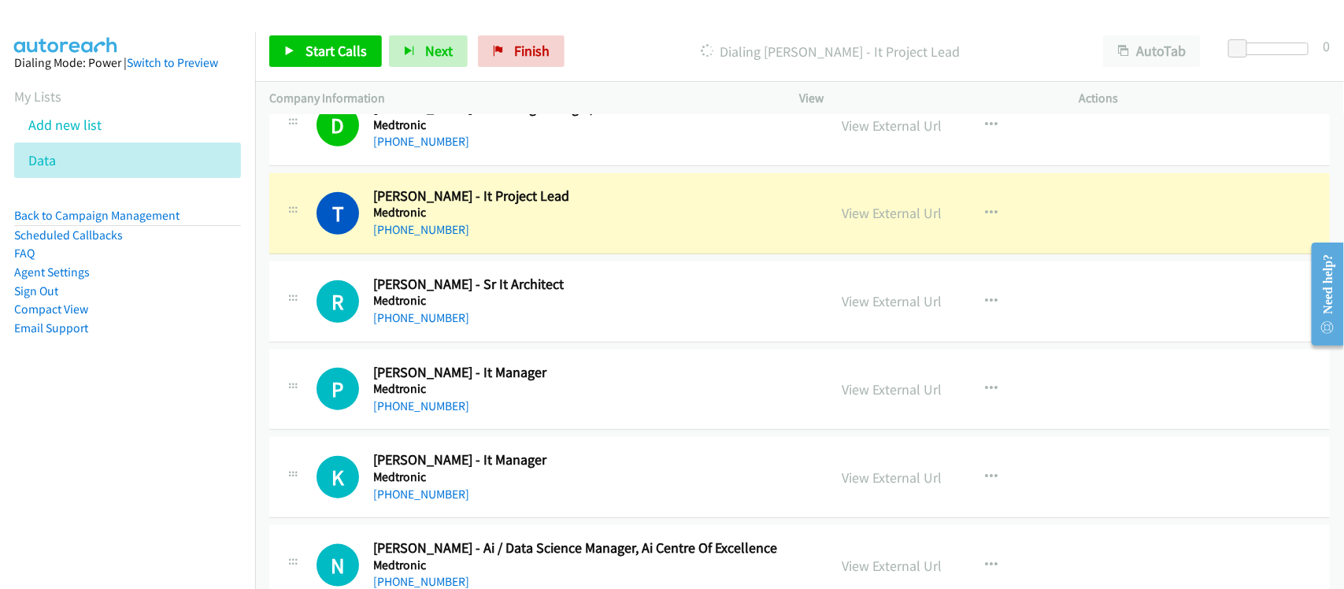
click at [499, 309] on h5 "Medtronic" at bounding box center [590, 301] width 434 height 16
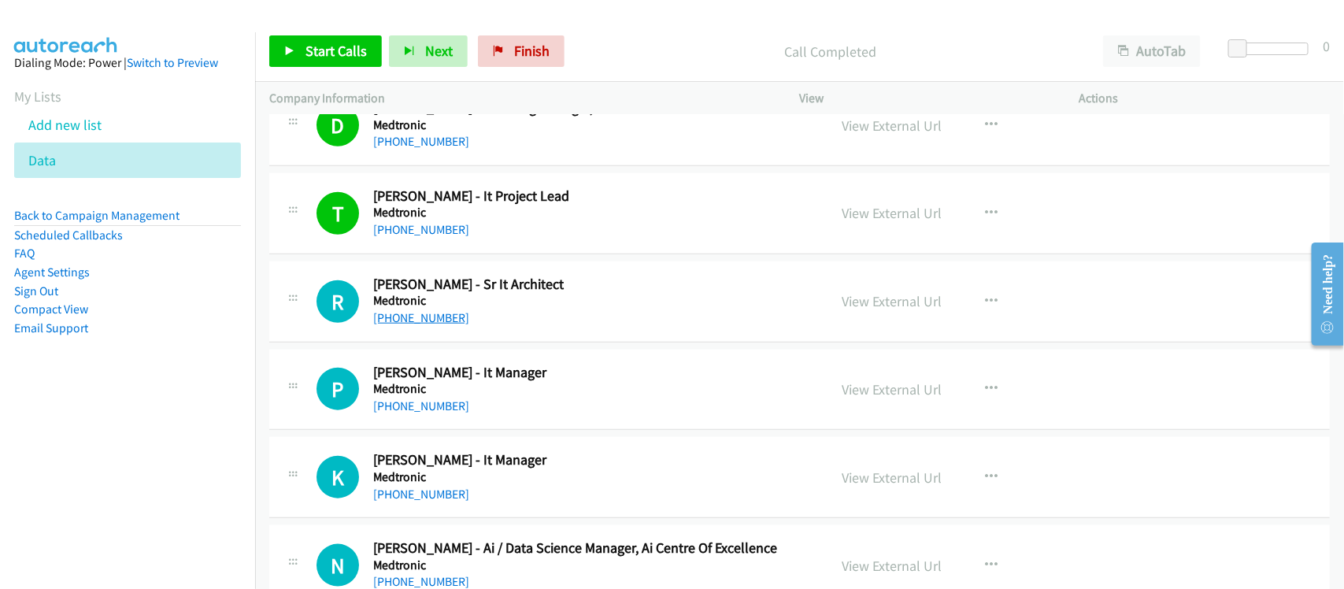
click at [436, 325] on link "[PHONE_NUMBER]" at bounding box center [421, 317] width 96 height 15
click at [438, 413] on link "[PHONE_NUMBER]" at bounding box center [421, 406] width 96 height 15
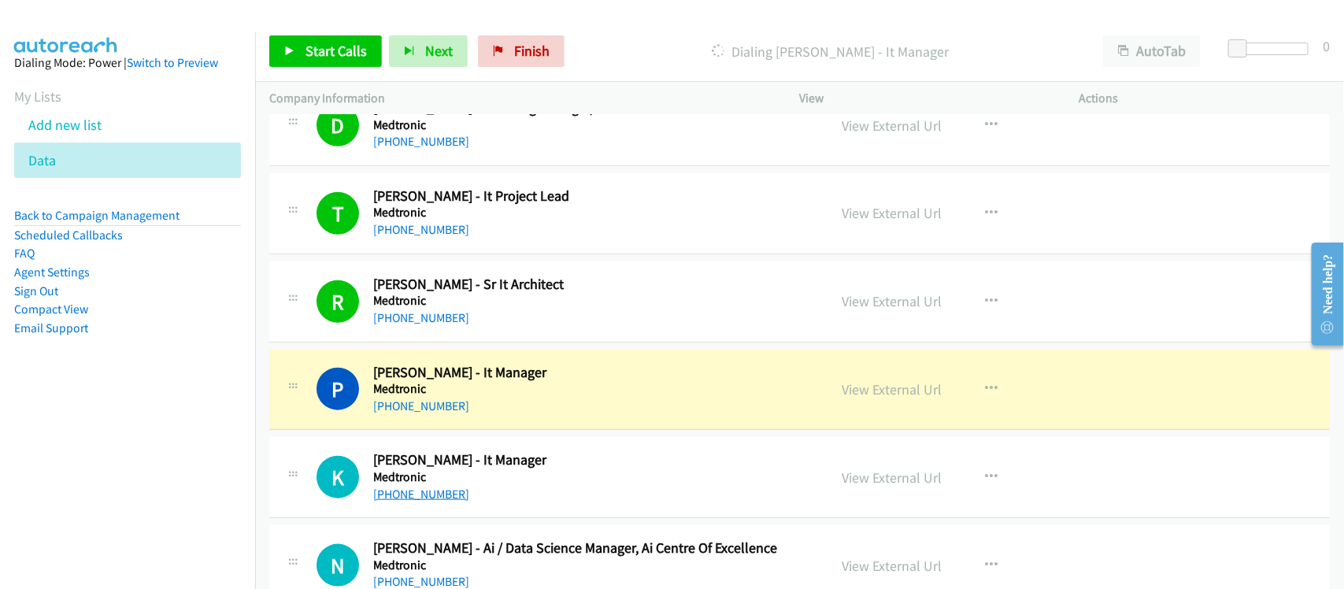
click at [434, 502] on link "[PHONE_NUMBER]" at bounding box center [421, 494] width 96 height 15
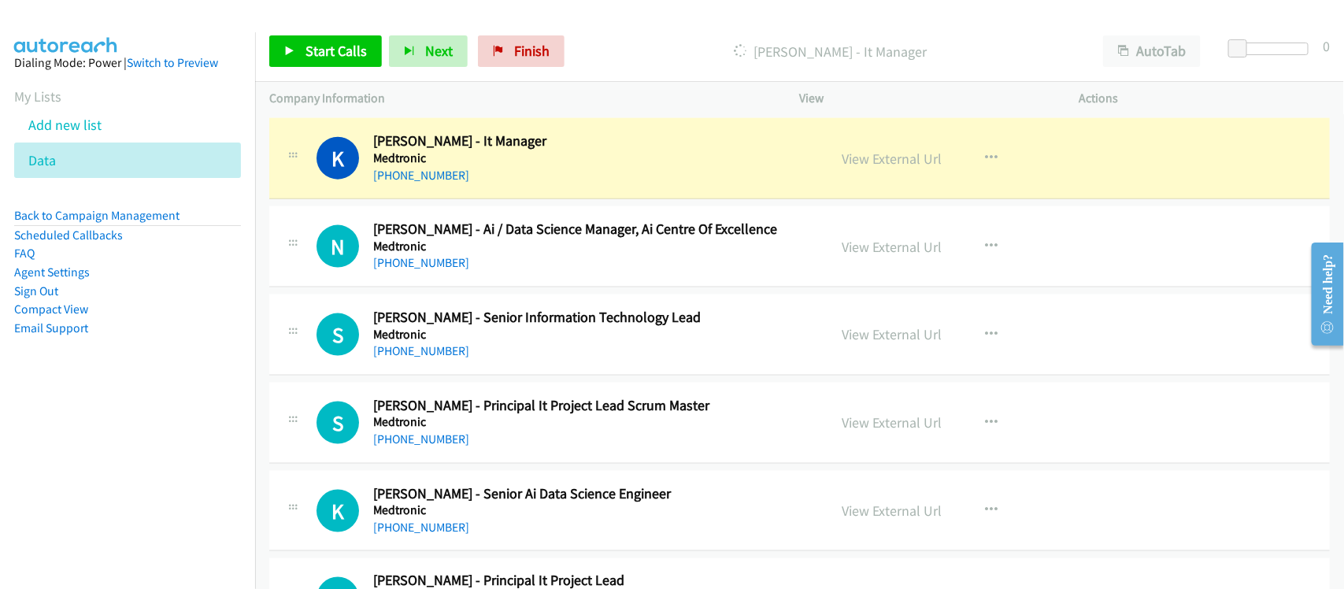
scroll to position [8860, 0]
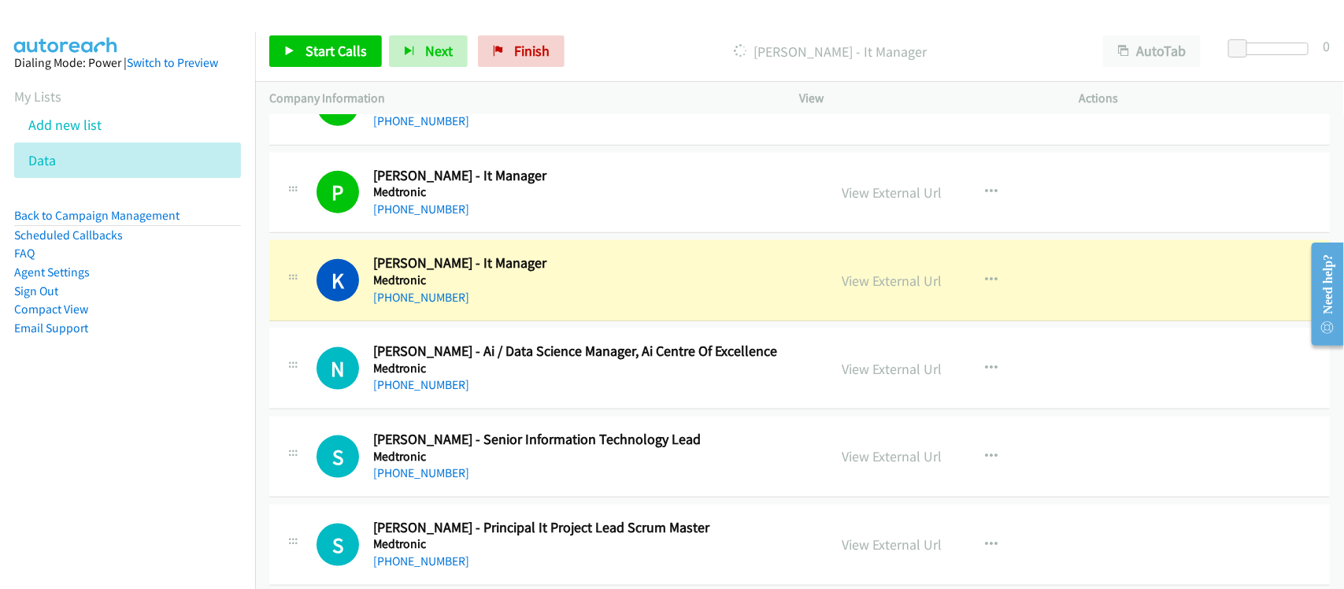
click at [436, 410] on div "N Callback Scheduled [PERSON_NAME] - Ai / Data Science Manager, Ai Centre Of Ex…" at bounding box center [799, 368] width 1061 height 81
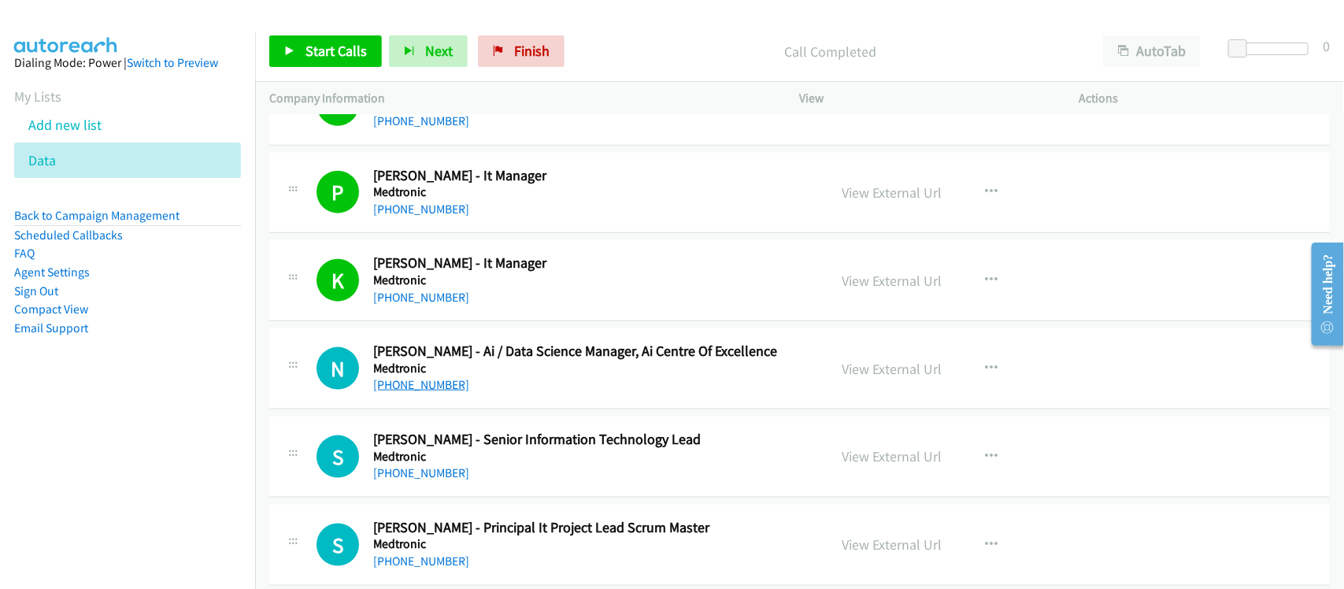
click at [428, 392] on link "[PHONE_NUMBER]" at bounding box center [421, 384] width 96 height 15
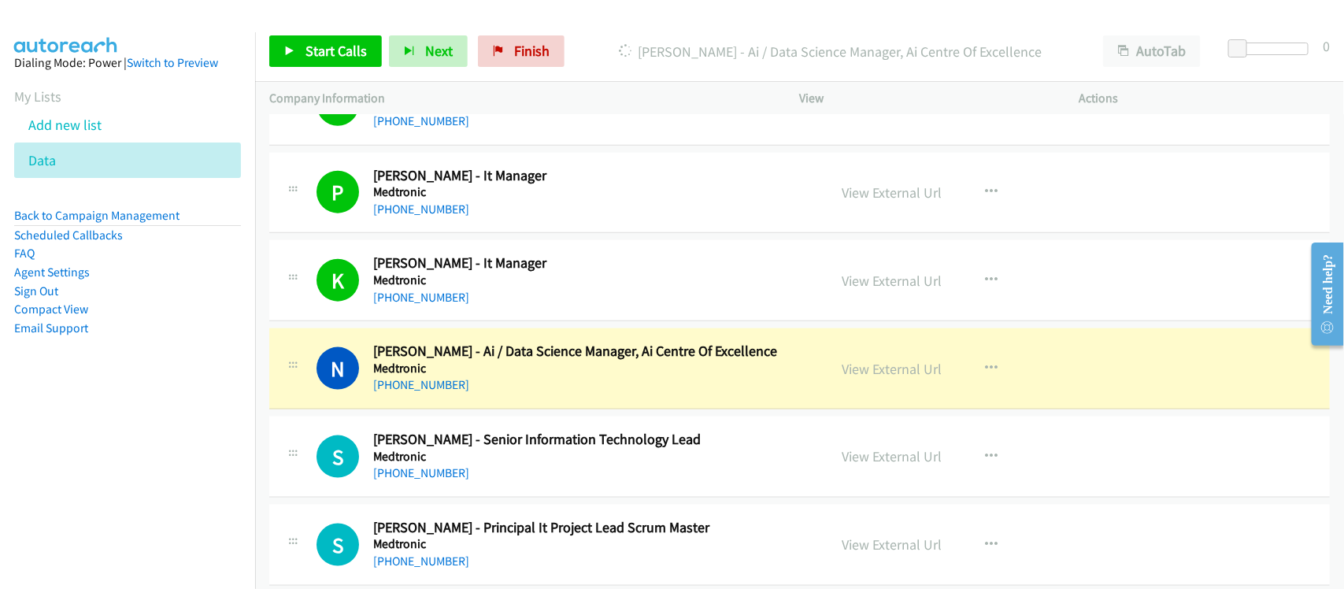
click at [477, 395] on div "[PHONE_NUMBER]" at bounding box center [590, 385] width 434 height 19
click at [886, 375] on link "View External Url" at bounding box center [893, 369] width 100 height 18
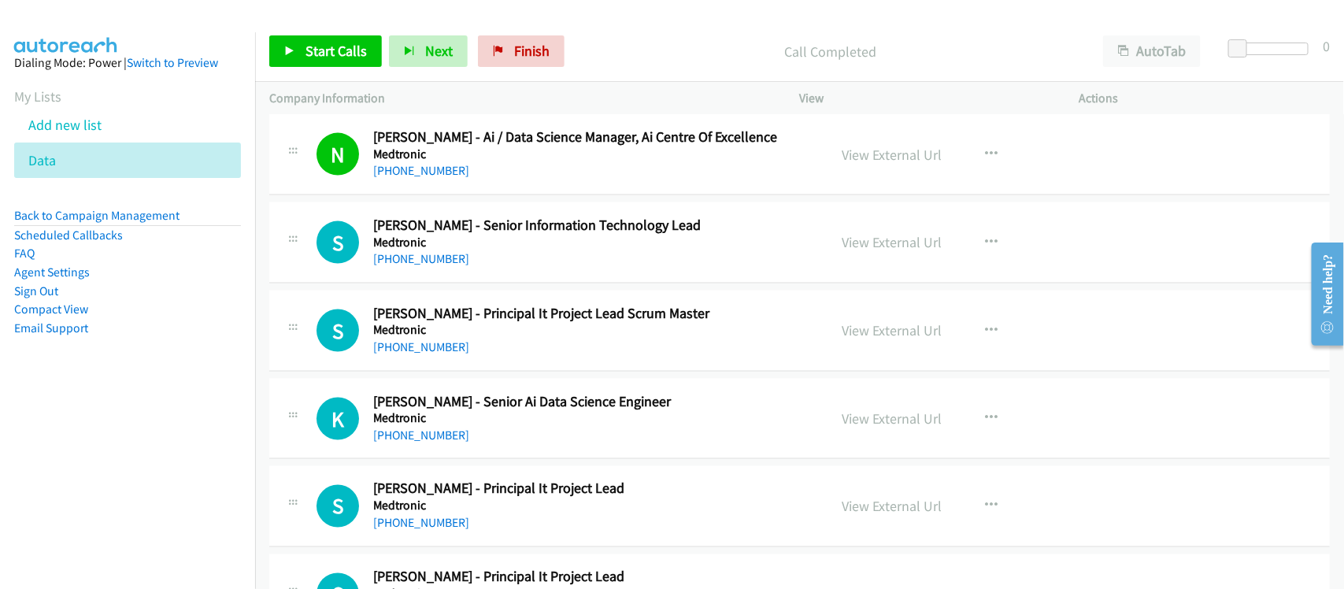
scroll to position [9057, 0]
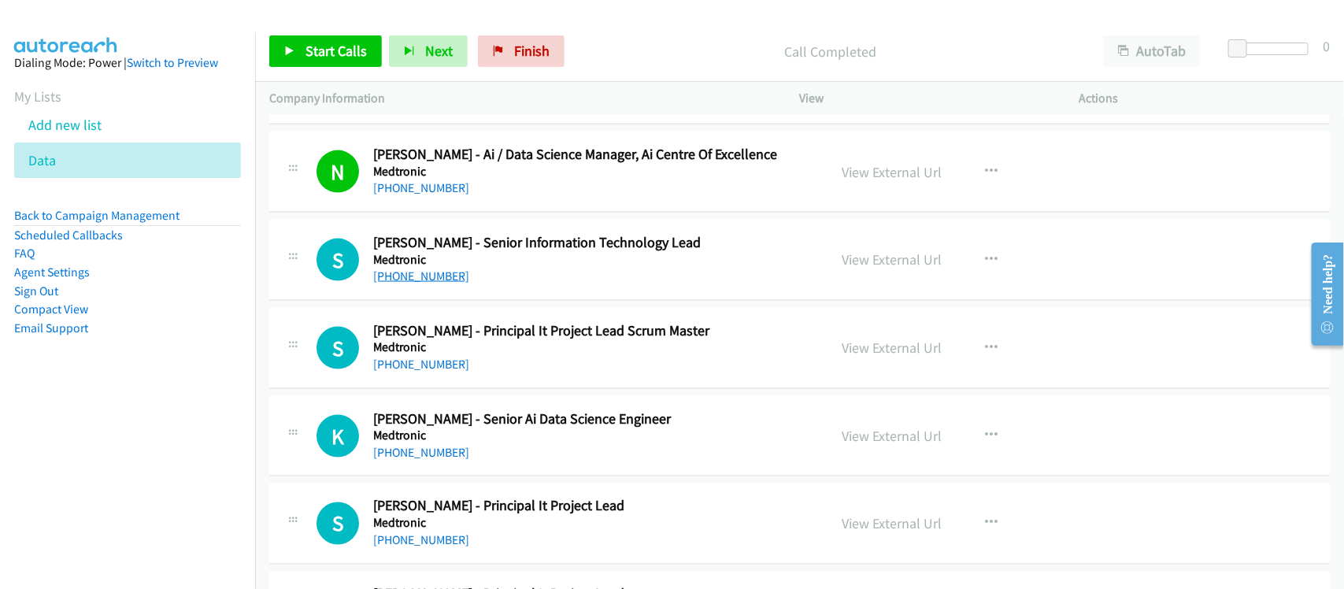
click at [424, 284] on link "[PHONE_NUMBER]" at bounding box center [421, 276] width 96 height 15
click at [473, 389] on div "S Callback Scheduled [PERSON_NAME] - Principal It Project Lead Scrum Master Med…" at bounding box center [799, 348] width 1061 height 81
click at [399, 372] on link "[PHONE_NUMBER]" at bounding box center [421, 364] width 96 height 15
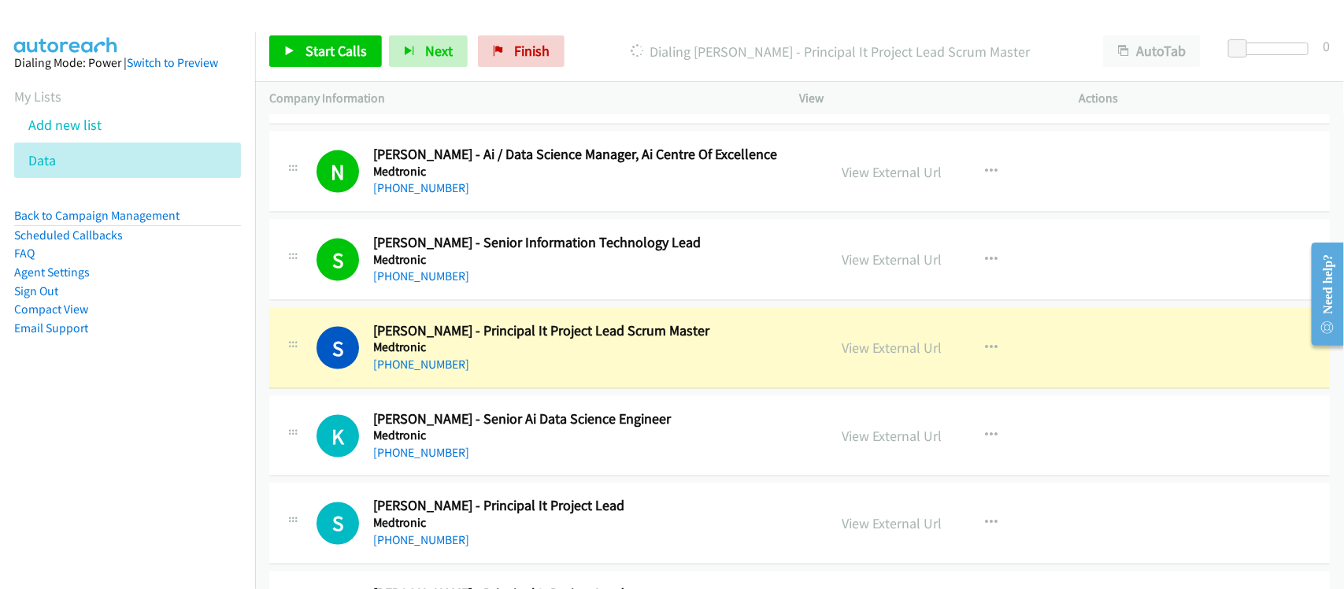
click at [478, 374] on div "[PHONE_NUMBER]" at bounding box center [590, 364] width 434 height 19
click at [874, 357] on link "View External Url" at bounding box center [893, 348] width 100 height 18
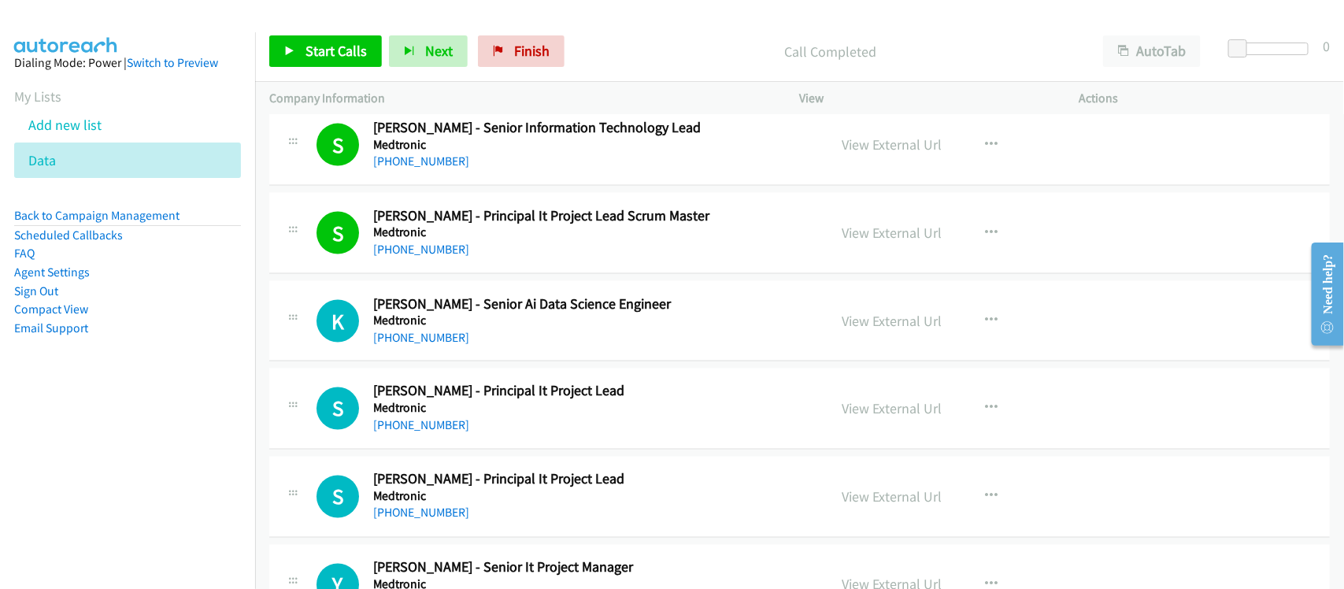
scroll to position [9254, 0]
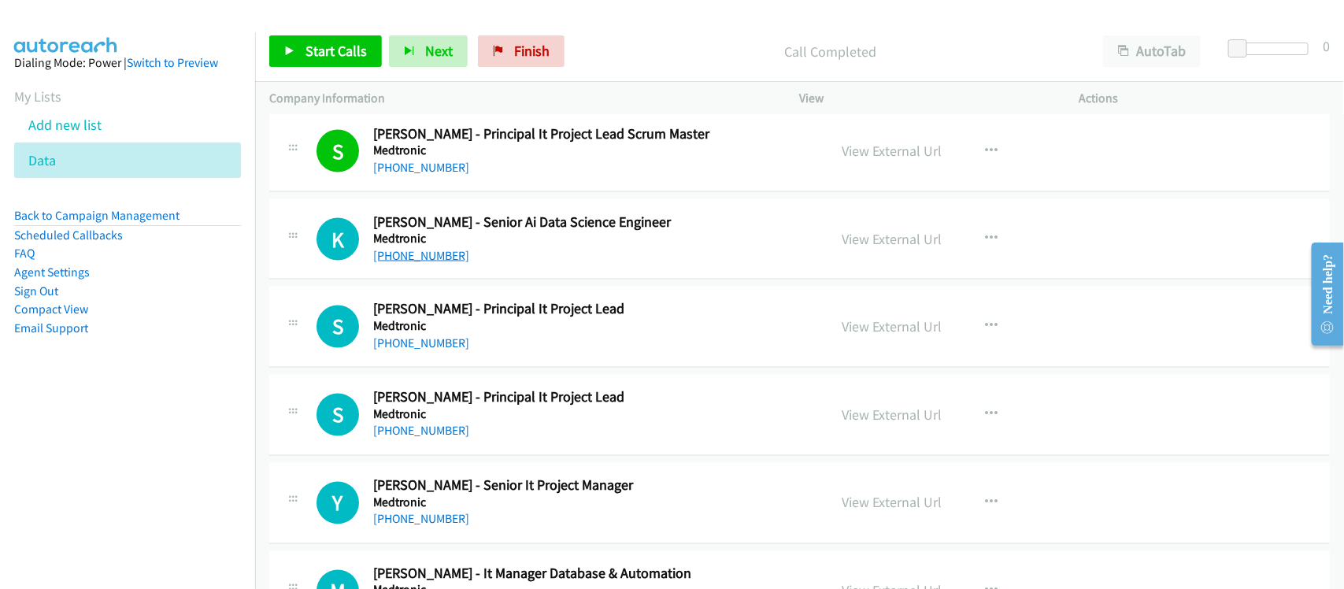
click at [438, 263] on link "[PHONE_NUMBER]" at bounding box center [421, 255] width 96 height 15
click at [431, 351] on link "[PHONE_NUMBER]" at bounding box center [421, 343] width 96 height 15
click at [443, 439] on link "[PHONE_NUMBER]" at bounding box center [421, 431] width 96 height 15
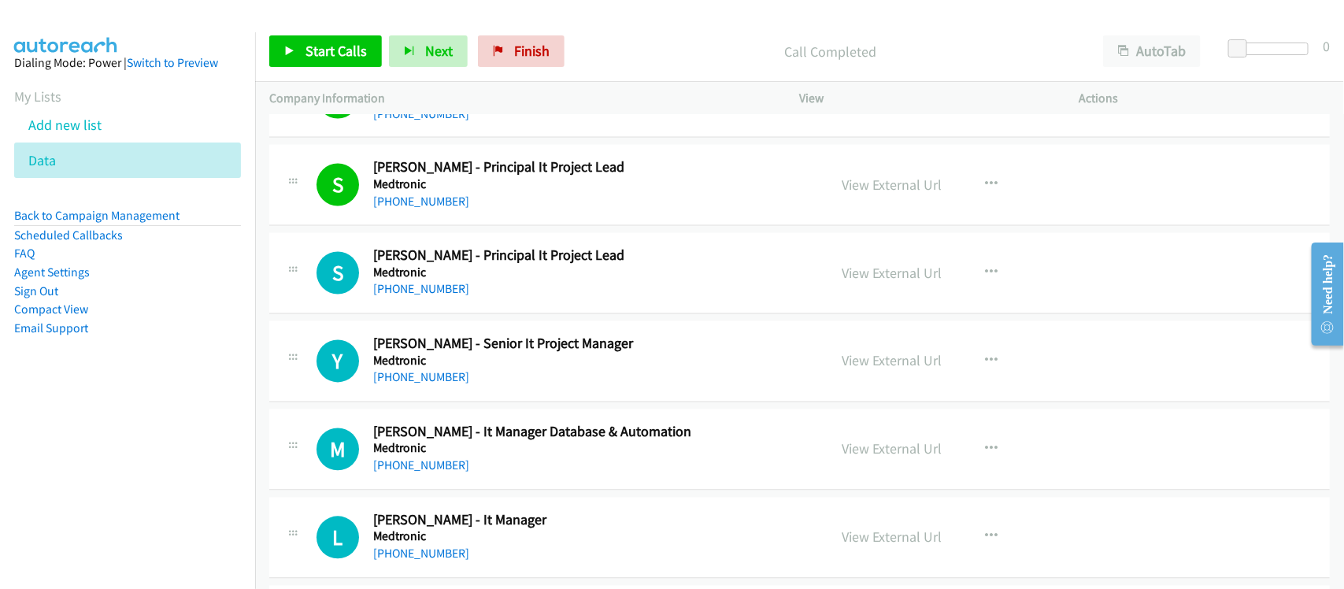
scroll to position [9451, 0]
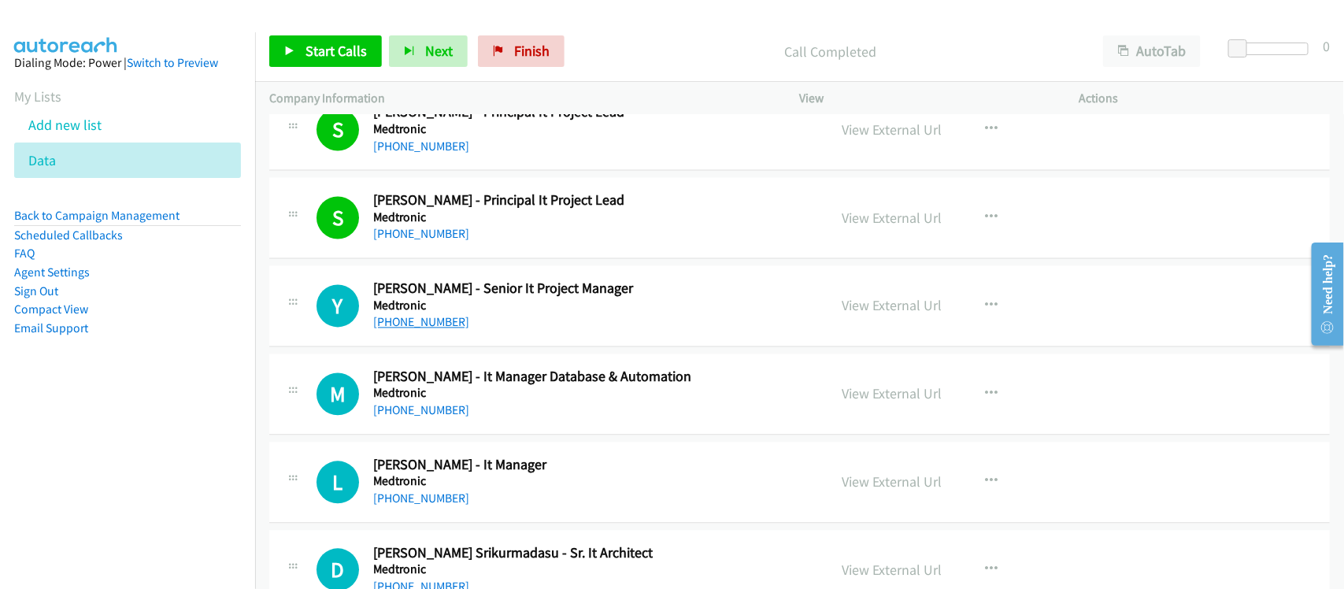
click at [427, 330] on link "[PHONE_NUMBER]" at bounding box center [421, 322] width 96 height 15
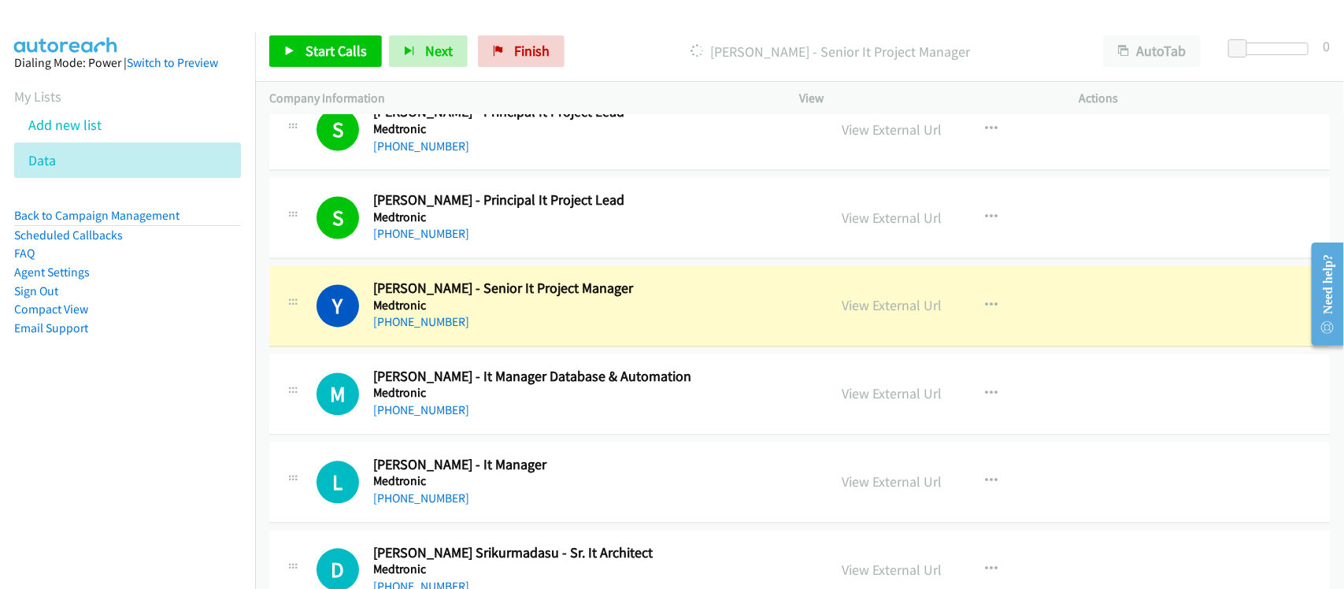
click at [518, 332] on div "[PHONE_NUMBER]" at bounding box center [590, 322] width 434 height 19
click at [911, 315] on link "View External Url" at bounding box center [893, 306] width 100 height 18
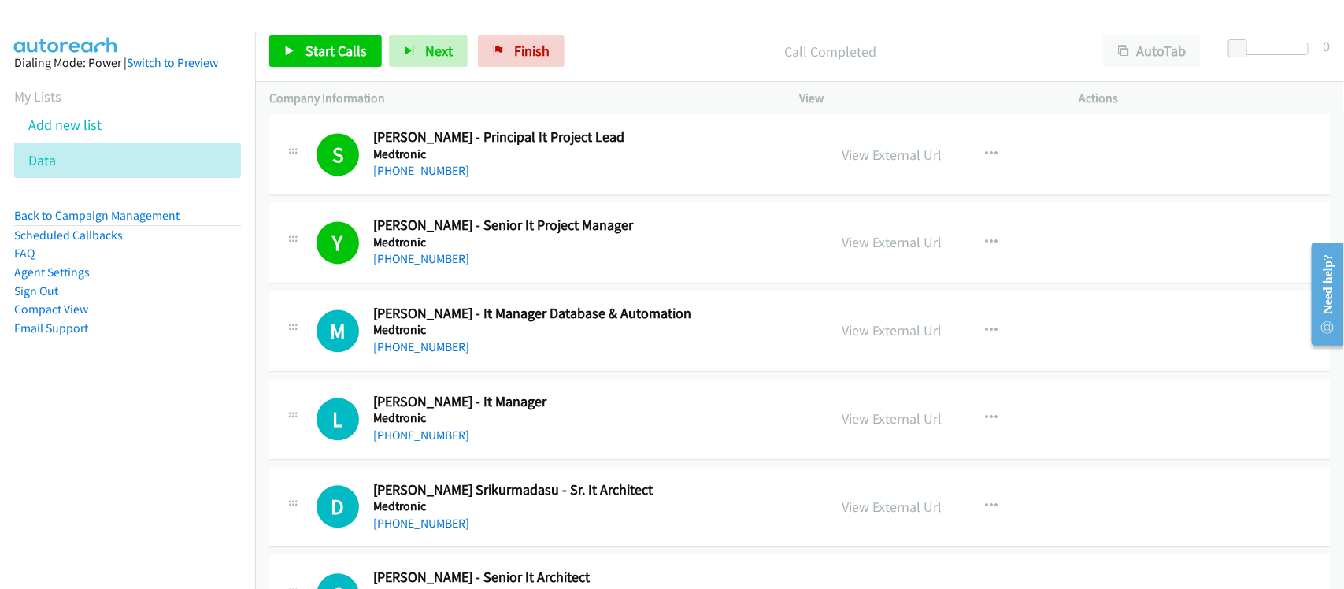
scroll to position [9550, 0]
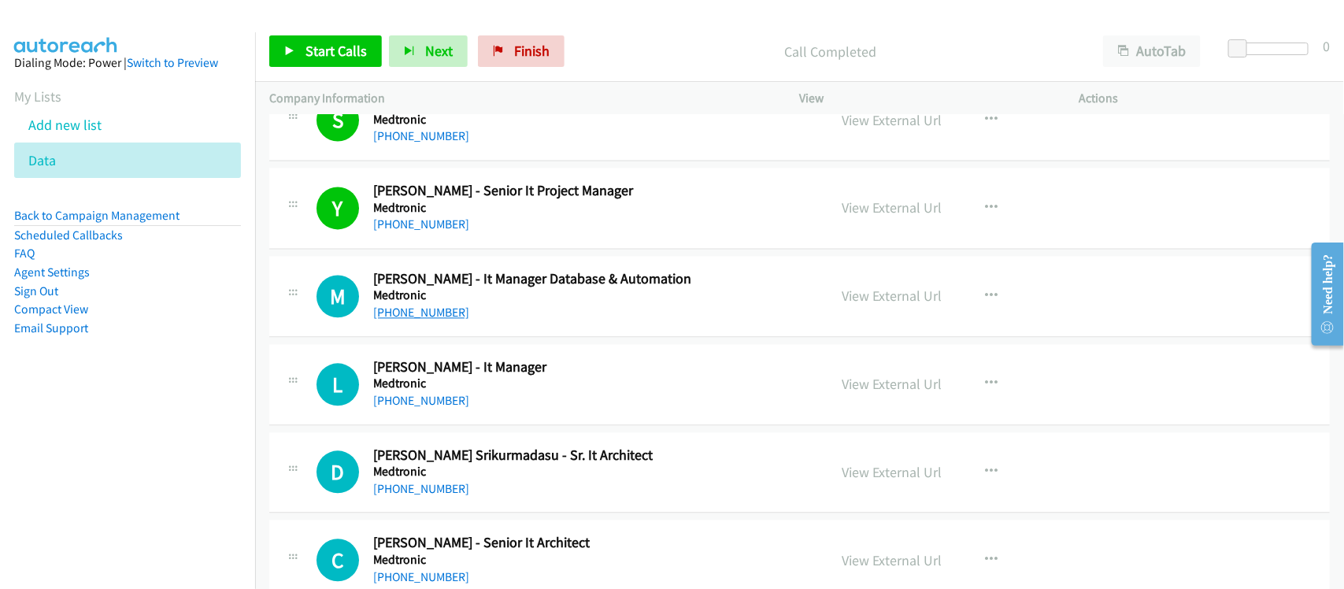
click at [424, 320] on link "[PHONE_NUMBER]" at bounding box center [421, 312] width 96 height 15
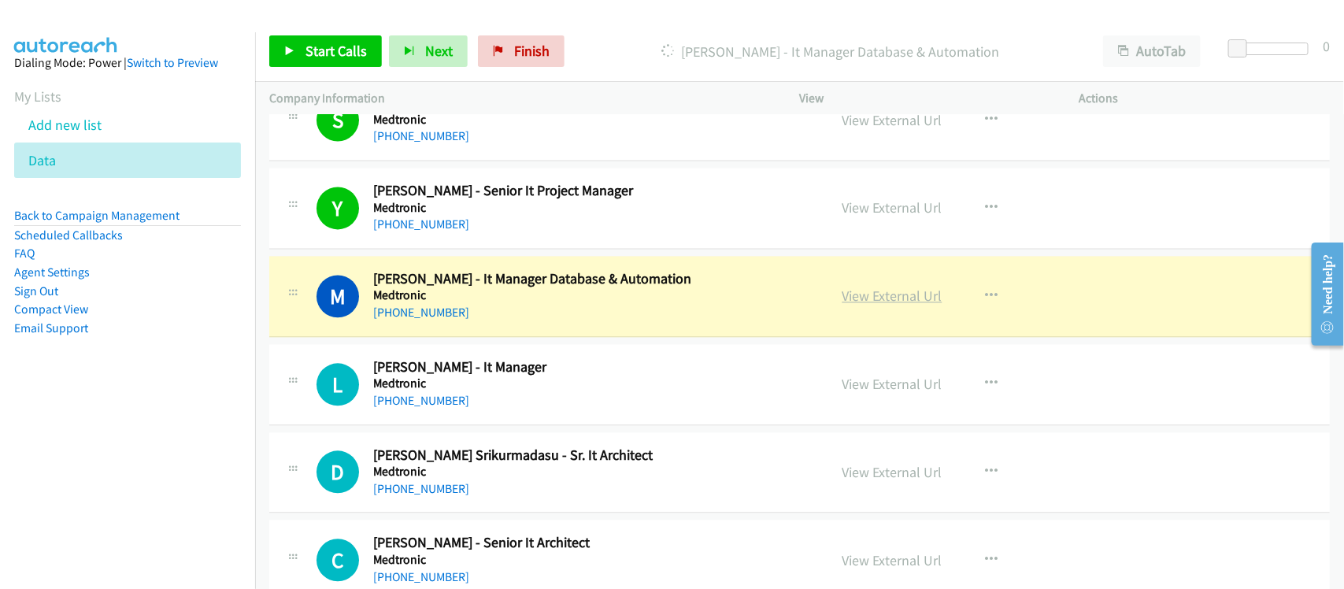
click at [878, 305] on link "View External Url" at bounding box center [893, 296] width 100 height 18
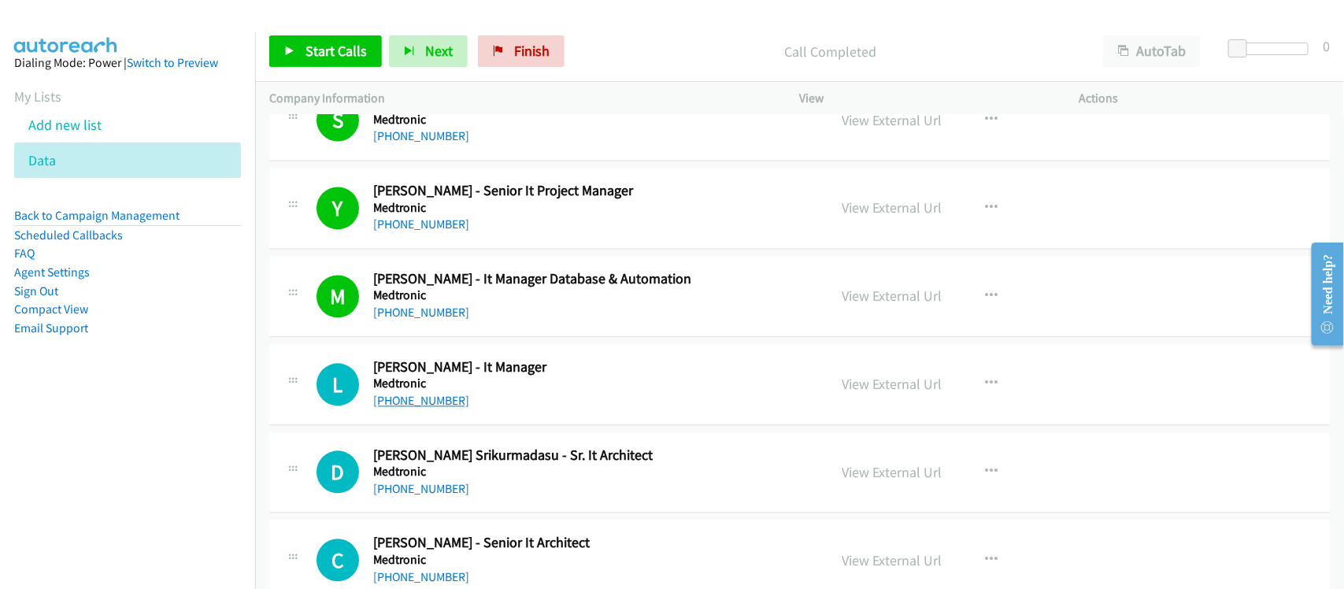
click at [417, 408] on link "[PHONE_NUMBER]" at bounding box center [421, 400] width 96 height 15
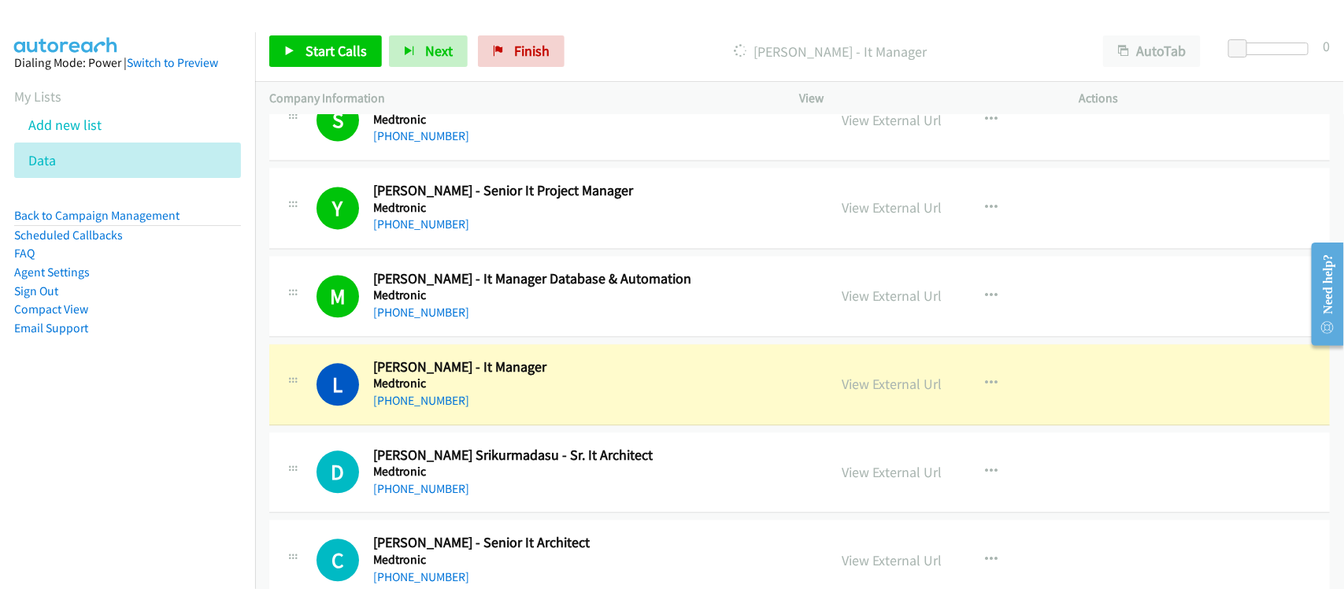
click at [482, 425] on div "L Callback Scheduled [PERSON_NAME] - It Manager Medtronic [GEOGRAPHIC_DATA]/[GE…" at bounding box center [799, 384] width 1061 height 81
click at [888, 393] on link "View External Url" at bounding box center [893, 384] width 100 height 18
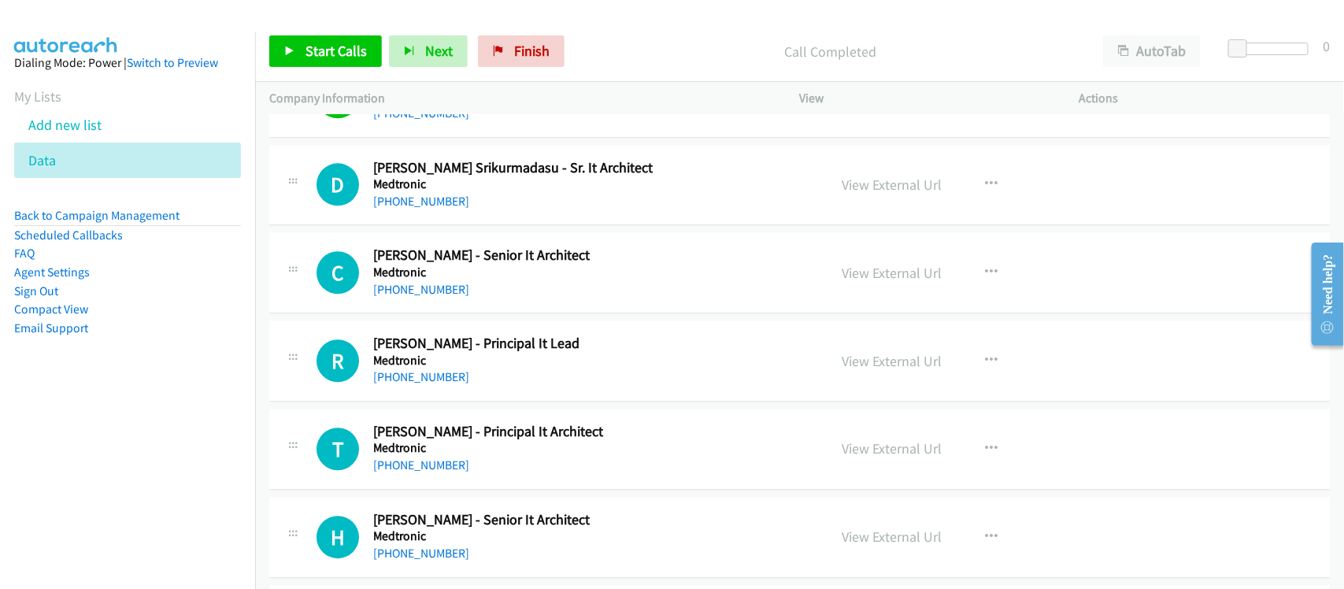
scroll to position [9845, 0]
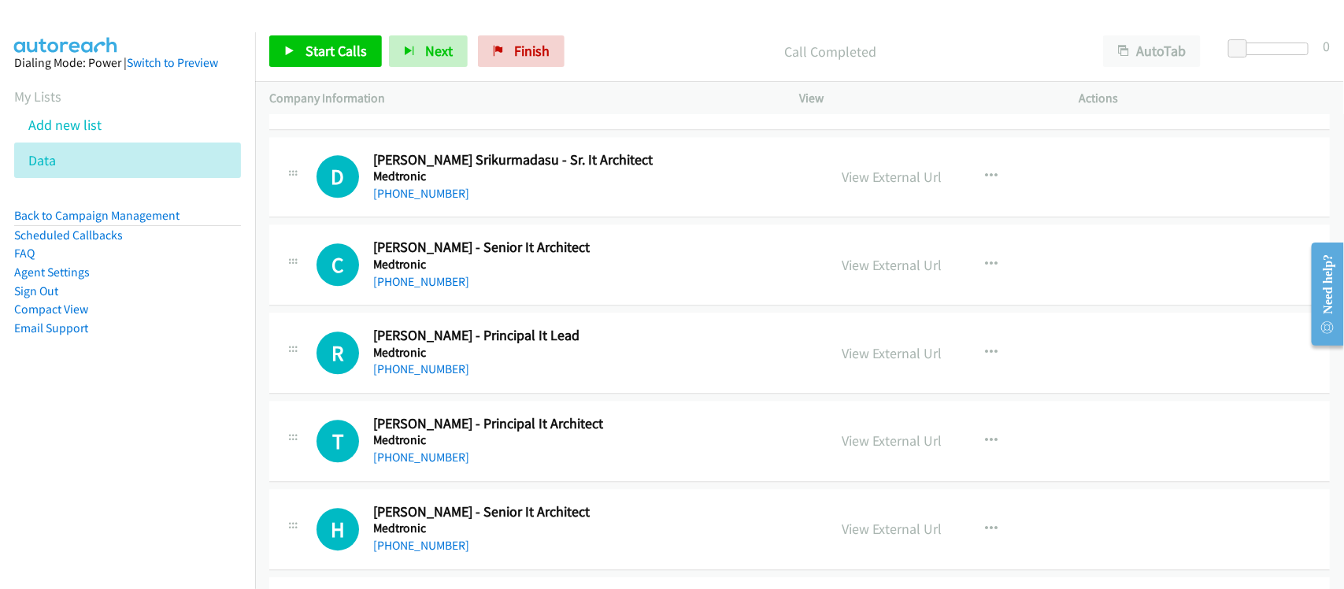
click at [437, 184] on h5 "Medtronic" at bounding box center [590, 177] width 434 height 16
click at [433, 201] on link "[PHONE_NUMBER]" at bounding box center [421, 193] width 96 height 15
click at [408, 289] on link "[PHONE_NUMBER]" at bounding box center [421, 281] width 96 height 15
click at [390, 289] on link "[PHONE_NUMBER]" at bounding box center [421, 281] width 96 height 15
click at [418, 376] on link "[PHONE_NUMBER]" at bounding box center [421, 369] width 96 height 15
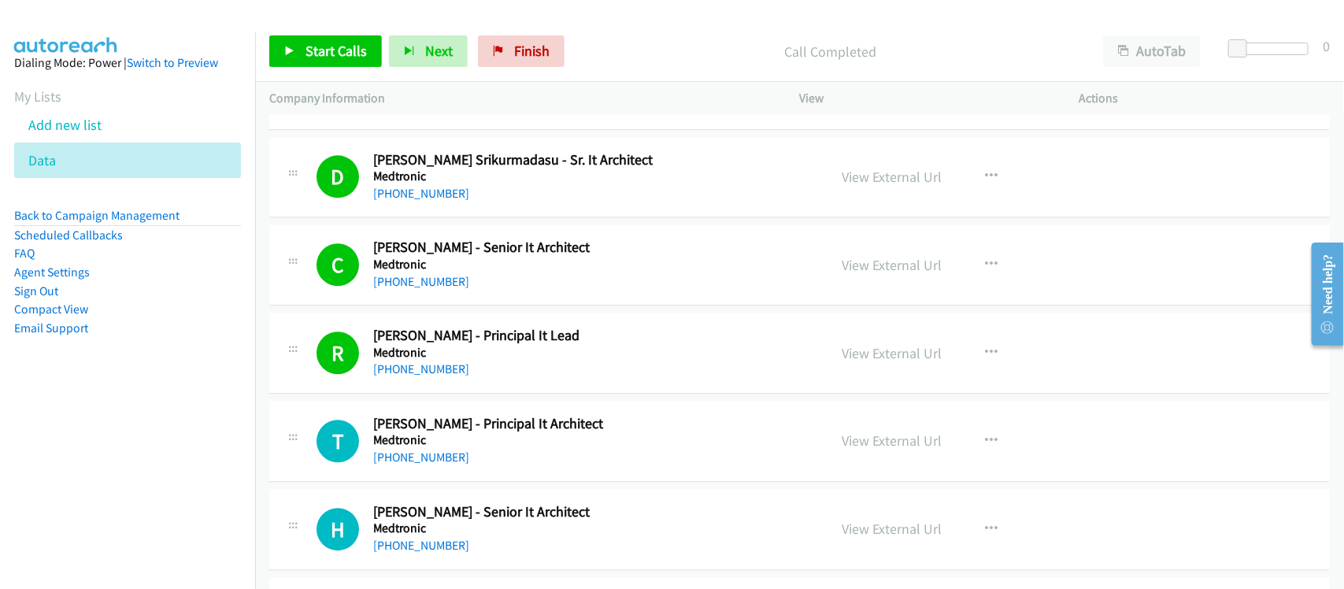
click at [506, 394] on div "R Callback Scheduled [PERSON_NAME] - Principal It Lead Medtronic [GEOGRAPHIC_DA…" at bounding box center [799, 353] width 1061 height 81
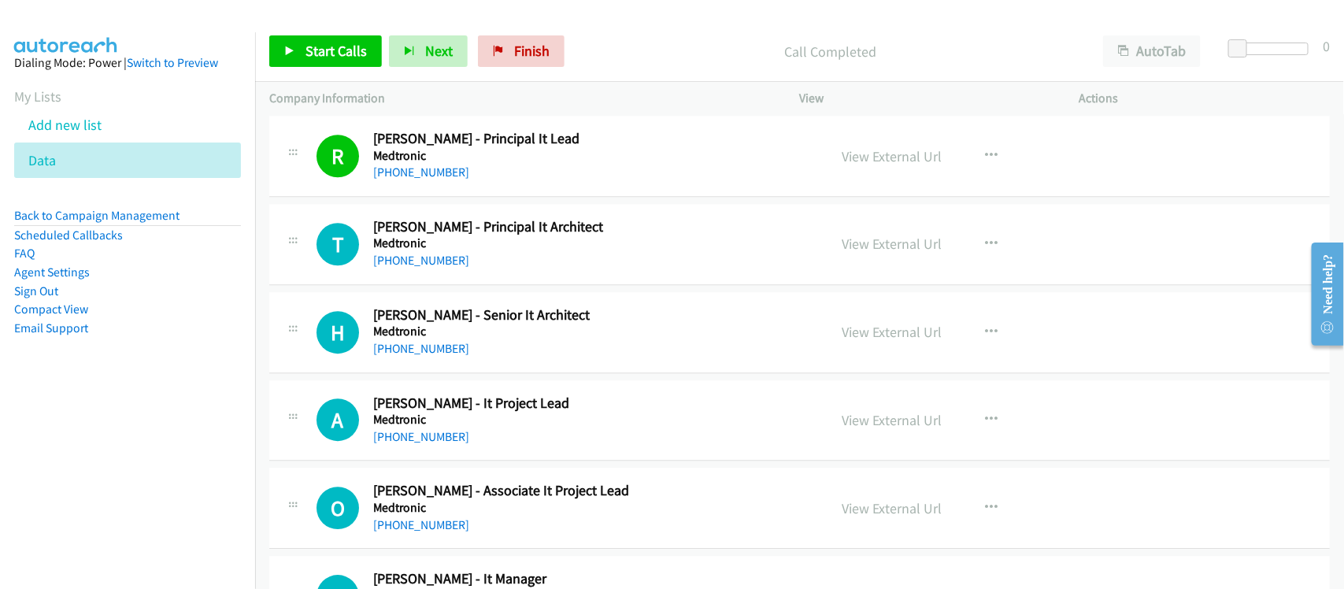
drag, startPoint x: 422, startPoint y: 276, endPoint x: 487, endPoint y: 284, distance: 65.2
click at [422, 268] on link "[PHONE_NUMBER]" at bounding box center [421, 260] width 96 height 15
click at [516, 373] on div "H Callback Scheduled [PERSON_NAME] - Senior It Architect Medtronic [GEOGRAPHIC_…" at bounding box center [799, 332] width 1061 height 81
click at [433, 356] on link "[PHONE_NUMBER]" at bounding box center [421, 348] width 96 height 15
click at [492, 373] on div "H Callback Scheduled [PERSON_NAME] - Senior It Architect Medtronic [GEOGRAPHIC_…" at bounding box center [799, 332] width 1061 height 81
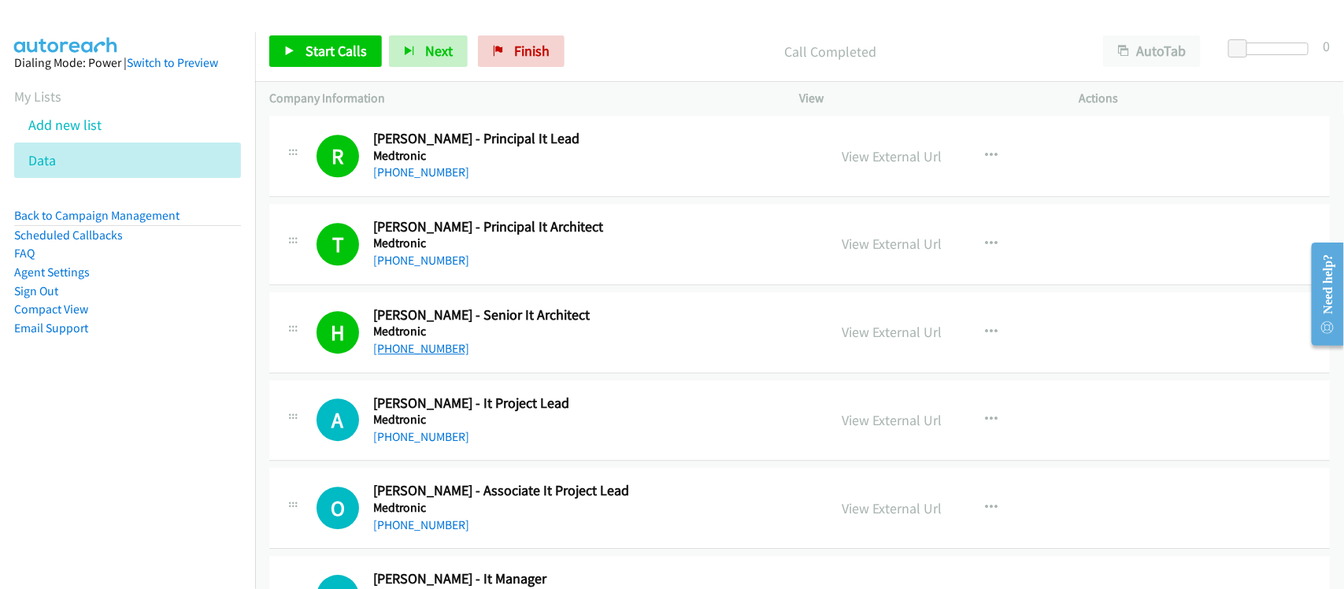
click at [423, 356] on link "[PHONE_NUMBER]" at bounding box center [421, 348] width 96 height 15
click at [484, 358] on div "[PHONE_NUMBER]" at bounding box center [590, 348] width 434 height 19
click at [918, 341] on link "View External Url" at bounding box center [893, 332] width 100 height 18
click at [443, 444] on link "[PHONE_NUMBER]" at bounding box center [421, 436] width 96 height 15
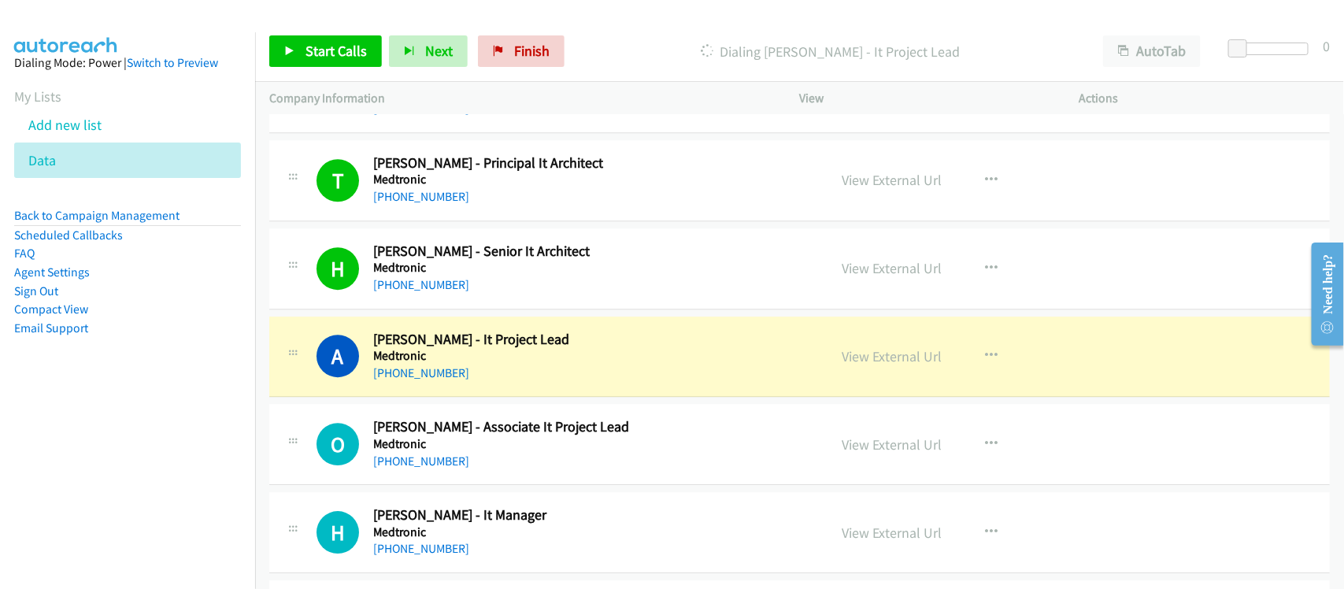
scroll to position [10140, 0]
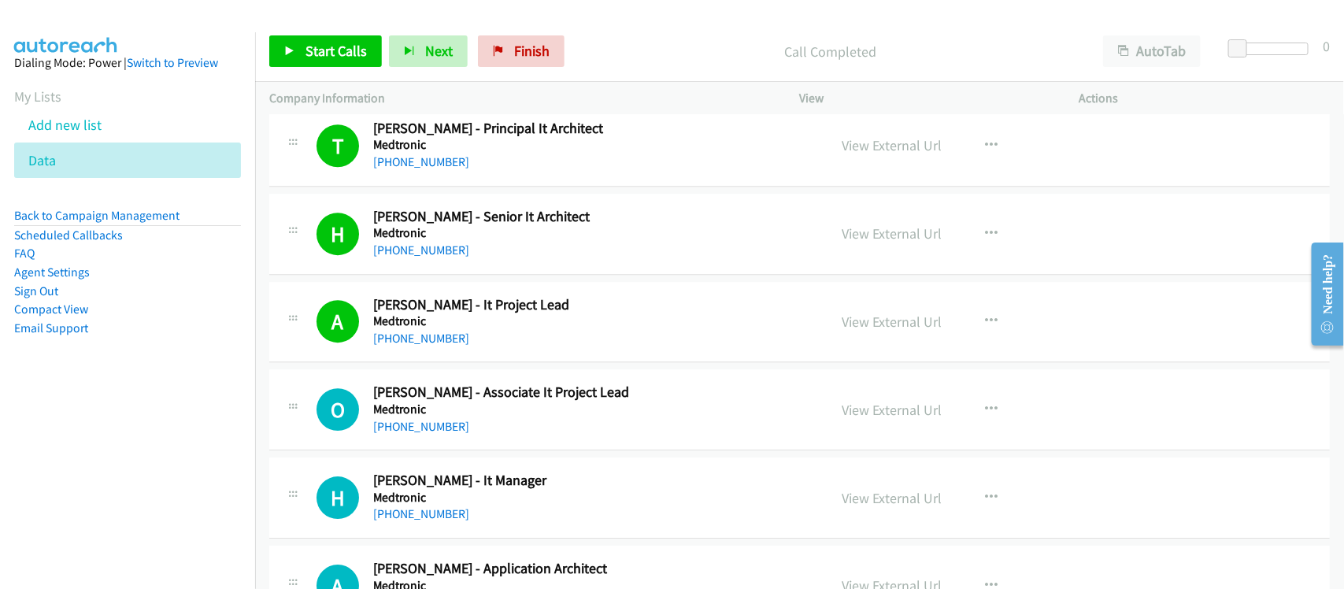
click at [462, 436] on div "[PHONE_NUMBER]" at bounding box center [590, 426] width 434 height 19
click at [407, 434] on link "[PHONE_NUMBER]" at bounding box center [421, 426] width 96 height 15
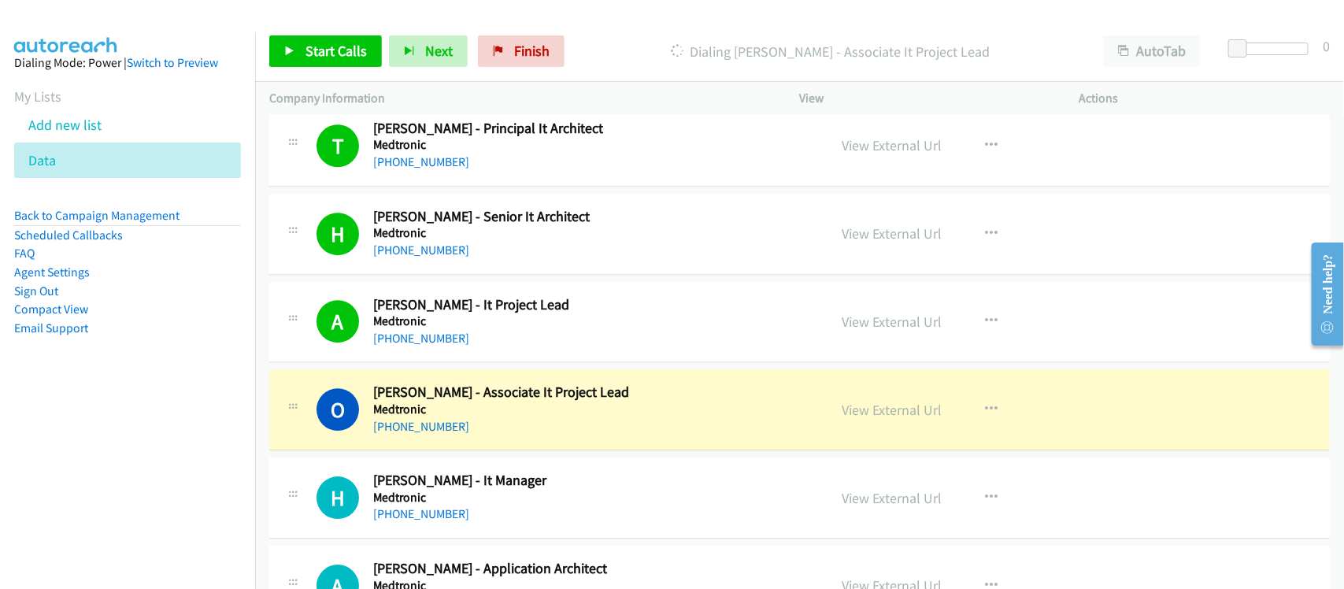
click at [517, 436] on div "[PHONE_NUMBER]" at bounding box center [590, 426] width 434 height 19
click at [911, 419] on link "View External Url" at bounding box center [893, 410] width 100 height 18
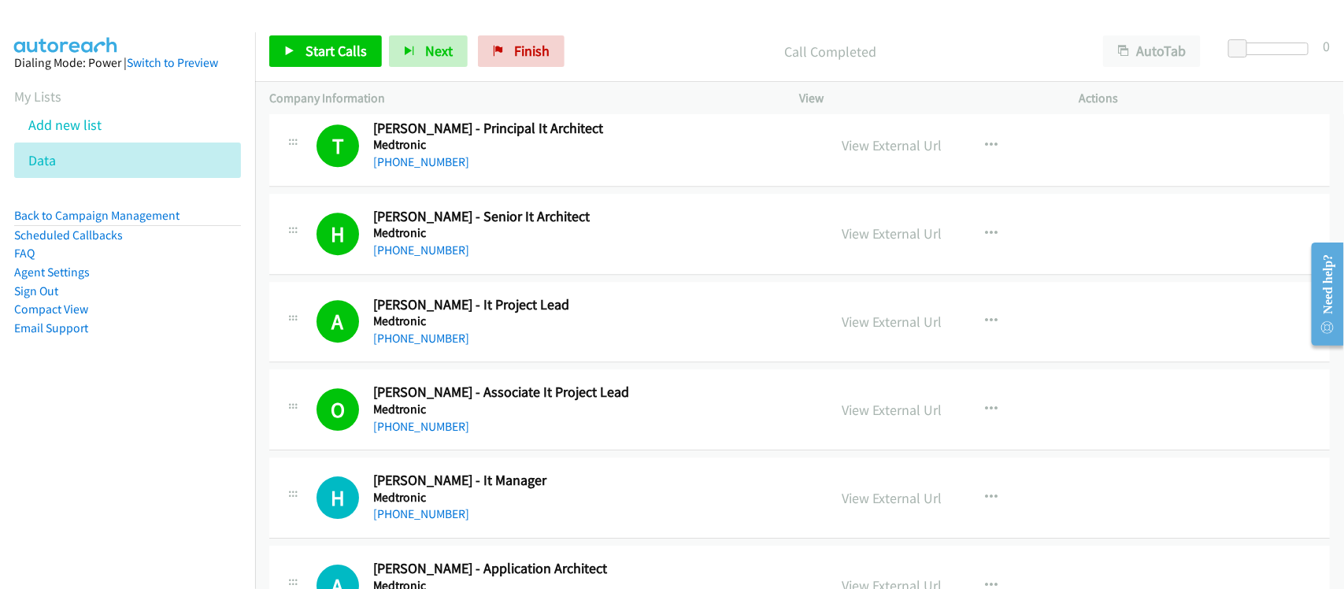
scroll to position [10337, 0]
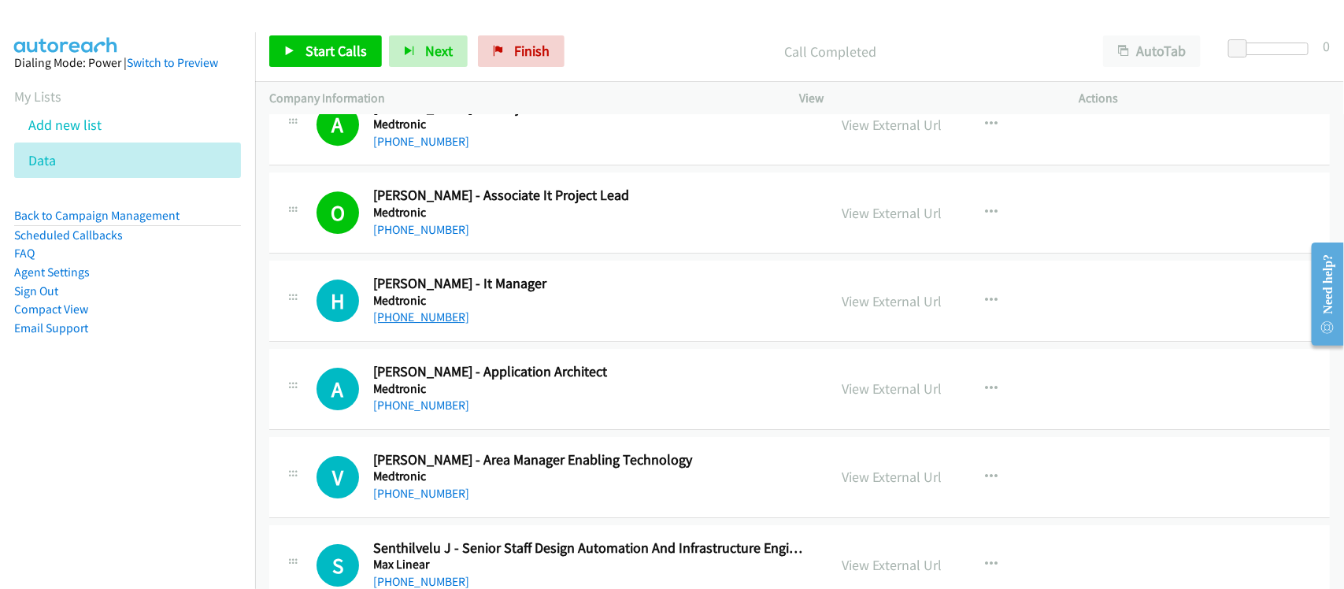
click at [436, 324] on link "[PHONE_NUMBER]" at bounding box center [421, 317] width 96 height 15
click at [517, 415] on div "[PHONE_NUMBER]" at bounding box center [590, 405] width 434 height 19
click at [423, 413] on link "[PHONE_NUMBER]" at bounding box center [421, 405] width 96 height 15
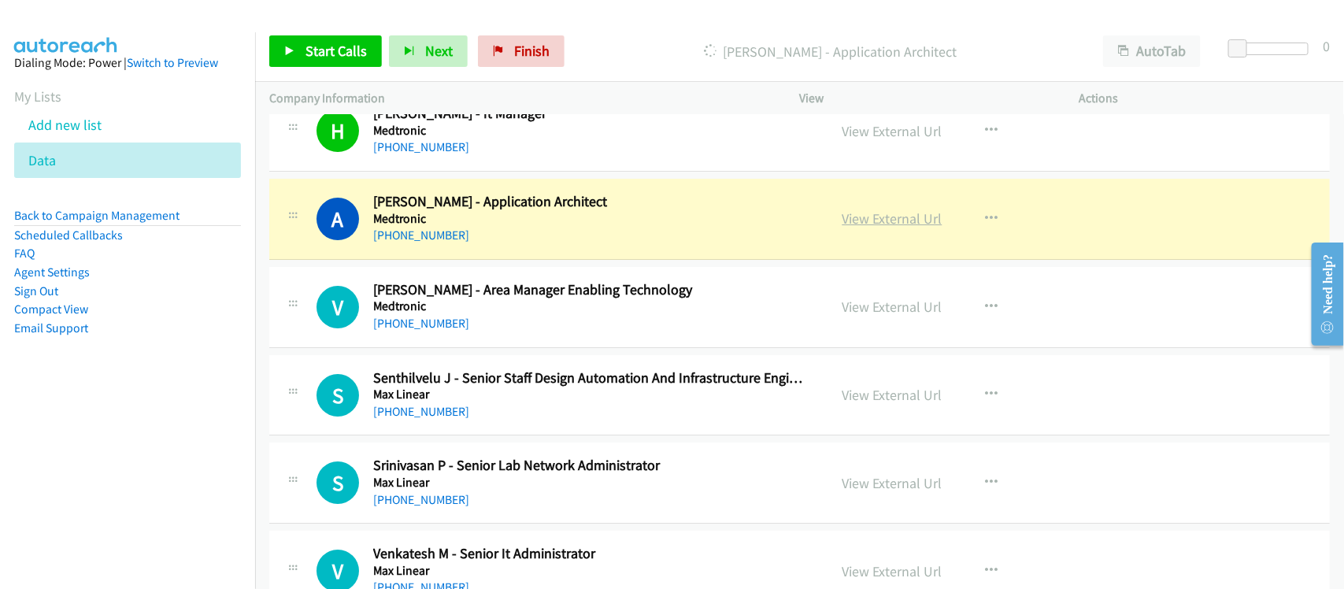
scroll to position [10534, 0]
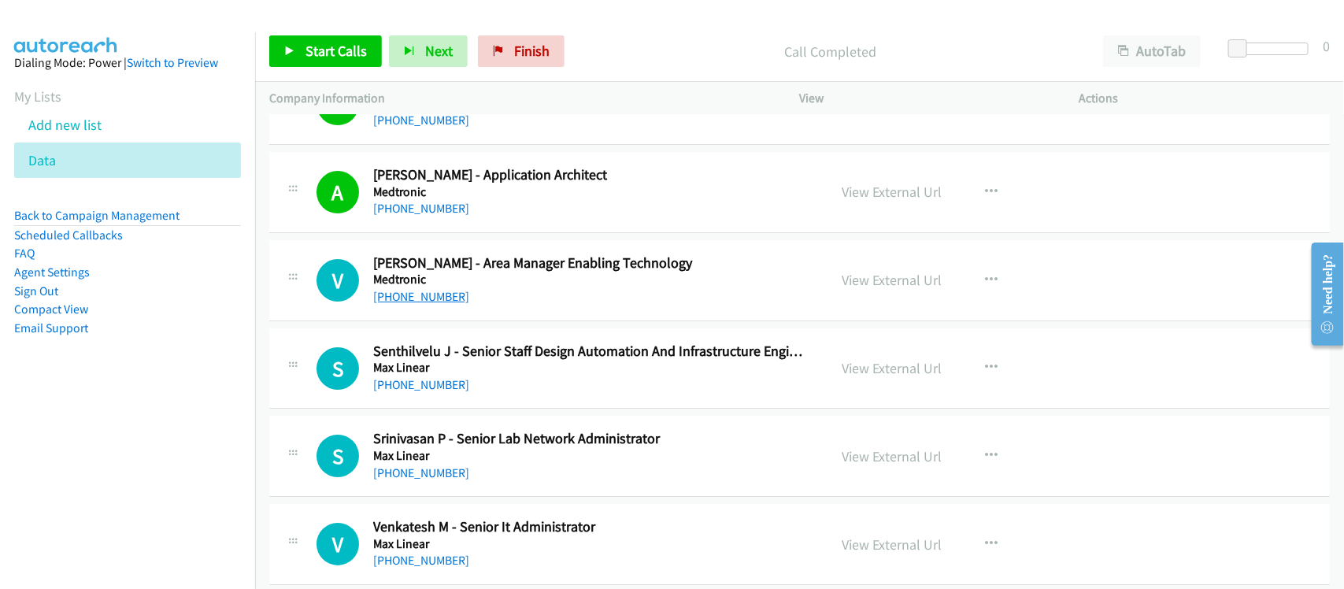
click at [415, 304] on link "[PHONE_NUMBER]" at bounding box center [421, 296] width 96 height 15
click at [420, 392] on link "[PHONE_NUMBER]" at bounding box center [421, 384] width 96 height 15
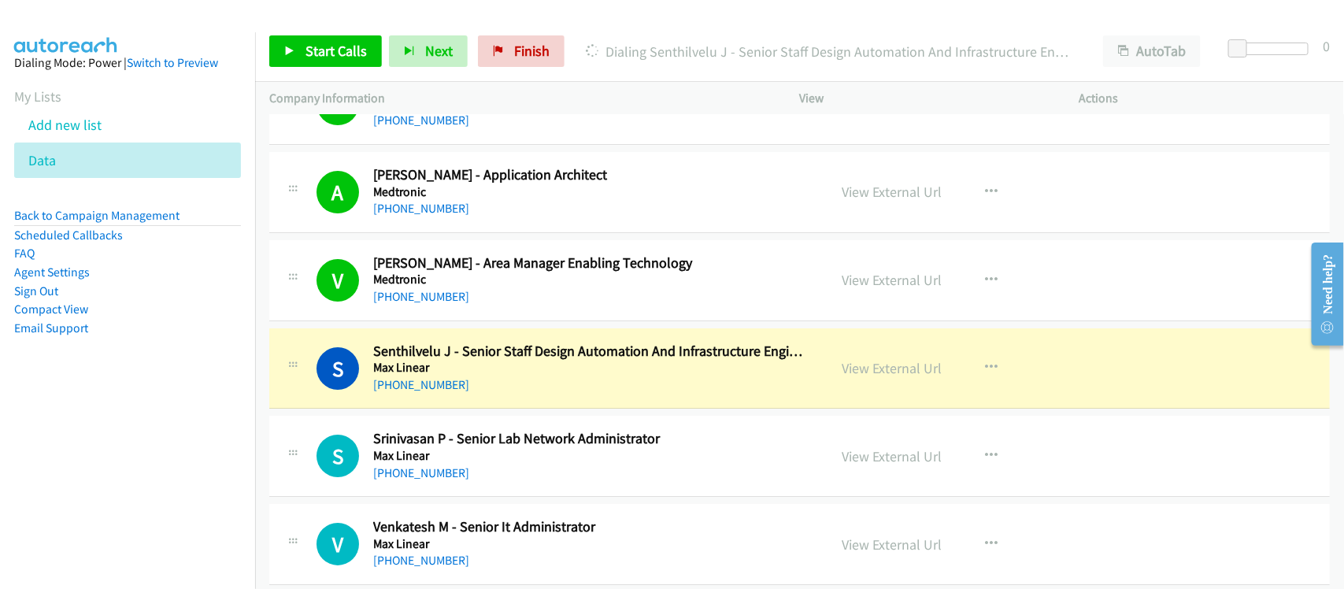
click at [485, 392] on div "[PHONE_NUMBER]" at bounding box center [590, 385] width 434 height 19
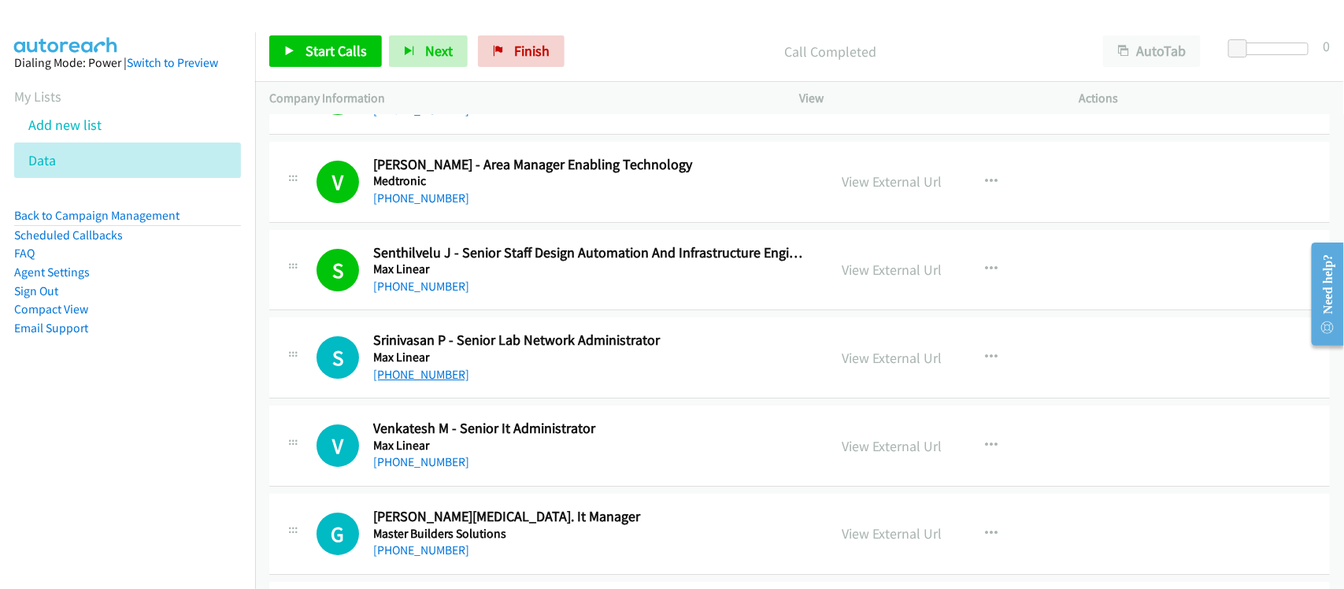
click at [419, 382] on link "[PHONE_NUMBER]" at bounding box center [421, 374] width 96 height 15
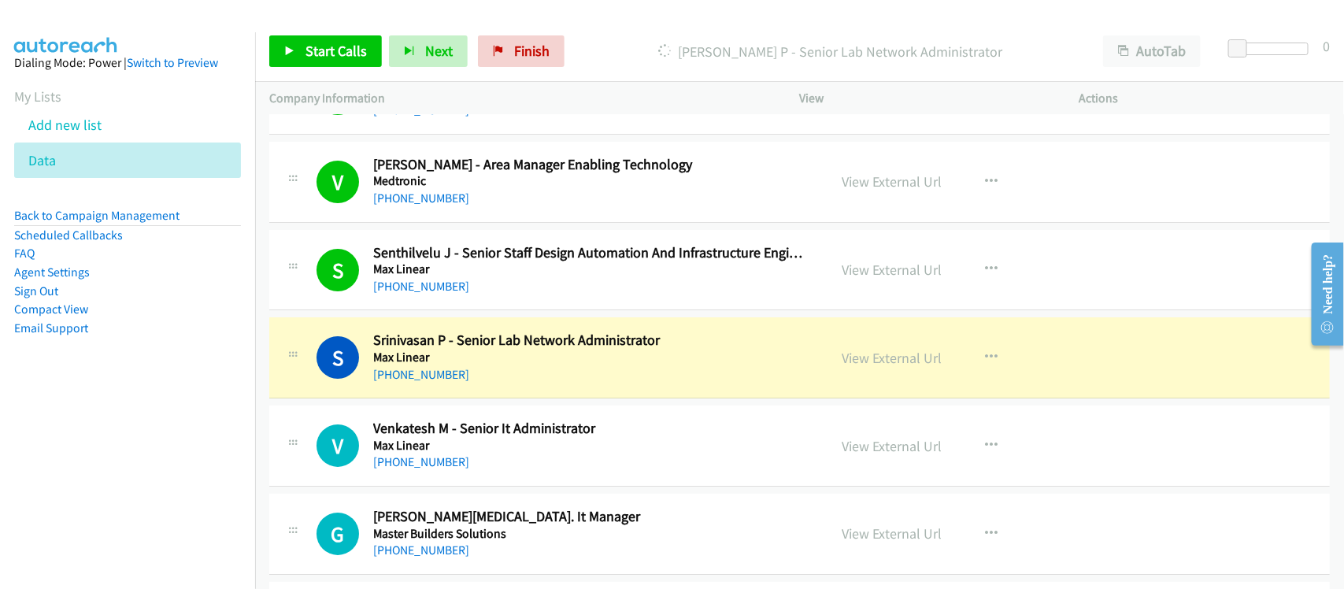
click at [513, 384] on div "[PHONE_NUMBER]" at bounding box center [590, 374] width 434 height 19
click at [890, 367] on link "View External Url" at bounding box center [893, 358] width 100 height 18
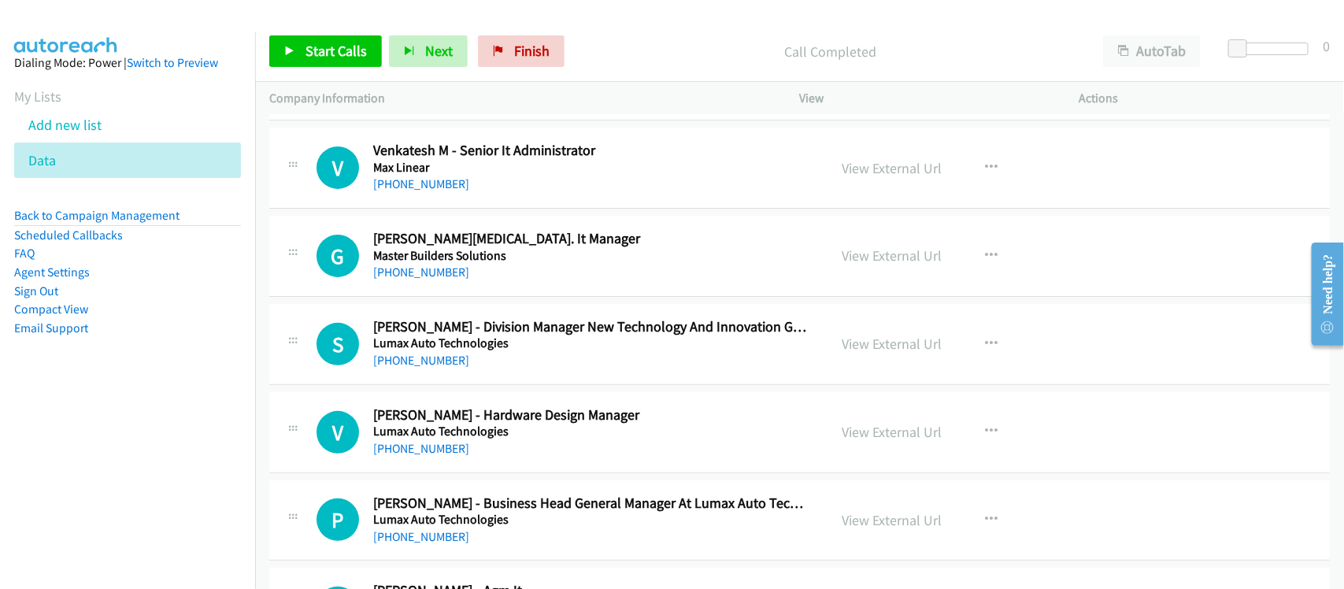
scroll to position [10928, 0]
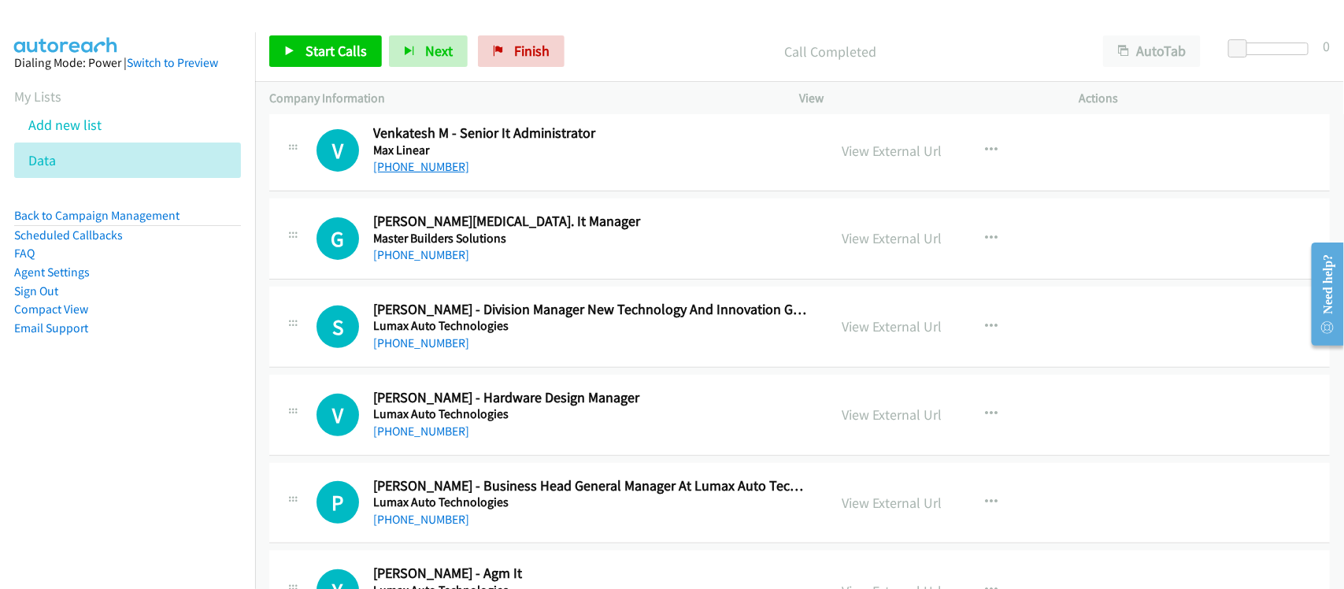
click at [445, 174] on link "[PHONE_NUMBER]" at bounding box center [421, 166] width 96 height 15
click at [408, 262] on link "[PHONE_NUMBER]" at bounding box center [421, 254] width 96 height 15
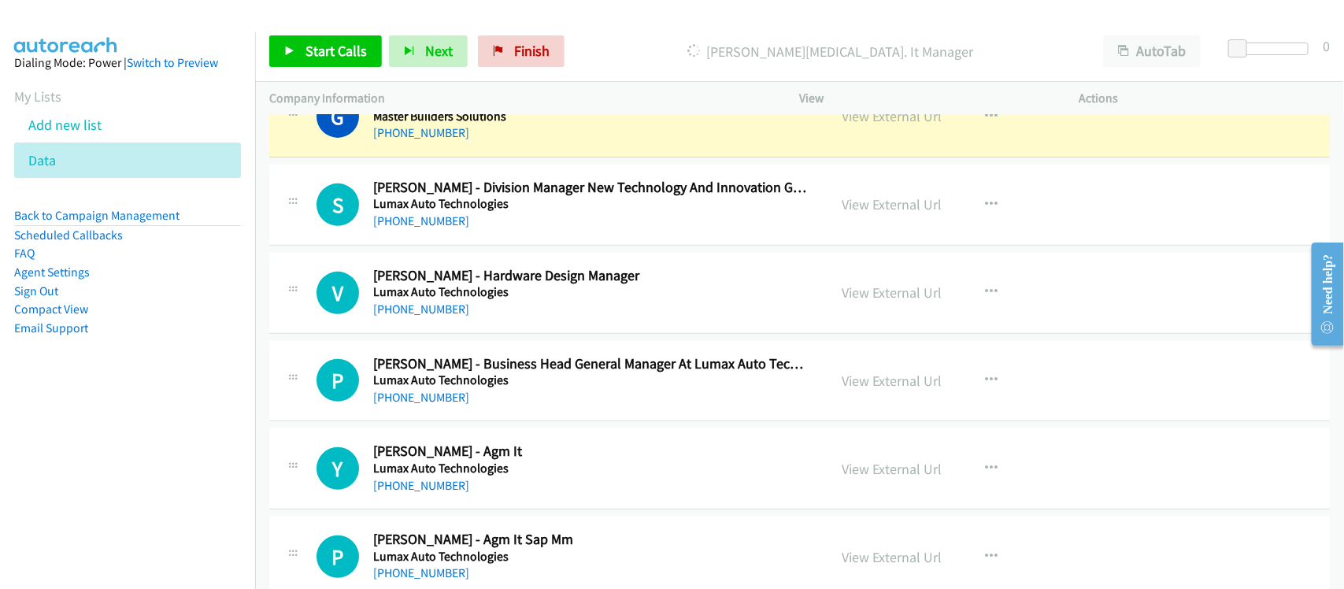
scroll to position [10953, 0]
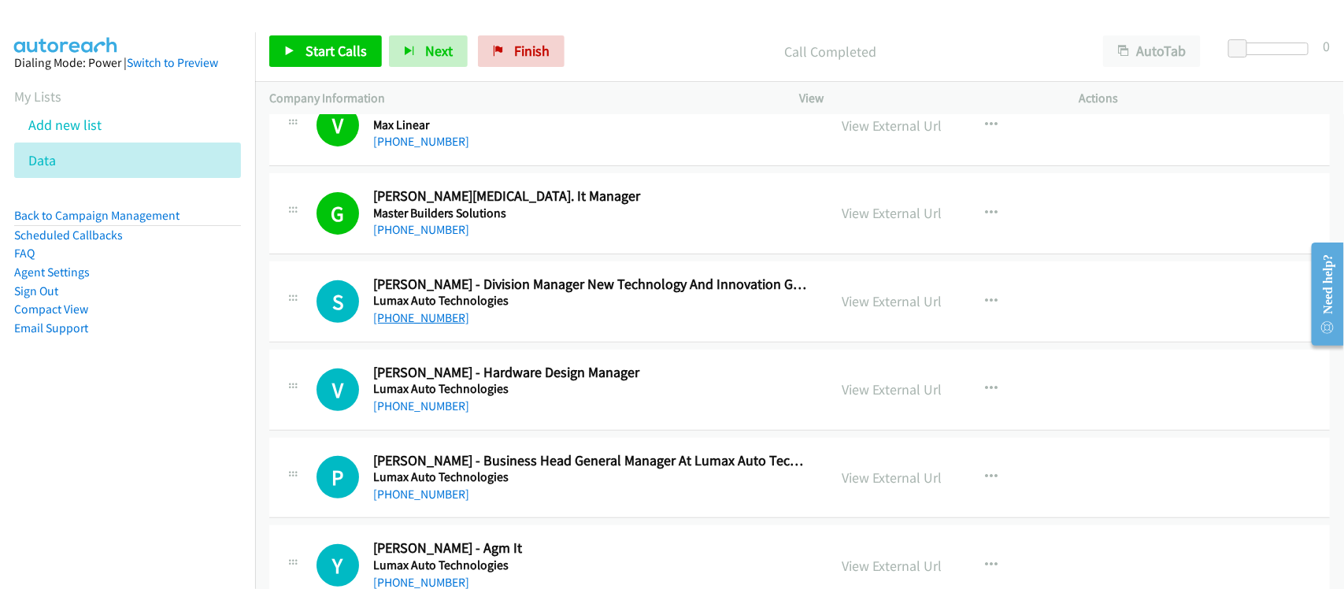
click at [439, 325] on link "[PHONE_NUMBER]" at bounding box center [421, 317] width 96 height 15
click at [493, 343] on div "S Callback Scheduled [PERSON_NAME] - Division Manager New Technology And Innova…" at bounding box center [799, 301] width 1061 height 81
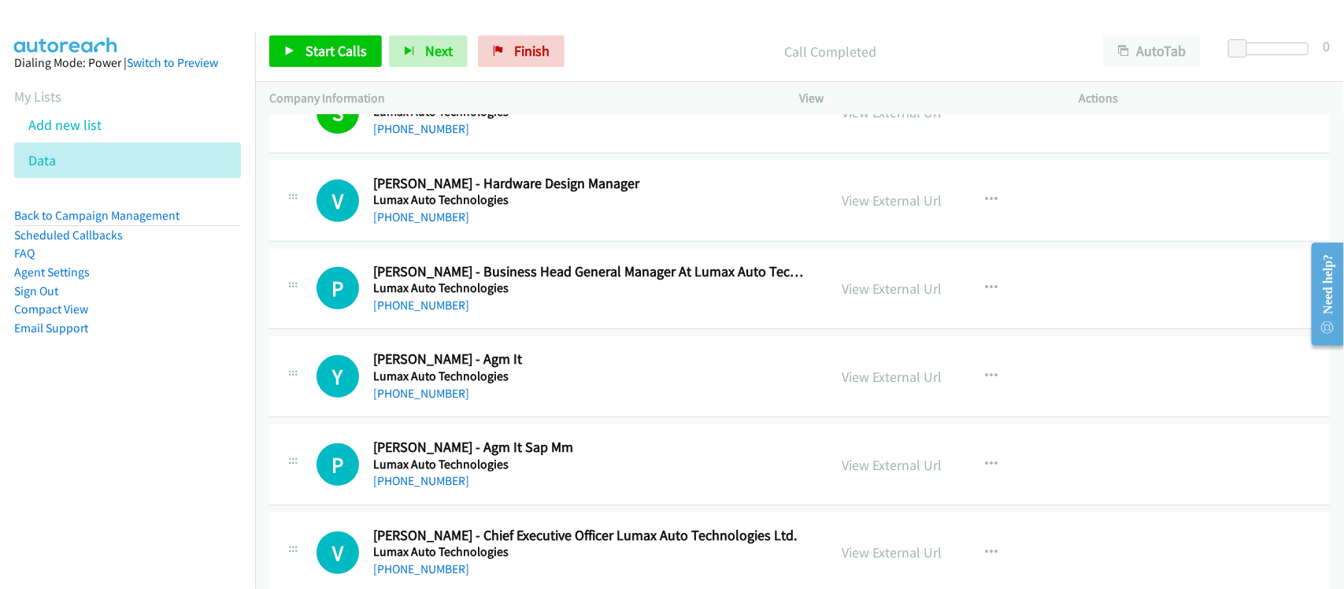
scroll to position [11150, 0]
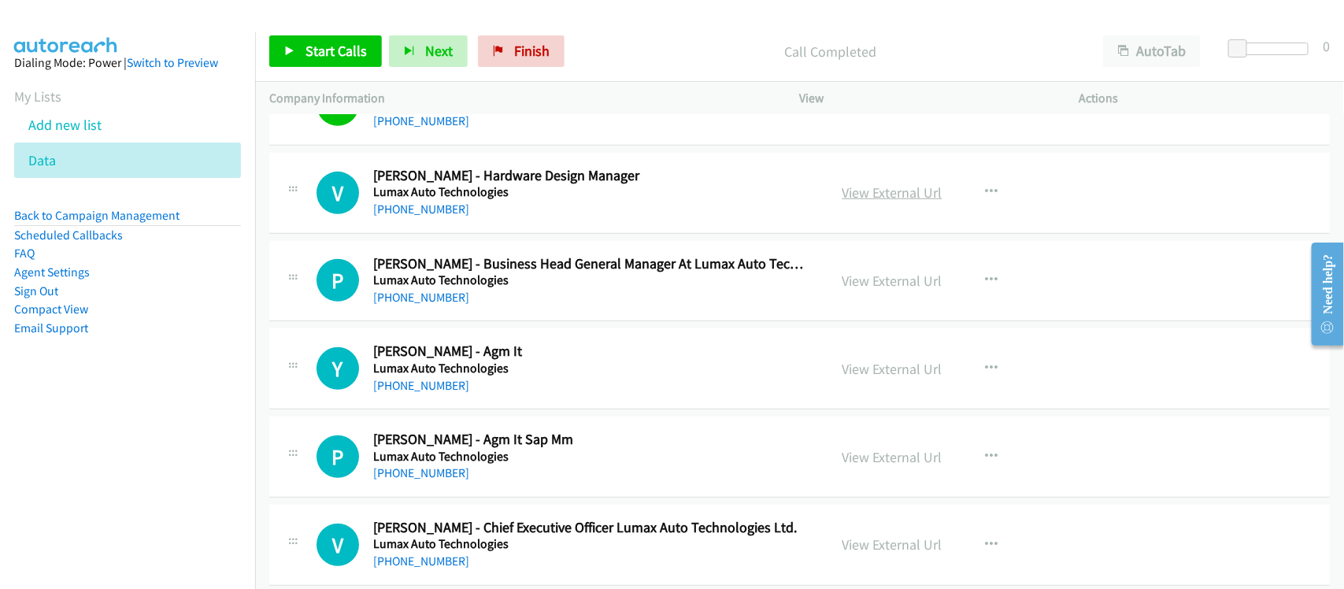
click at [921, 202] on link "View External Url" at bounding box center [893, 193] width 100 height 18
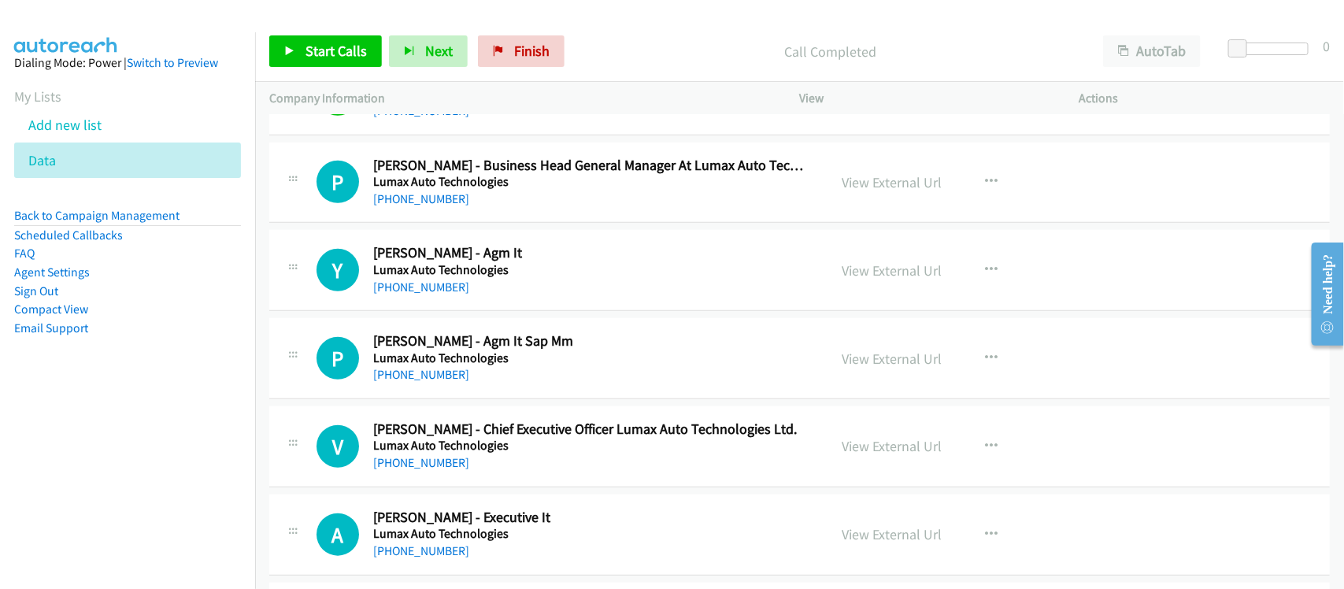
click at [417, 295] on div "[PHONE_NUMBER]" at bounding box center [590, 287] width 434 height 19
click at [417, 295] on link "[PHONE_NUMBER]" at bounding box center [421, 287] width 96 height 15
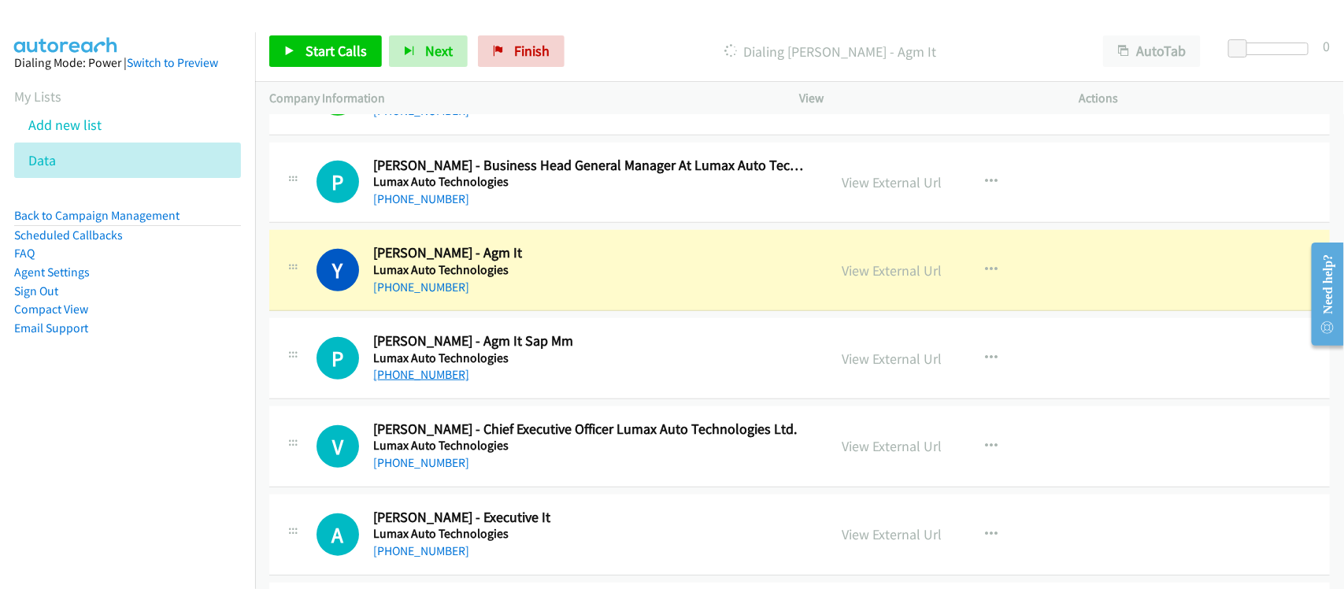
click at [425, 382] on link "[PHONE_NUMBER]" at bounding box center [421, 374] width 96 height 15
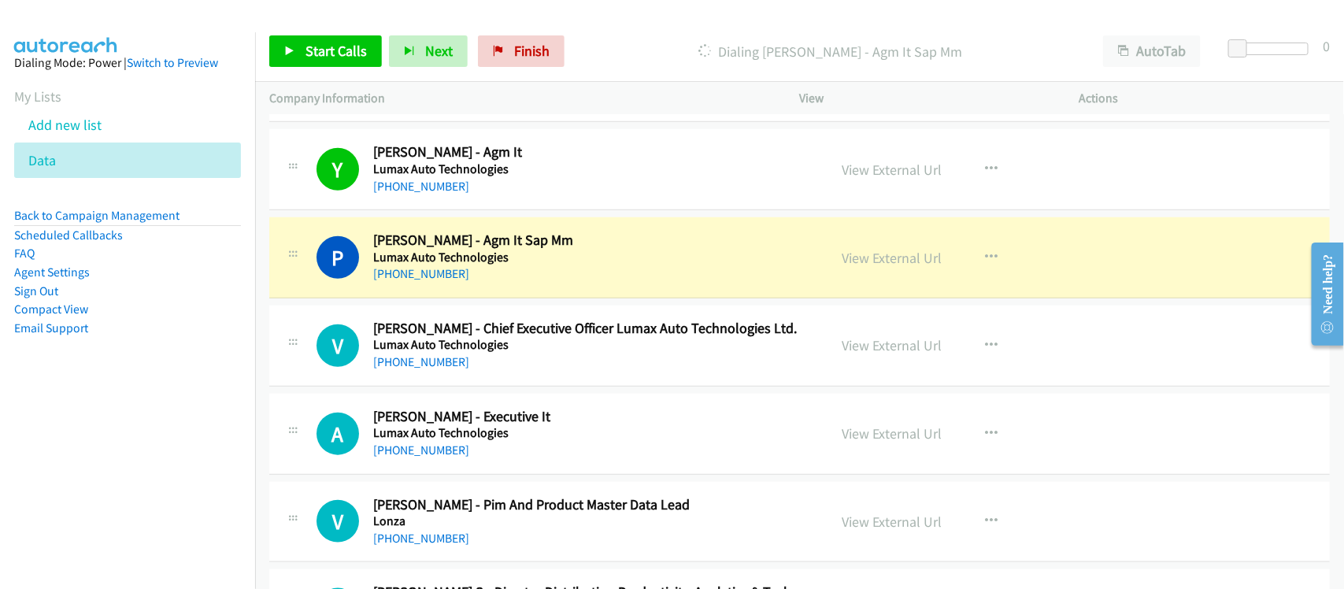
scroll to position [11347, 0]
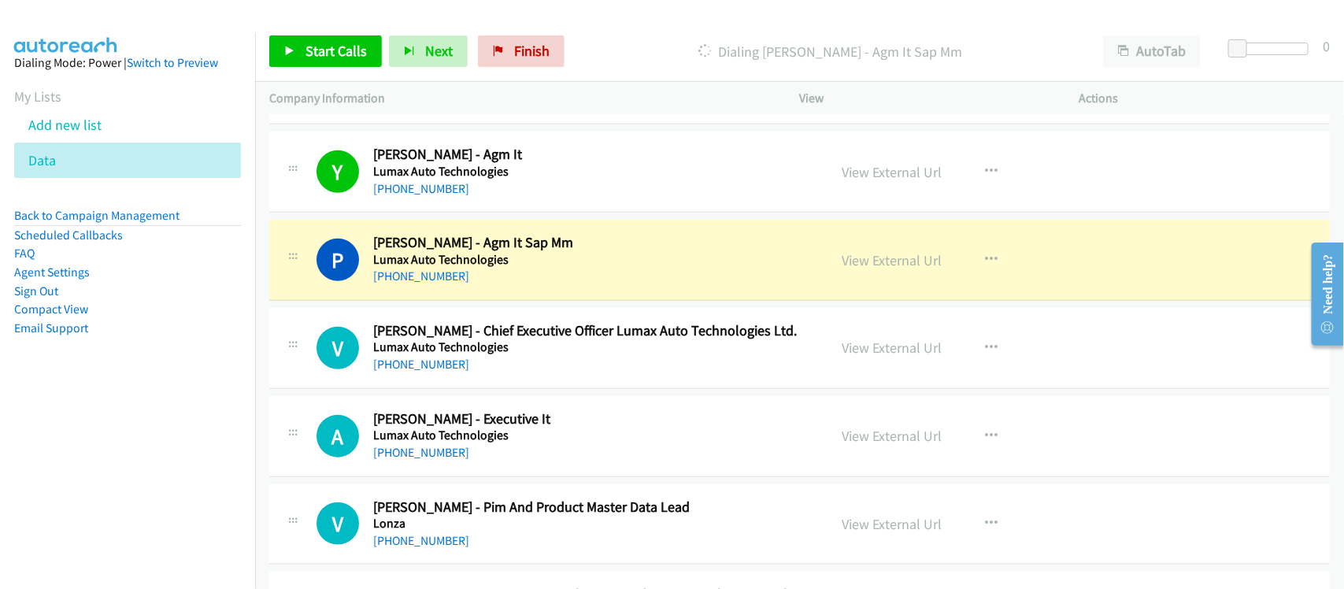
click at [492, 301] on div "P Callback Scheduled [PERSON_NAME] - Agm It Sap Mm Lumax Auto Technologies [GEO…" at bounding box center [799, 260] width 1061 height 81
click at [892, 269] on link "View External Url" at bounding box center [893, 260] width 100 height 18
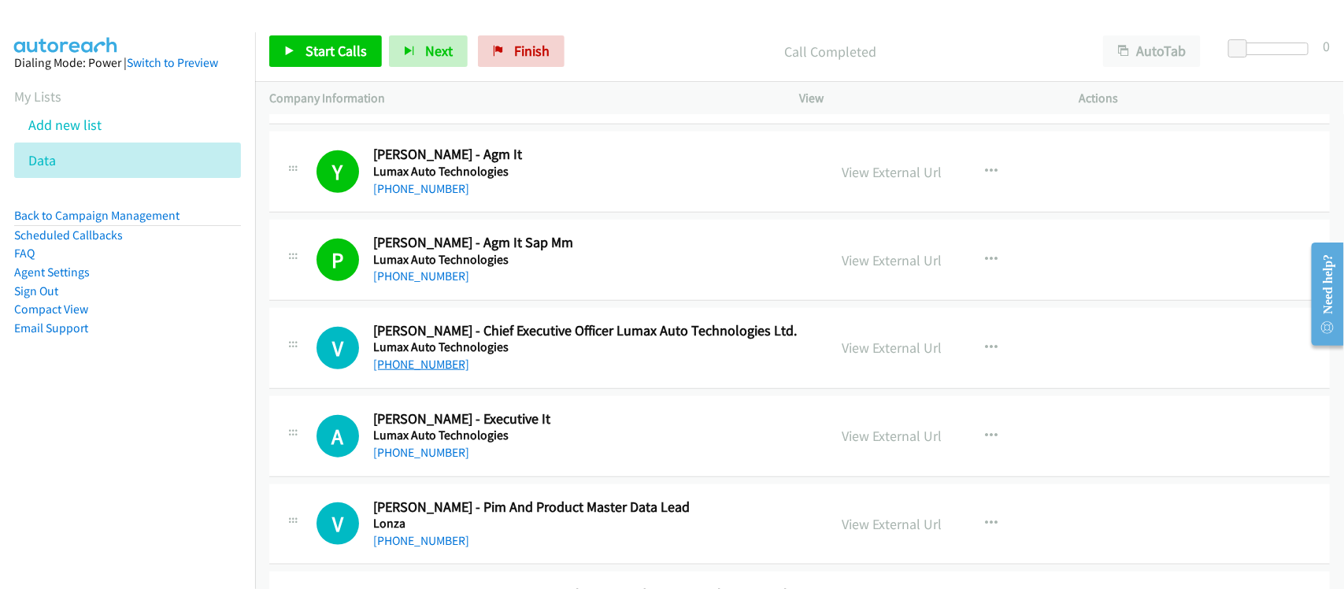
click at [446, 372] on link "[PHONE_NUMBER]" at bounding box center [421, 364] width 96 height 15
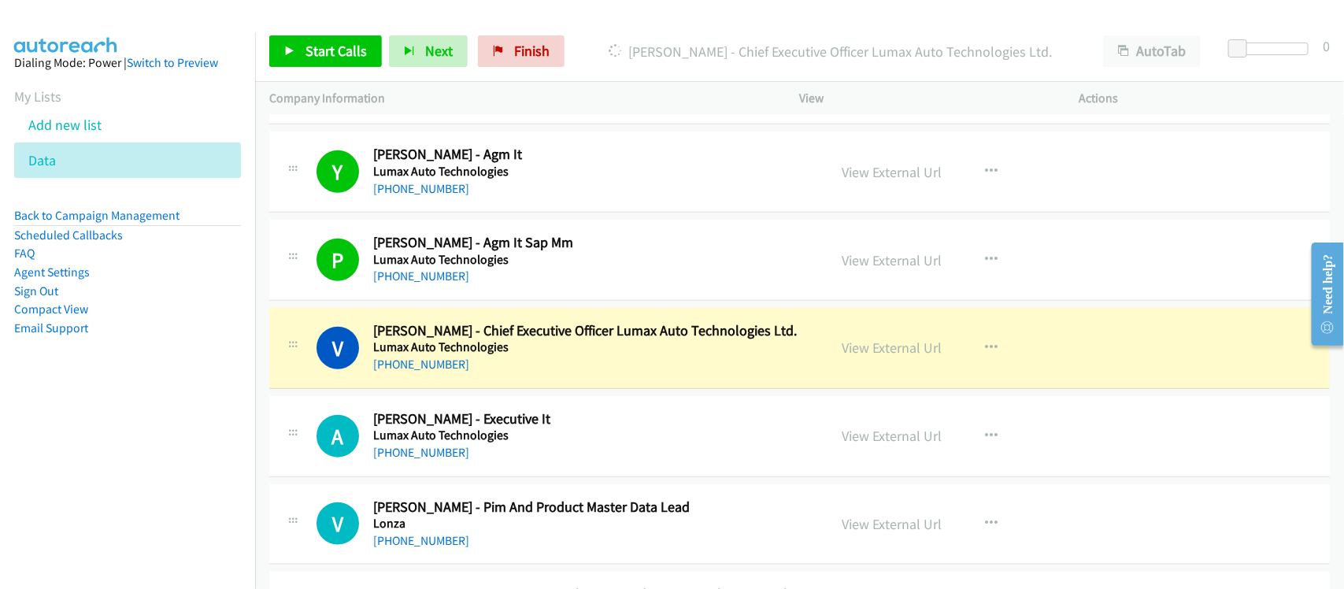
click at [510, 389] on div "V Callback Scheduled [PERSON_NAME] - Chief Executive Officer Lumax Auto Technol…" at bounding box center [799, 348] width 1061 height 81
click at [844, 357] on link "View External Url" at bounding box center [893, 348] width 100 height 18
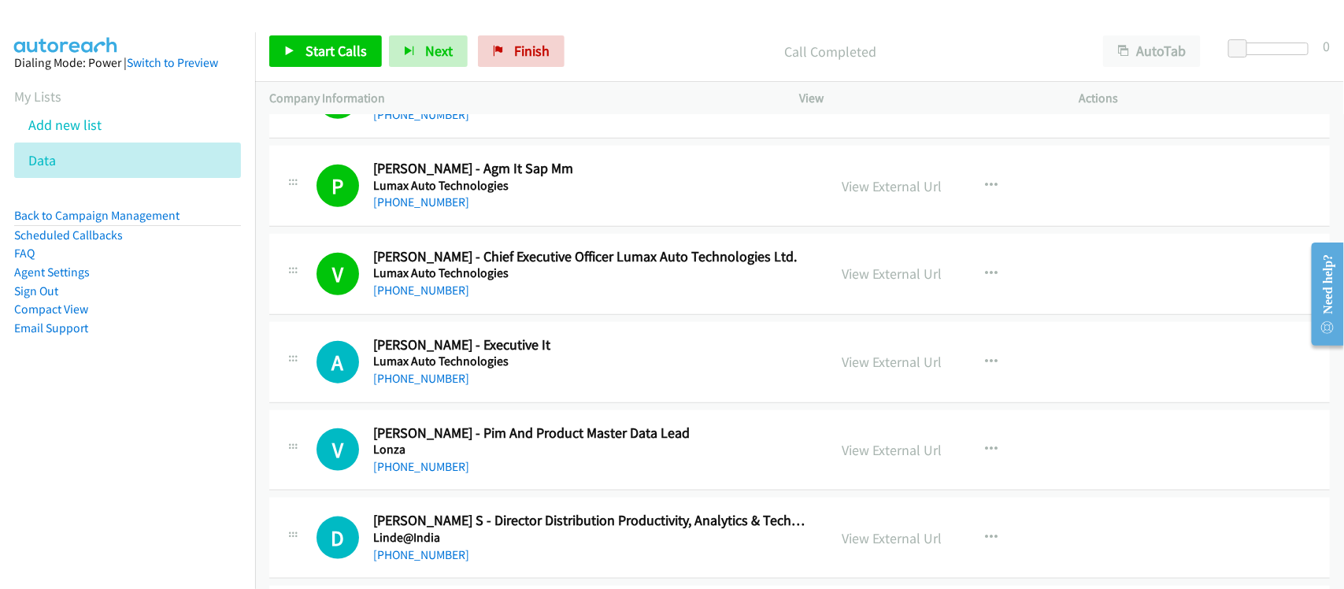
scroll to position [11544, 0]
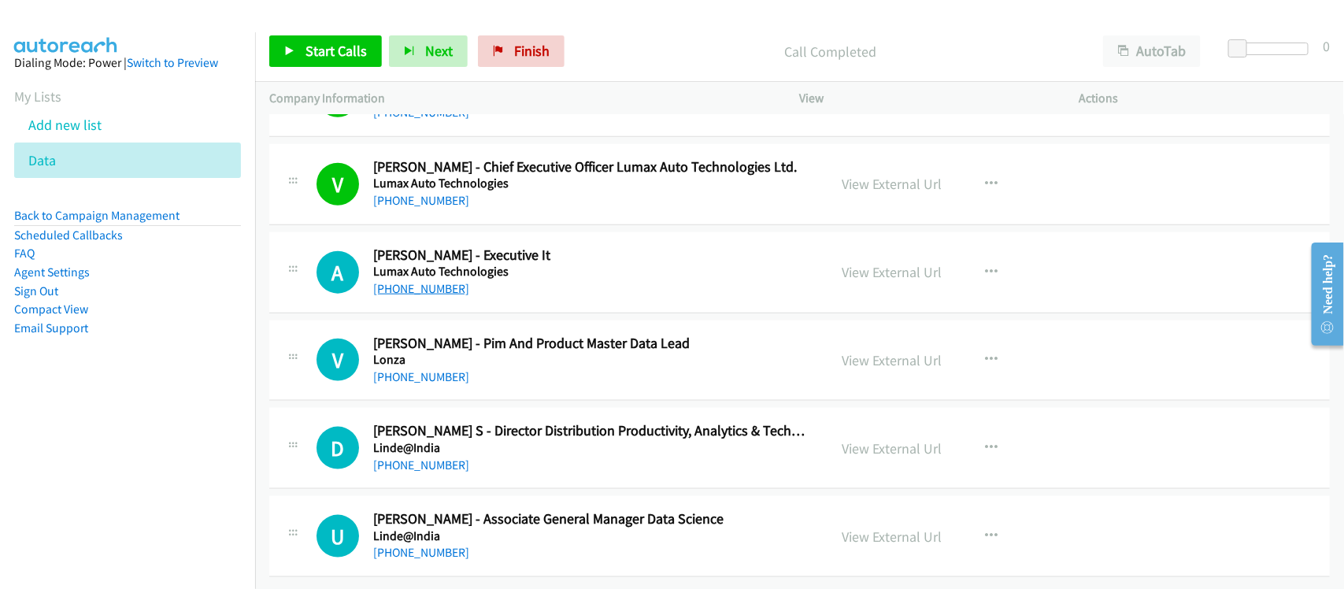
click at [439, 281] on link "[PHONE_NUMBER]" at bounding box center [421, 288] width 96 height 15
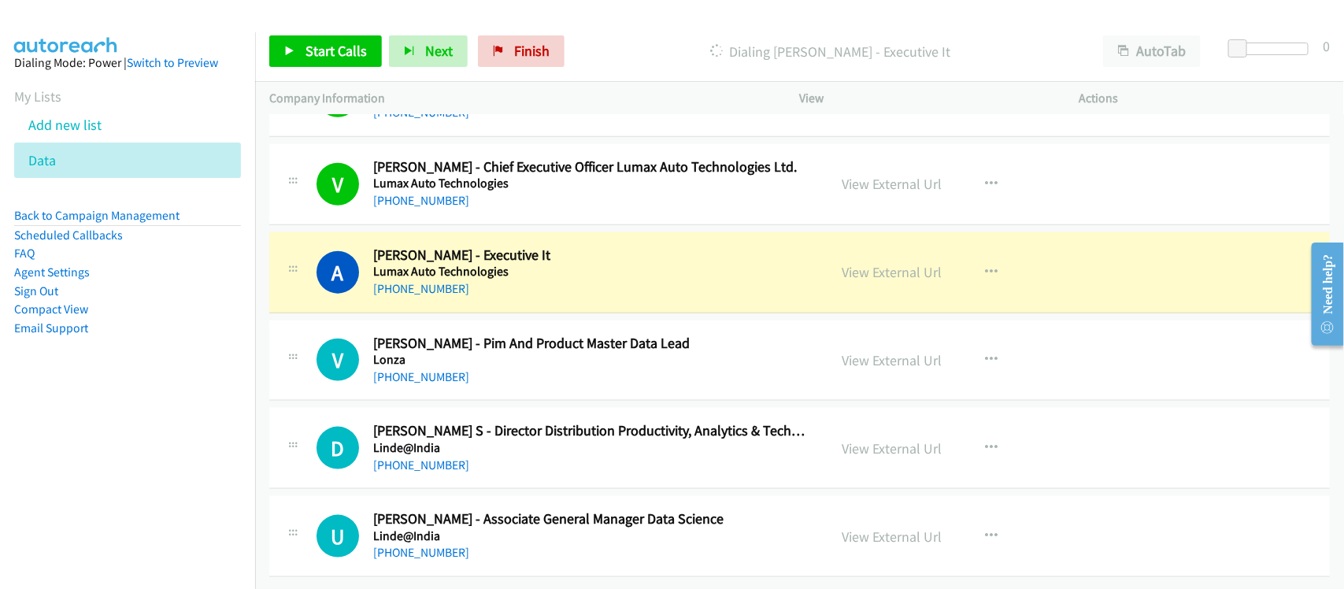
click at [525, 380] on div "V Callback Scheduled [PERSON_NAME] - Pim And Product Master Data Lead Lonza [GE…" at bounding box center [799, 361] width 1061 height 81
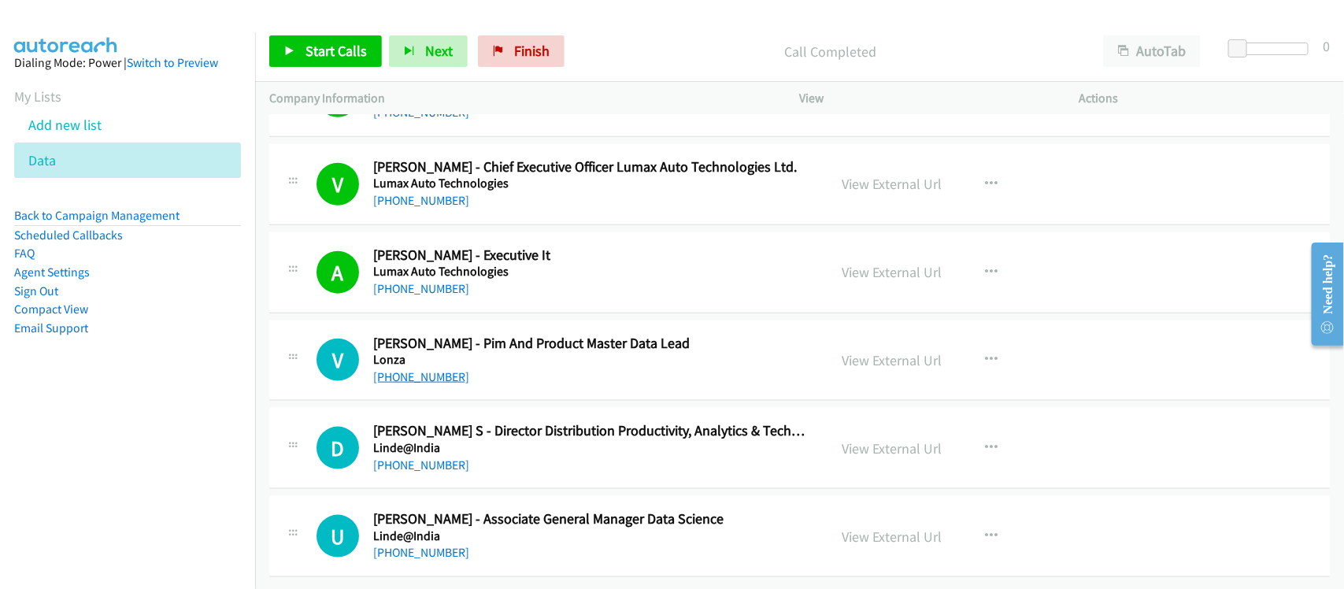
click at [427, 369] on link "[PHONE_NUMBER]" at bounding box center [421, 376] width 96 height 15
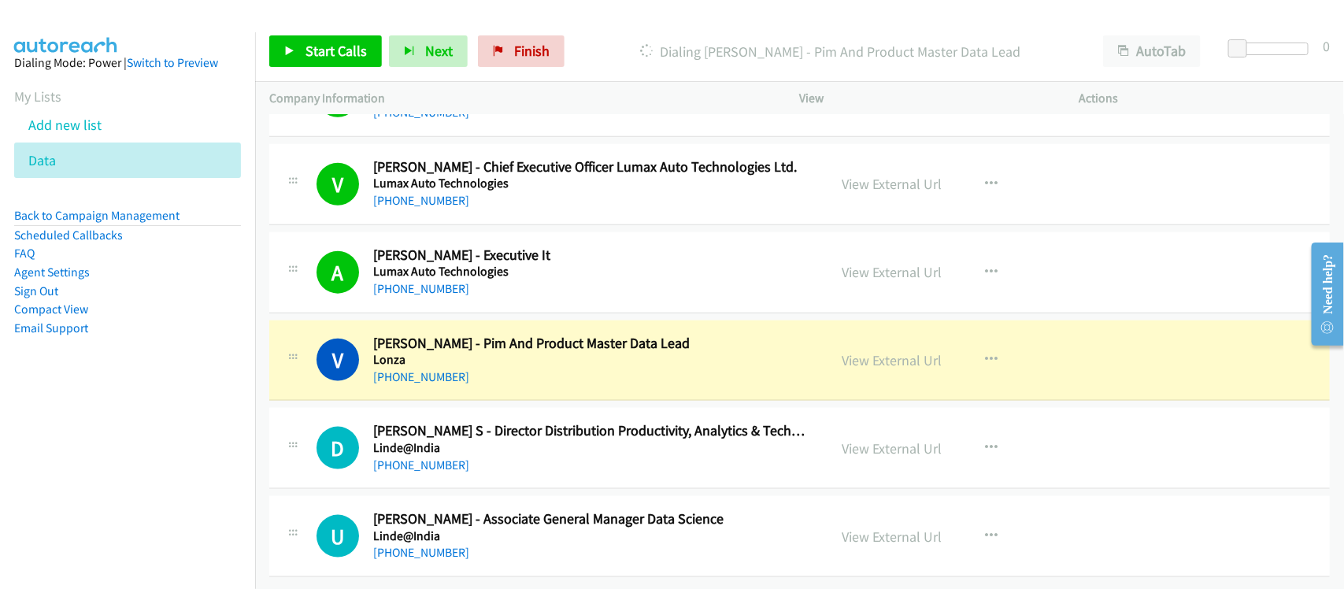
click at [485, 465] on div "D Callback Scheduled [PERSON_NAME] S - Director Distribution Productivity, Anal…" at bounding box center [799, 448] width 1061 height 81
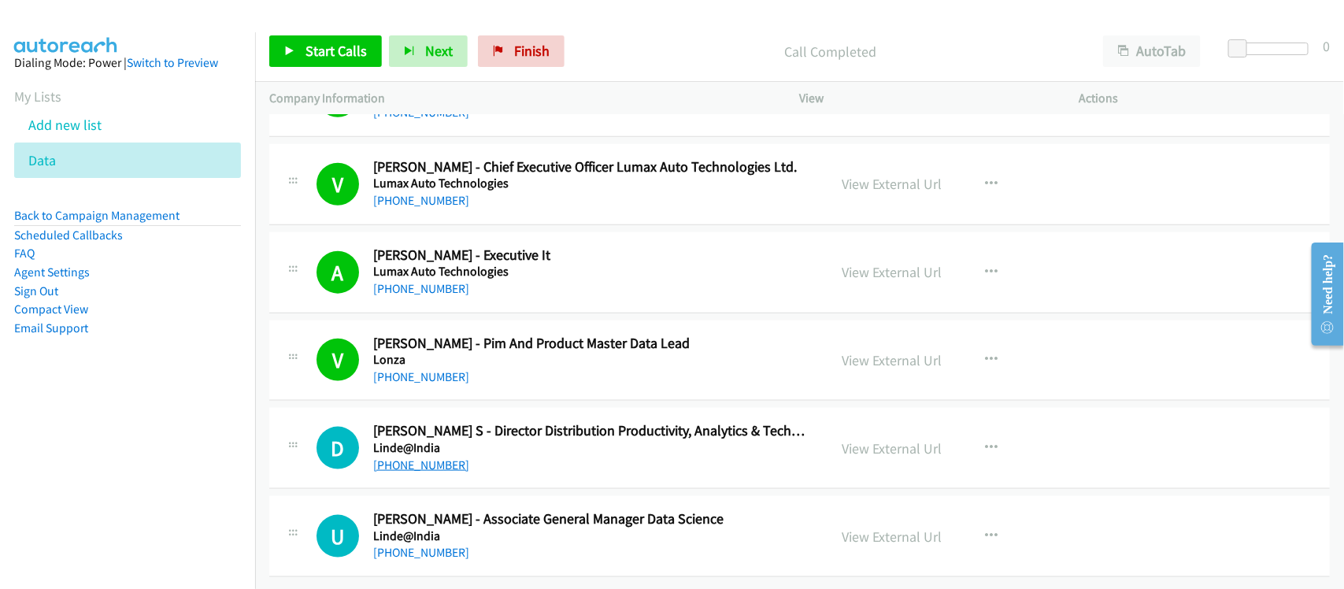
click at [425, 458] on link "[PHONE_NUMBER]" at bounding box center [421, 465] width 96 height 15
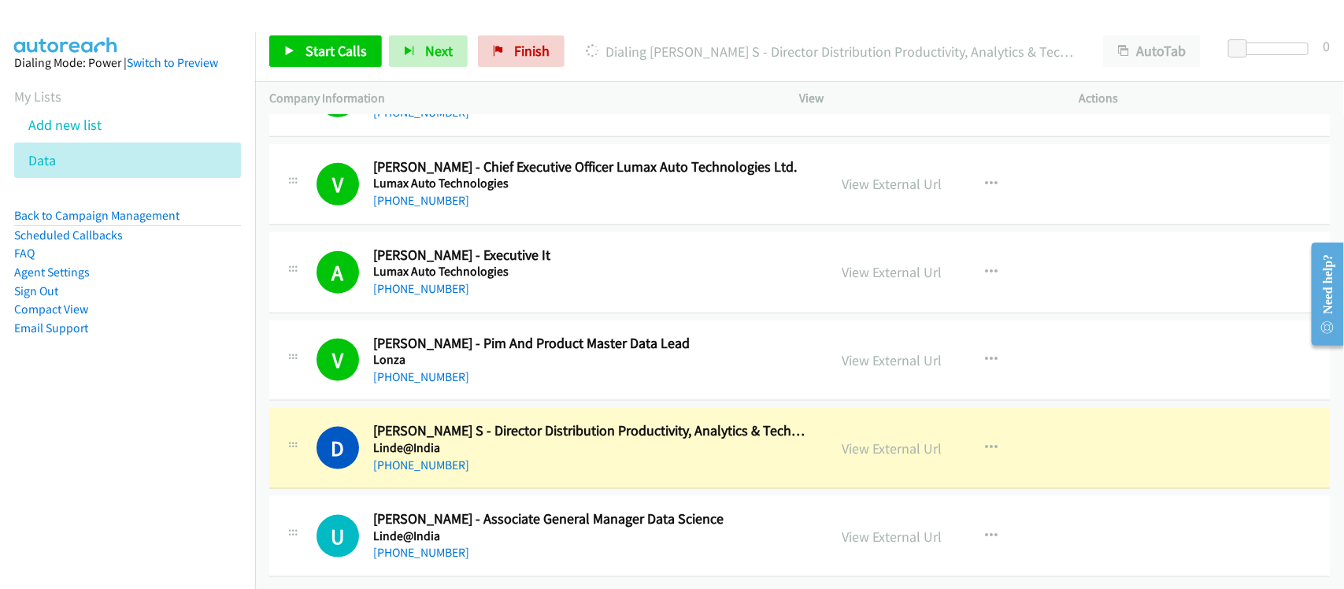
click at [526, 456] on div "[PHONE_NUMBER]" at bounding box center [590, 465] width 434 height 19
click at [486, 543] on div "[PHONE_NUMBER]" at bounding box center [590, 552] width 434 height 19
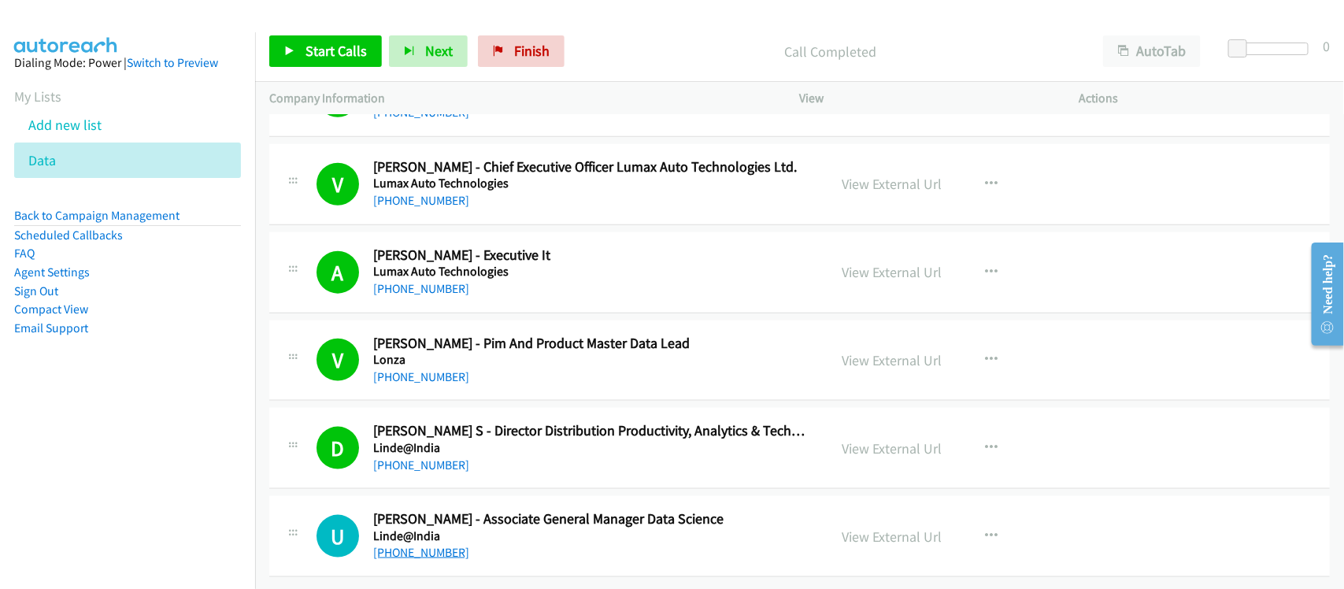
click at [430, 545] on link "[PHONE_NUMBER]" at bounding box center [421, 552] width 96 height 15
click at [189, 420] on nav "Dialing Mode: Power | Switch to Preview My Lists Add new list Data Back to Camp…" at bounding box center [128, 326] width 256 height 589
click at [536, 47] on span "Finish" at bounding box center [531, 51] width 35 height 18
